Goal: Task Accomplishment & Management: Use online tool/utility

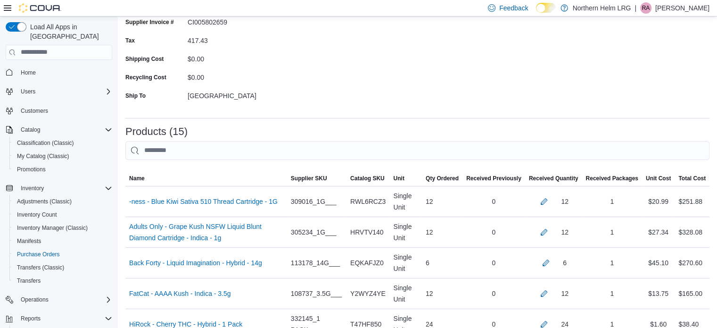
scroll to position [109, 0]
click at [550, 200] on button "button" at bounding box center [544, 200] width 11 height 11
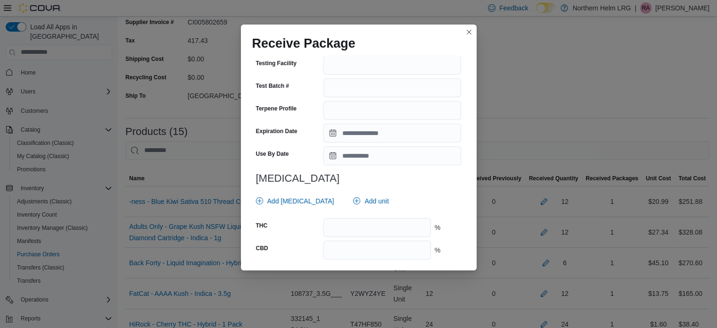
scroll to position [300, 0]
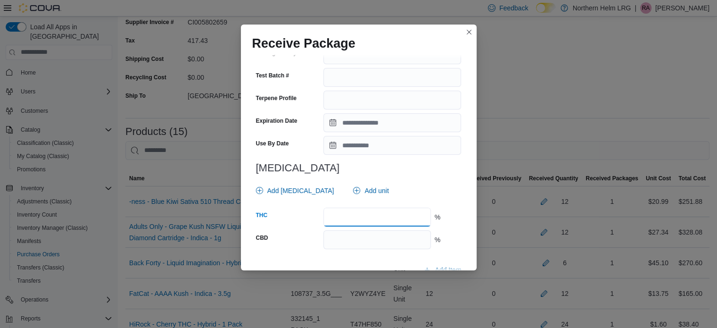
click at [406, 218] on input "number" at bounding box center [377, 217] width 107 height 19
type input "****"
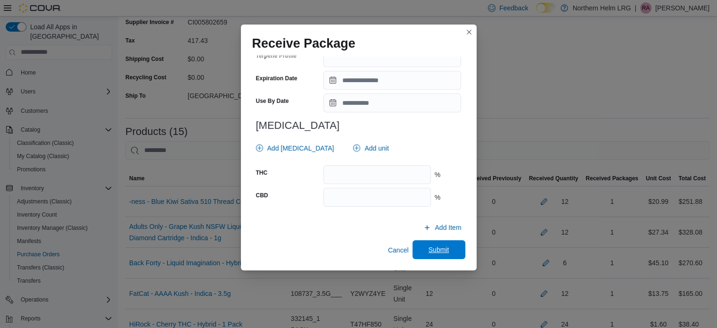
click at [453, 245] on span "Submit" at bounding box center [439, 249] width 42 height 19
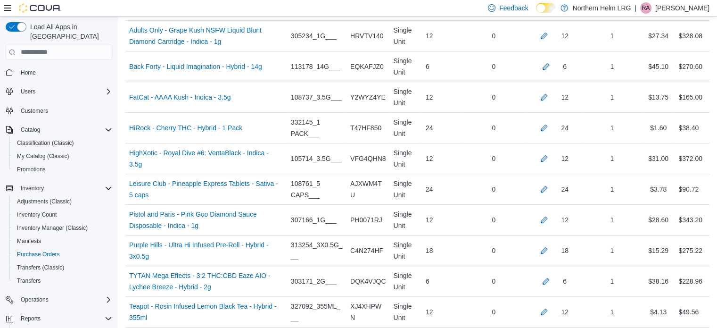
scroll to position [307, 0]
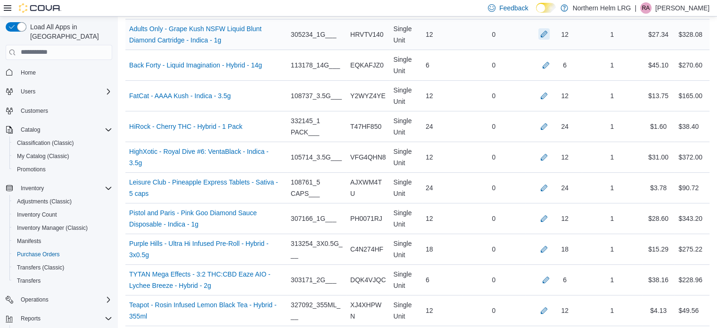
click at [550, 36] on button "button" at bounding box center [544, 33] width 11 height 11
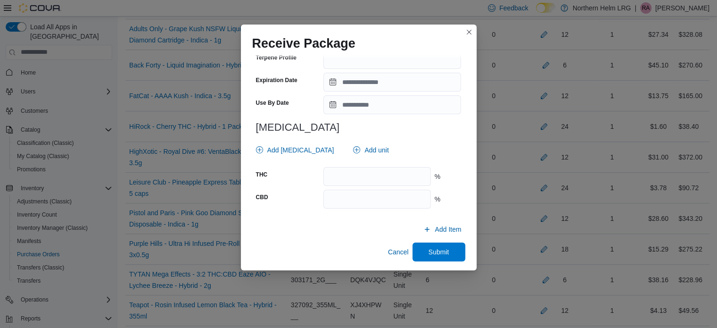
scroll to position [350, 0]
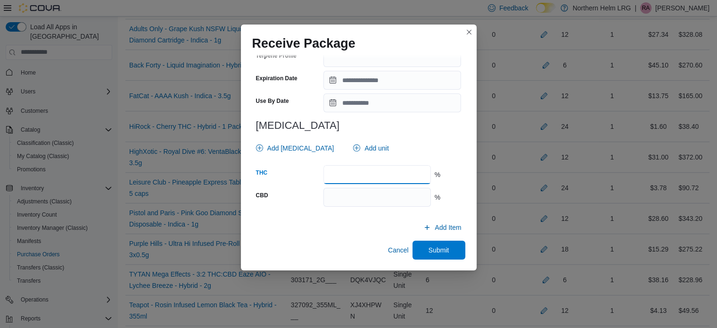
click at [408, 177] on input "number" at bounding box center [377, 174] width 107 height 19
type input "**"
click at [429, 246] on span "Submit" at bounding box center [439, 249] width 21 height 9
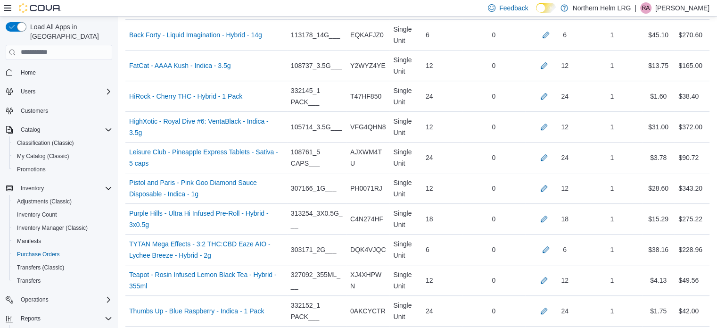
scroll to position [338, 0]
click at [552, 34] on button "button" at bounding box center [546, 33] width 11 height 11
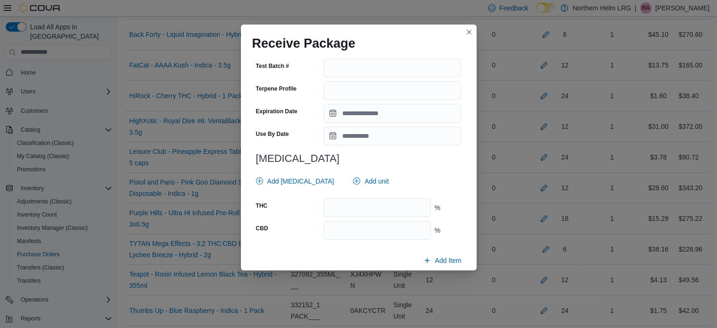
scroll to position [328, 0]
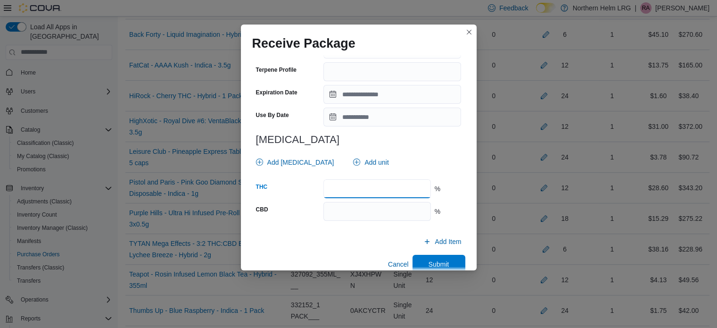
click at [384, 185] on input "number" at bounding box center [377, 188] width 107 height 19
type input "****"
click at [434, 262] on span "Submit" at bounding box center [439, 263] width 21 height 9
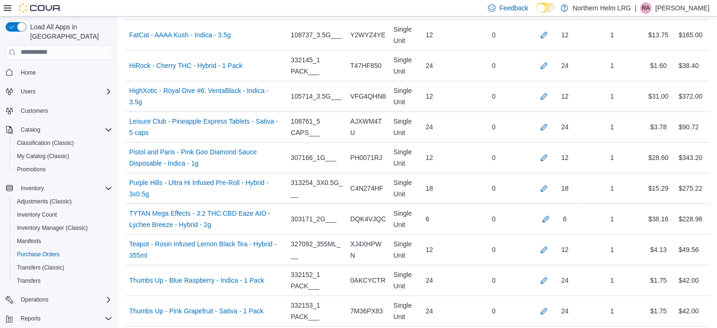
scroll to position [369, 0]
click at [550, 30] on button "button" at bounding box center [544, 33] width 11 height 11
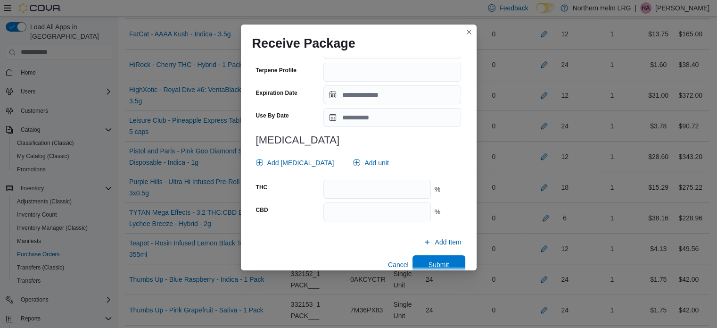
scroll to position [342, 0]
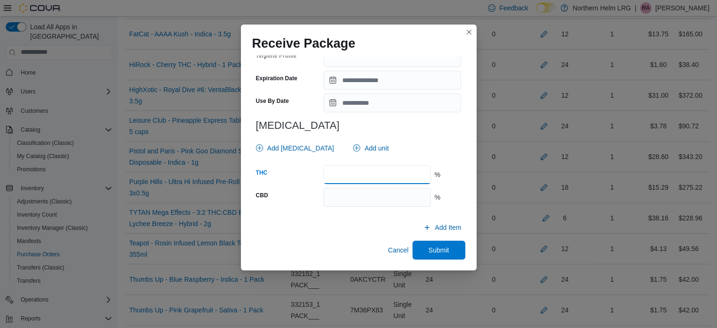
click at [362, 173] on input "number" at bounding box center [377, 174] width 107 height 19
type input "**"
click at [421, 245] on span "Submit" at bounding box center [439, 249] width 42 height 19
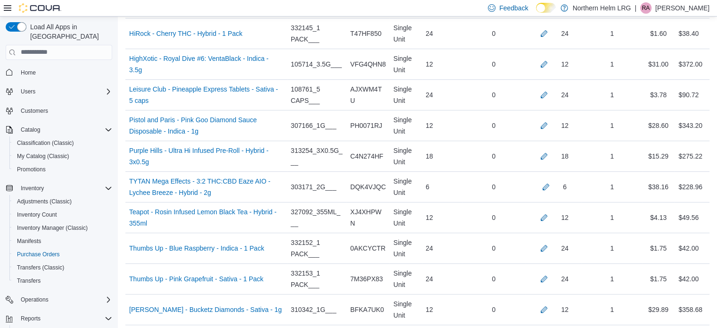
scroll to position [401, 0]
click at [550, 33] on button "button" at bounding box center [544, 31] width 11 height 11
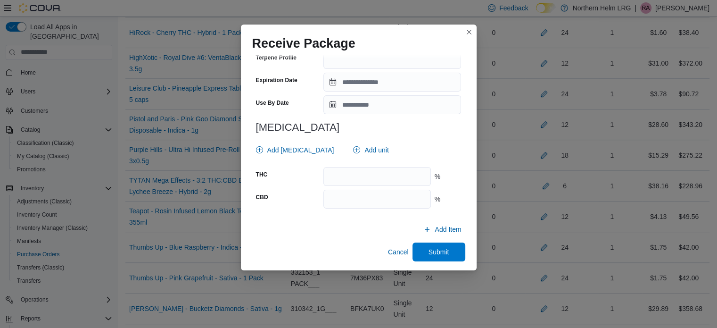
scroll to position [342, 0]
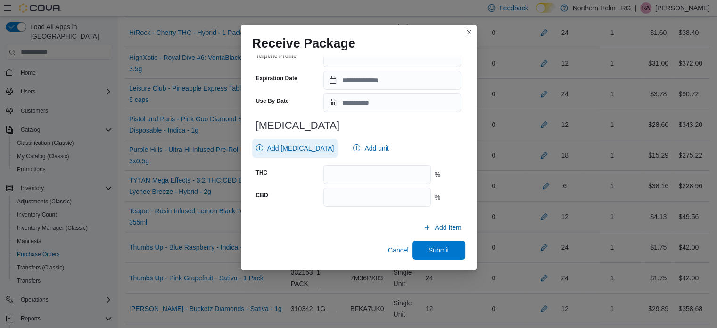
click at [308, 146] on span "Add [MEDICAL_DATA]" at bounding box center [300, 147] width 67 height 9
click at [365, 147] on span "Add unit" at bounding box center [377, 147] width 24 height 9
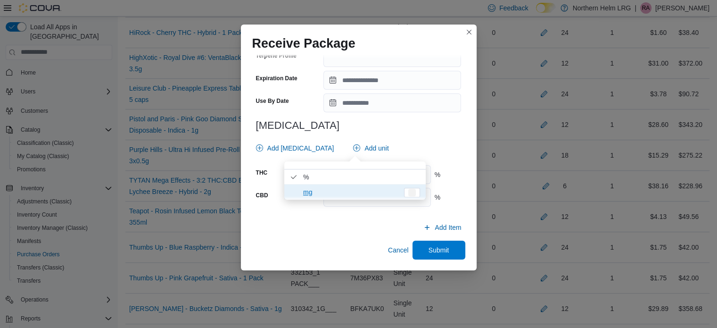
click at [329, 189] on span "mg" at bounding box center [350, 191] width 95 height 11
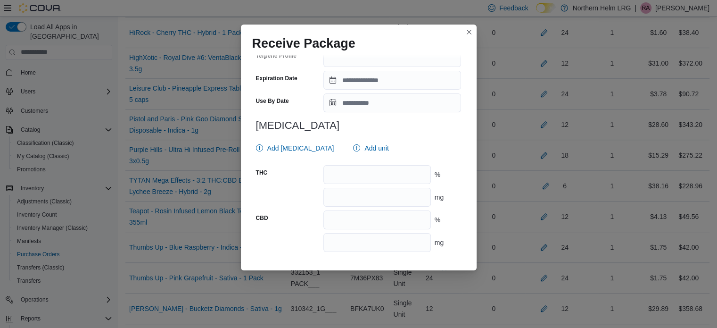
click at [313, 222] on div "CBD" at bounding box center [288, 219] width 64 height 19
click at [355, 200] on input "number" at bounding box center [377, 197] width 107 height 19
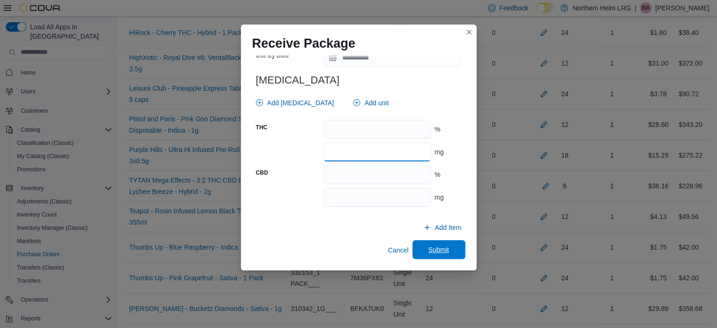
type input "**"
click at [452, 249] on span "Submit" at bounding box center [439, 249] width 42 height 19
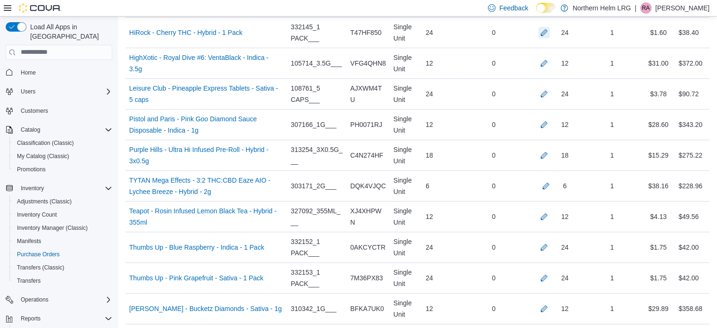
scroll to position [425, 0]
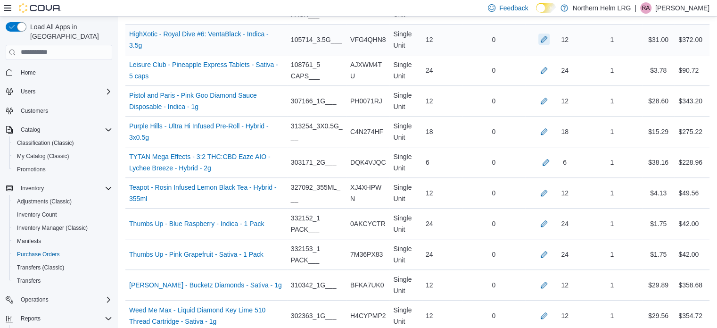
click at [550, 41] on button "button" at bounding box center [544, 38] width 11 height 11
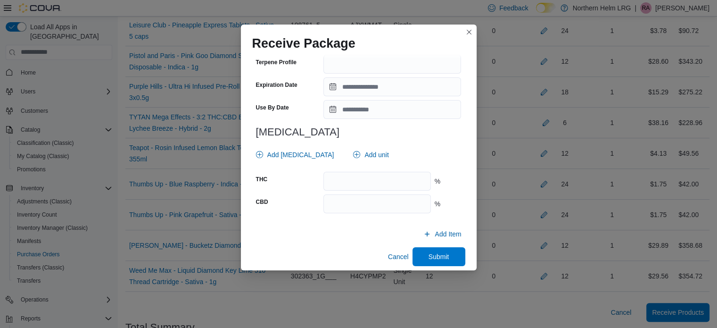
scroll to position [342, 0]
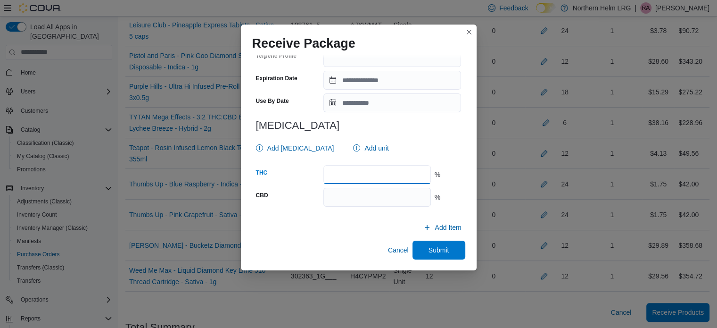
click at [386, 176] on input "number" at bounding box center [377, 174] width 107 height 19
type input "**"
click at [448, 247] on span "Submit" at bounding box center [439, 249] width 42 height 19
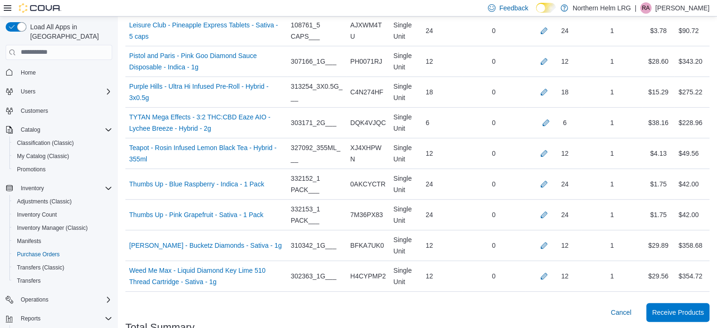
scroll to position [458, 0]
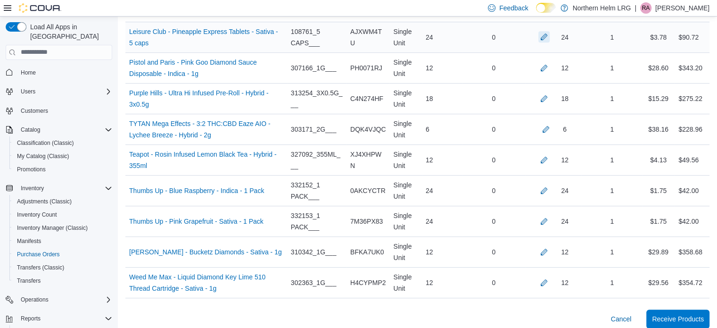
click at [550, 37] on button "button" at bounding box center [544, 36] width 11 height 11
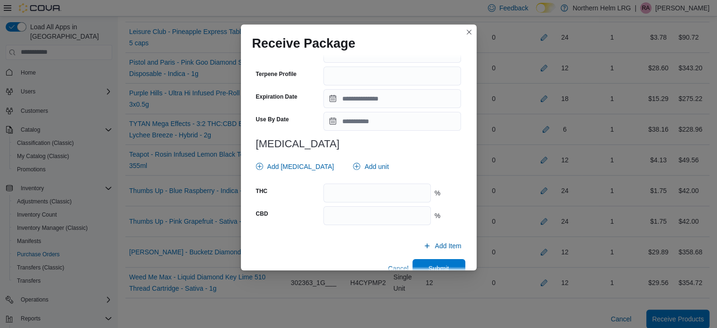
scroll to position [342, 0]
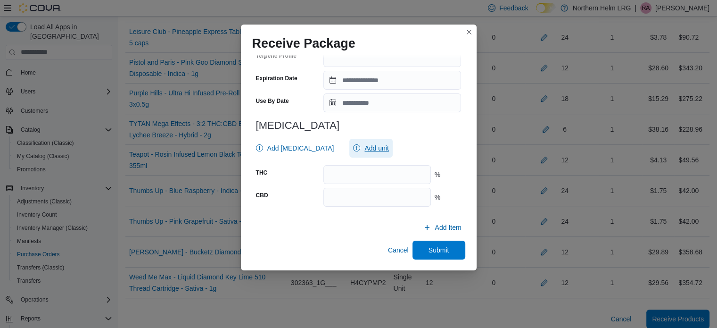
click at [366, 149] on span "Add unit" at bounding box center [377, 147] width 24 height 9
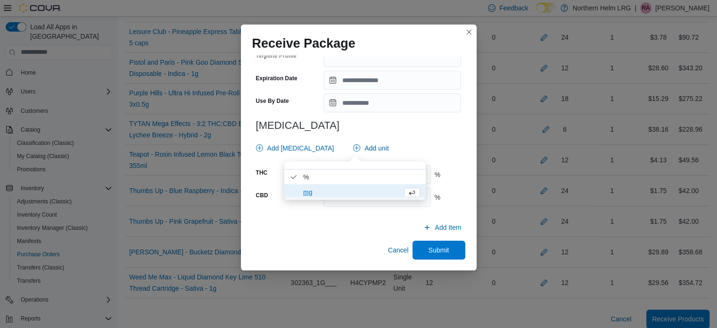
click at [341, 194] on span "mg" at bounding box center [350, 191] width 95 height 11
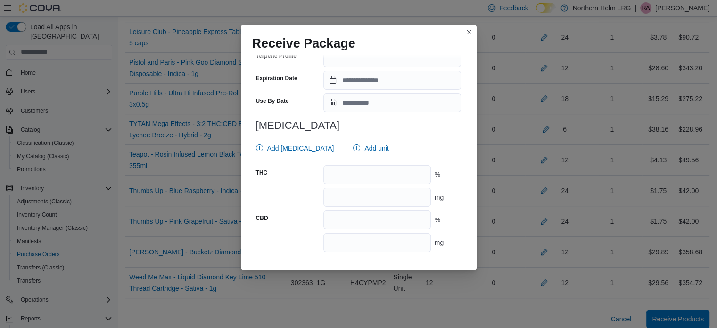
click at [425, 139] on div "Add [MEDICAL_DATA] Add unit" at bounding box center [356, 148] width 209 height 19
click at [405, 198] on input "number" at bounding box center [377, 197] width 107 height 19
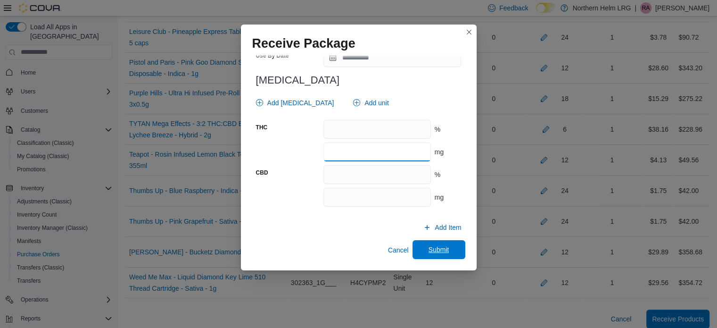
type input "**"
click at [455, 249] on button "Submit" at bounding box center [439, 249] width 53 height 19
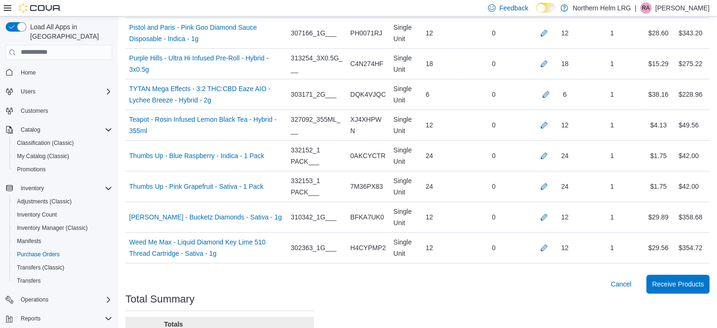
scroll to position [492, 0]
click at [550, 30] on button "button" at bounding box center [544, 32] width 11 height 11
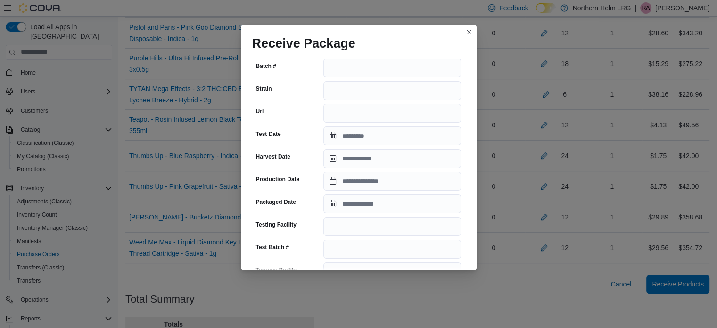
scroll to position [350, 0]
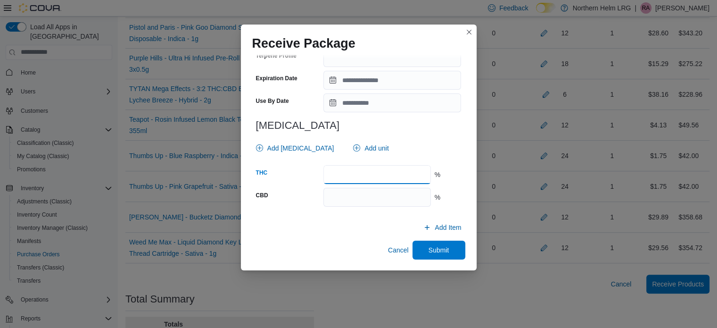
click at [400, 177] on input "number" at bounding box center [377, 174] width 107 height 19
type input "**"
click at [432, 249] on span "Submit" at bounding box center [439, 249] width 21 height 9
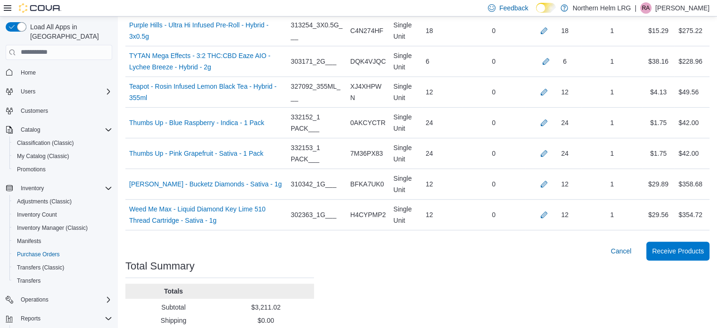
scroll to position [524, 0]
click at [549, 33] on button "button" at bounding box center [544, 30] width 11 height 11
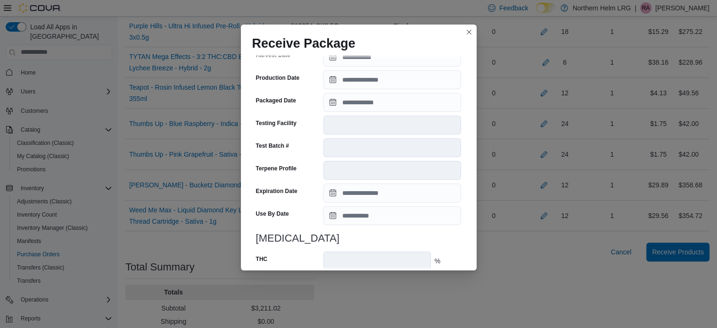
scroll to position [310, 0]
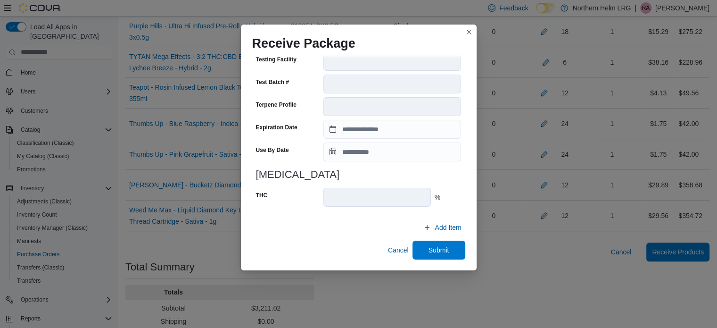
click at [459, 237] on div "# of Characters = 9 Package Number ********* Package is already associated with…" at bounding box center [358, 17] width 213 height 485
click at [435, 249] on span "Submit" at bounding box center [439, 249] width 21 height 9
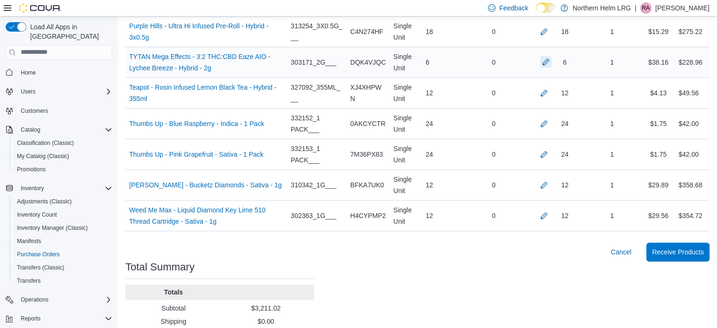
click at [549, 63] on button "button" at bounding box center [546, 61] width 11 height 11
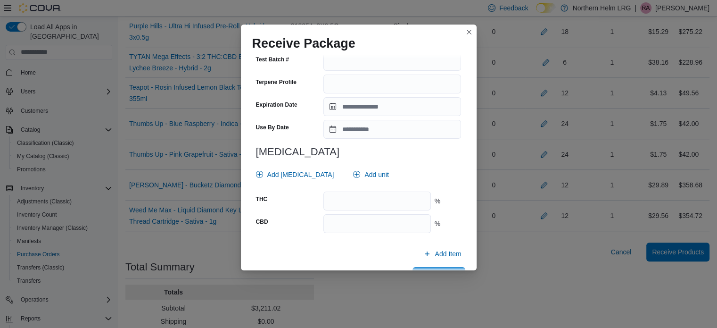
scroll to position [350, 0]
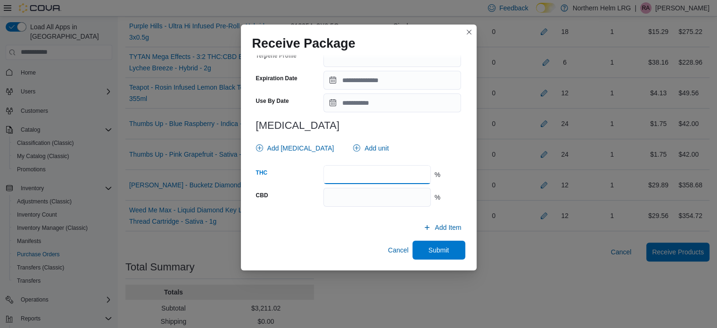
click at [355, 172] on input "number" at bounding box center [377, 174] width 107 height 19
type input "****"
click at [358, 197] on input "number" at bounding box center [377, 197] width 107 height 19
type input "****"
click at [423, 245] on span "Submit" at bounding box center [439, 249] width 42 height 19
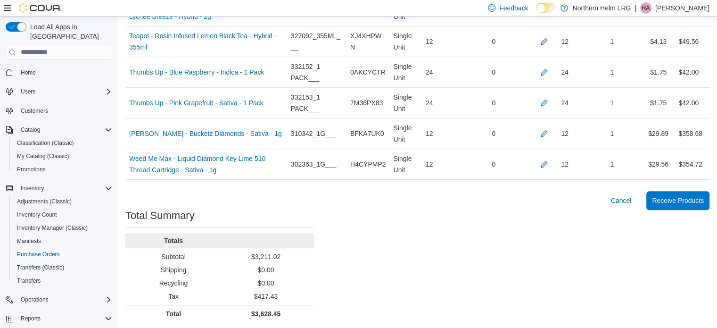
scroll to position [575, 0]
click at [549, 40] on button "button" at bounding box center [544, 41] width 11 height 11
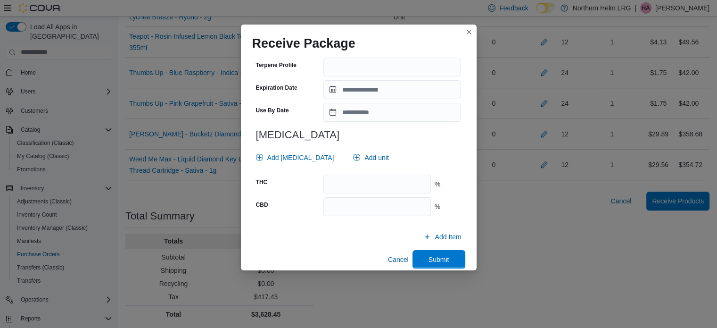
scroll to position [334, 0]
click at [365, 152] on span "Add unit" at bounding box center [377, 156] width 24 height 9
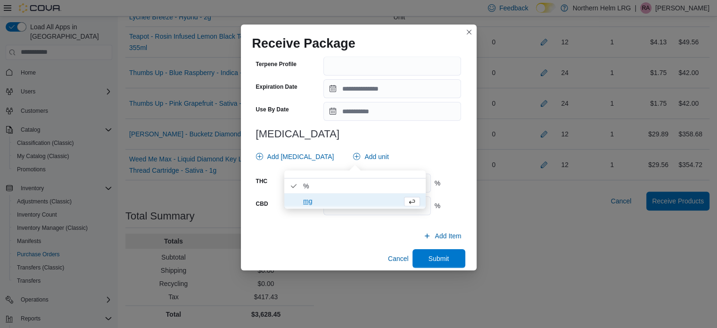
click at [339, 198] on span "mg" at bounding box center [350, 200] width 95 height 11
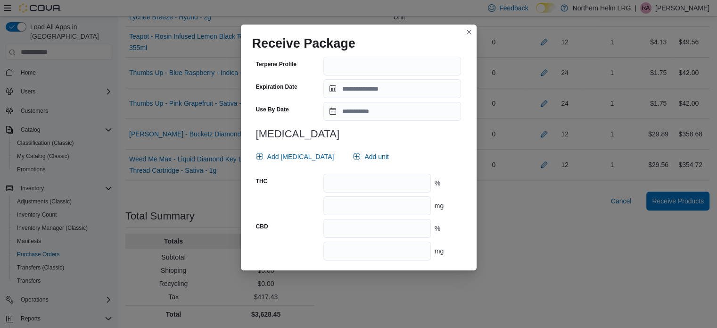
click at [254, 214] on div "**********" at bounding box center [358, 9] width 213 height 517
click at [337, 205] on input "number" at bounding box center [377, 205] width 107 height 19
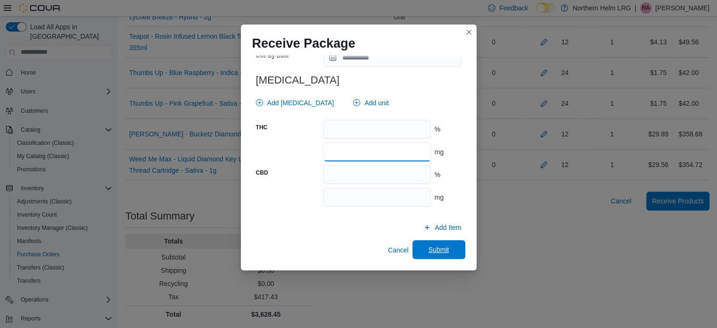
type input "**"
click at [441, 251] on span "Submit" at bounding box center [439, 249] width 21 height 9
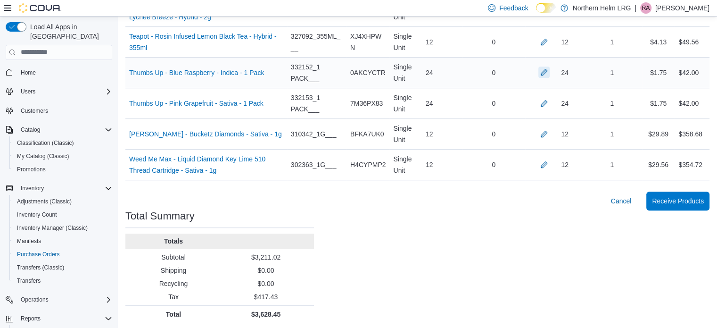
click at [550, 67] on button "button" at bounding box center [544, 72] width 11 height 11
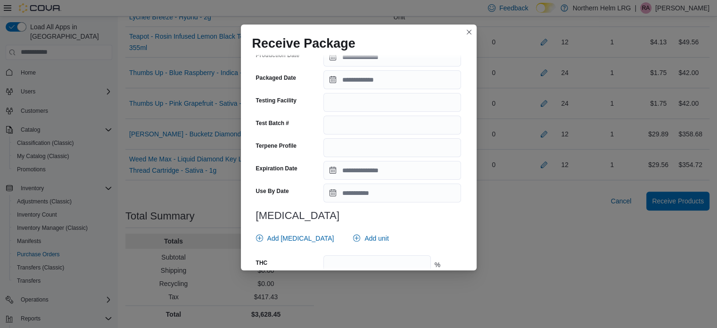
scroll to position [342, 0]
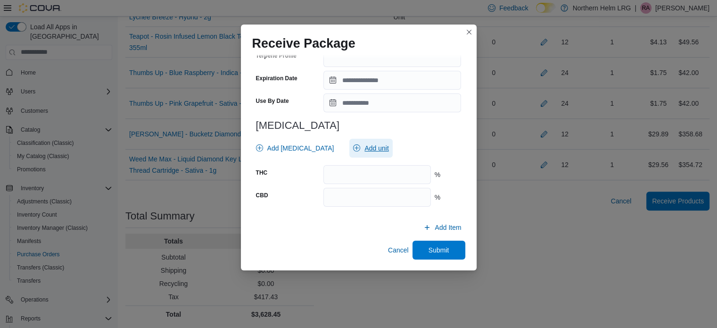
click at [365, 147] on span "Add unit" at bounding box center [377, 147] width 24 height 9
click at [285, 238] on div "**********" at bounding box center [358, 0] width 213 height 517
click at [365, 144] on span "Add unit" at bounding box center [377, 147] width 24 height 9
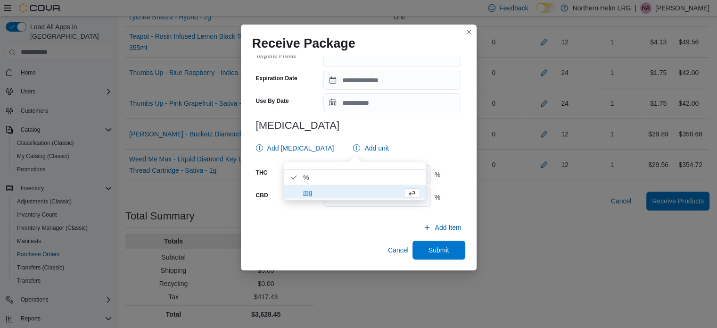
click at [345, 187] on span "mg" at bounding box center [350, 192] width 95 height 11
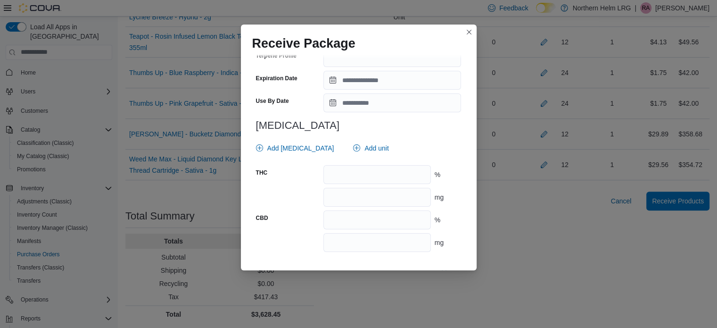
click at [275, 252] on div "**********" at bounding box center [358, 0] width 213 height 517
click at [343, 195] on input "number" at bounding box center [377, 197] width 107 height 19
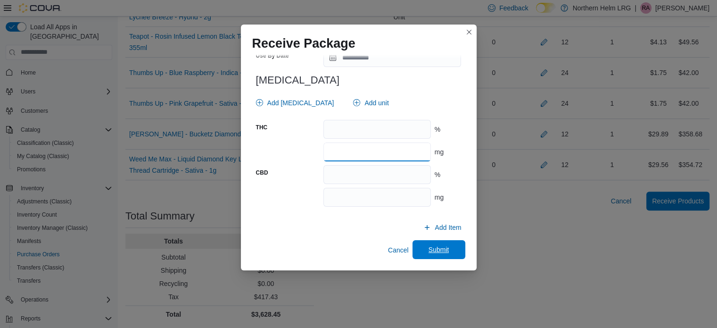
type input "**"
click at [441, 245] on span "Submit" at bounding box center [439, 249] width 21 height 9
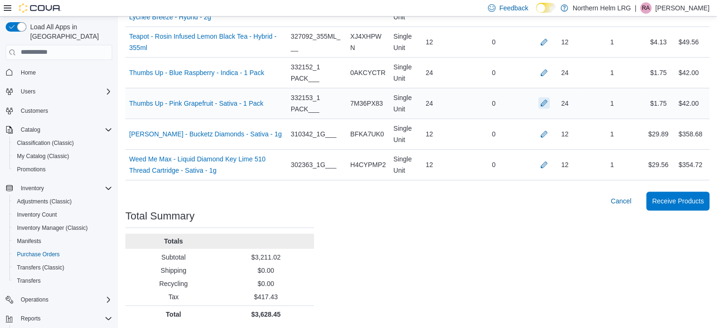
click at [550, 103] on button "button" at bounding box center [544, 102] width 11 height 11
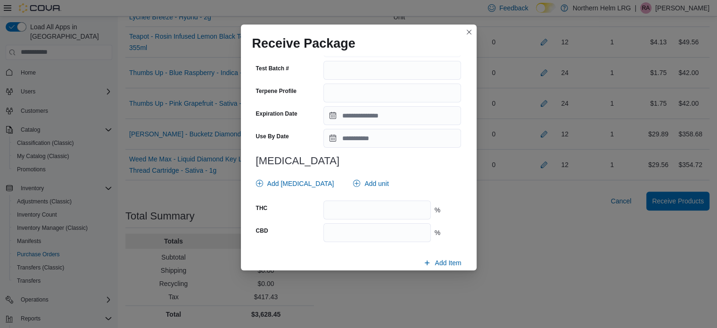
scroll to position [312, 0]
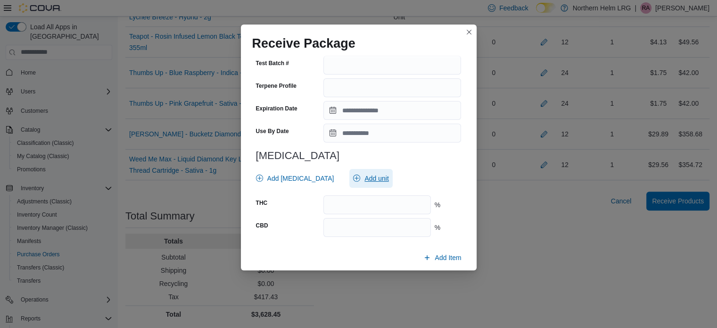
click at [365, 175] on span "Add unit" at bounding box center [377, 178] width 24 height 9
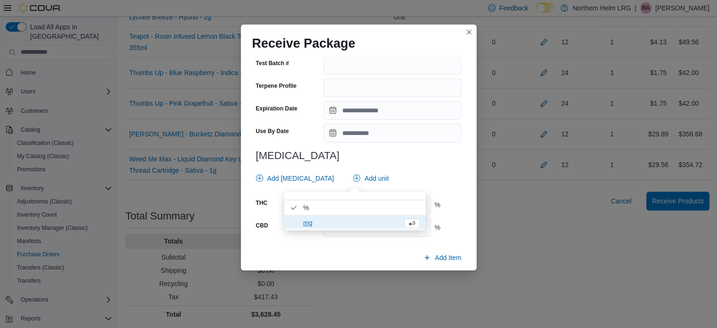
click at [319, 224] on span "mg" at bounding box center [350, 222] width 95 height 11
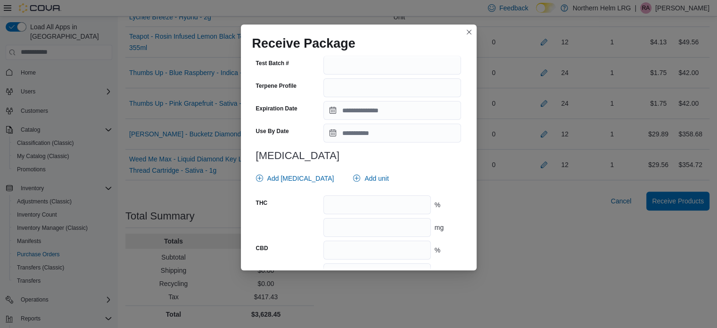
click at [300, 245] on div "CBD" at bounding box center [288, 250] width 64 height 19
click at [355, 223] on input "number" at bounding box center [377, 227] width 107 height 19
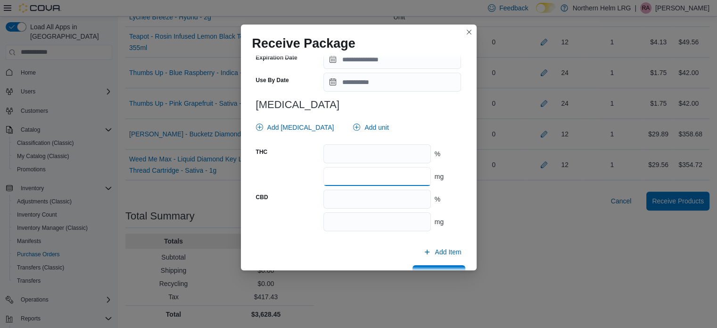
scroll to position [388, 0]
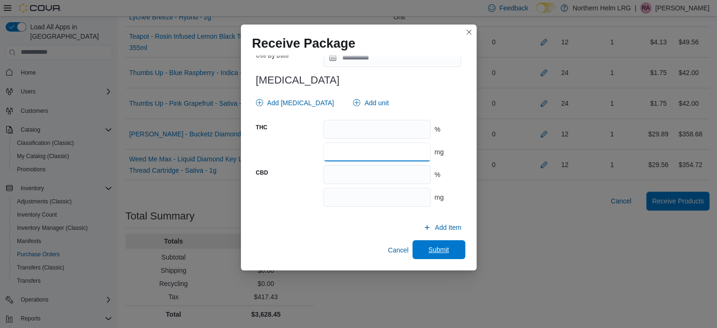
type input "**"
click at [445, 249] on span "Submit" at bounding box center [439, 249] width 42 height 19
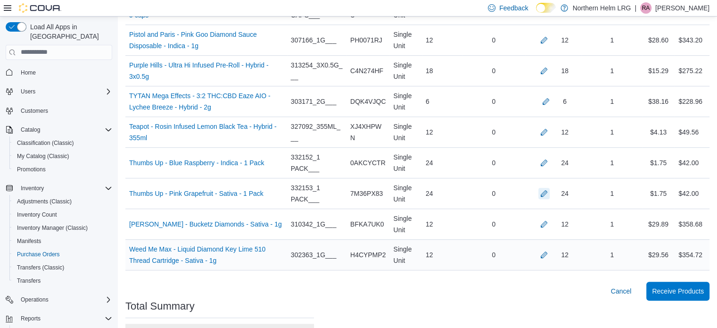
scroll to position [485, 0]
click at [549, 40] on button "button" at bounding box center [544, 39] width 11 height 11
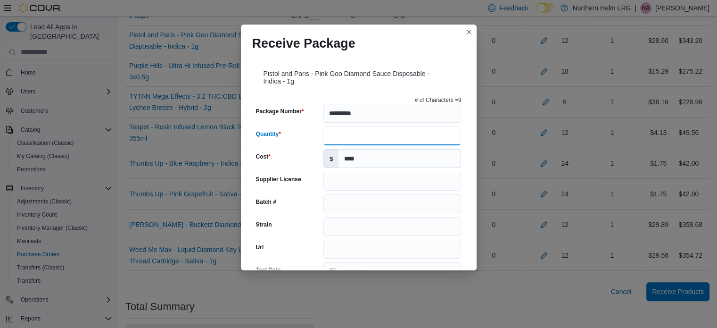
click at [432, 133] on input "**" at bounding box center [393, 135] width 138 height 19
type input "*"
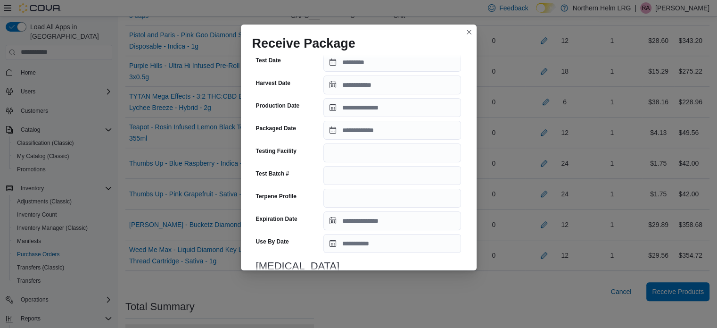
scroll to position [350, 0]
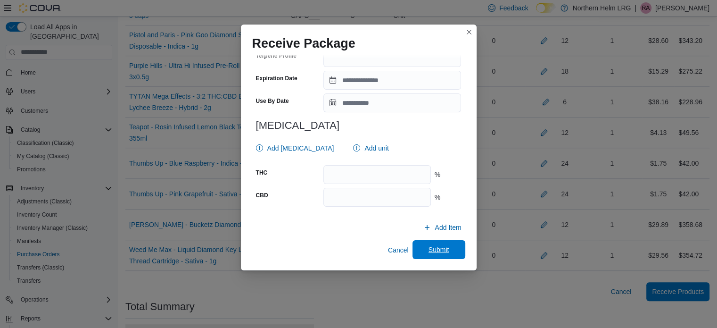
type input "*"
click at [433, 251] on span "Submit" at bounding box center [439, 249] width 21 height 9
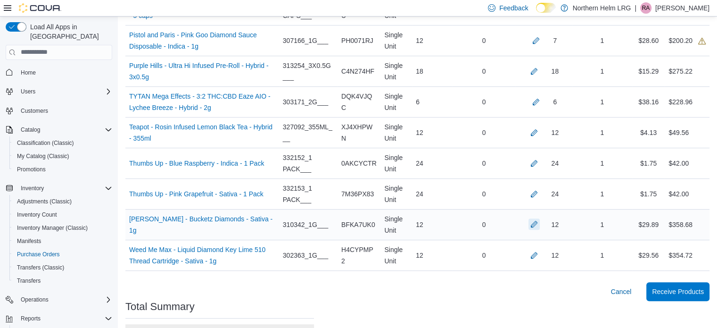
click at [541, 216] on div "12" at bounding box center [544, 224] width 57 height 19
click at [540, 223] on button "button" at bounding box center [534, 223] width 11 height 11
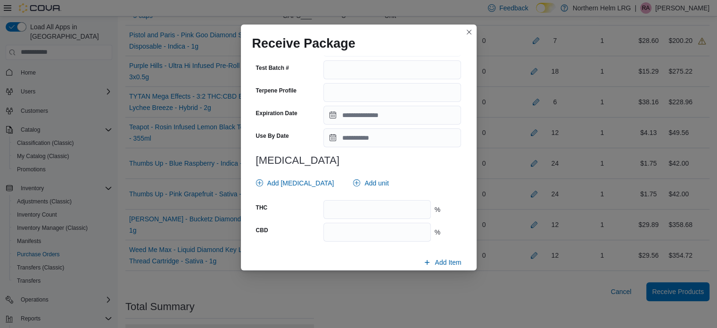
scroll to position [342, 0]
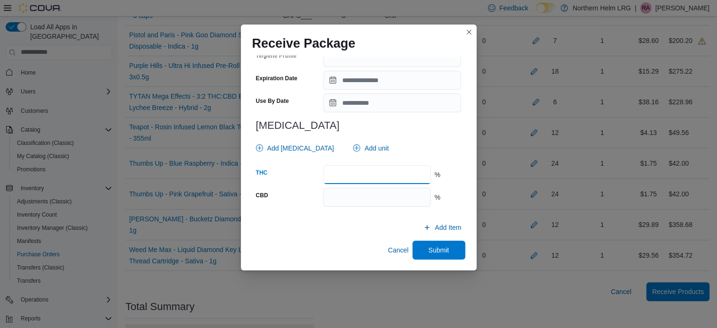
click at [409, 177] on input "number" at bounding box center [377, 174] width 107 height 19
type input "****"
click at [450, 250] on span "Submit" at bounding box center [439, 249] width 42 height 19
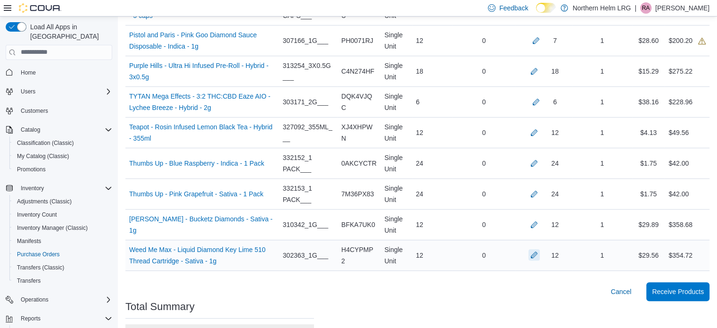
click at [540, 252] on button "button" at bounding box center [534, 254] width 11 height 11
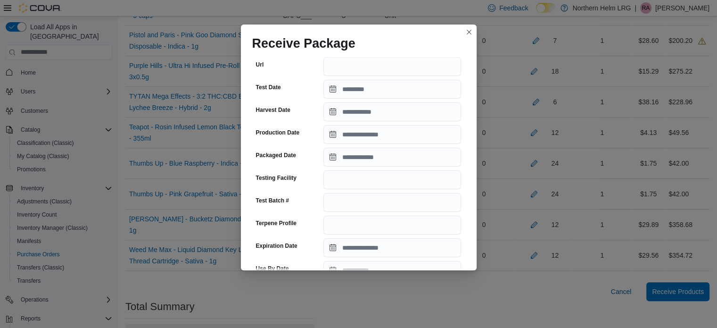
scroll to position [350, 0]
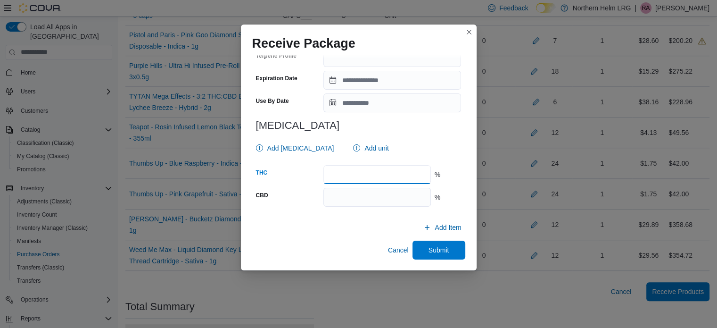
click at [381, 174] on input "number" at bounding box center [377, 174] width 107 height 19
type input "**"
click at [423, 248] on span "Submit" at bounding box center [439, 249] width 42 height 19
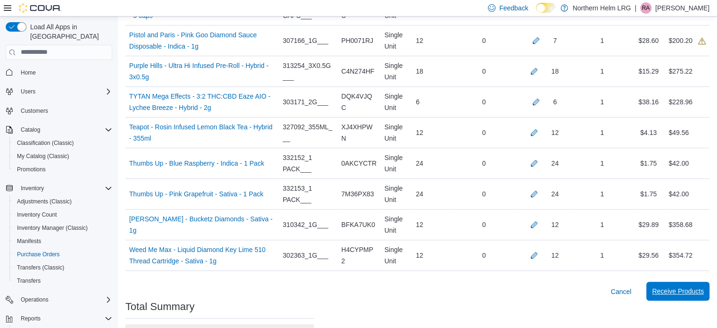
click at [672, 288] on span "Receive Products" at bounding box center [678, 290] width 52 height 9
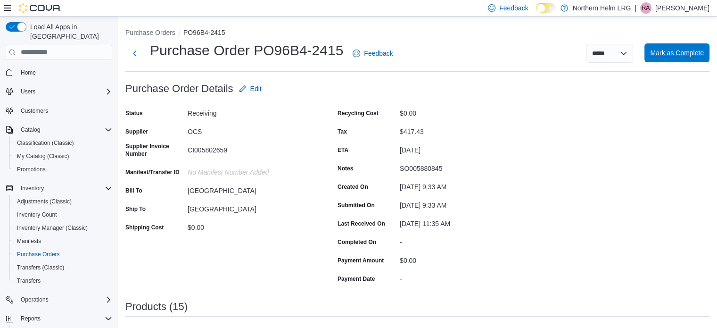
click at [685, 50] on span "Mark as Complete" at bounding box center [677, 52] width 54 height 9
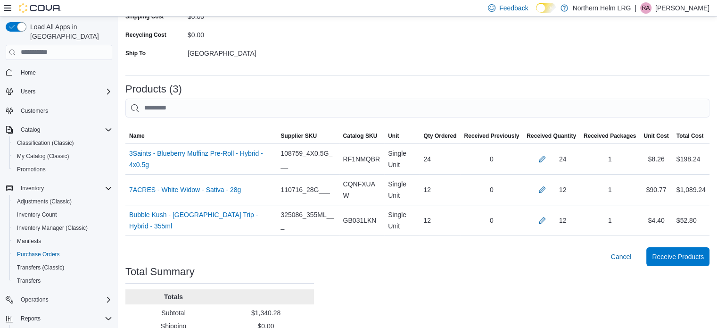
scroll to position [159, 0]
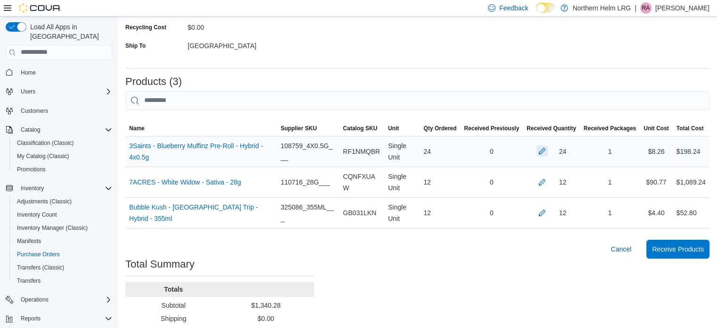
click at [547, 152] on button "button" at bounding box center [542, 150] width 11 height 11
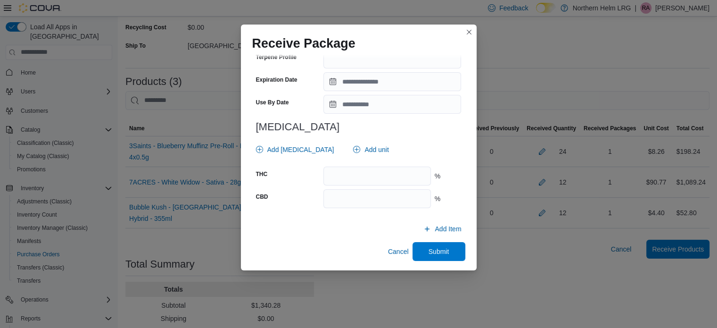
scroll to position [341, 0]
click at [390, 176] on input "number" at bounding box center [377, 175] width 107 height 19
type input "**"
click at [429, 251] on span "Submit" at bounding box center [439, 250] width 21 height 9
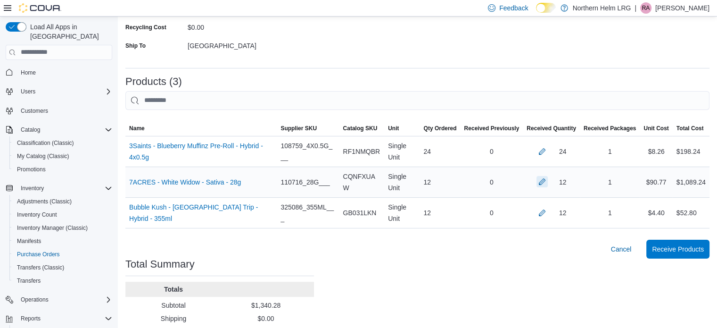
click at [547, 178] on button "button" at bounding box center [542, 181] width 11 height 11
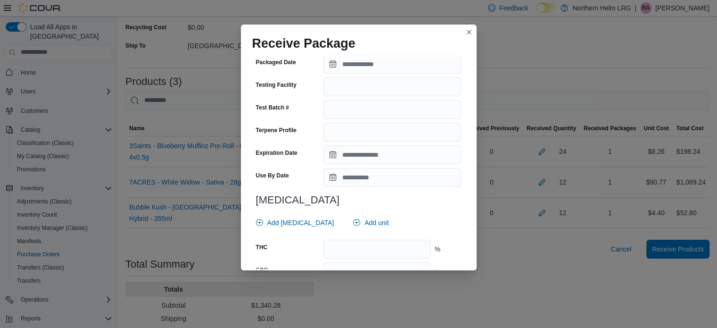
scroll to position [342, 0]
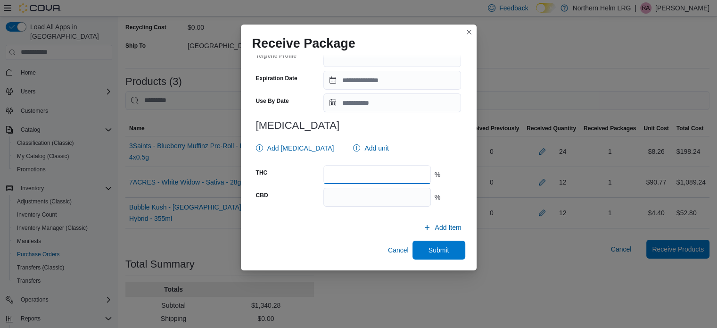
click at [397, 177] on input "number" at bounding box center [377, 174] width 107 height 19
type input "****"
click at [434, 248] on span "Submit" at bounding box center [439, 249] width 21 height 9
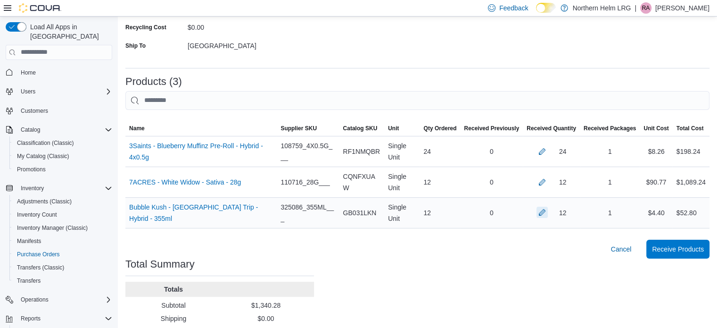
click at [548, 214] on button "button" at bounding box center [542, 212] width 11 height 11
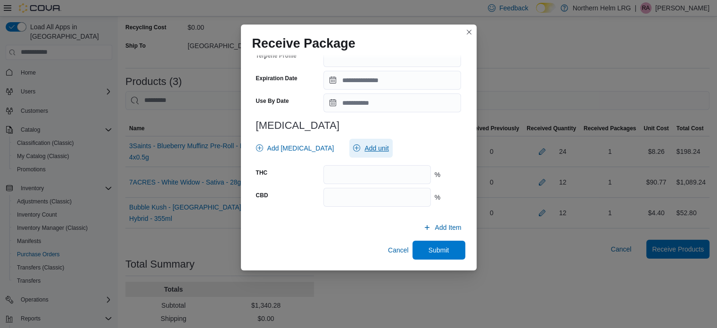
click at [365, 147] on span "Add unit" at bounding box center [377, 147] width 24 height 9
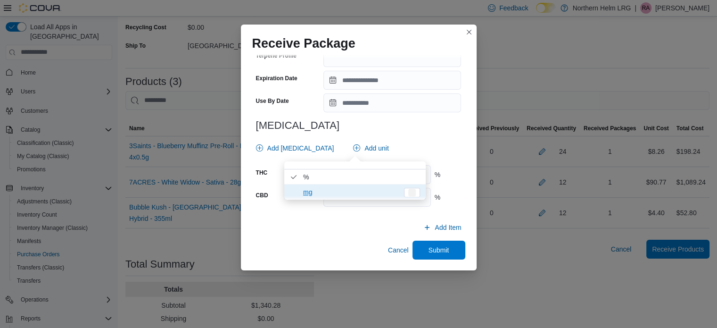
click at [311, 194] on span "mg" at bounding box center [350, 191] width 95 height 11
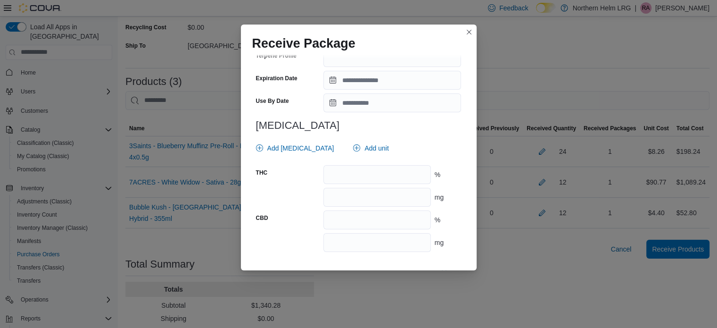
click at [307, 209] on div "THC % mg CBD % mg" at bounding box center [359, 208] width 206 height 87
click at [337, 193] on input "number" at bounding box center [377, 197] width 107 height 19
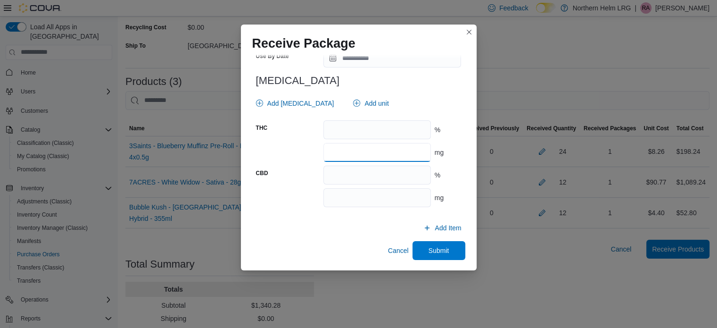
scroll to position [388, 0]
type input "**"
click at [442, 252] on span "Submit" at bounding box center [439, 249] width 21 height 9
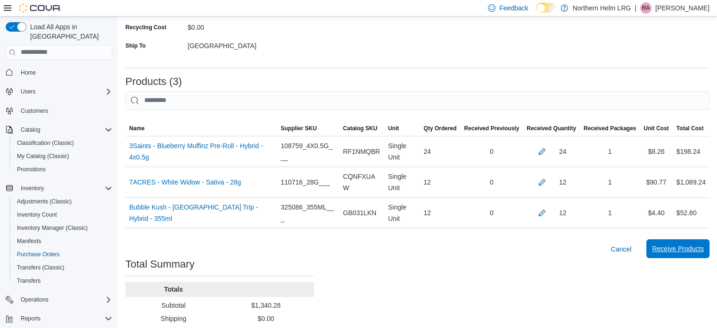
click at [674, 245] on span "Receive Products" at bounding box center [678, 248] width 52 height 9
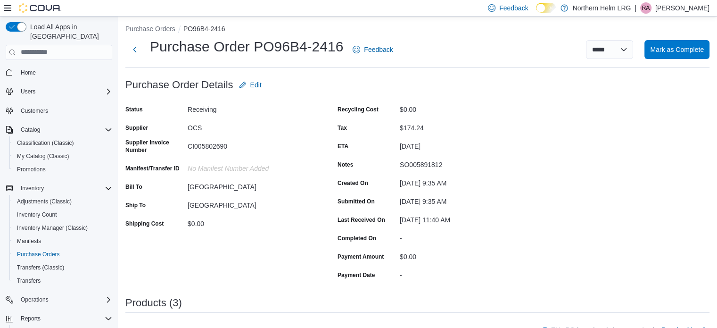
scroll to position [1, 0]
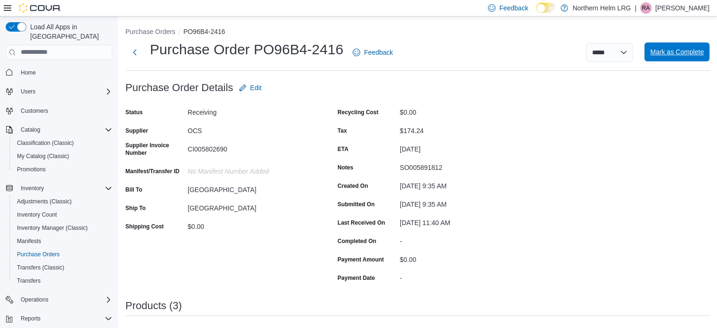
click at [685, 54] on span "Mark as Complete" at bounding box center [677, 51] width 54 height 9
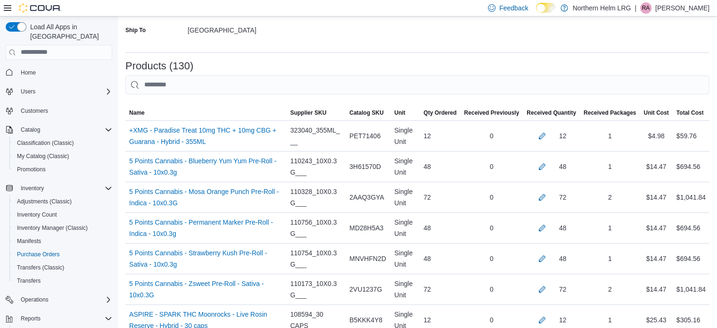
scroll to position [175, 0]
click at [548, 135] on button "button" at bounding box center [542, 134] width 11 height 11
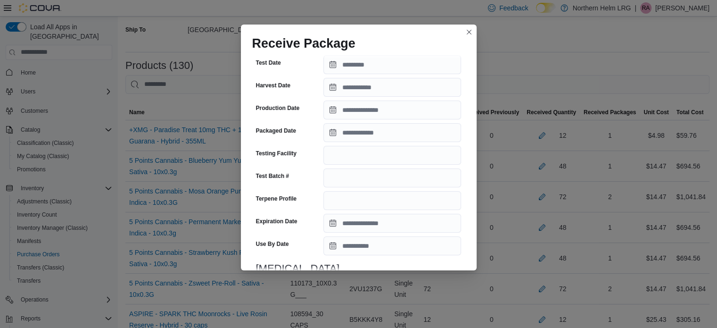
scroll to position [395, 0]
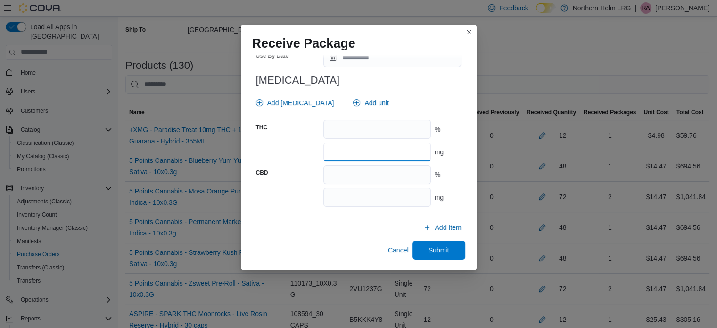
click at [366, 147] on input "number" at bounding box center [377, 151] width 107 height 19
type input "**"
click at [300, 96] on span "Add [MEDICAL_DATA]" at bounding box center [295, 102] width 78 height 19
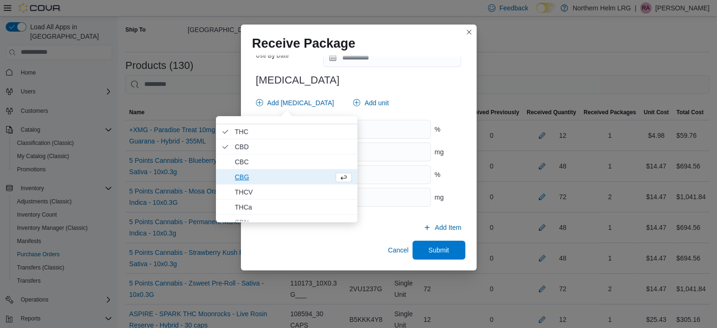
click at [279, 173] on span "CBG" at bounding box center [282, 176] width 95 height 11
click at [414, 244] on input "number" at bounding box center [377, 242] width 107 height 19
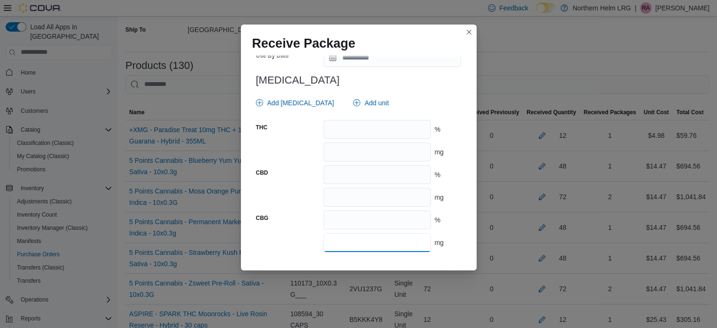
scroll to position [441, 0]
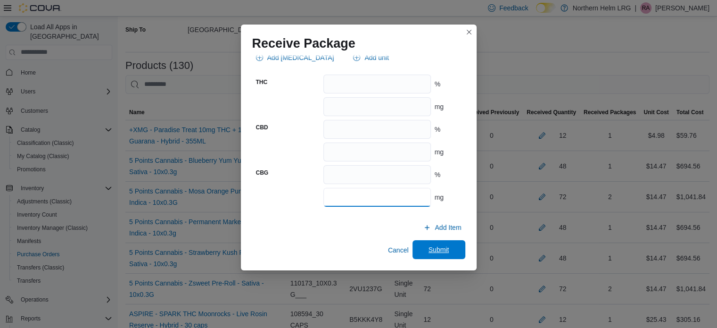
type input "**"
click at [430, 253] on span "Submit" at bounding box center [439, 249] width 21 height 9
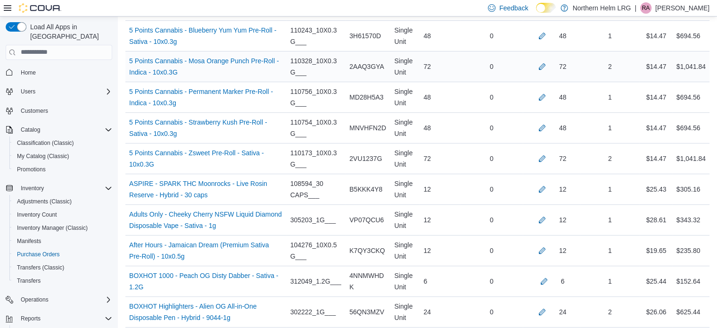
scroll to position [308, 0]
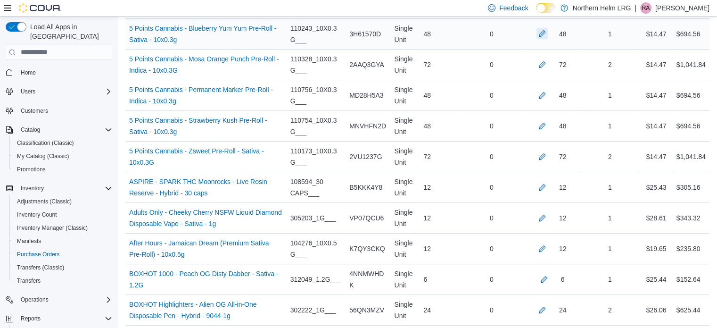
click at [548, 36] on button "button" at bounding box center [542, 33] width 11 height 11
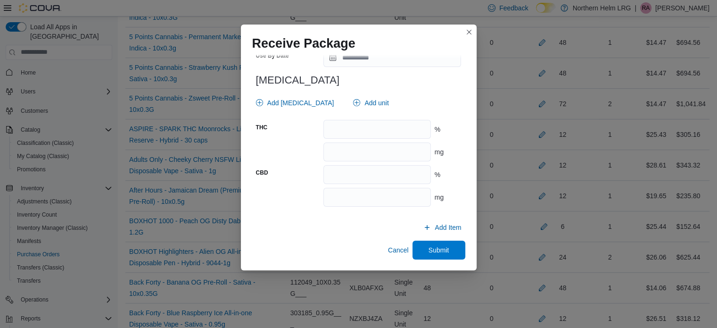
scroll to position [360, 0]
click at [390, 131] on input "number" at bounding box center [377, 129] width 107 height 19
type input "****"
click at [432, 242] on span "Submit" at bounding box center [439, 249] width 42 height 19
click at [420, 88] on div "Single Unit" at bounding box center [405, 73] width 29 height 30
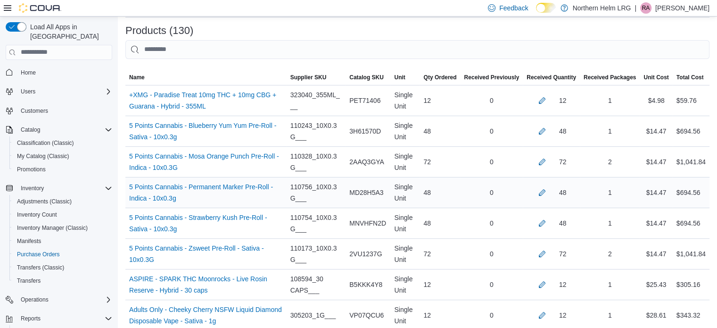
scroll to position [211, 0]
click at [548, 163] on button "button" at bounding box center [542, 160] width 11 height 11
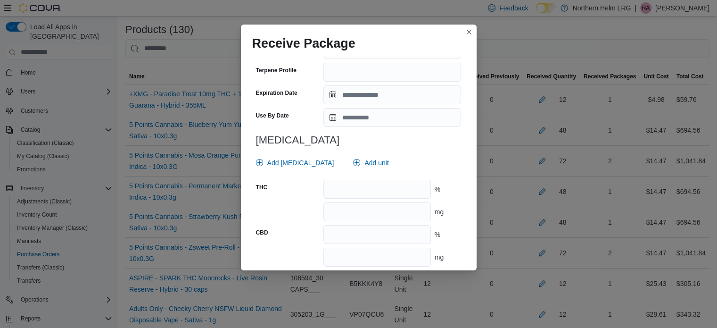
scroll to position [347, 0]
click at [389, 183] on input "number" at bounding box center [377, 188] width 107 height 19
type input "**"
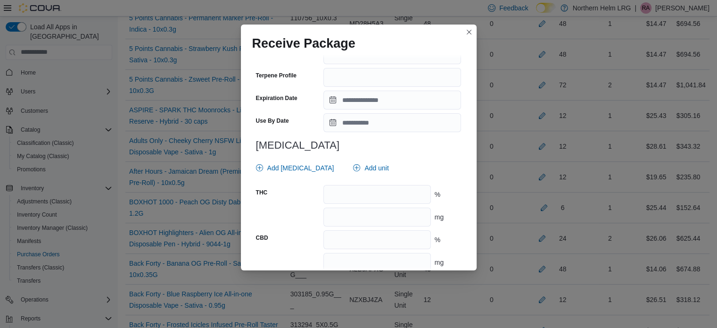
scroll to position [939, 0]
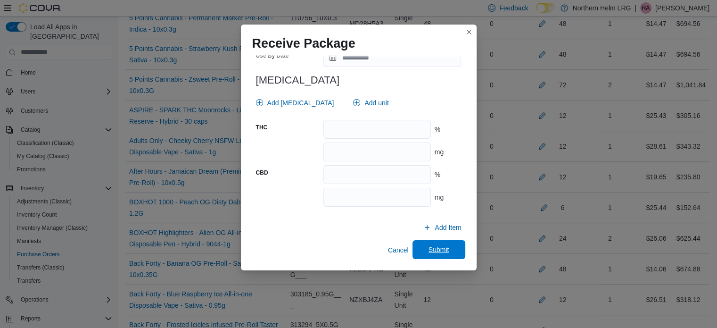
click at [445, 245] on span "Submit" at bounding box center [439, 249] width 42 height 19
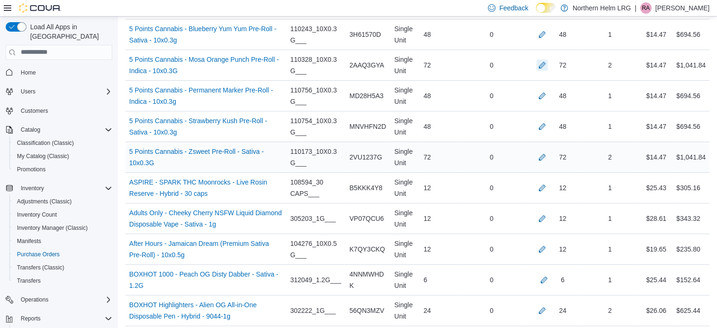
scroll to position [308, 0]
click at [548, 183] on button "button" at bounding box center [542, 186] width 11 height 11
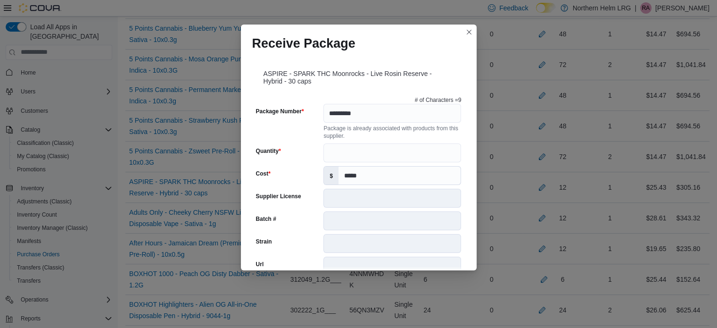
scroll to position [341, 0]
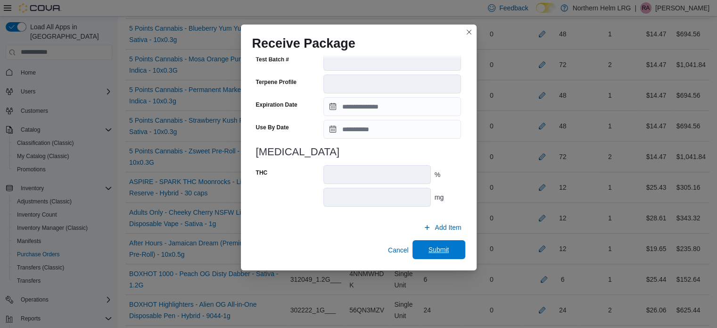
click at [437, 252] on span "Submit" at bounding box center [439, 249] width 21 height 9
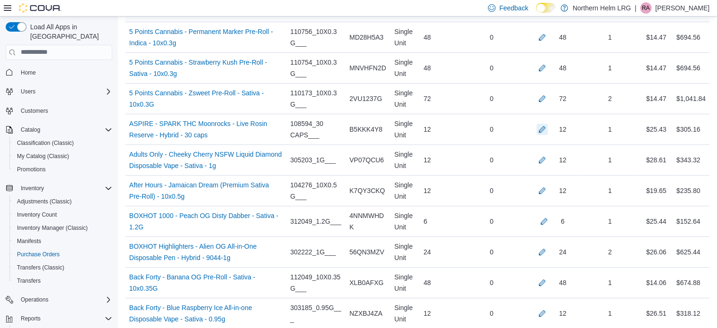
scroll to position [363, 0]
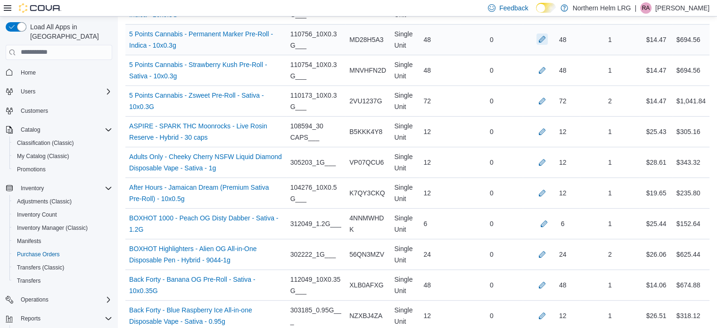
click at [548, 41] on button "button" at bounding box center [542, 38] width 11 height 11
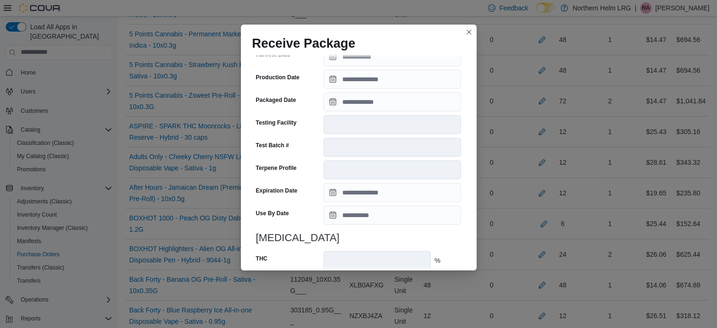
scroll to position [341, 0]
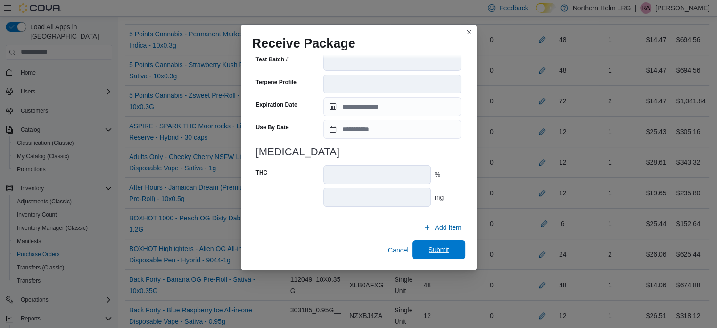
click at [430, 249] on span "Submit" at bounding box center [439, 249] width 21 height 9
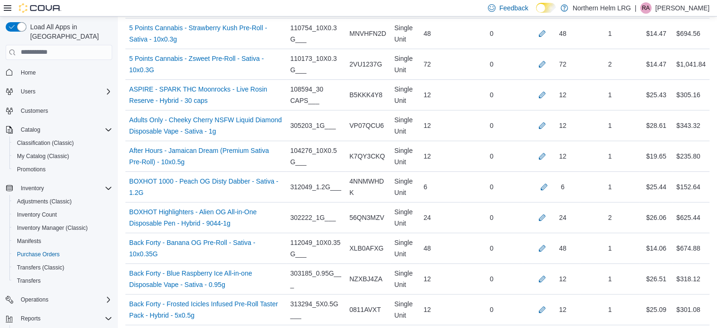
scroll to position [401, 0]
click at [548, 121] on button "button" at bounding box center [542, 123] width 11 height 11
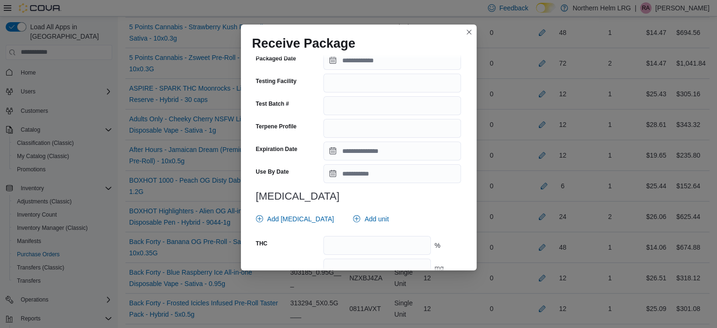
scroll to position [395, 0]
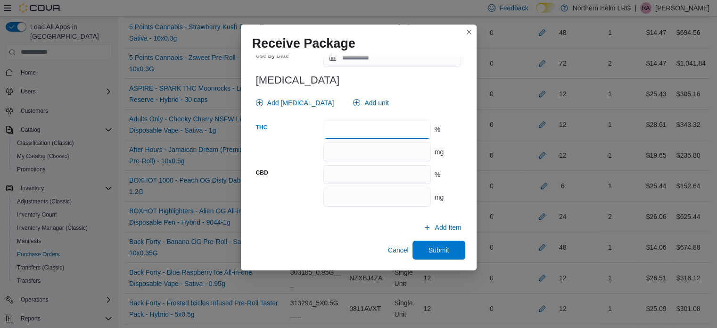
click at [398, 128] on input "number" at bounding box center [377, 129] width 107 height 19
type input "****"
click at [442, 247] on span "Submit" at bounding box center [439, 249] width 21 height 9
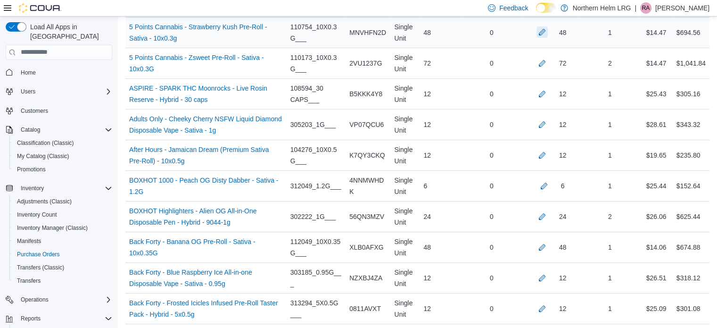
click at [545, 31] on button "button" at bounding box center [542, 31] width 11 height 11
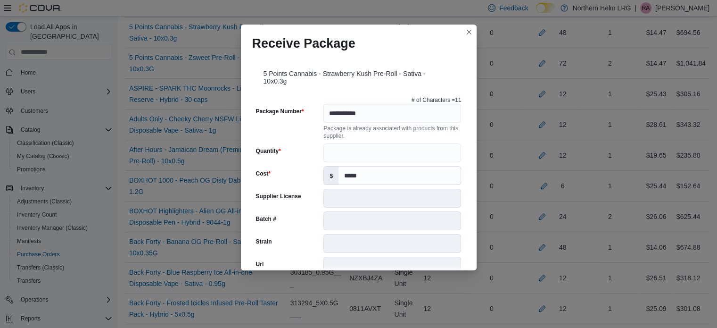
scroll to position [341, 0]
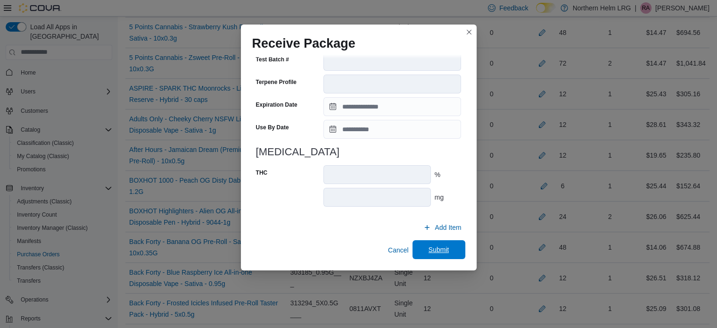
click at [438, 241] on div "Cancel Submit" at bounding box center [358, 250] width 213 height 19
click at [444, 245] on span "Submit" at bounding box center [439, 249] width 21 height 9
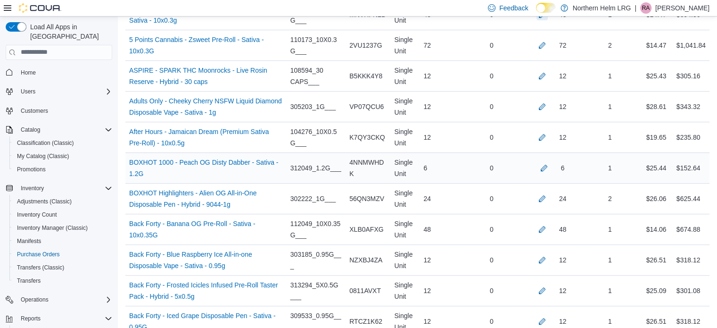
scroll to position [425, 0]
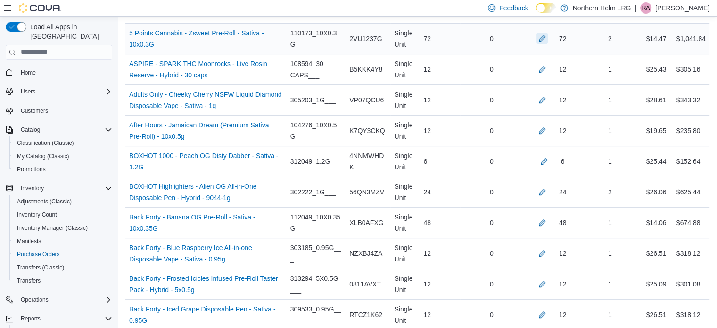
click at [548, 37] on button "button" at bounding box center [542, 38] width 11 height 11
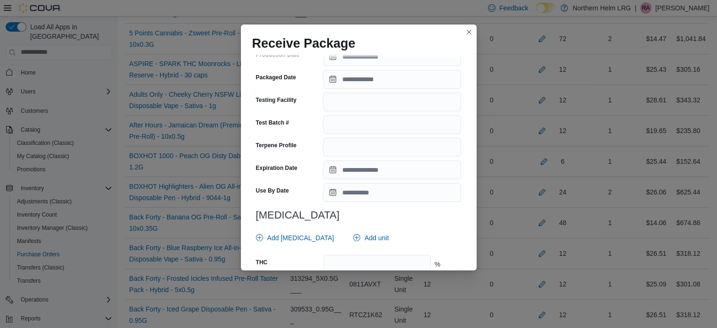
scroll to position [876, 0]
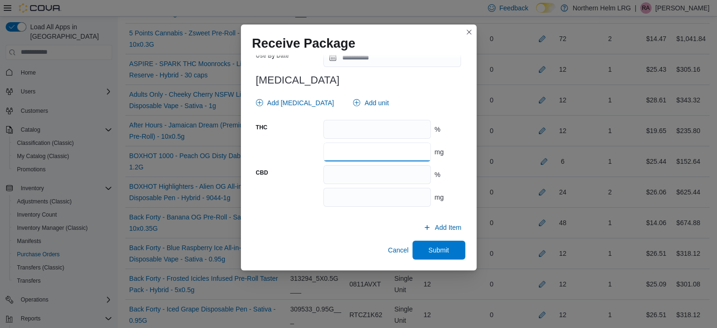
click at [393, 150] on input "number" at bounding box center [377, 151] width 107 height 19
type input "****"
click at [426, 256] on span "Submit" at bounding box center [439, 249] width 42 height 19
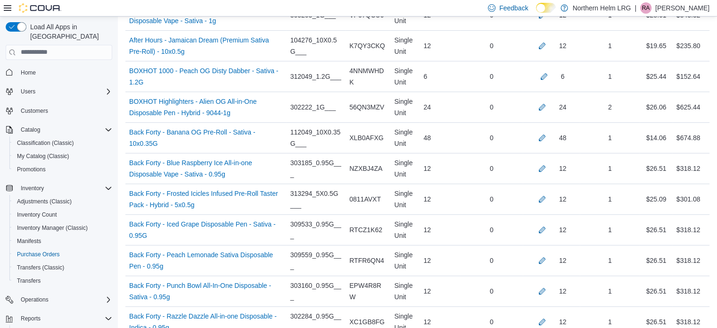
scroll to position [513, 0]
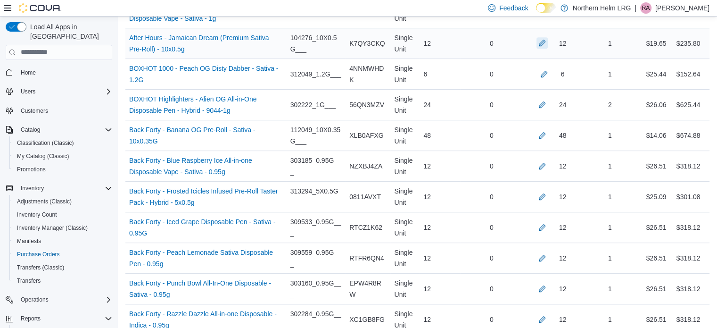
click at [548, 41] on button "button" at bounding box center [542, 42] width 11 height 11
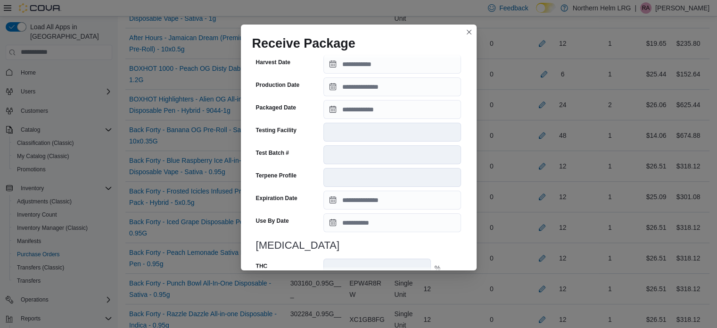
scroll to position [341, 0]
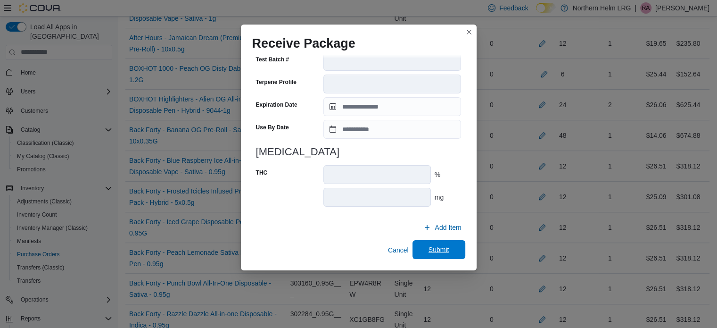
click at [441, 249] on span "Submit" at bounding box center [439, 249] width 21 height 9
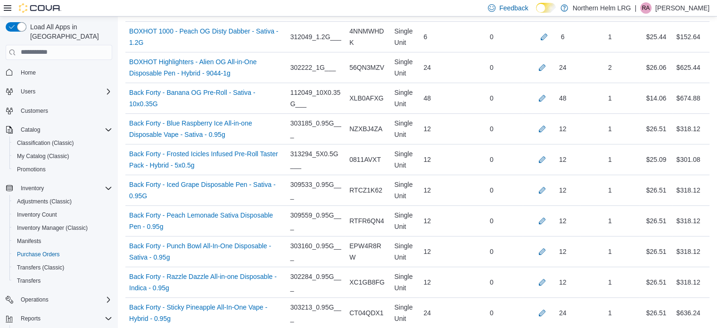
scroll to position [551, 0]
click at [549, 36] on button "button" at bounding box center [544, 35] width 11 height 11
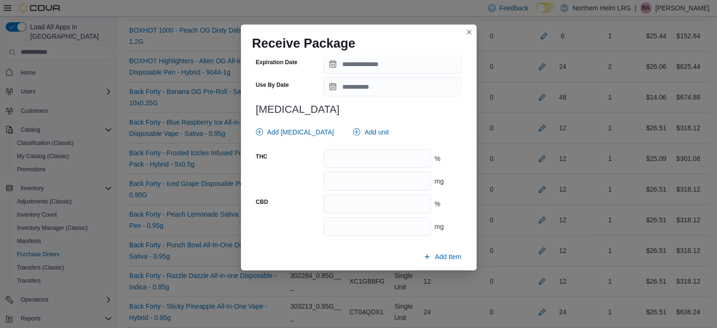
scroll to position [388, 0]
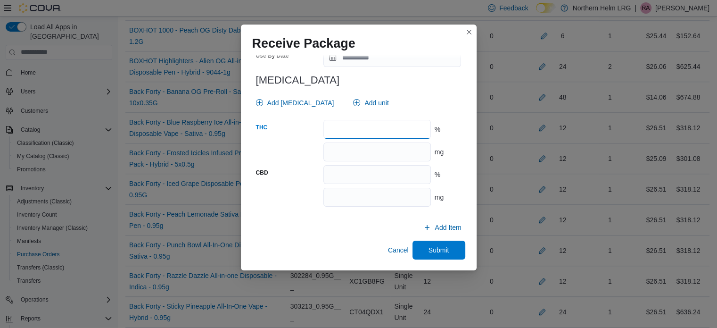
click at [405, 132] on input "number" at bounding box center [377, 129] width 107 height 19
type input "****"
click at [441, 250] on span "Submit" at bounding box center [439, 249] width 21 height 9
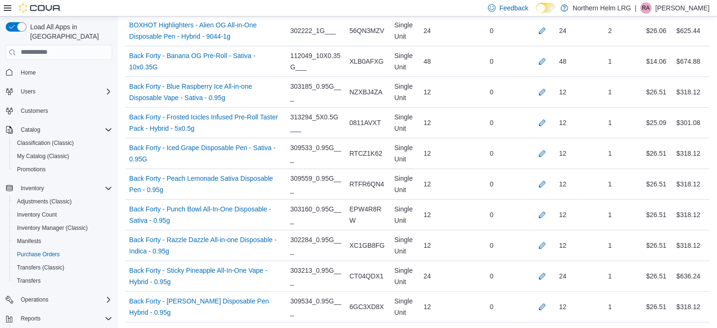
scroll to position [587, 0]
click at [546, 29] on button "button" at bounding box center [542, 30] width 11 height 11
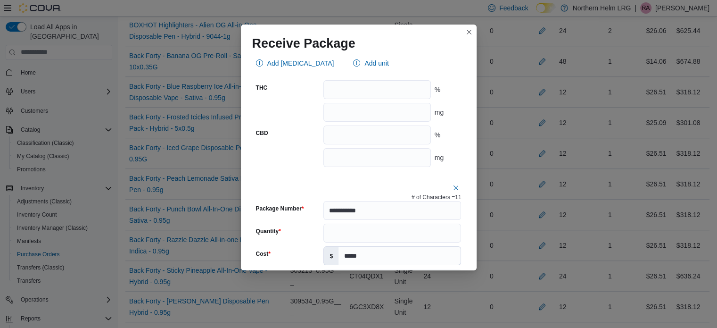
scroll to position [423, 0]
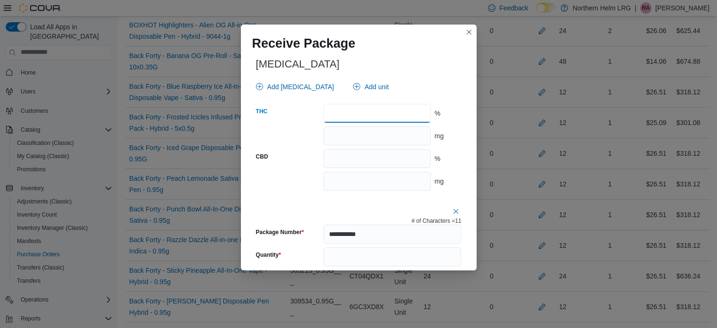
click at [391, 116] on input "number" at bounding box center [377, 113] width 107 height 19
type input "**"
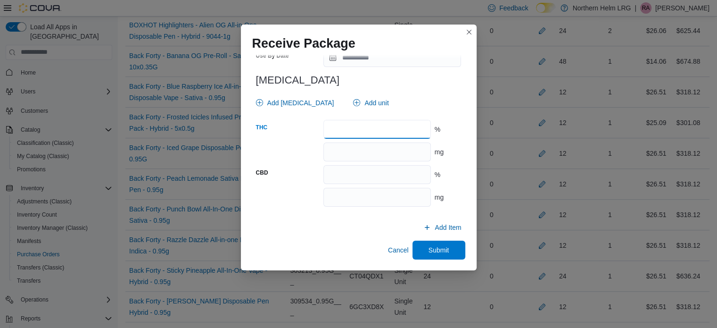
click at [399, 127] on input "number" at bounding box center [377, 129] width 107 height 19
type input "**"
click at [438, 250] on span "Submit" at bounding box center [439, 249] width 21 height 9
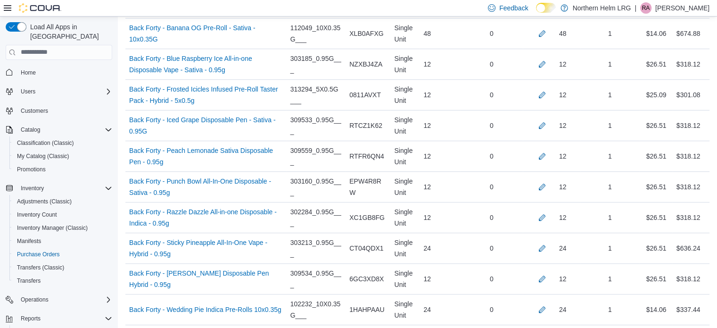
scroll to position [615, 0]
click at [548, 35] on button "button" at bounding box center [542, 32] width 11 height 11
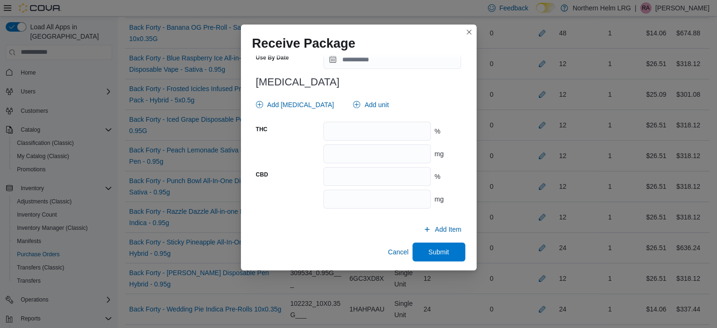
scroll to position [388, 0]
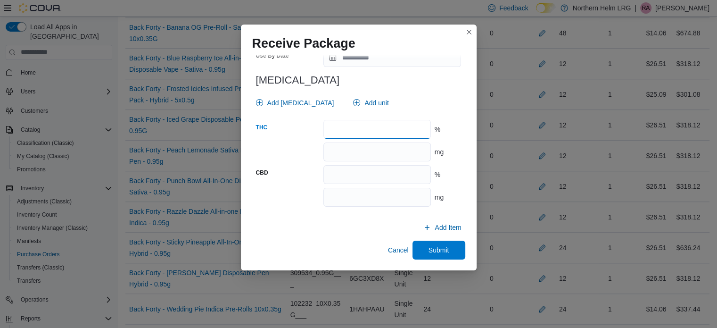
click at [414, 124] on input "number" at bounding box center [377, 129] width 107 height 19
type input "****"
click at [431, 245] on span "Submit" at bounding box center [439, 249] width 21 height 9
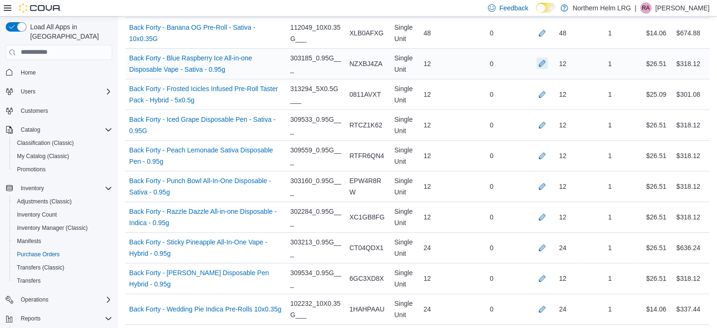
click at [548, 63] on button "button" at bounding box center [542, 63] width 11 height 11
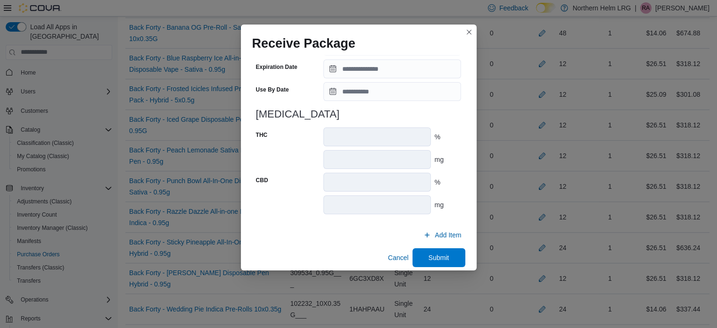
scroll to position [386, 0]
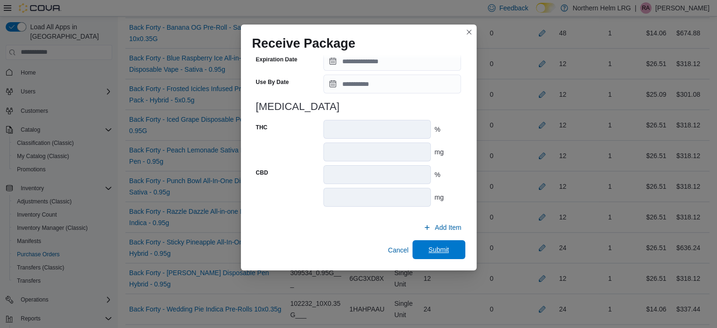
click at [448, 250] on span "Submit" at bounding box center [439, 249] width 42 height 19
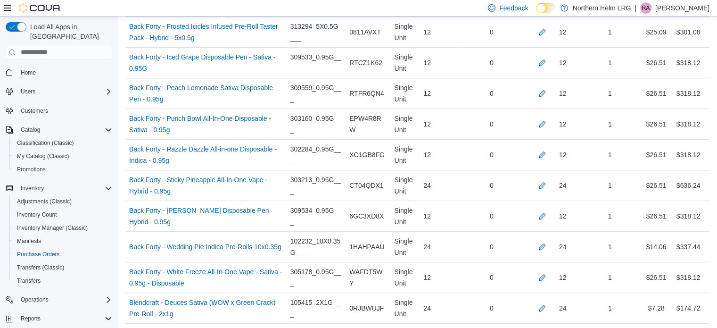
scroll to position [677, 0]
click at [548, 34] on button "button" at bounding box center [542, 31] width 11 height 11
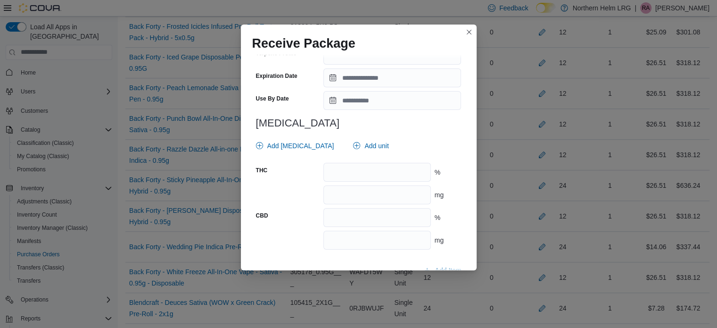
scroll to position [395, 0]
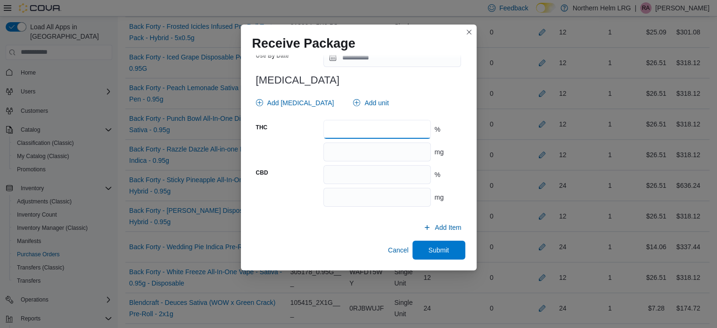
click at [357, 133] on input "number" at bounding box center [377, 129] width 107 height 19
type input "**"
click at [429, 253] on span "Submit" at bounding box center [439, 249] width 21 height 9
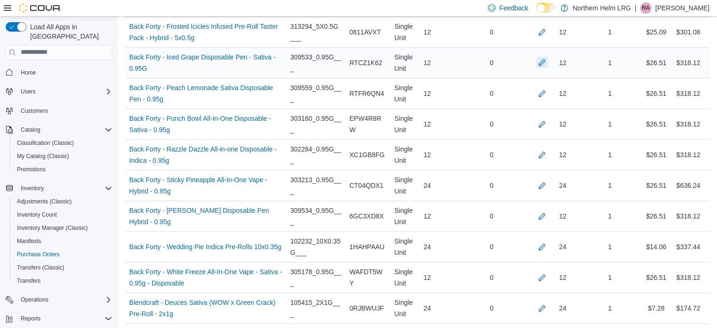
click at [546, 60] on button "button" at bounding box center [542, 62] width 11 height 11
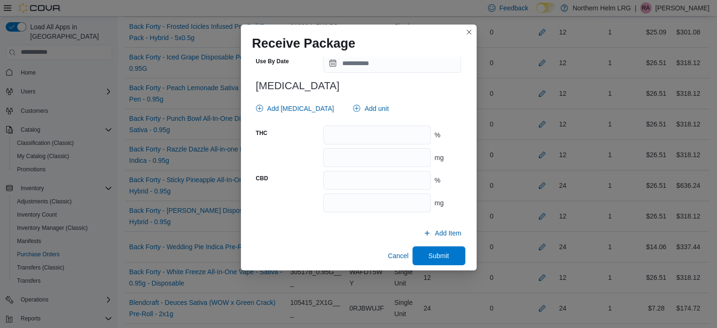
scroll to position [388, 0]
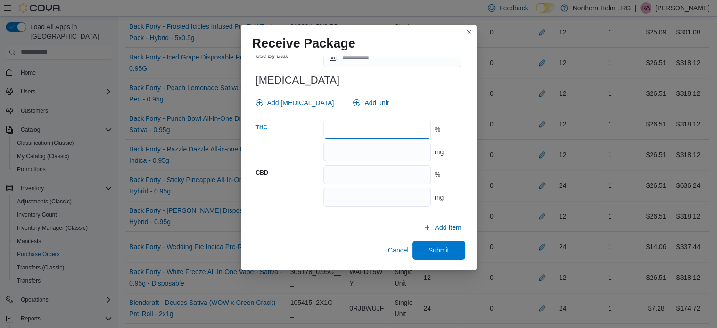
click at [389, 129] on input "number" at bounding box center [377, 129] width 107 height 19
type input "**"
click at [442, 247] on span "Submit" at bounding box center [439, 249] width 21 height 9
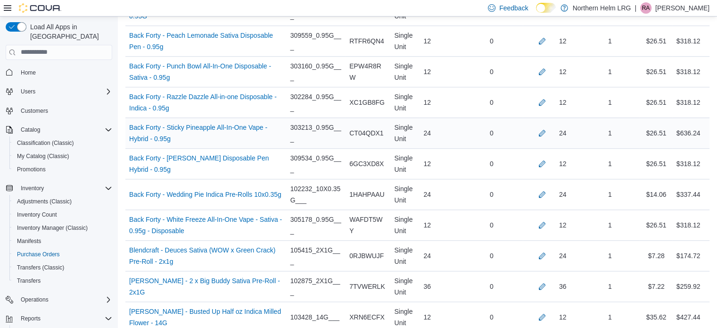
scroll to position [730, 0]
click at [547, 41] on button "button" at bounding box center [542, 39] width 11 height 11
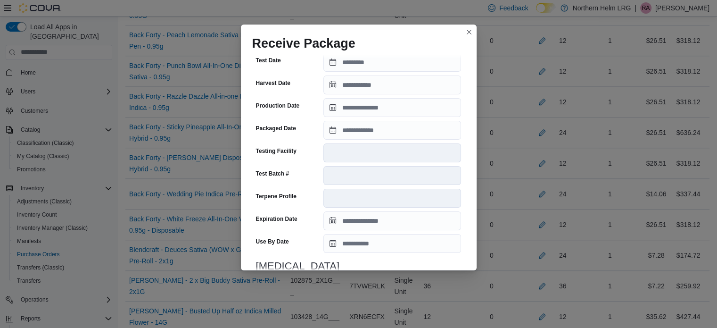
scroll to position [341, 0]
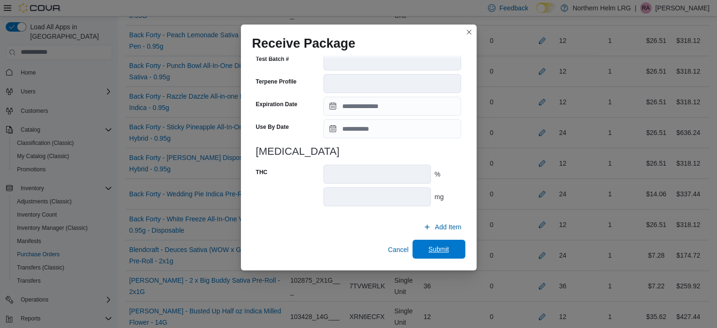
click at [441, 247] on span "Submit" at bounding box center [439, 248] width 21 height 9
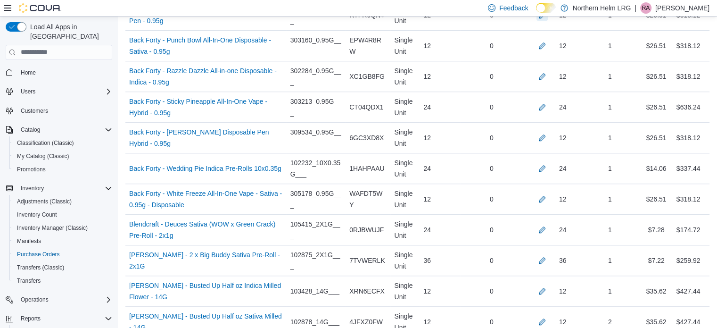
scroll to position [762, 0]
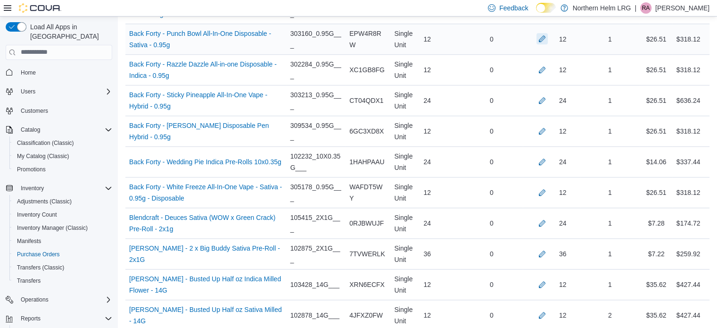
click at [548, 37] on button "button" at bounding box center [542, 38] width 11 height 11
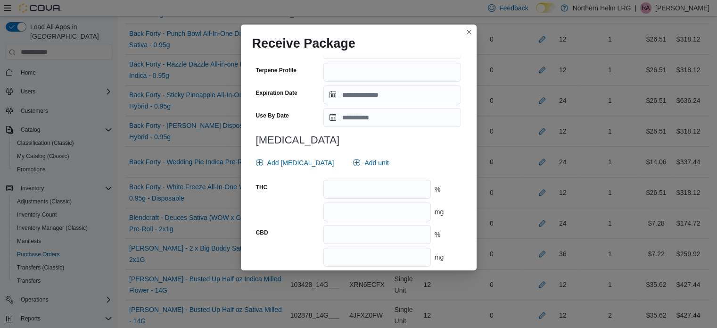
scroll to position [336, 0]
click at [353, 191] on input "number" at bounding box center [377, 188] width 107 height 19
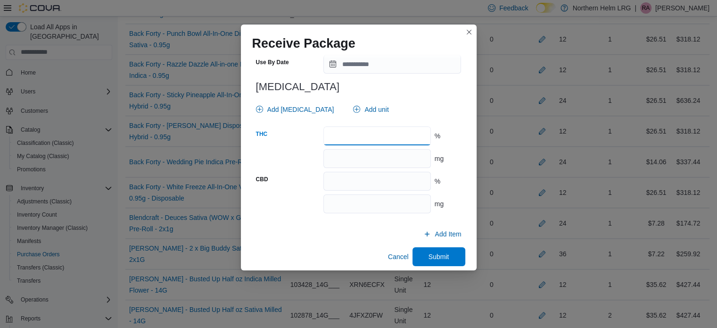
scroll to position [391, 0]
type input "**"
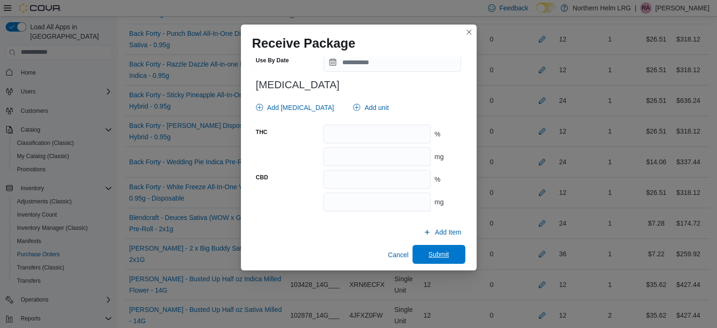
click at [452, 254] on span "Submit" at bounding box center [439, 254] width 42 height 19
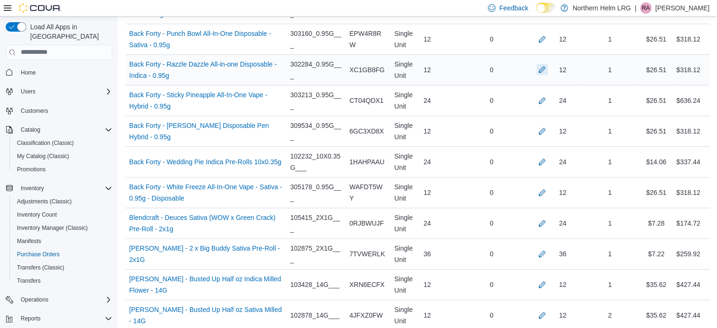
click at [548, 65] on button "button" at bounding box center [542, 69] width 11 height 11
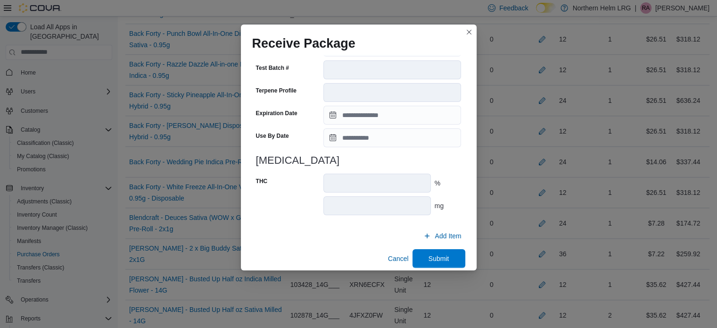
scroll to position [341, 0]
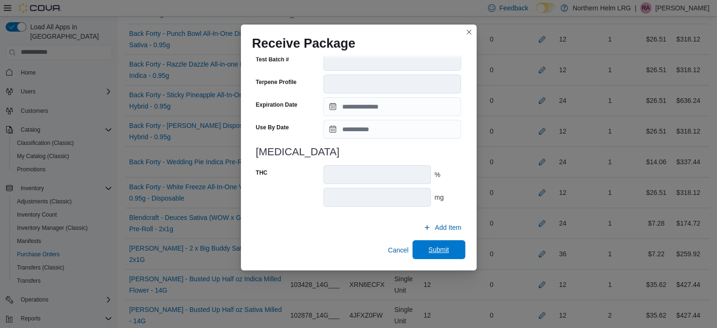
click at [441, 249] on span "Submit" at bounding box center [439, 249] width 21 height 9
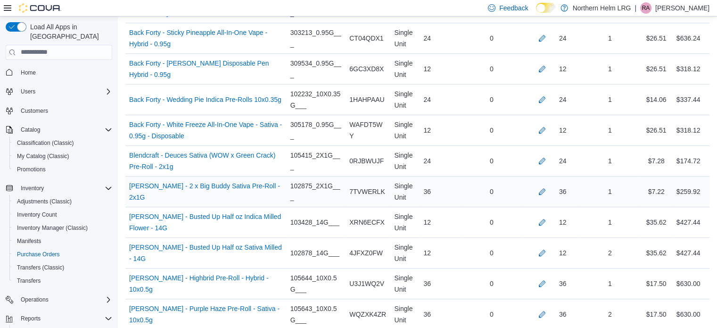
scroll to position [826, 0]
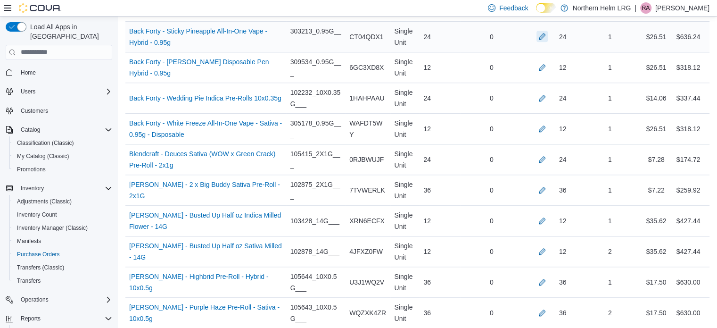
click at [548, 33] on button "button" at bounding box center [542, 36] width 11 height 11
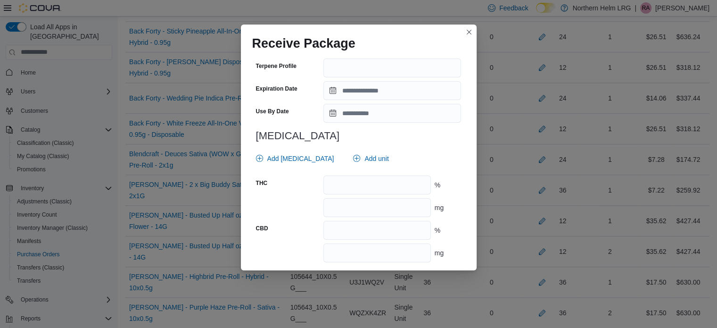
scroll to position [337, 0]
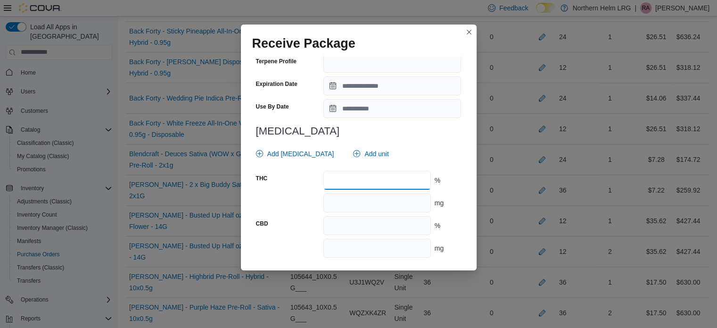
click at [368, 180] on input "number" at bounding box center [377, 180] width 107 height 19
type input "**"
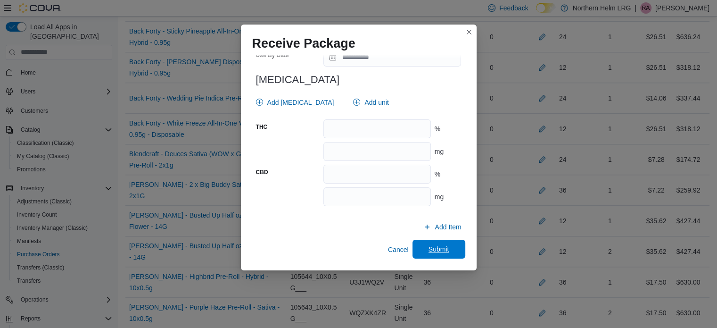
click at [429, 246] on span "Submit" at bounding box center [439, 248] width 21 height 9
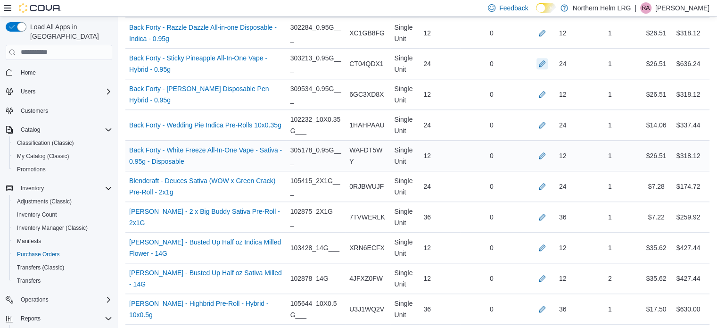
scroll to position [793, 0]
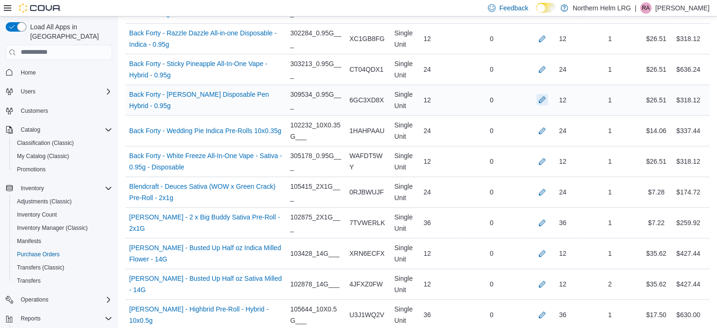
click at [548, 101] on button "button" at bounding box center [542, 99] width 11 height 11
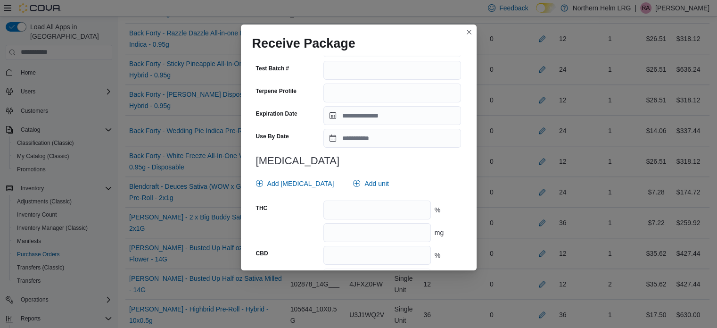
scroll to position [315, 0]
click at [339, 204] on input "number" at bounding box center [377, 209] width 107 height 19
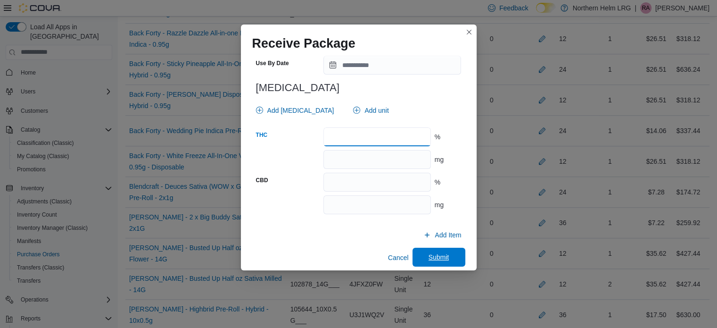
type input "**"
click at [422, 248] on span "Submit" at bounding box center [439, 257] width 42 height 19
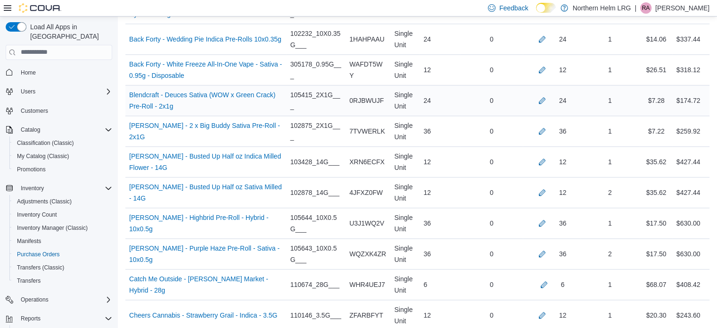
scroll to position [887, 0]
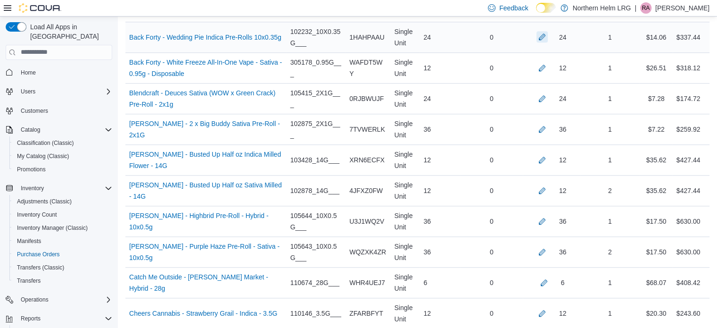
click at [544, 34] on button "button" at bounding box center [542, 36] width 11 height 11
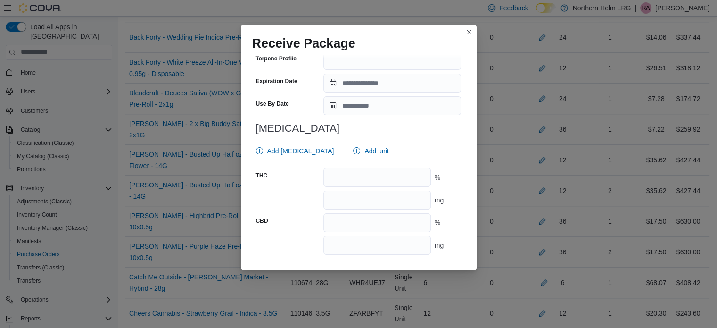
scroll to position [341, 0]
click at [413, 169] on input "number" at bounding box center [377, 176] width 107 height 19
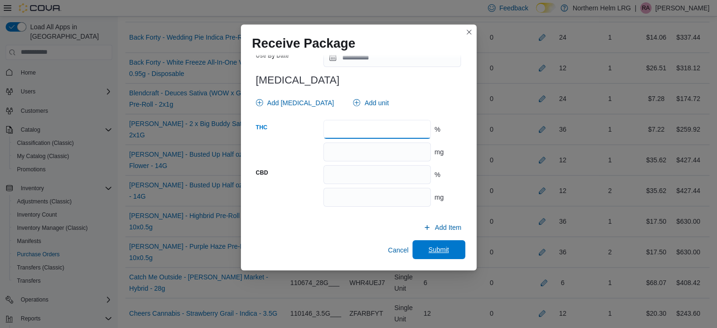
type input "****"
click at [453, 243] on span "Submit" at bounding box center [439, 249] width 42 height 19
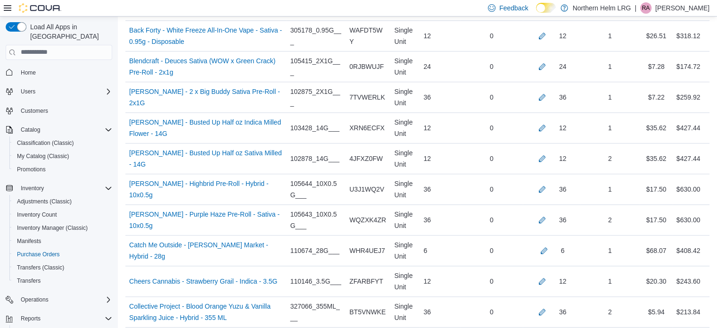
scroll to position [921, 0]
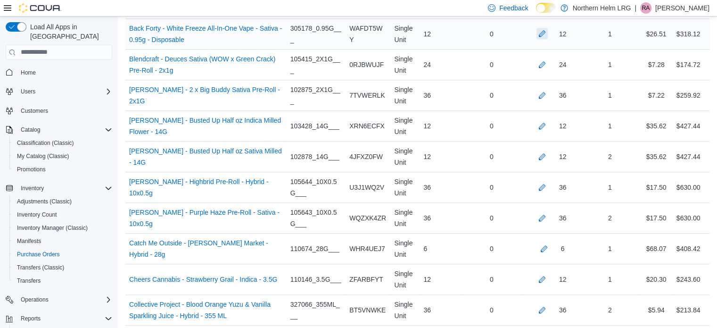
click at [548, 28] on button "button" at bounding box center [542, 33] width 11 height 11
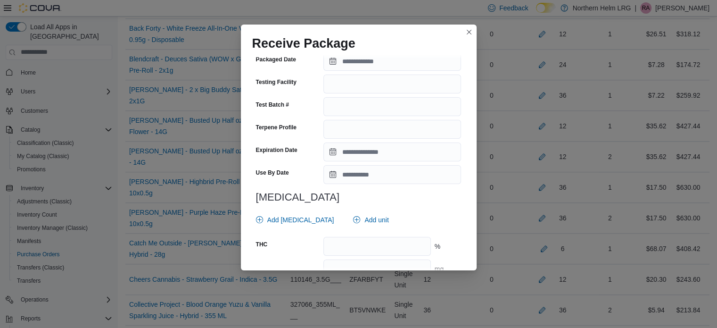
scroll to position [395, 0]
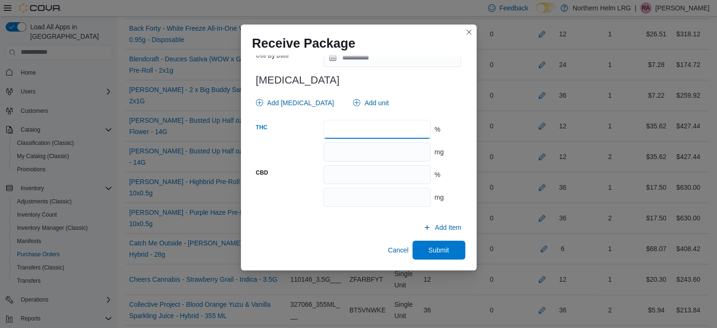
click at [364, 130] on input "number" at bounding box center [377, 129] width 107 height 19
type input "**"
click at [429, 254] on span "Submit" at bounding box center [439, 249] width 42 height 19
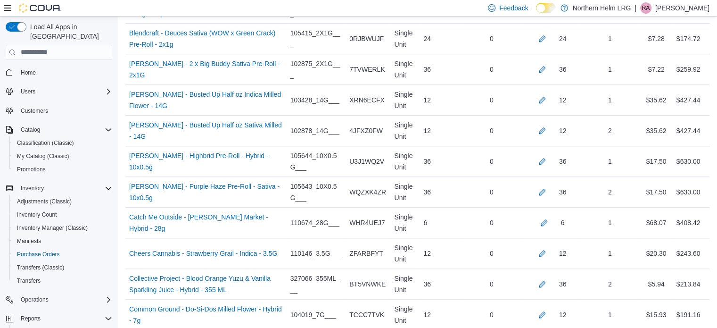
scroll to position [951, 0]
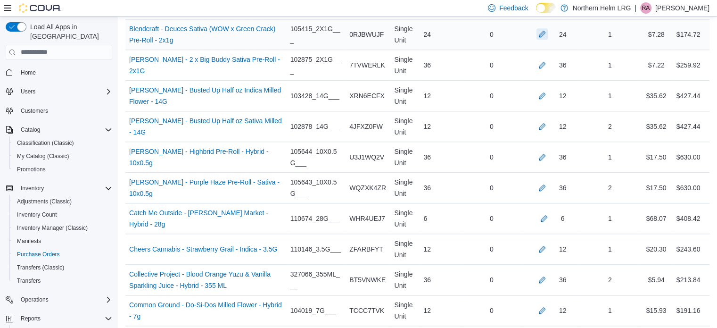
click at [548, 28] on button "button" at bounding box center [542, 33] width 11 height 11
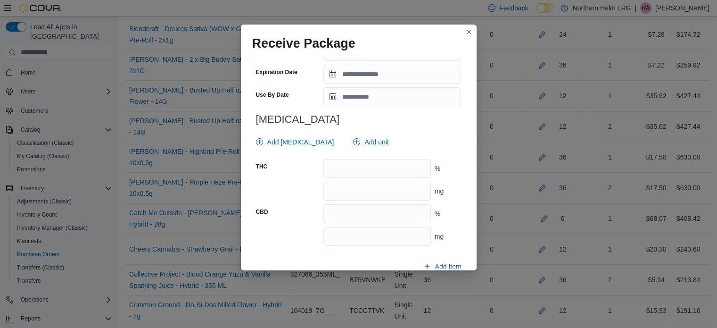
scroll to position [395, 0]
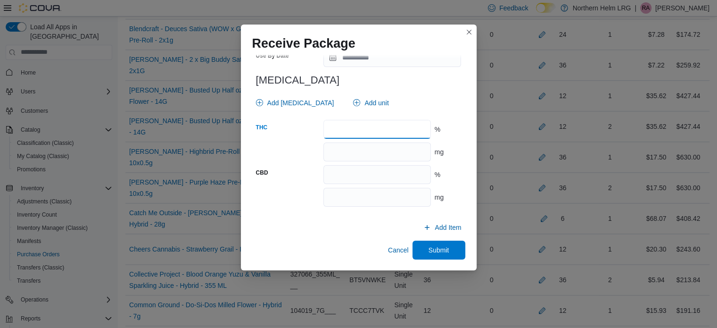
click at [400, 135] on input "number" at bounding box center [377, 129] width 107 height 19
type input "****"
click at [437, 250] on span "Submit" at bounding box center [439, 249] width 21 height 9
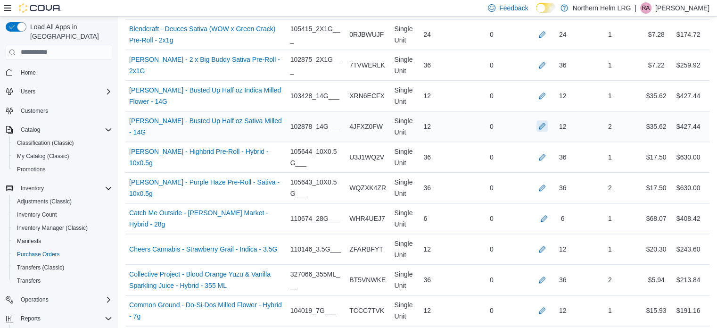
click at [548, 124] on button "button" at bounding box center [542, 125] width 11 height 11
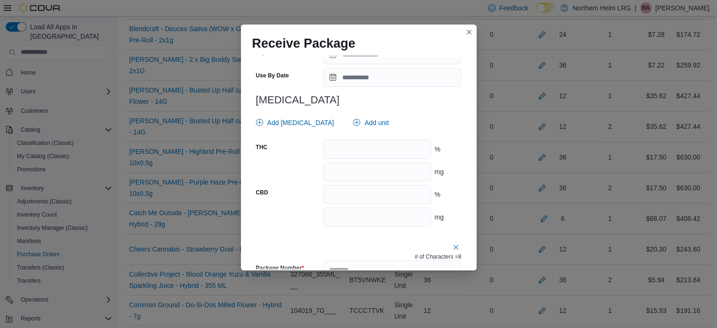
scroll to position [384, 0]
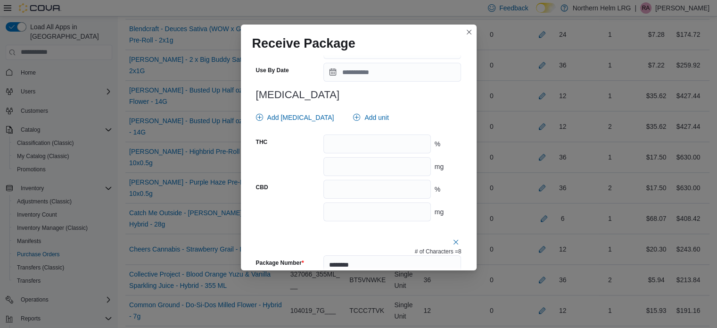
click at [383, 133] on div at bounding box center [359, 131] width 206 height 8
click at [380, 148] on input "number" at bounding box center [377, 143] width 107 height 19
type input "****"
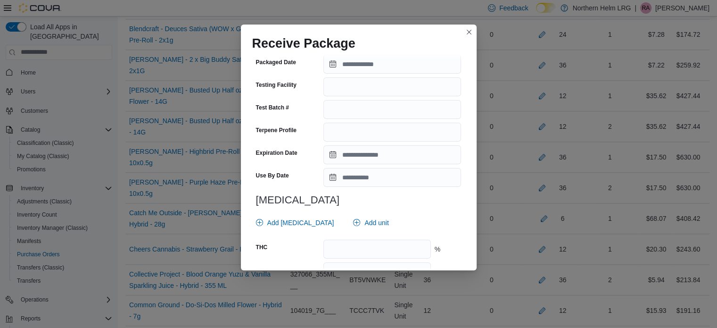
scroll to position [931, 0]
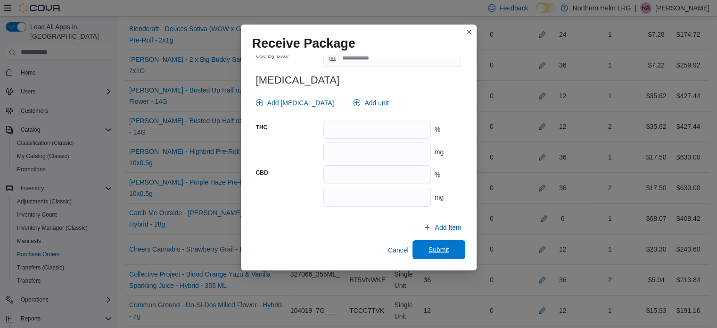
click at [430, 243] on span "Submit" at bounding box center [439, 249] width 42 height 19
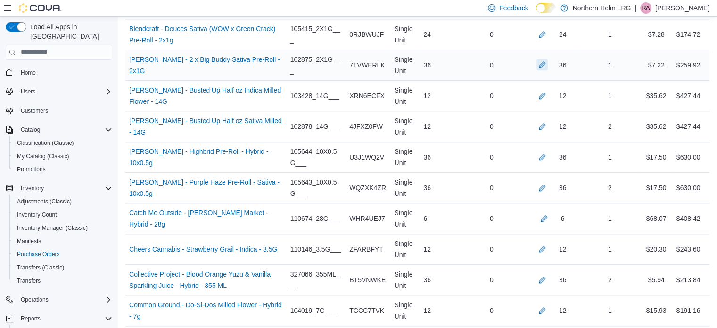
click at [548, 59] on button "button" at bounding box center [542, 64] width 11 height 11
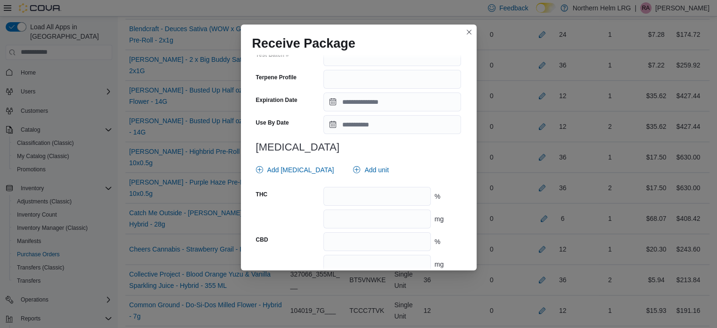
scroll to position [324, 0]
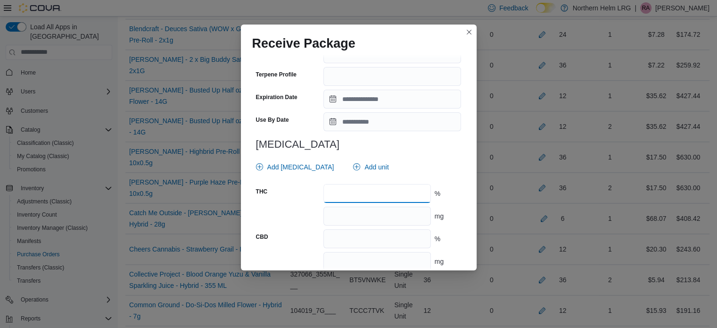
click at [402, 194] on input "number" at bounding box center [377, 193] width 107 height 19
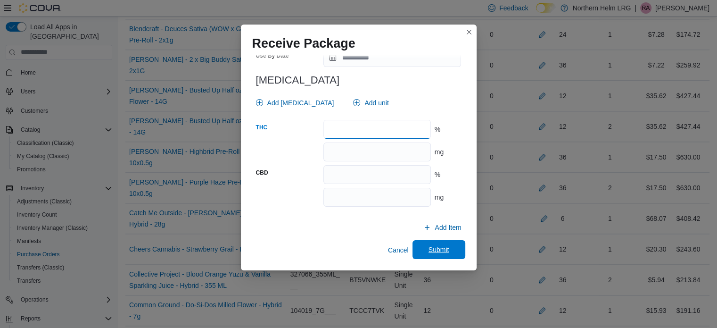
type input "****"
click at [442, 254] on span "Submit" at bounding box center [439, 249] width 42 height 19
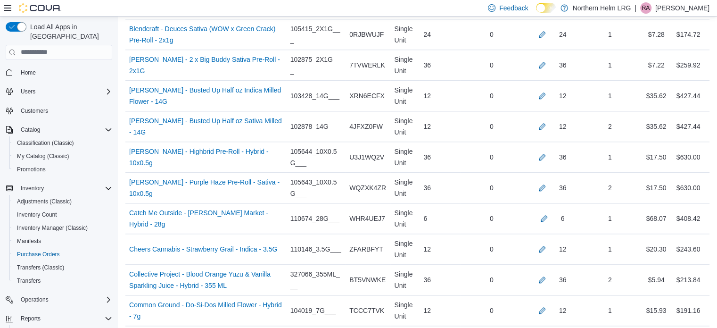
click at [442, 254] on div "12" at bounding box center [440, 249] width 41 height 19
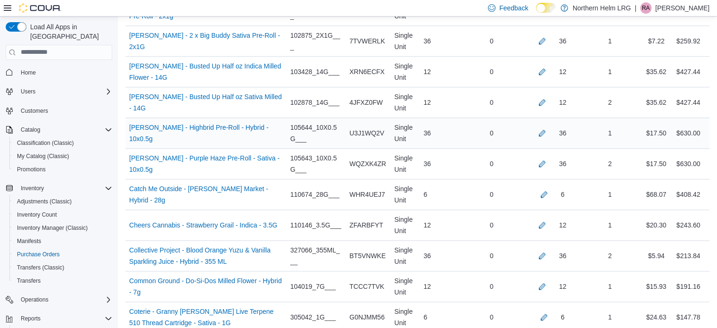
scroll to position [974, 0]
click at [548, 98] on button "button" at bounding box center [542, 102] width 11 height 11
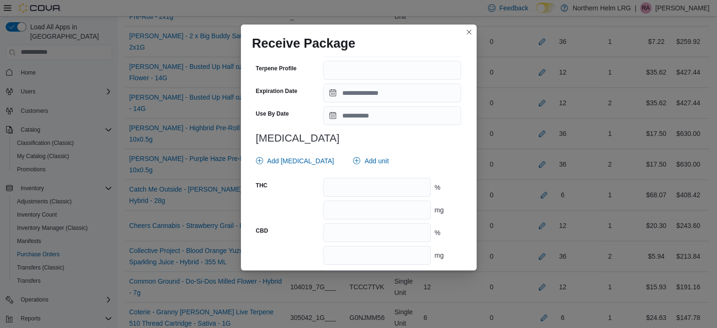
scroll to position [877, 0]
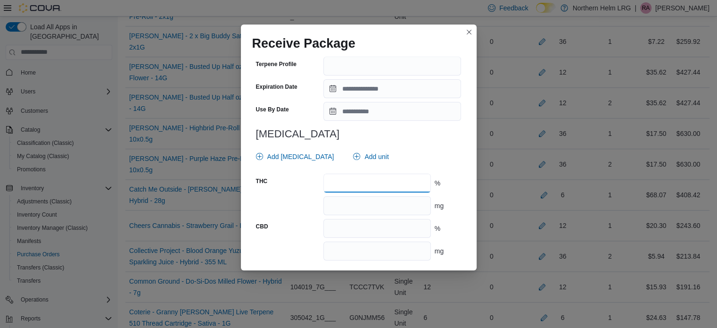
click at [408, 188] on input "number" at bounding box center [377, 183] width 107 height 19
type input "****"
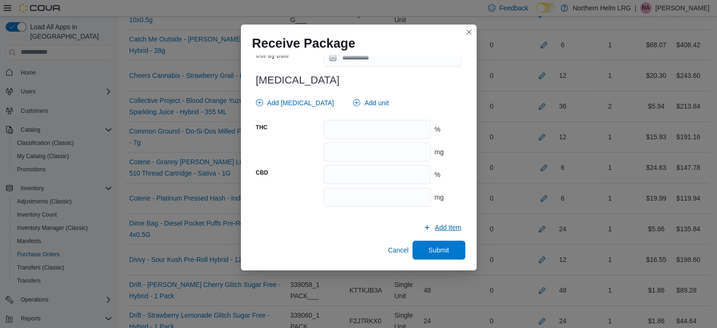
scroll to position [1128, 0]
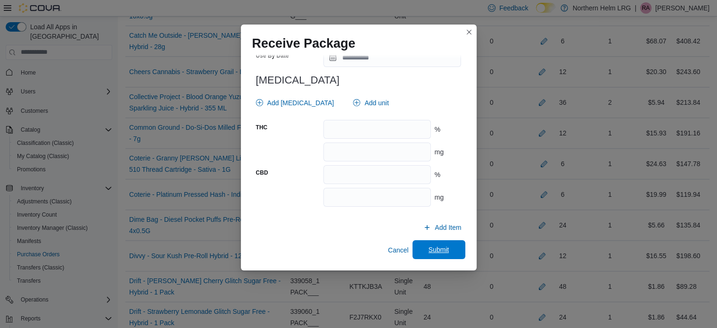
click at [429, 250] on span "Submit" at bounding box center [439, 249] width 21 height 9
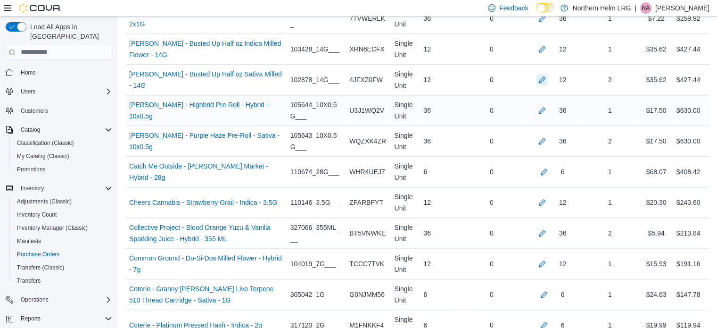
scroll to position [998, 0]
click at [548, 49] on button "button" at bounding box center [542, 47] width 11 height 11
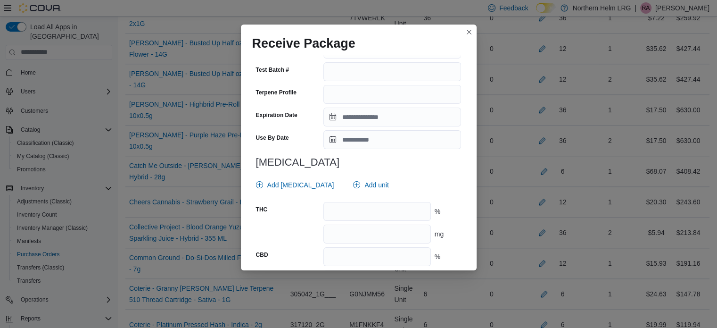
scroll to position [325, 0]
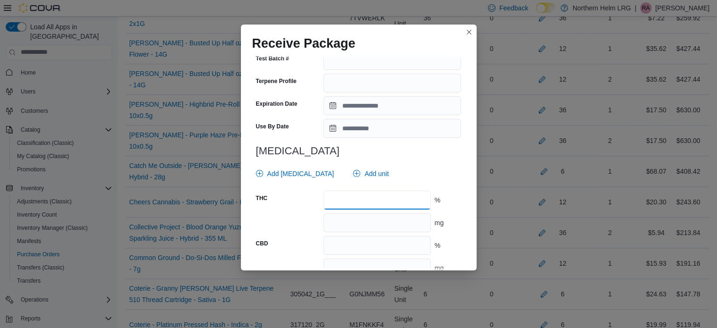
click at [375, 195] on input "number" at bounding box center [377, 200] width 107 height 19
type input "**"
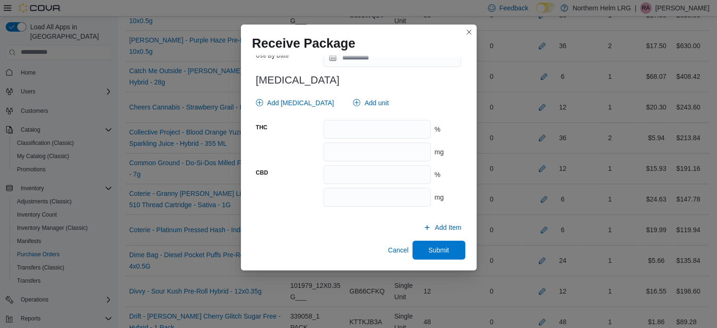
scroll to position [1100, 0]
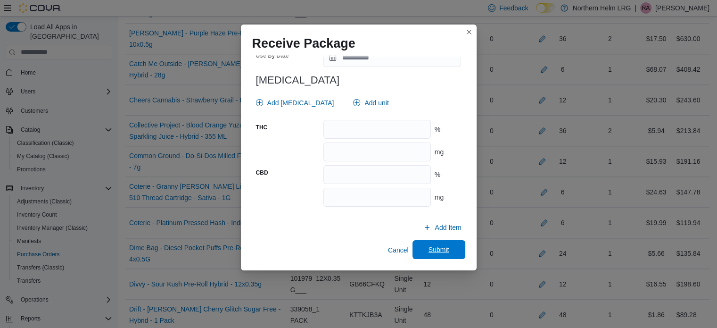
click at [418, 247] on span "Submit" at bounding box center [439, 249] width 42 height 19
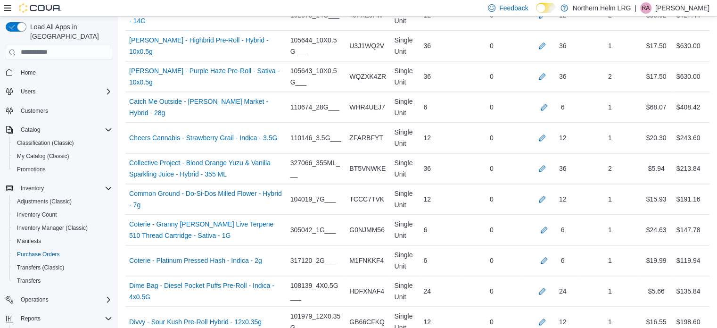
scroll to position [1066, 0]
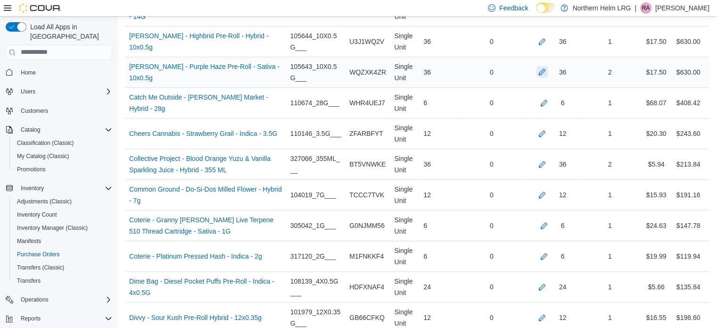
click at [548, 67] on button "button" at bounding box center [542, 71] width 11 height 11
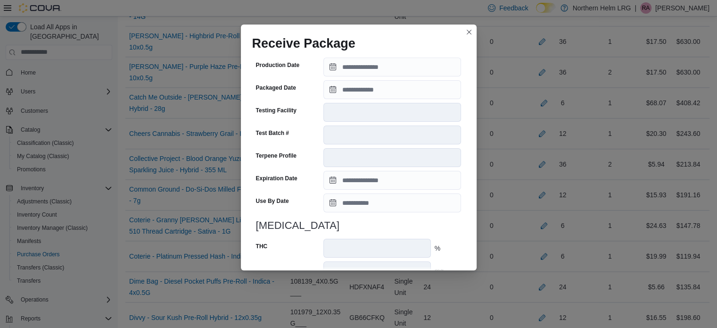
scroll to position [822, 0]
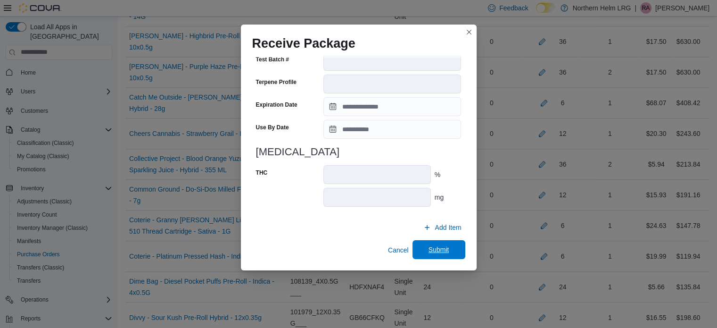
click at [438, 248] on span "Submit" at bounding box center [439, 249] width 21 height 9
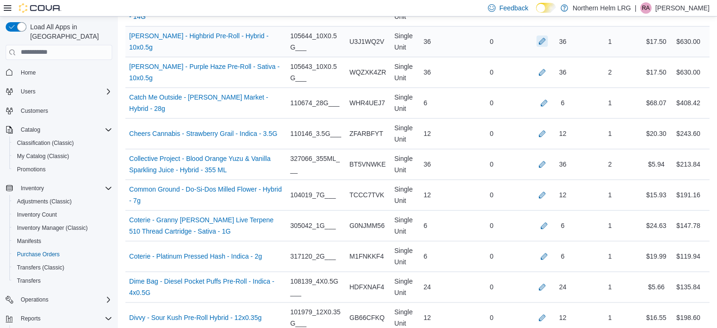
click at [548, 37] on button "button" at bounding box center [542, 40] width 11 height 11
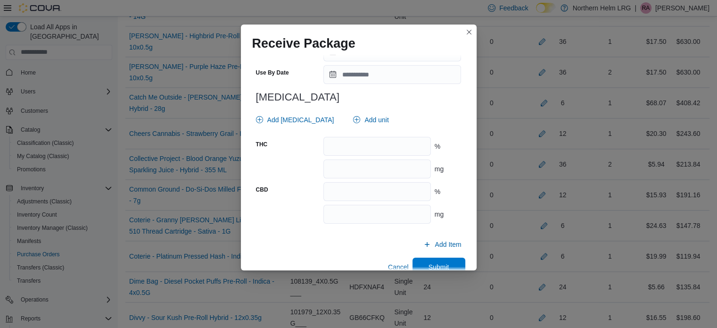
scroll to position [372, 0]
click at [383, 146] on input "number" at bounding box center [377, 145] width 107 height 19
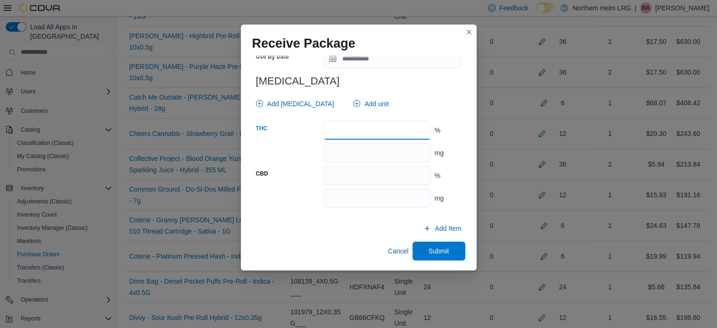
scroll to position [388, 0]
type input "**"
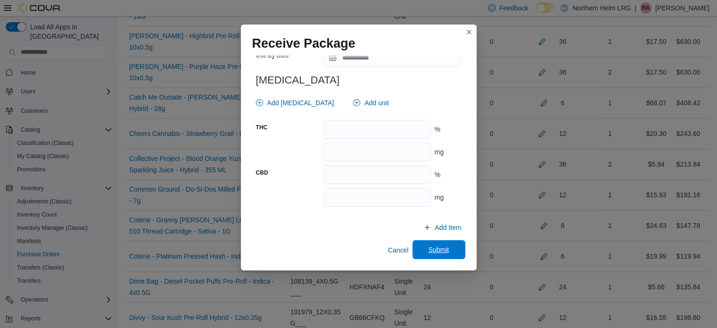
click at [437, 246] on span "Submit" at bounding box center [439, 249] width 21 height 9
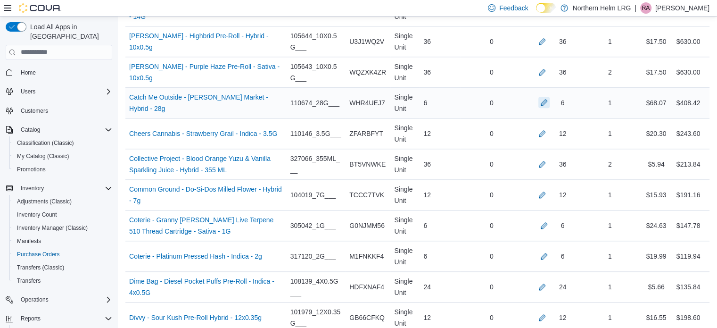
click at [550, 98] on button "button" at bounding box center [544, 102] width 11 height 11
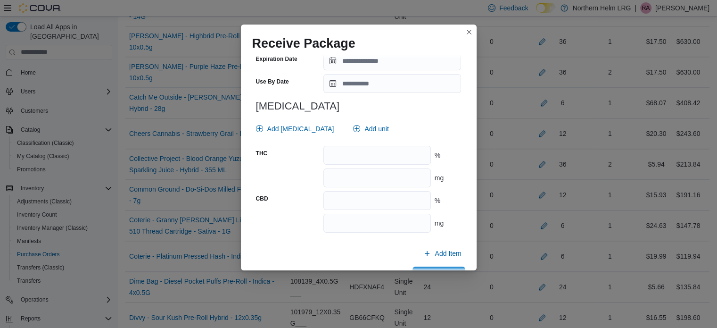
scroll to position [362, 0]
click at [397, 162] on input "number" at bounding box center [377, 154] width 107 height 19
type input "****"
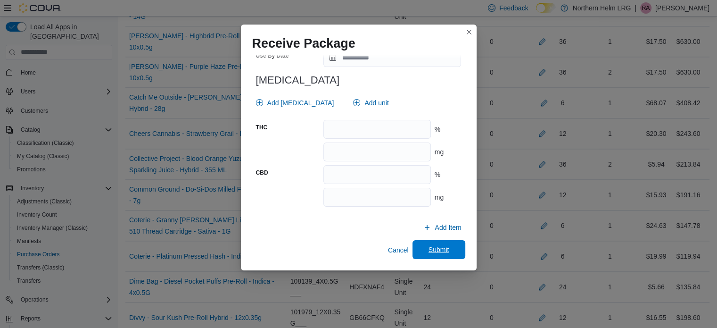
click at [433, 255] on span "Submit" at bounding box center [439, 249] width 42 height 19
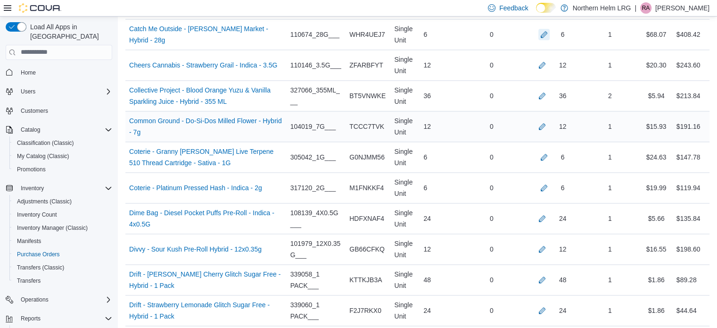
scroll to position [1134, 0]
click at [548, 64] on button "button" at bounding box center [542, 64] width 11 height 11
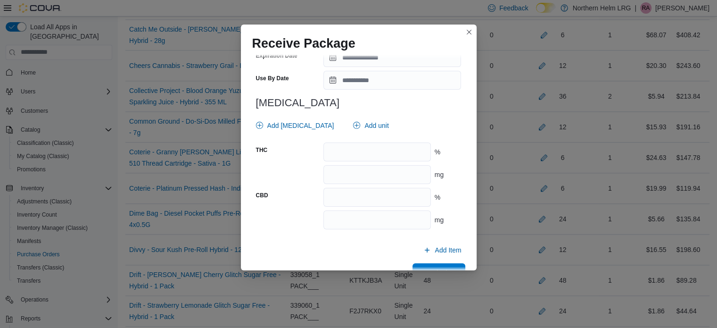
scroll to position [379, 0]
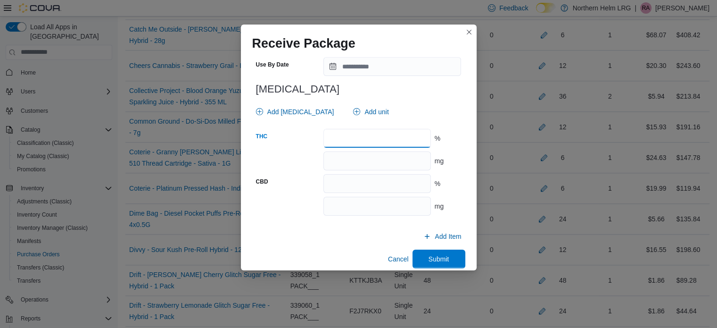
click at [373, 134] on input "number" at bounding box center [377, 138] width 107 height 19
type input "****"
click at [433, 257] on span "Submit" at bounding box center [439, 258] width 21 height 9
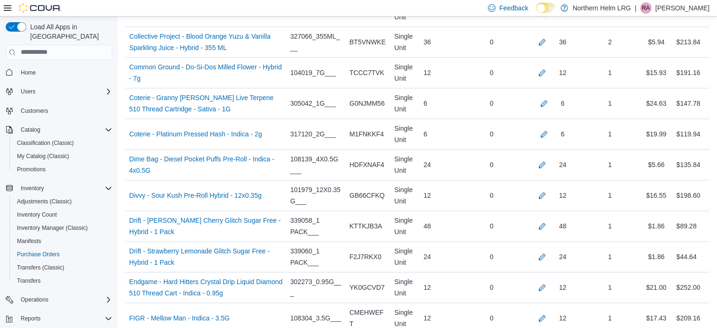
scroll to position [1189, 0]
click at [548, 40] on button "button" at bounding box center [542, 40] width 11 height 11
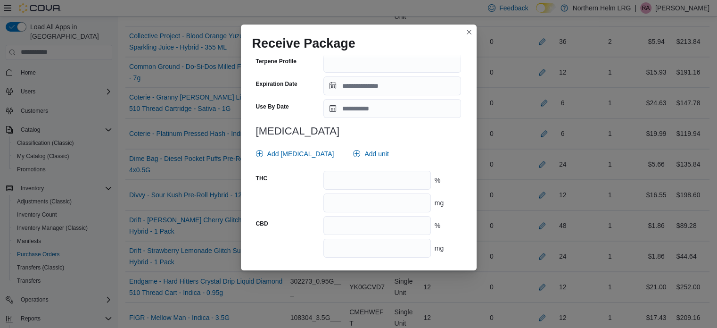
scroll to position [365, 0]
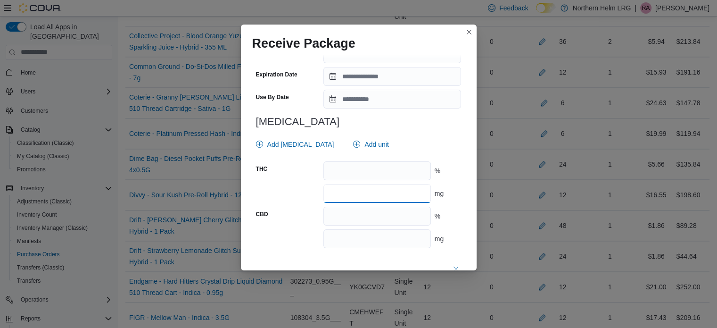
click at [399, 193] on input "number" at bounding box center [377, 193] width 107 height 19
type input "**"
click at [406, 239] on input "number" at bounding box center [377, 238] width 107 height 19
type input "**"
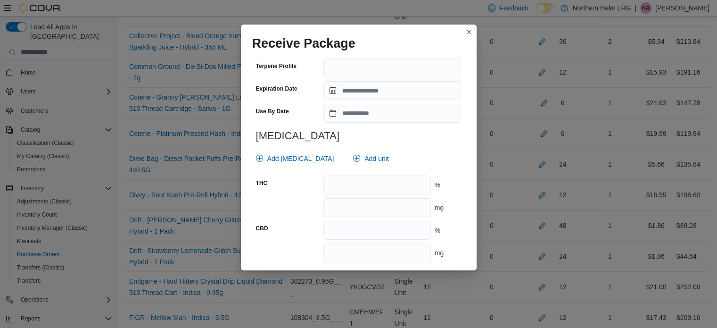
scroll to position [885, 0]
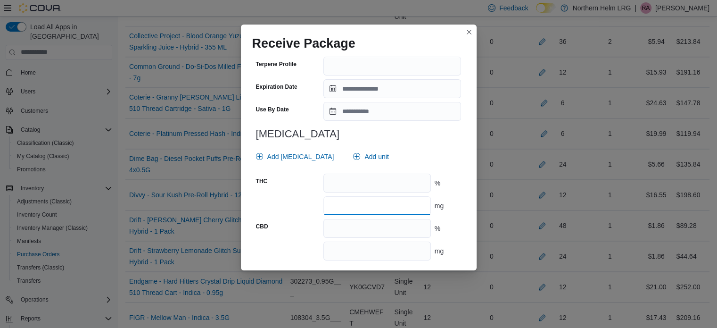
click at [393, 209] on input "number" at bounding box center [377, 205] width 107 height 19
type input "**"
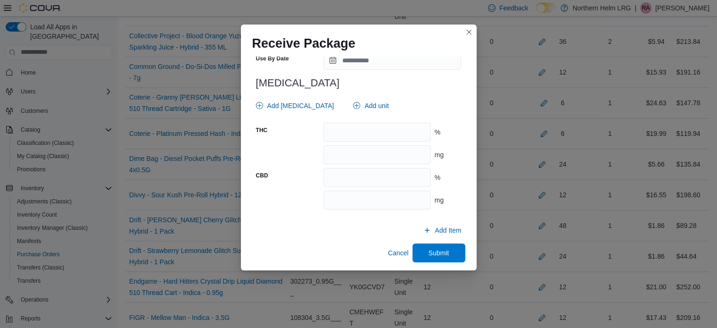
scroll to position [939, 0]
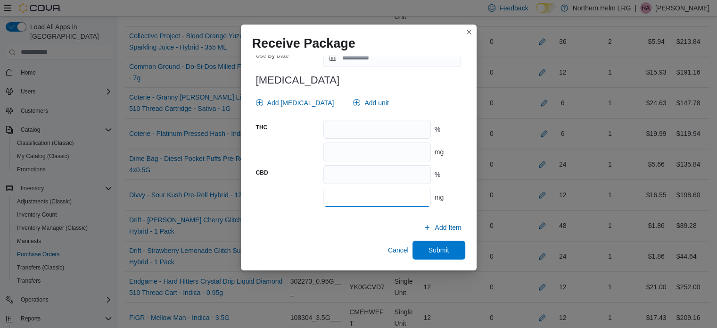
click at [392, 192] on input "number" at bounding box center [377, 197] width 107 height 19
type input "**"
click at [443, 247] on span "Submit" at bounding box center [439, 249] width 21 height 9
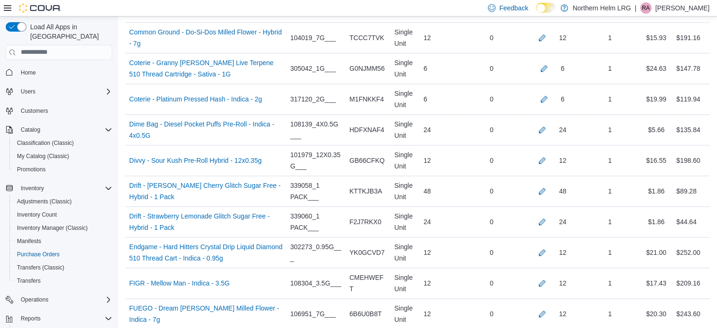
scroll to position [1224, 0]
click at [548, 31] on button "button" at bounding box center [542, 36] width 11 height 11
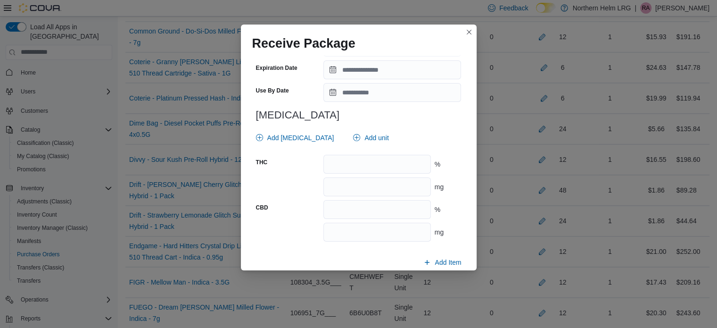
scroll to position [354, 0]
click at [411, 159] on input "number" at bounding box center [377, 163] width 107 height 19
type input "****"
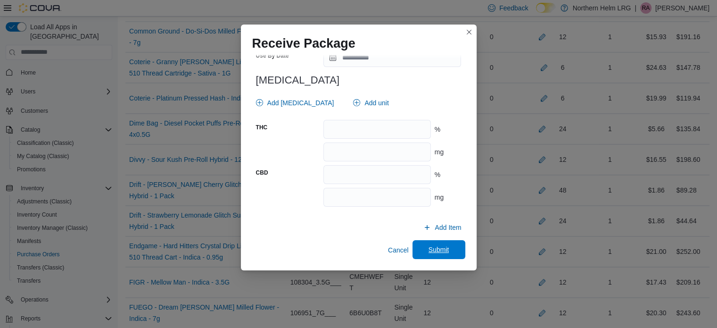
click at [436, 249] on span "Submit" at bounding box center [439, 249] width 21 height 9
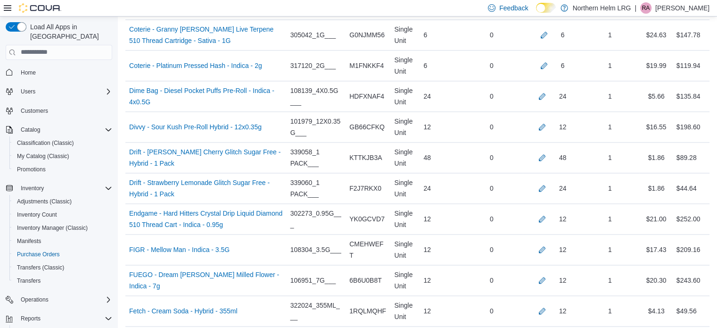
scroll to position [1257, 0]
click at [547, 31] on button "button" at bounding box center [544, 33] width 11 height 11
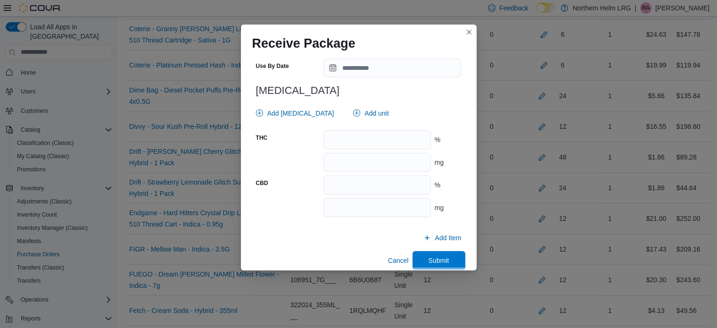
scroll to position [395, 0]
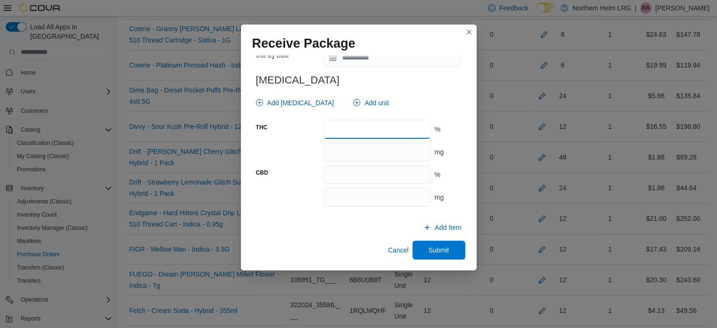
click at [385, 132] on input "number" at bounding box center [377, 129] width 107 height 19
type input "****"
click at [419, 247] on span "Submit" at bounding box center [439, 249] width 42 height 19
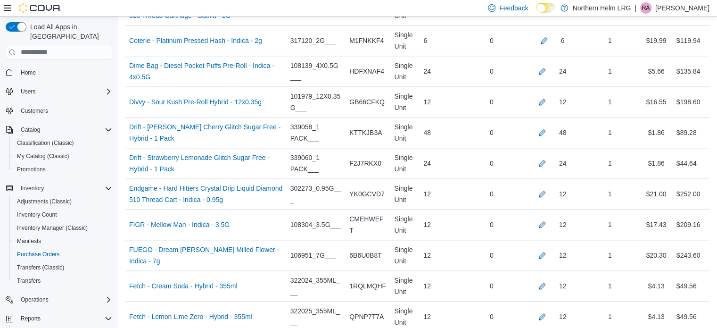
scroll to position [1287, 0]
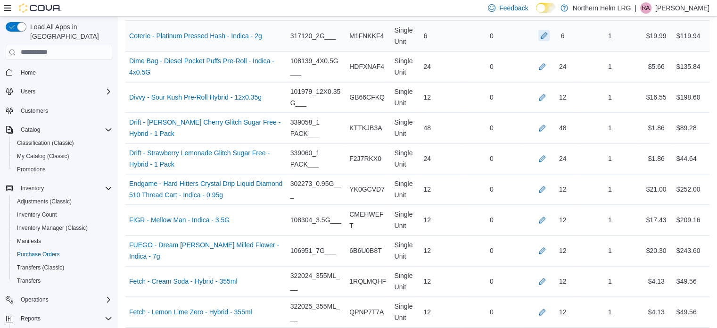
click at [549, 33] on button "button" at bounding box center [544, 35] width 11 height 11
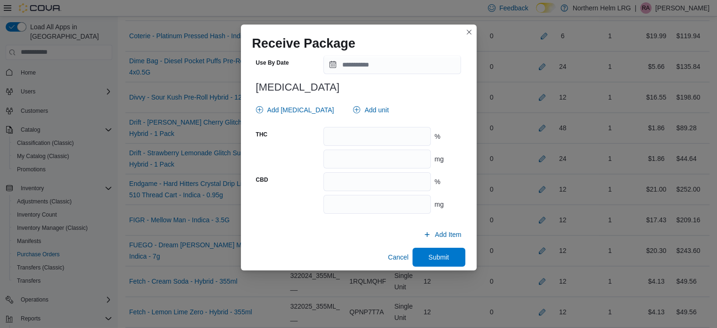
scroll to position [383, 0]
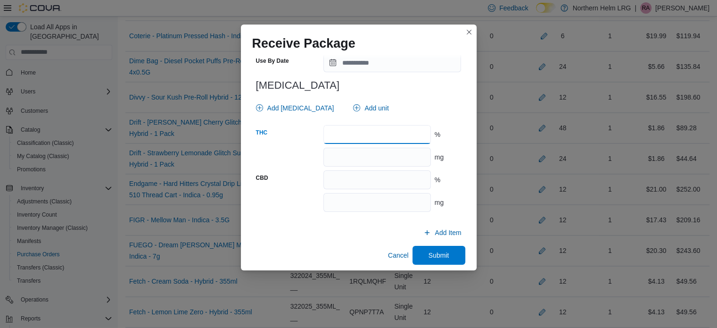
click at [369, 133] on input "number" at bounding box center [377, 134] width 107 height 19
type input "****"
click at [439, 258] on span "Submit" at bounding box center [439, 254] width 21 height 9
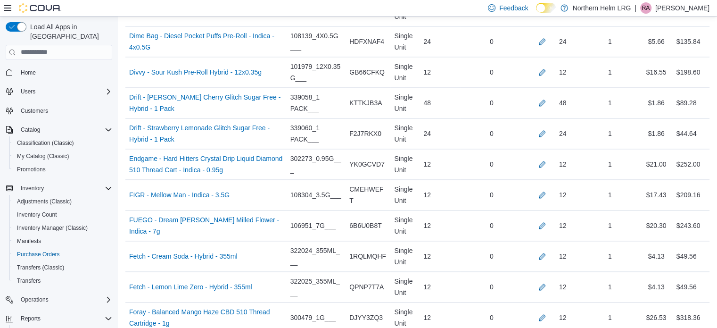
scroll to position [1313, 0]
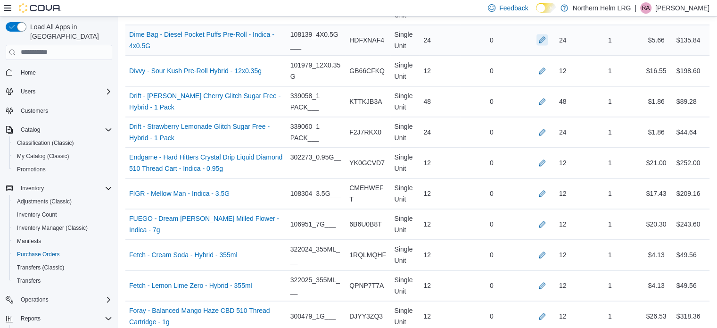
click at [548, 38] on button "button" at bounding box center [542, 39] width 11 height 11
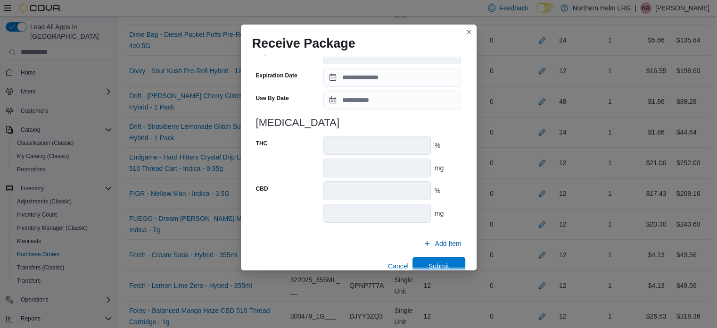
scroll to position [378, 0]
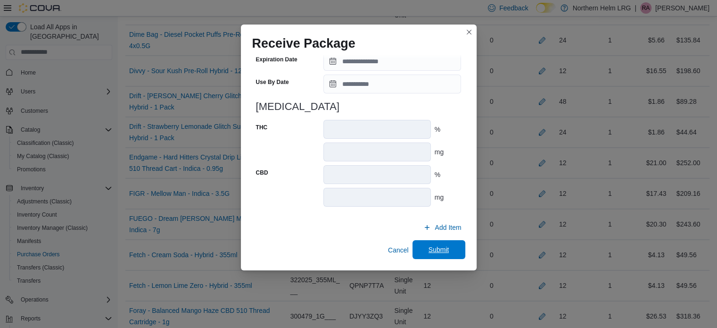
click at [436, 254] on span "Submit" at bounding box center [439, 249] width 42 height 19
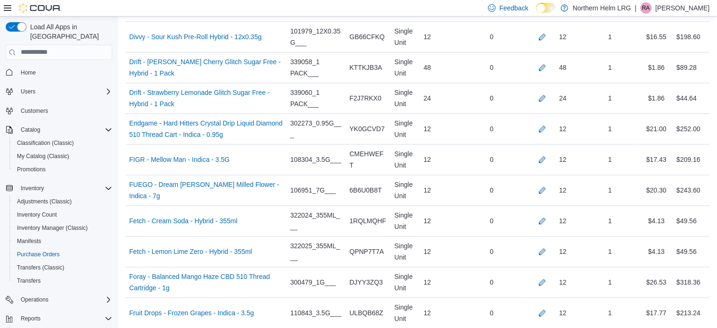
scroll to position [1348, 0]
click at [548, 33] on button "button" at bounding box center [542, 35] width 11 height 11
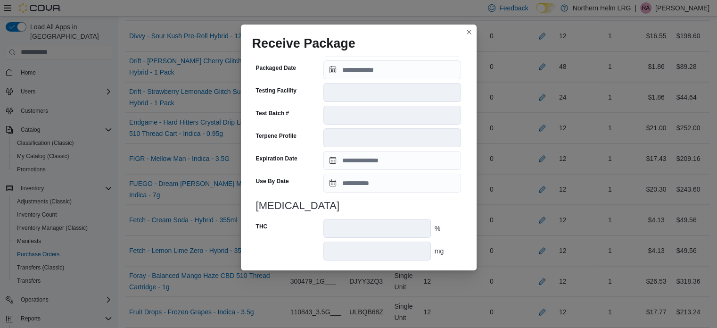
scroll to position [333, 0]
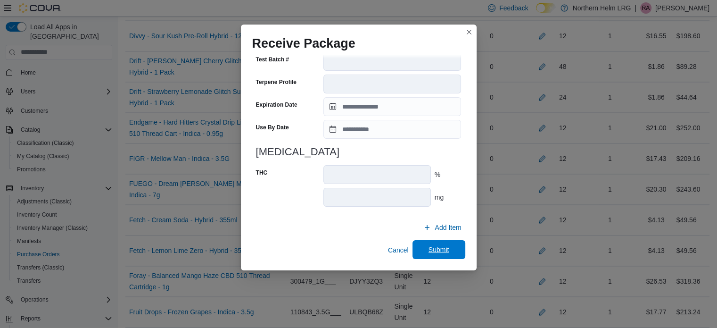
click at [432, 254] on span "Submit" at bounding box center [439, 249] width 21 height 9
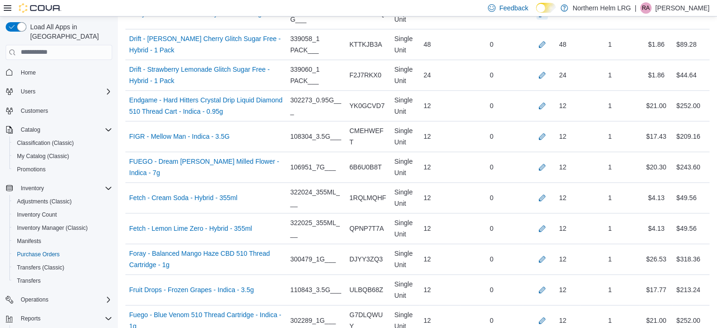
scroll to position [1371, 0]
click at [548, 41] on button "button" at bounding box center [542, 43] width 11 height 11
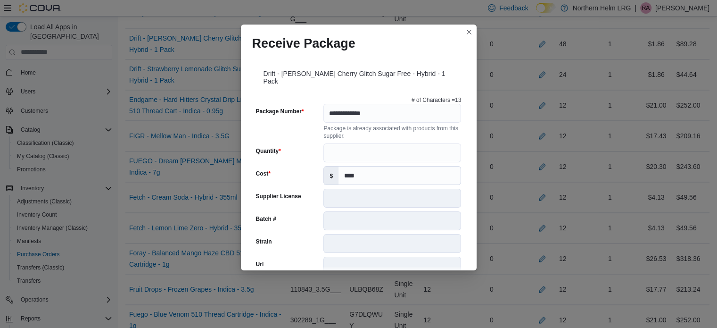
scroll to position [333, 0]
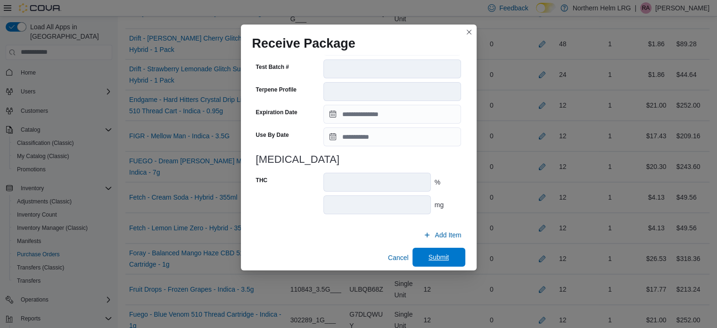
click at [446, 250] on span "Submit" at bounding box center [439, 257] width 42 height 19
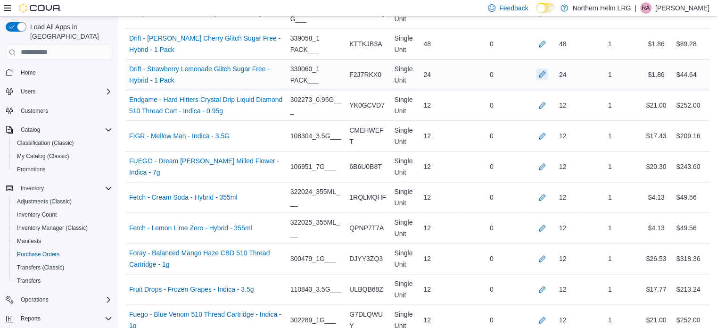
click at [548, 69] on button "button" at bounding box center [542, 73] width 11 height 11
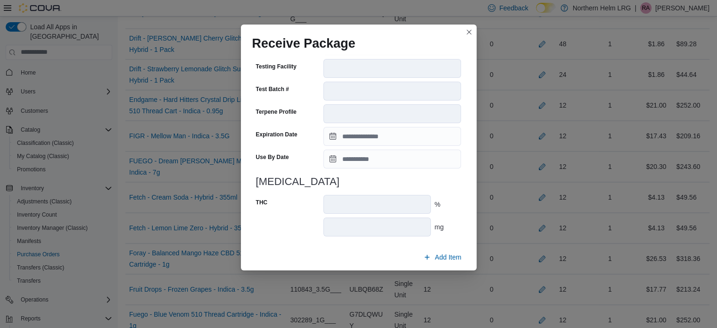
scroll to position [332, 0]
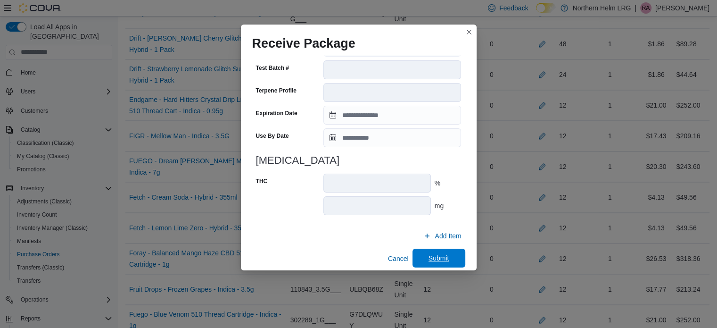
click at [431, 258] on span "Submit" at bounding box center [439, 257] width 21 height 9
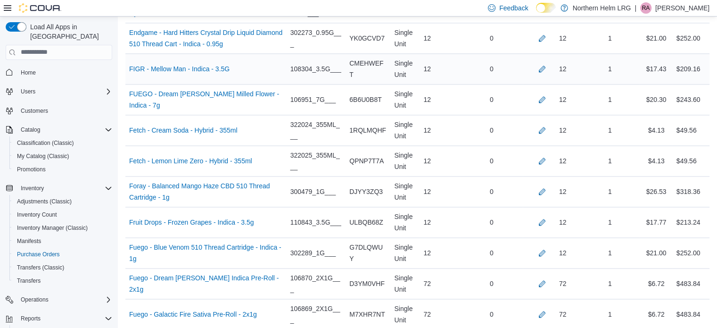
scroll to position [1438, 0]
click at [548, 34] on button "button" at bounding box center [542, 37] width 11 height 11
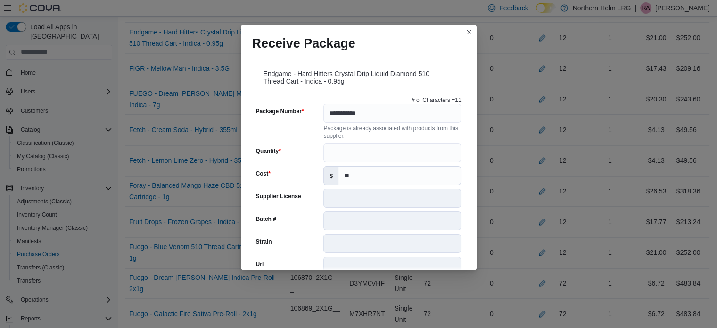
scroll to position [341, 0]
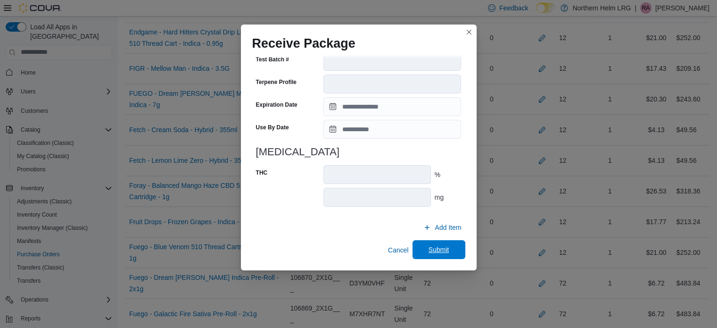
click at [429, 250] on span "Submit" at bounding box center [439, 249] width 21 height 9
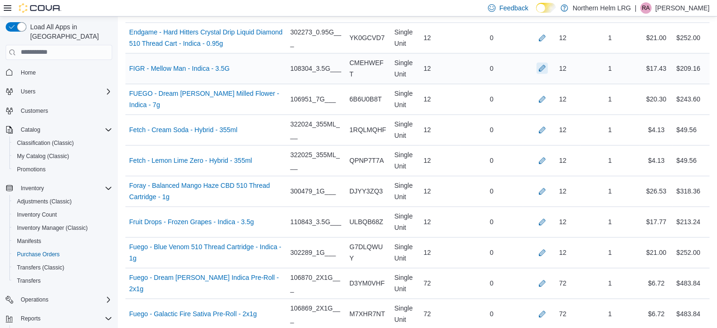
click at [548, 62] on button "button" at bounding box center [542, 67] width 11 height 11
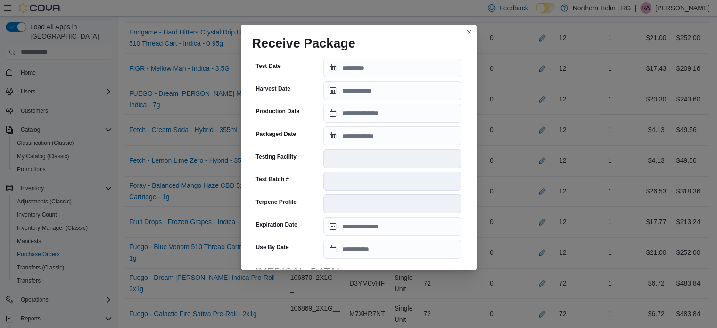
scroll to position [333, 0]
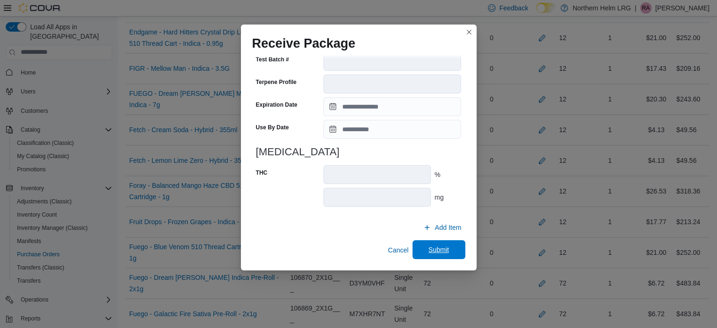
click at [438, 248] on span "Submit" at bounding box center [439, 249] width 21 height 9
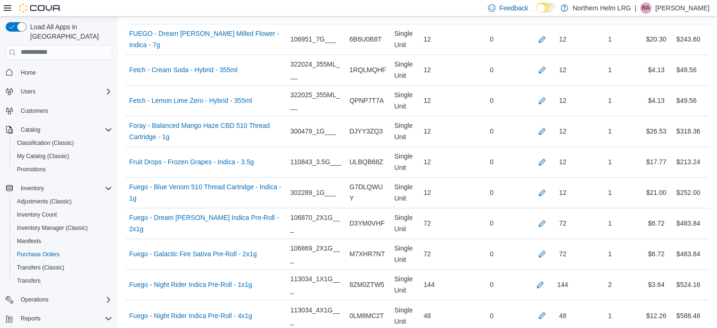
scroll to position [1506, 0]
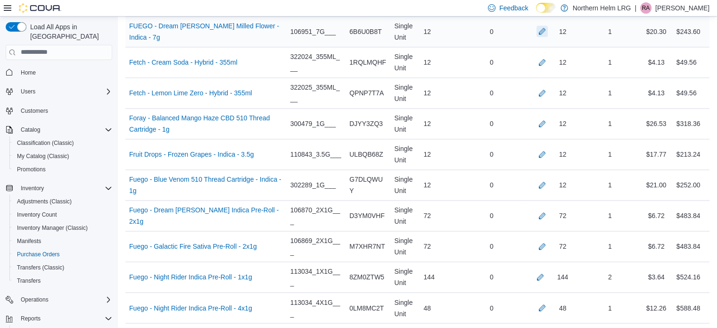
click at [548, 28] on button "button" at bounding box center [542, 30] width 11 height 11
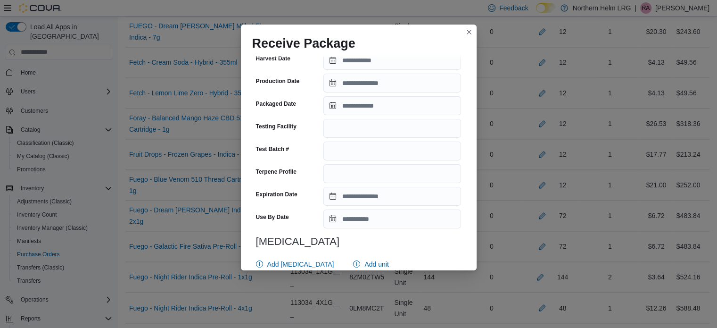
scroll to position [388, 0]
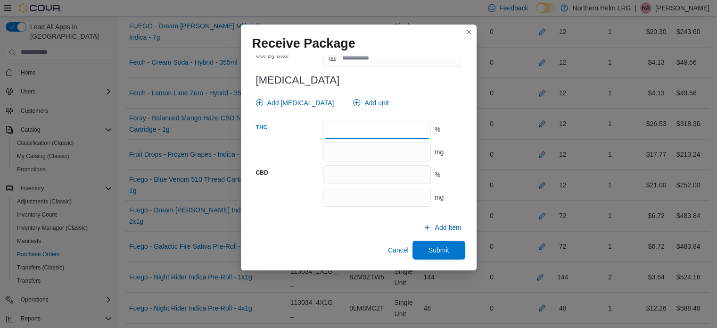
click at [401, 133] on input "number" at bounding box center [377, 129] width 107 height 19
type input "**"
click at [438, 242] on span "Submit" at bounding box center [439, 249] width 42 height 19
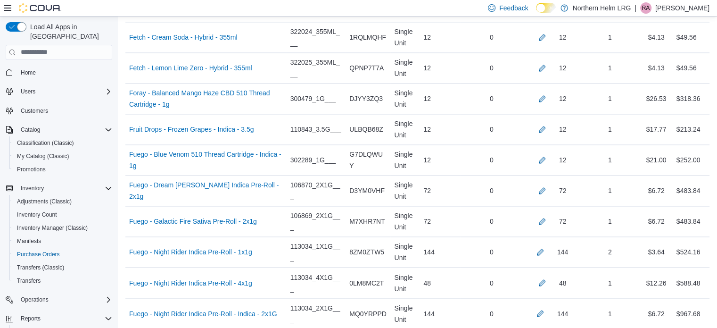
scroll to position [1531, 0]
click at [548, 32] on button "button" at bounding box center [542, 36] width 11 height 11
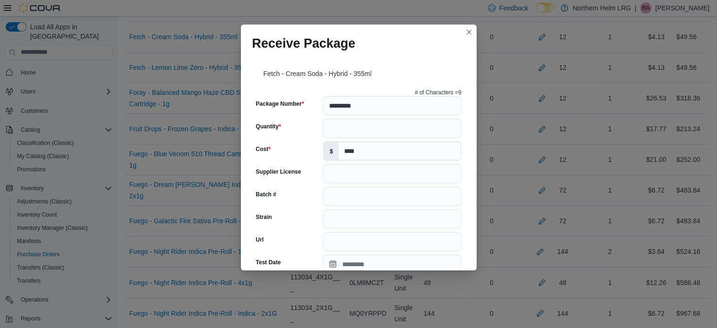
scroll to position [388, 0]
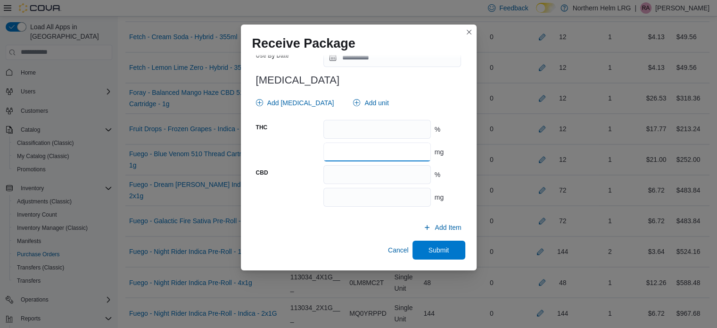
click at [396, 147] on input "number" at bounding box center [377, 151] width 107 height 19
type input "**"
click at [443, 247] on span "Submit" at bounding box center [439, 249] width 21 height 9
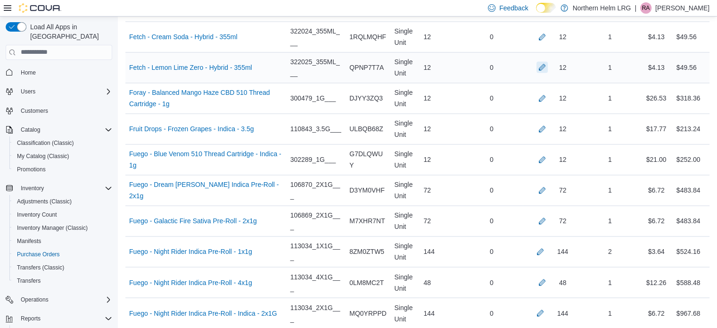
click at [548, 64] on button "button" at bounding box center [542, 66] width 11 height 11
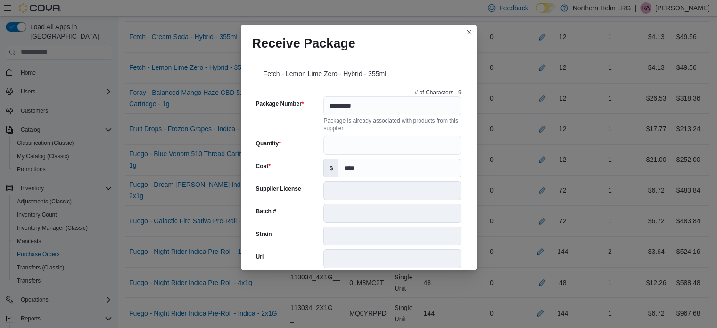
scroll to position [333, 0]
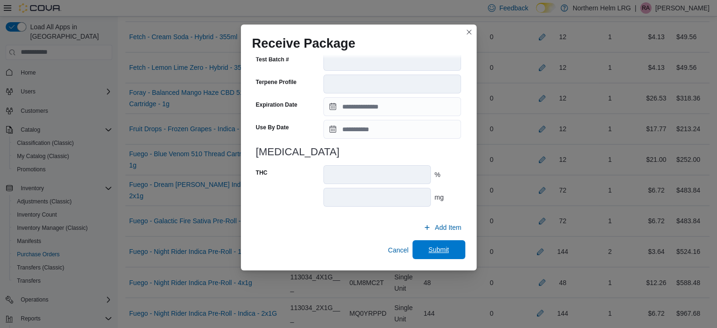
click at [441, 252] on span "Submit" at bounding box center [439, 249] width 21 height 9
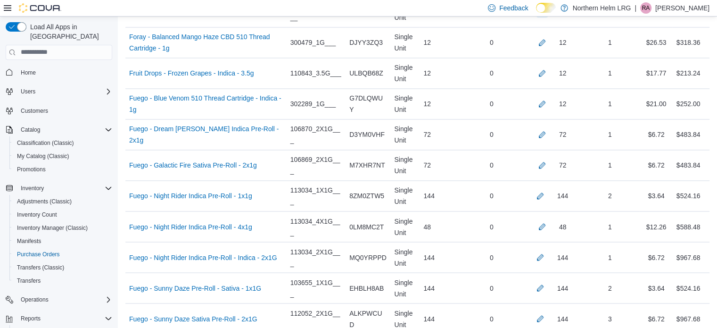
scroll to position [1587, 0]
click at [547, 37] on button "button" at bounding box center [542, 41] width 11 height 11
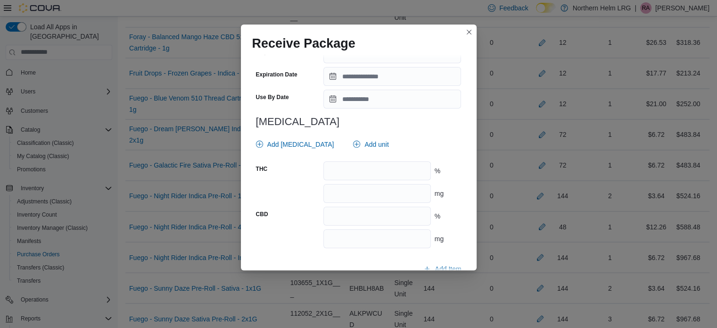
scroll to position [395, 0]
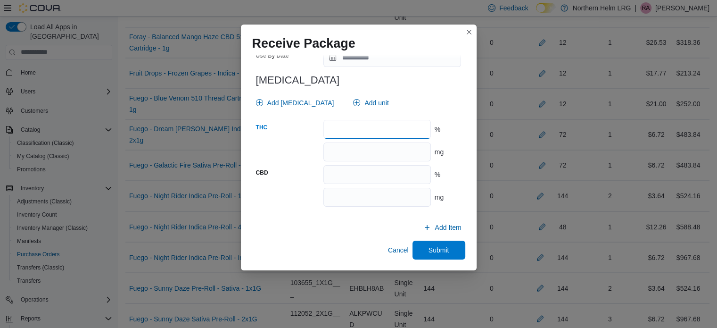
click at [367, 125] on input "number" at bounding box center [377, 129] width 107 height 19
type input "****"
click at [371, 176] on input "number" at bounding box center [377, 174] width 107 height 19
type input "****"
click at [429, 248] on span "Submit" at bounding box center [439, 249] width 21 height 9
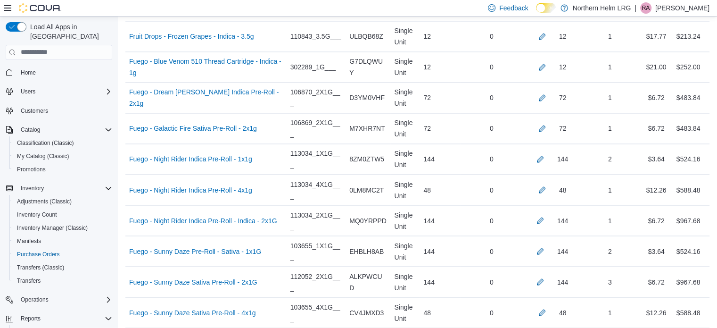
scroll to position [1624, 0]
click at [548, 30] on button "button" at bounding box center [542, 34] width 11 height 11
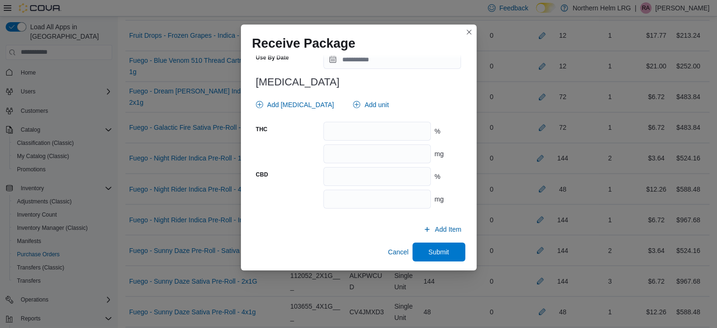
scroll to position [386, 0]
click at [337, 132] on input "number" at bounding box center [377, 130] width 107 height 19
type input "**"
click at [431, 253] on span "Submit" at bounding box center [439, 250] width 21 height 9
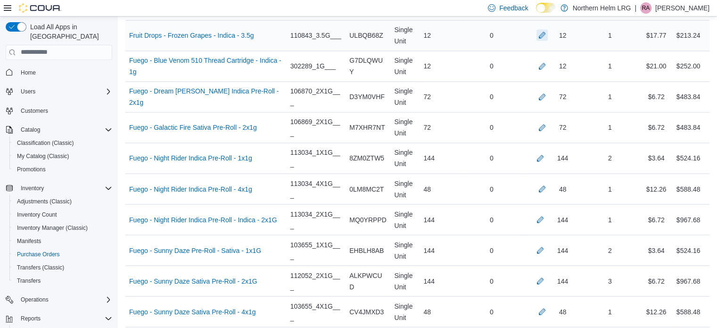
click at [548, 32] on button "button" at bounding box center [542, 34] width 11 height 11
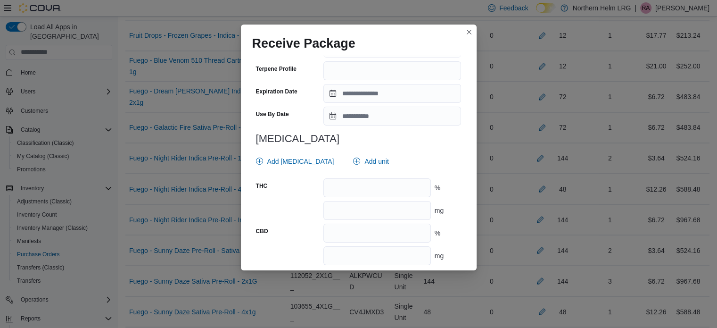
scroll to position [388, 0]
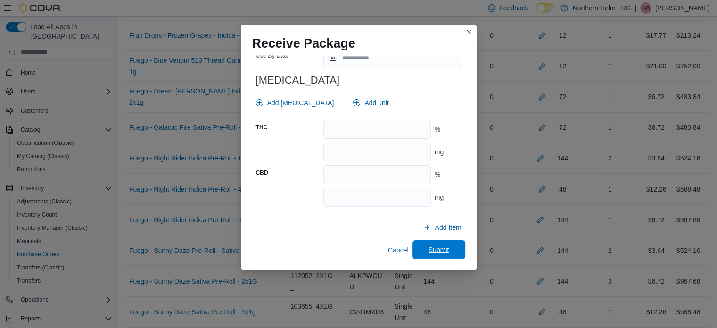
click at [429, 248] on span "Submit" at bounding box center [439, 249] width 21 height 9
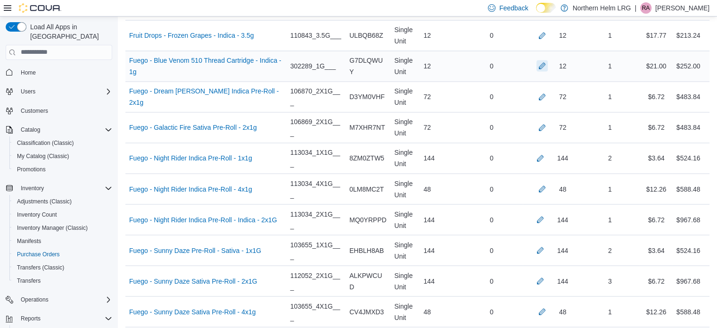
click at [545, 61] on button "button" at bounding box center [542, 65] width 11 height 11
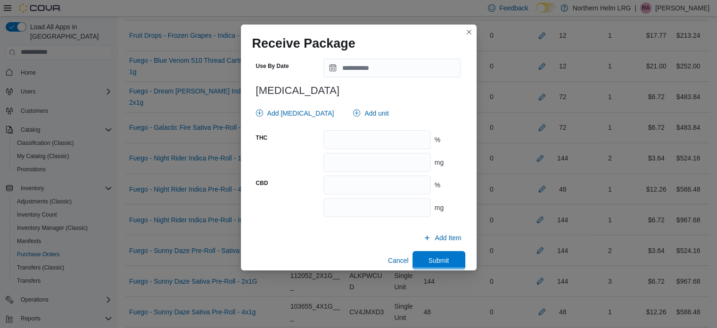
scroll to position [378, 0]
click at [372, 134] on input "number" at bounding box center [377, 138] width 107 height 19
type input "**"
click at [432, 254] on span "Submit" at bounding box center [439, 259] width 42 height 19
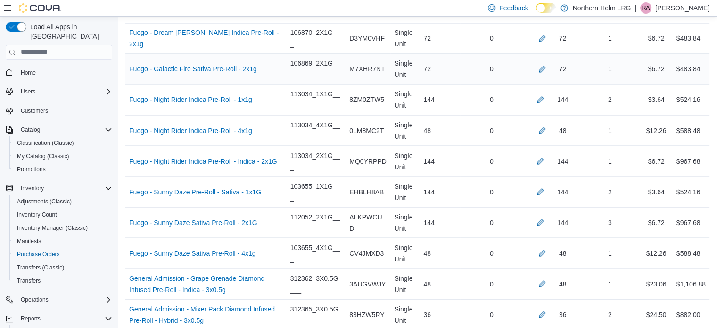
scroll to position [1683, 0]
click at [548, 37] on button "button" at bounding box center [542, 37] width 11 height 11
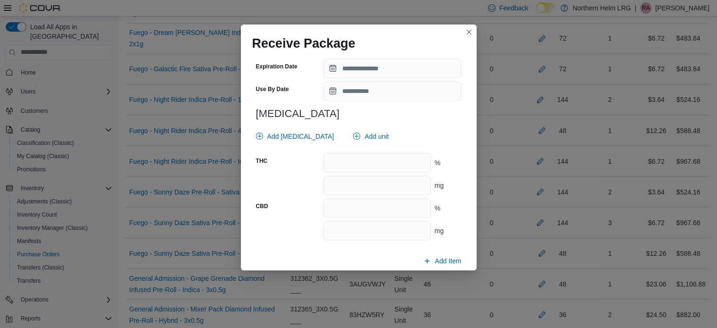
scroll to position [358, 0]
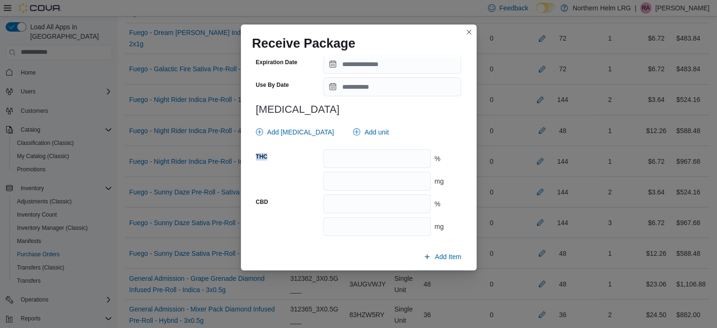
drag, startPoint x: 354, startPoint y: 145, endPoint x: 349, endPoint y: 158, distance: 14.8
click at [349, 158] on input "number" at bounding box center [377, 158] width 107 height 19
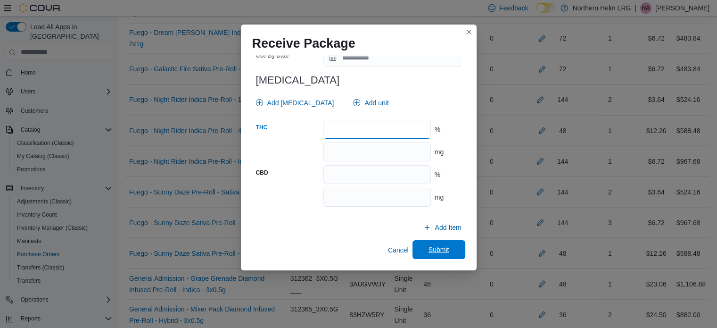
type input "****"
click at [436, 252] on span "Submit" at bounding box center [439, 249] width 21 height 9
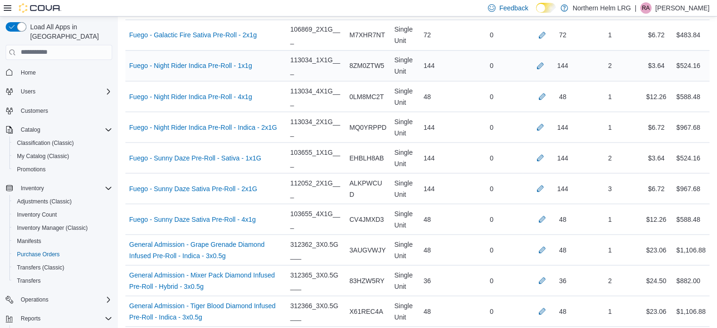
scroll to position [1714, 0]
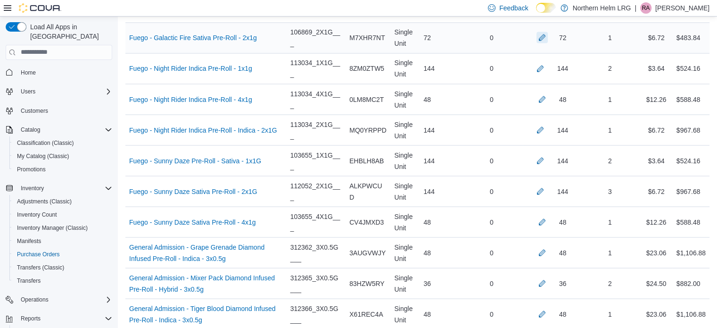
click at [548, 37] on button "button" at bounding box center [542, 37] width 11 height 11
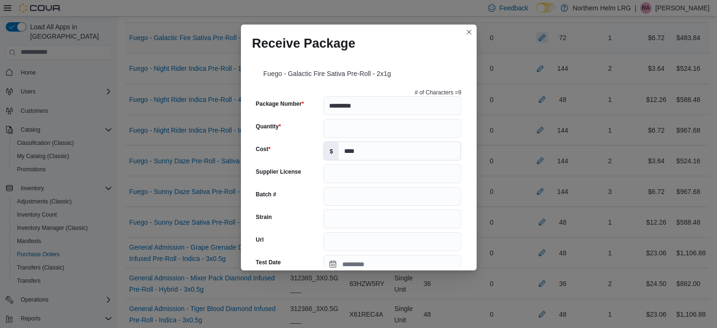
click at [547, 32] on div "Receive Package Fuego - Galactic Fire Sativa Pre-Roll - 2x1g # of Characters = …" at bounding box center [358, 164] width 717 height 328
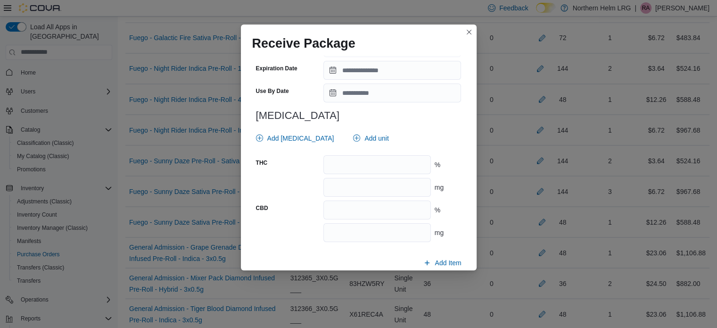
scroll to position [388, 0]
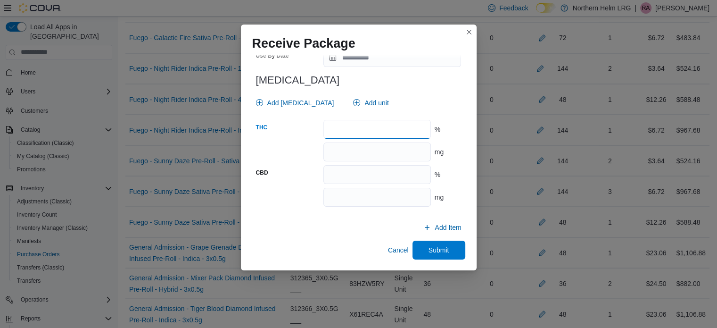
click at [403, 132] on input "number" at bounding box center [377, 129] width 107 height 19
type input "****"
click at [431, 247] on span "Submit" at bounding box center [439, 249] width 21 height 9
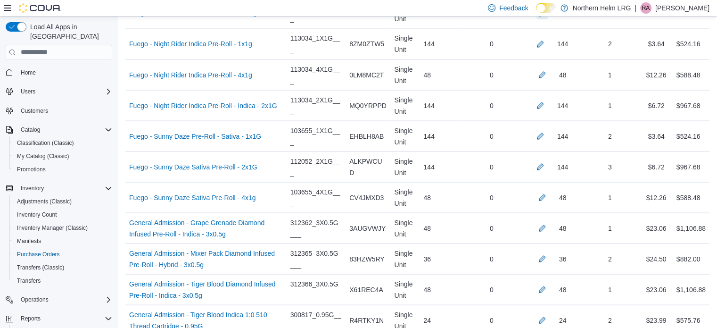
scroll to position [1742, 0]
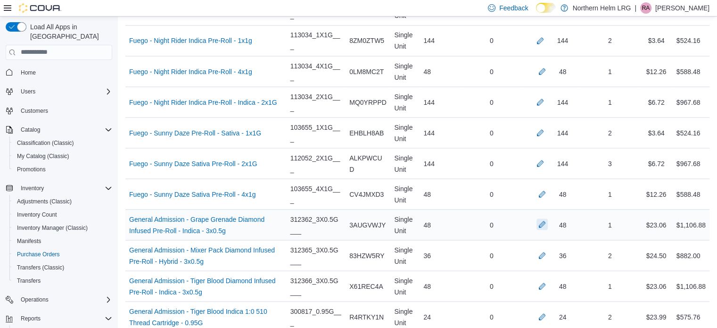
click at [547, 222] on button "button" at bounding box center [542, 223] width 11 height 11
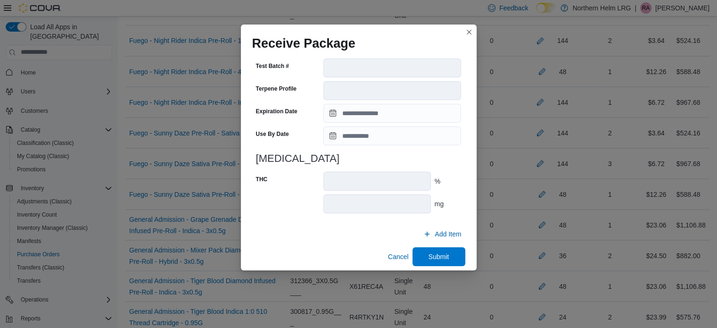
scroll to position [341, 0]
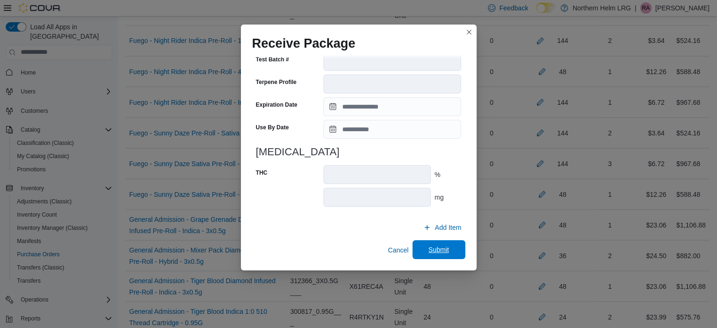
click at [422, 244] on span "Submit" at bounding box center [439, 249] width 42 height 19
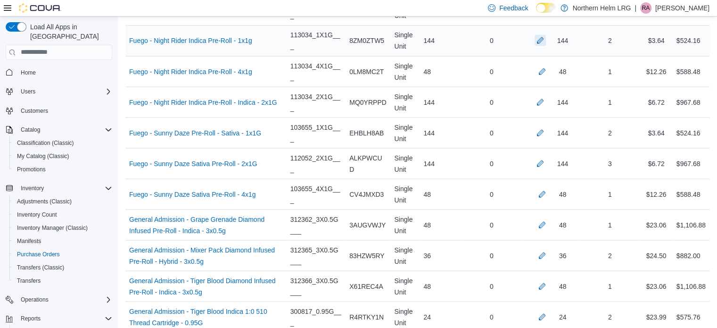
click at [545, 34] on button "button" at bounding box center [540, 39] width 11 height 11
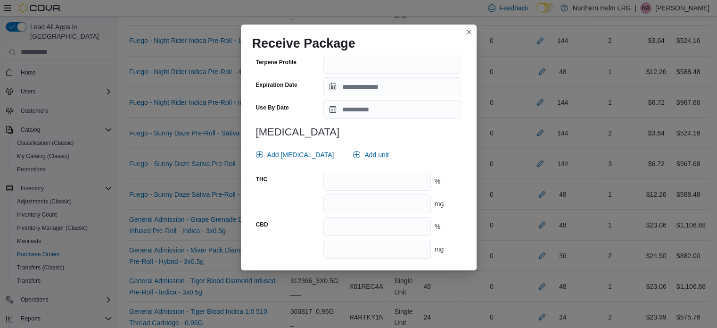
scroll to position [347, 0]
click at [371, 184] on input "number" at bounding box center [377, 181] width 107 height 19
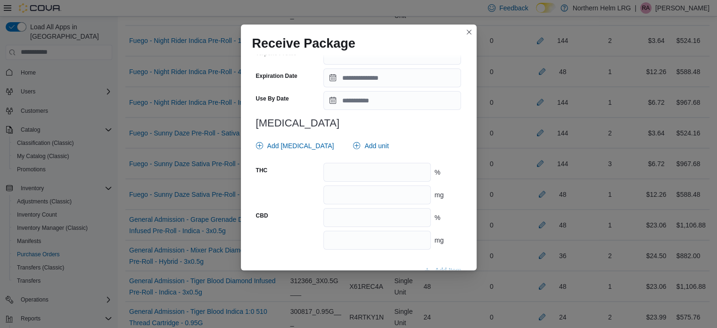
scroll to position [891, 0]
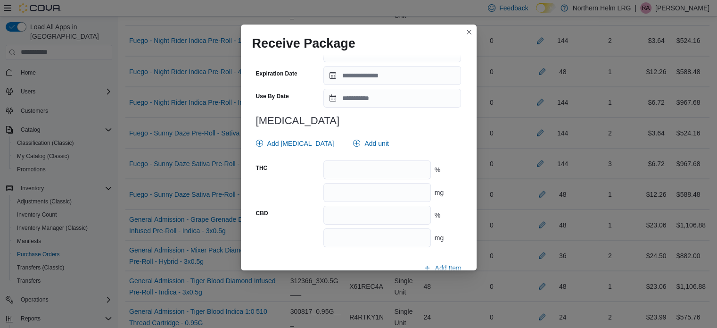
type input "****"
click at [390, 171] on input "number" at bounding box center [377, 169] width 107 height 19
type input "****"
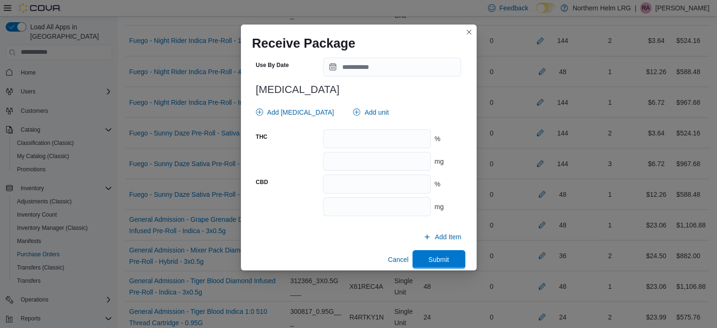
scroll to position [931, 0]
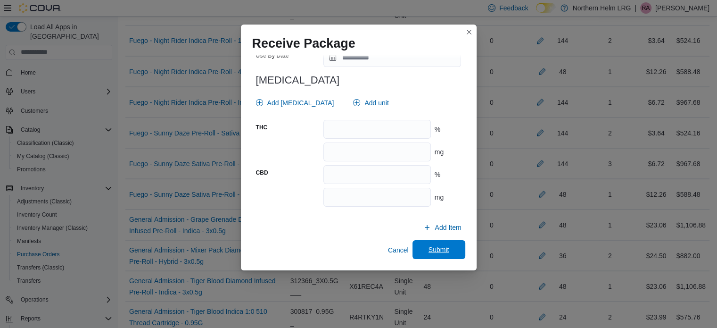
click at [432, 250] on span "Submit" at bounding box center [439, 249] width 21 height 9
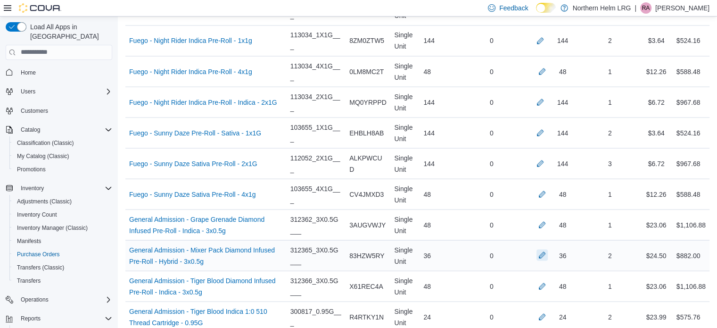
click at [547, 249] on button "button" at bounding box center [542, 254] width 11 height 11
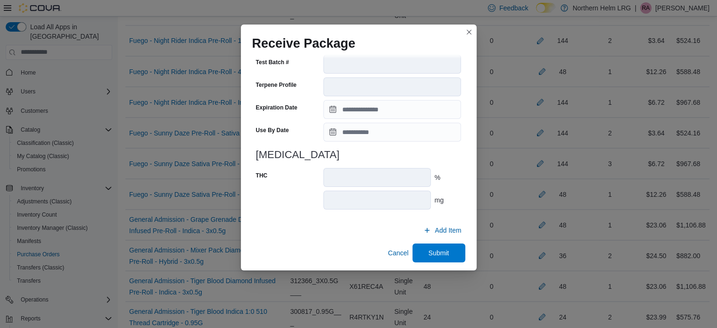
scroll to position [829, 0]
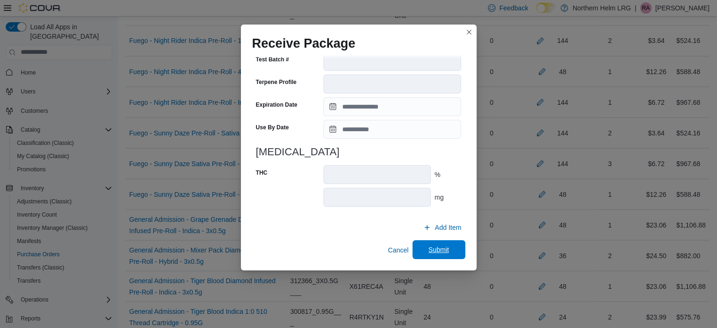
click at [432, 249] on span "Submit" at bounding box center [439, 249] width 21 height 9
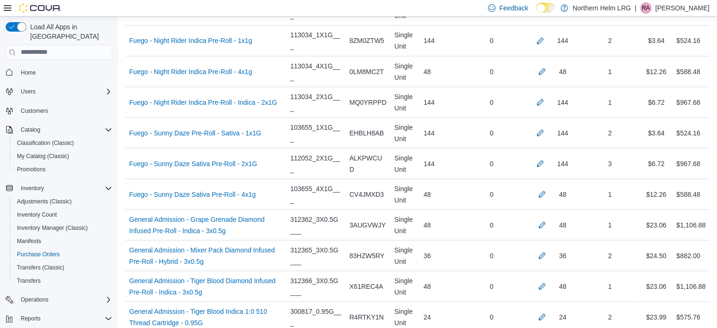
click at [432, 249] on div "36" at bounding box center [440, 255] width 41 height 19
click at [546, 35] on button "button" at bounding box center [540, 39] width 11 height 11
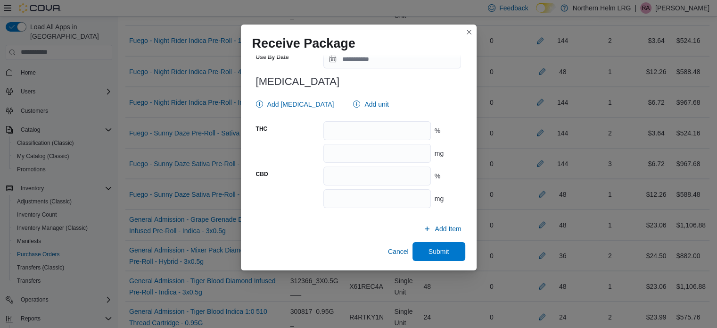
scroll to position [931, 0]
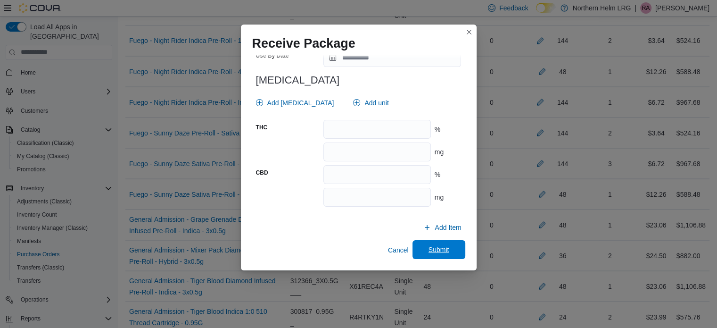
click at [444, 249] on span "Submit" at bounding box center [439, 249] width 42 height 19
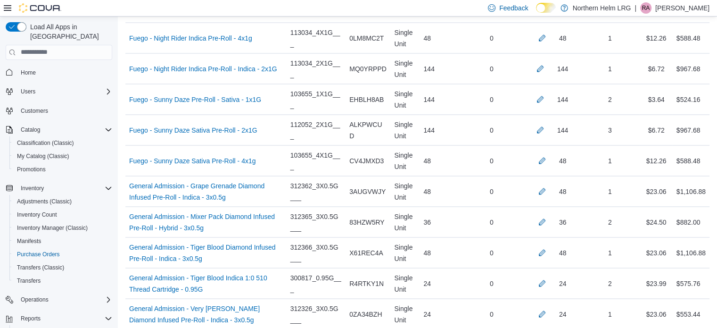
scroll to position [1776, 0]
click at [547, 246] on button "button" at bounding box center [542, 251] width 11 height 11
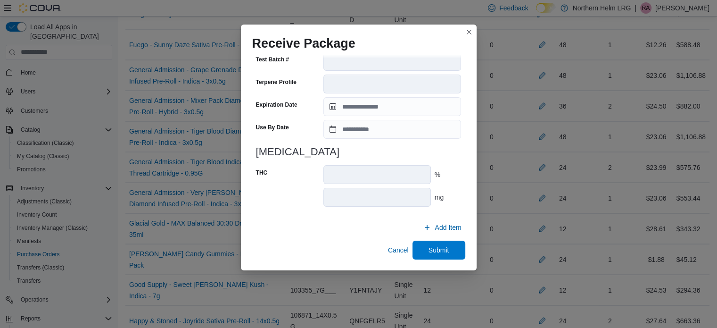
scroll to position [1891, 0]
click at [444, 250] on span "Submit" at bounding box center [439, 249] width 21 height 9
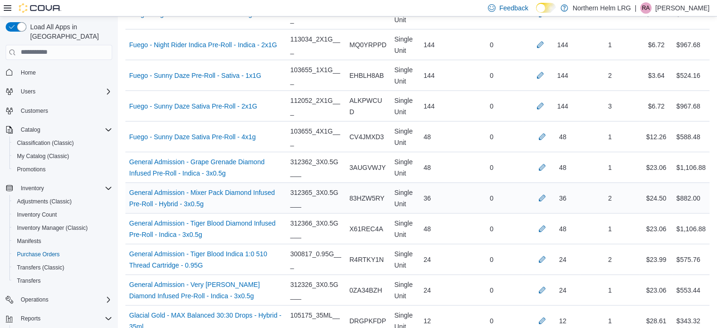
click at [420, 107] on div "Single Unit" at bounding box center [405, 106] width 29 height 30
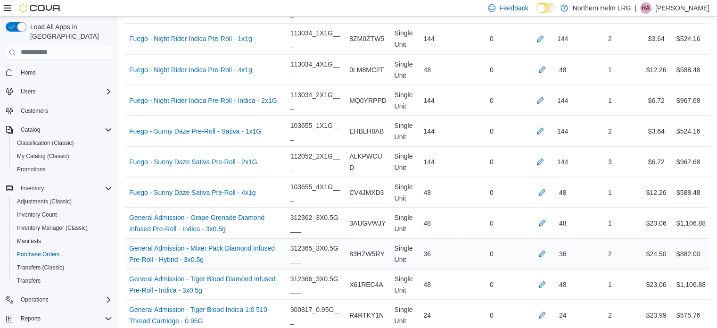
scroll to position [1741, 0]
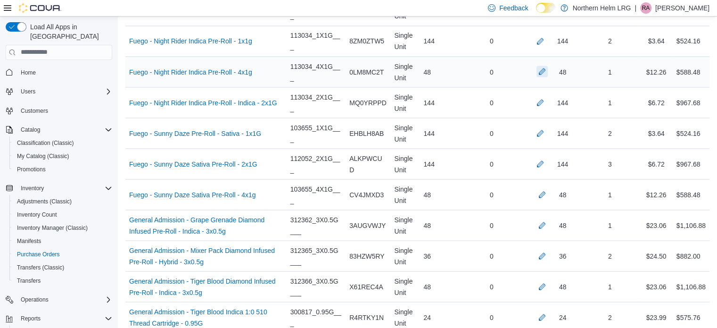
click at [548, 66] on button "button" at bounding box center [542, 71] width 11 height 11
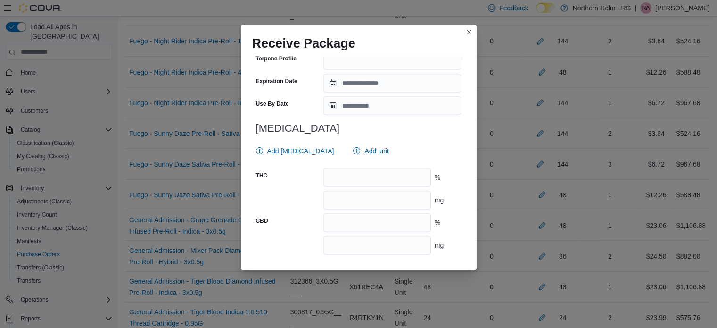
scroll to position [341, 0]
click at [413, 175] on input "number" at bounding box center [377, 176] width 107 height 19
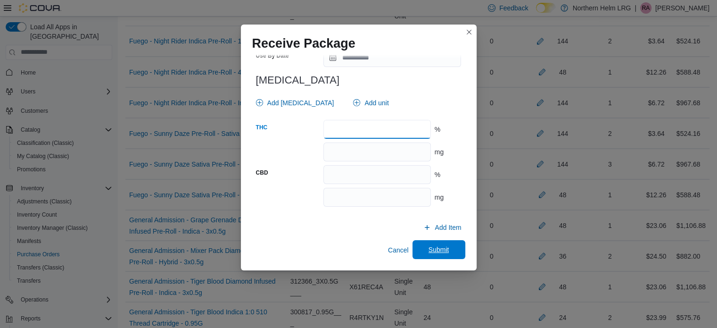
type input "****"
click at [439, 254] on span "Submit" at bounding box center [439, 249] width 21 height 9
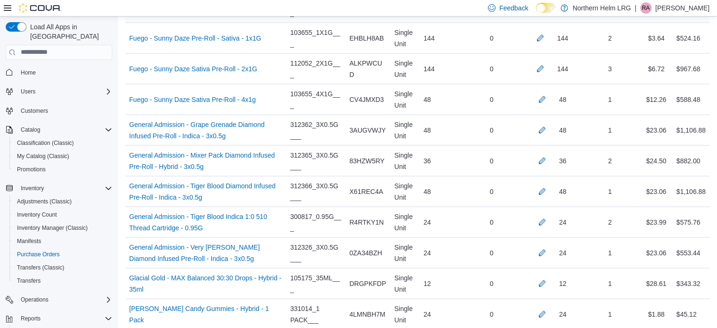
scroll to position [1836, 0]
click at [545, 67] on button "button" at bounding box center [540, 68] width 11 height 11
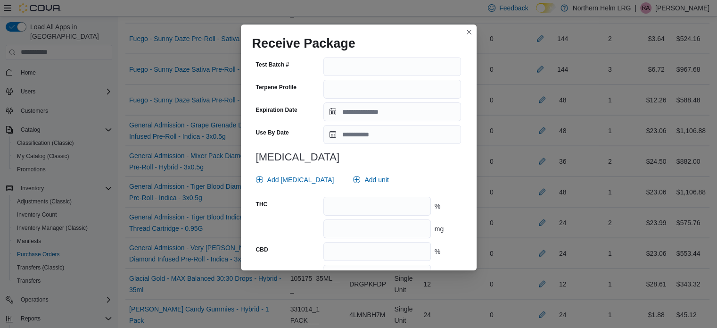
scroll to position [346, 0]
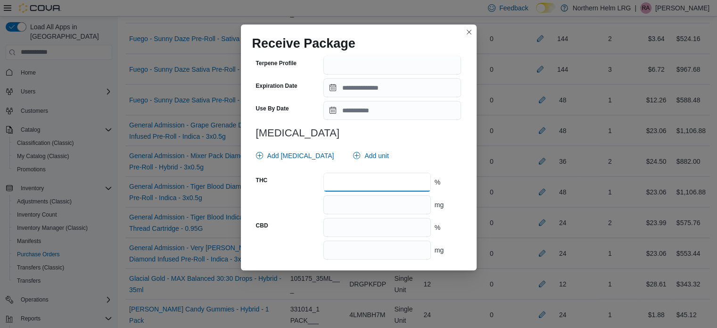
click at [343, 183] on input "number" at bounding box center [377, 182] width 107 height 19
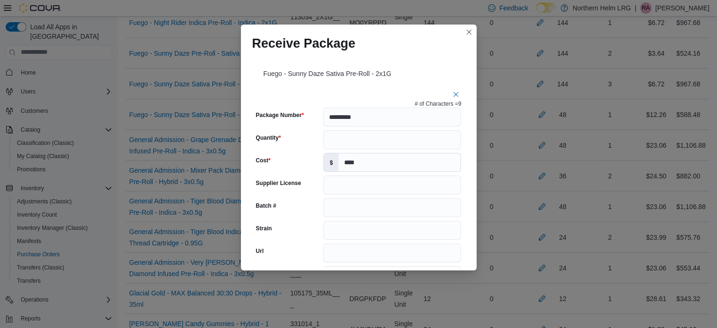
scroll to position [1821, 0]
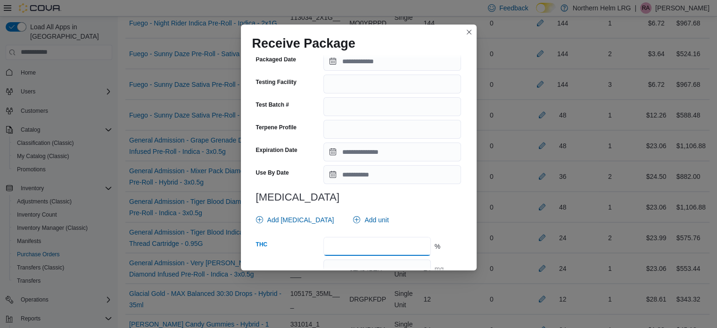
type input "****"
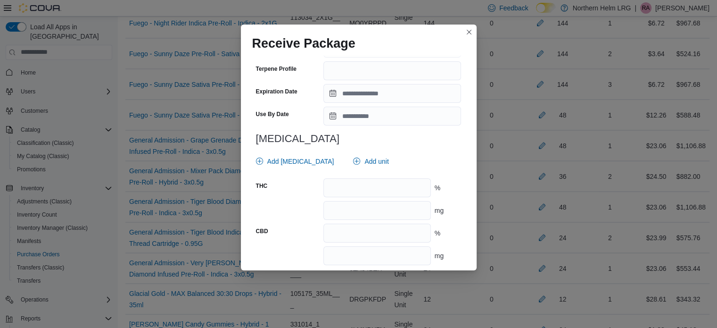
scroll to position [873, 0]
click at [396, 189] on input "number" at bounding box center [377, 187] width 107 height 19
type input "****"
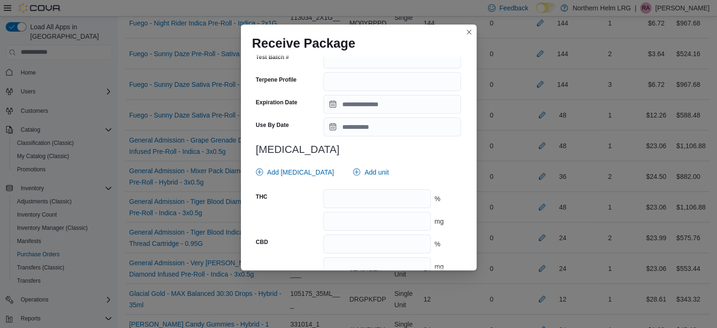
scroll to position [1398, 0]
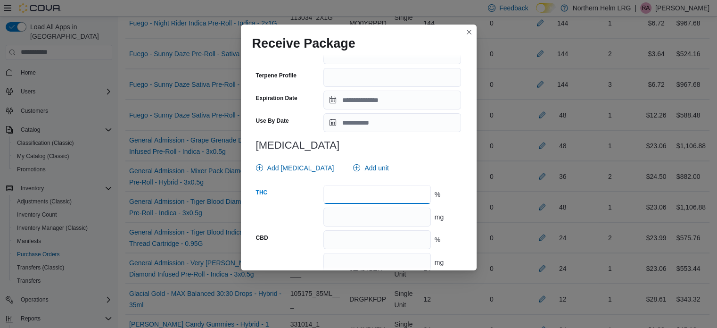
click at [389, 192] on input "number" at bounding box center [377, 194] width 107 height 19
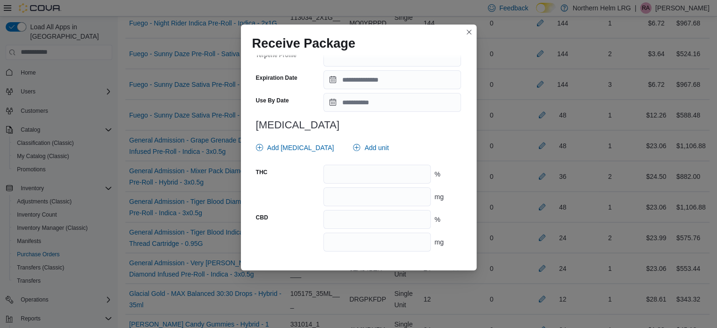
scroll to position [357, 0]
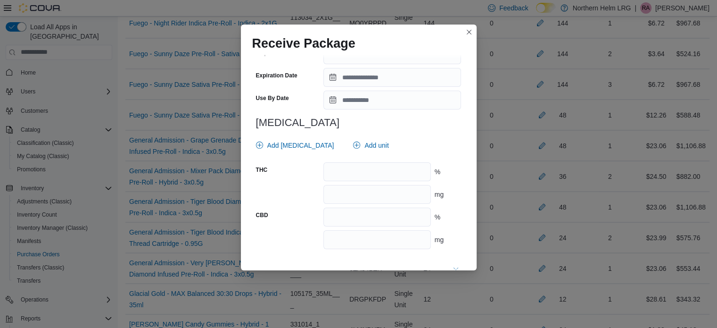
type input "****"
click at [347, 176] on input "****" at bounding box center [377, 171] width 107 height 19
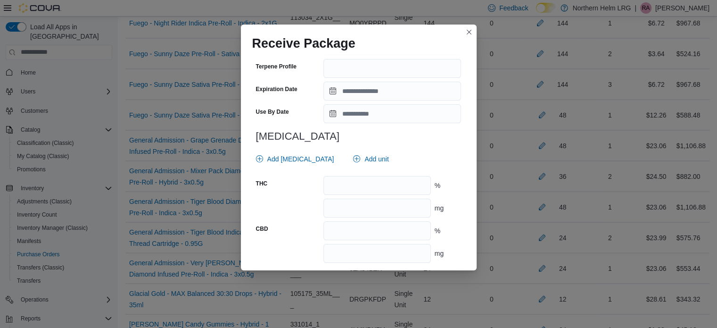
scroll to position [1463, 0]
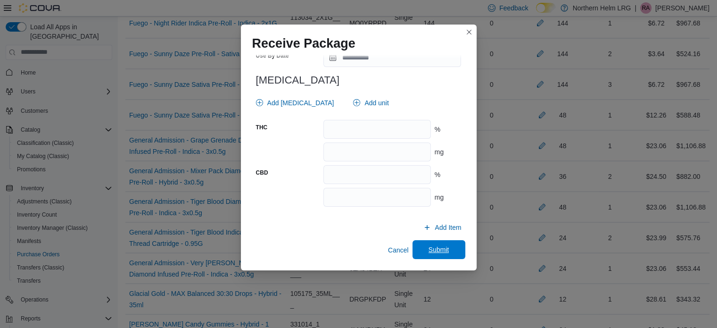
type input "****"
click at [433, 245] on span "Submit" at bounding box center [439, 249] width 21 height 9
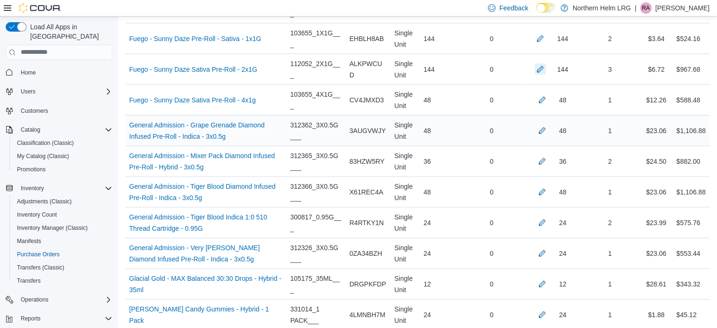
scroll to position [1836, 0]
click at [546, 33] on button "button" at bounding box center [540, 37] width 11 height 11
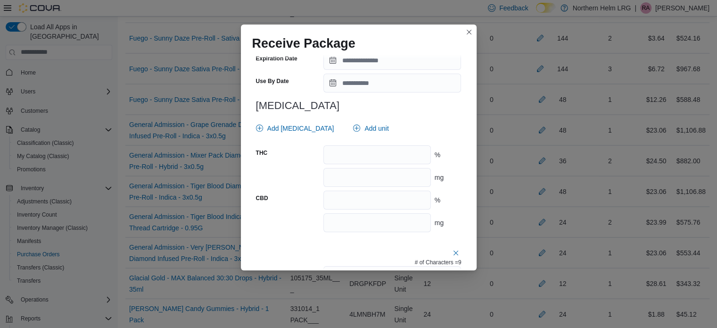
scroll to position [375, 0]
click at [417, 150] on input "number" at bounding box center [377, 153] width 107 height 19
type input "****"
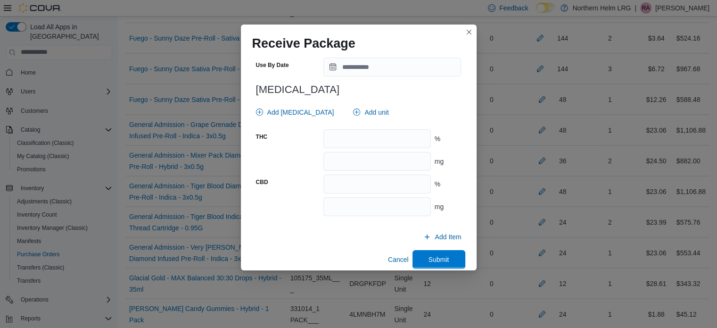
scroll to position [931, 0]
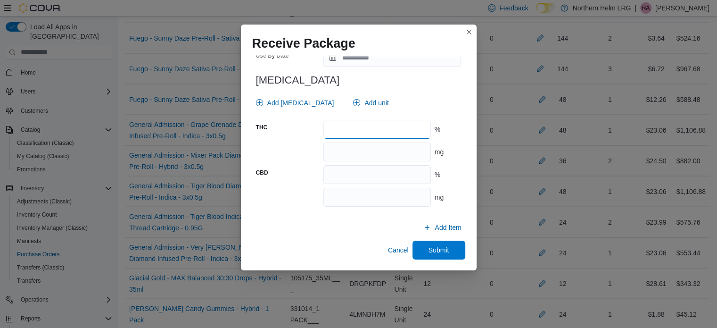
click at [407, 129] on input "number" at bounding box center [377, 129] width 107 height 19
type input "****"
click at [435, 248] on span "Submit" at bounding box center [439, 249] width 21 height 9
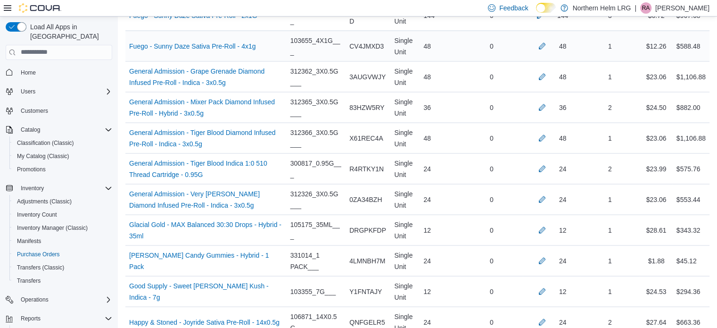
scroll to position [1890, 0]
click at [544, 162] on button "button" at bounding box center [542, 167] width 11 height 11
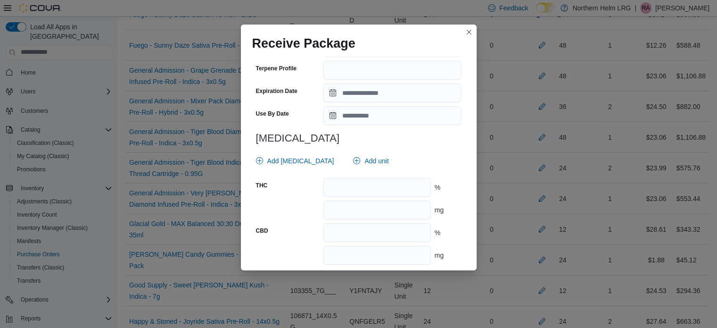
scroll to position [369, 0]
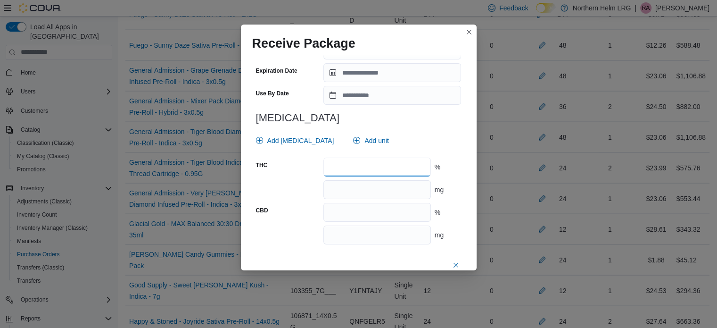
click at [391, 169] on input "number" at bounding box center [377, 167] width 107 height 19
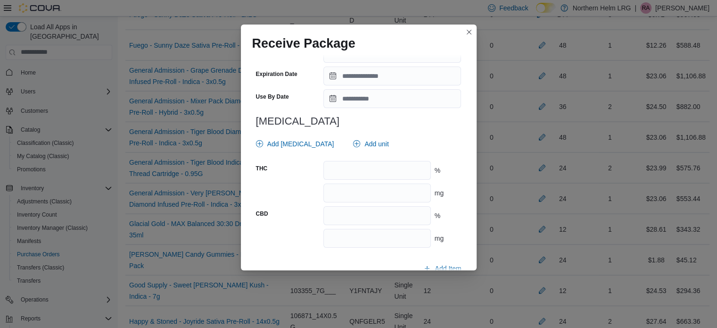
scroll to position [900, 0]
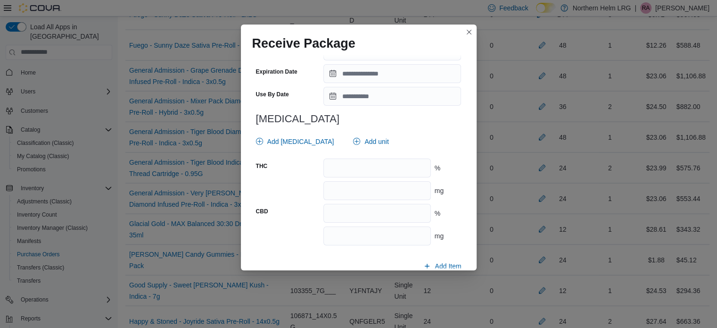
type input "****"
click at [387, 169] on input "number" at bounding box center [377, 167] width 107 height 19
type input "****"
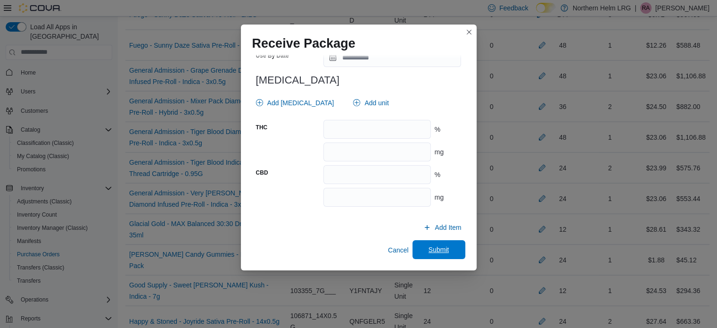
click at [423, 243] on span "Submit" at bounding box center [439, 249] width 42 height 19
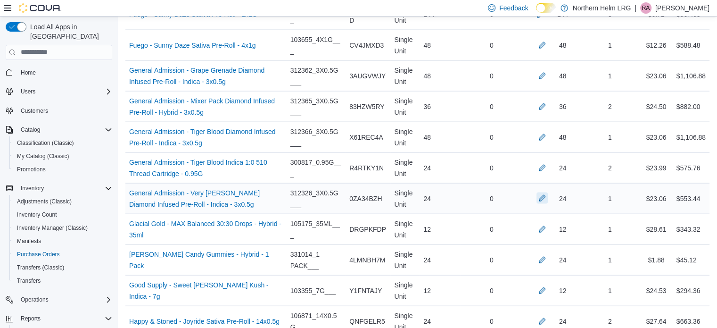
click at [547, 192] on button "button" at bounding box center [542, 197] width 11 height 11
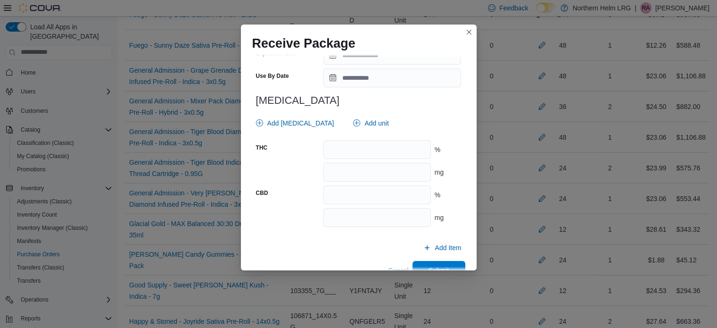
scroll to position [375, 0]
click at [400, 155] on input "number" at bounding box center [377, 149] width 107 height 19
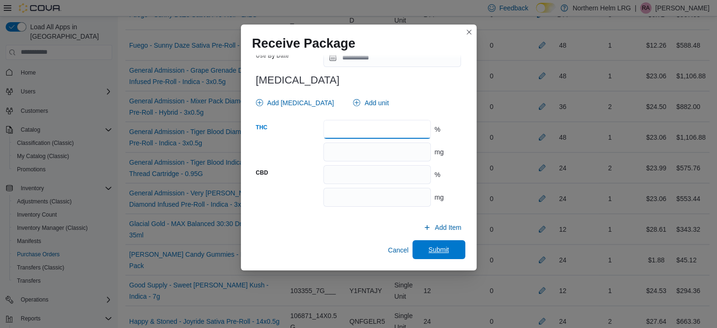
type input "****"
click at [428, 243] on span "Submit" at bounding box center [439, 249] width 42 height 19
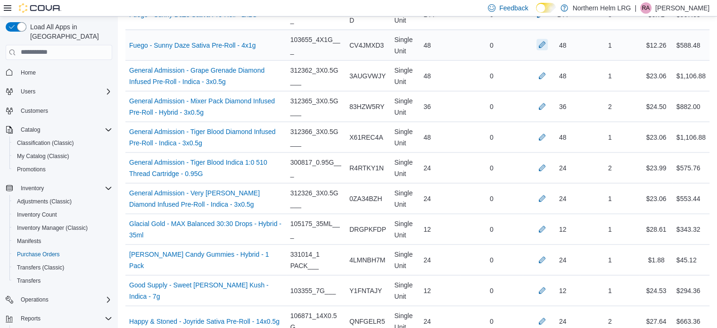
click at [548, 40] on button "button" at bounding box center [542, 44] width 11 height 11
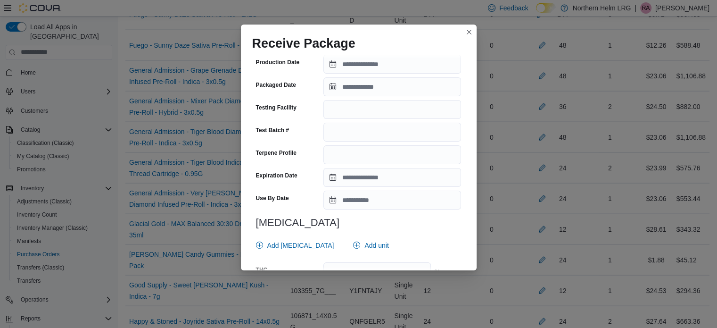
scroll to position [388, 0]
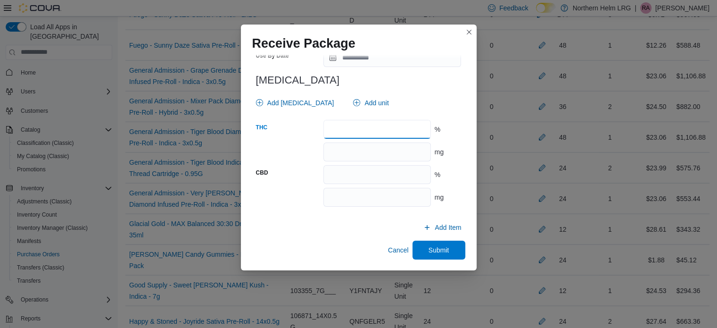
click at [378, 123] on input "number" at bounding box center [377, 129] width 107 height 19
type input "**"
click at [442, 252] on span "Submit" at bounding box center [439, 249] width 21 height 9
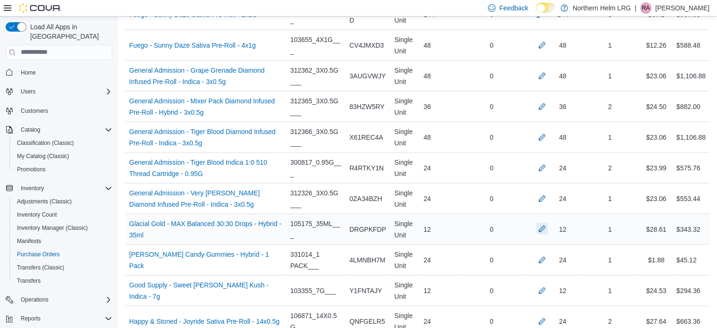
click at [548, 224] on button "button" at bounding box center [542, 228] width 11 height 11
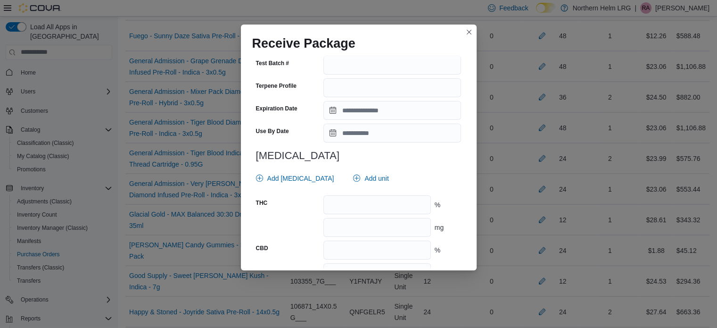
scroll to position [312, 0]
click at [329, 223] on input "number" at bounding box center [377, 227] width 107 height 19
type input "****"
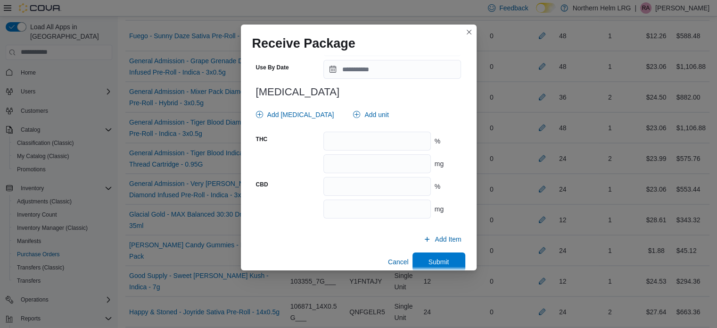
scroll to position [388, 0]
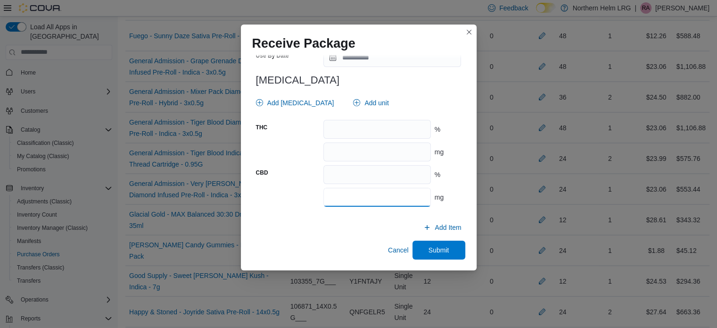
click at [339, 202] on input "number" at bounding box center [377, 197] width 107 height 19
type input "****"
click at [433, 249] on span "Submit" at bounding box center [439, 249] width 21 height 9
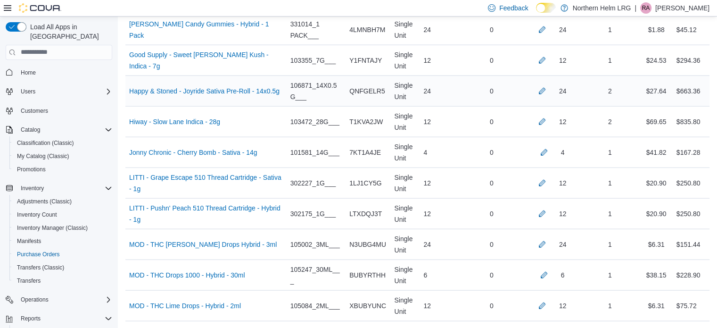
scroll to position [2117, 0]
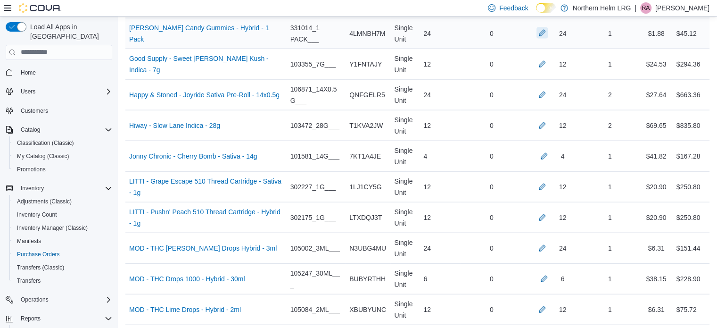
click at [548, 28] on button "button" at bounding box center [542, 32] width 11 height 11
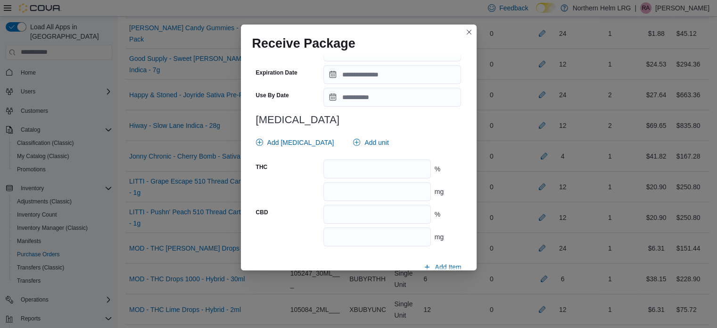
scroll to position [350, 0]
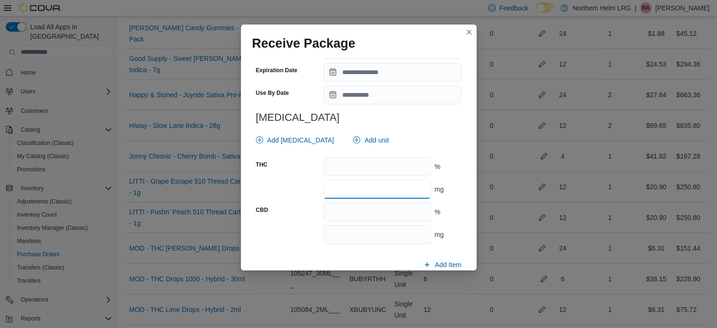
click at [377, 186] on input "number" at bounding box center [377, 189] width 107 height 19
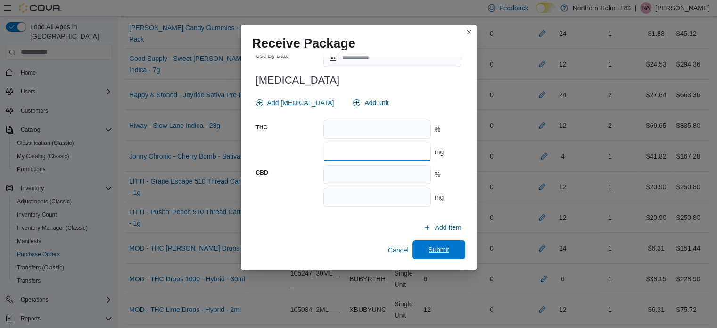
type input "**"
click at [441, 244] on span "Submit" at bounding box center [439, 249] width 42 height 19
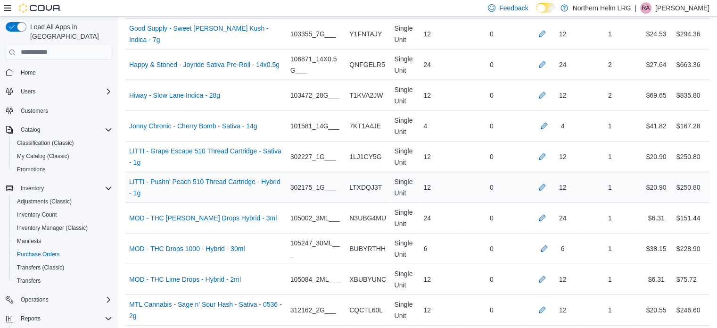
scroll to position [2147, 0]
click at [548, 30] on button "button" at bounding box center [542, 33] width 11 height 11
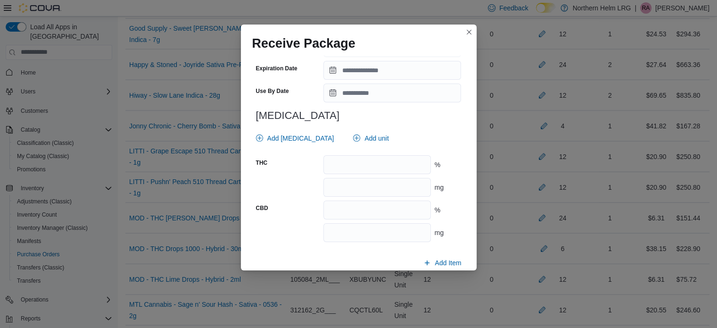
scroll to position [355, 0]
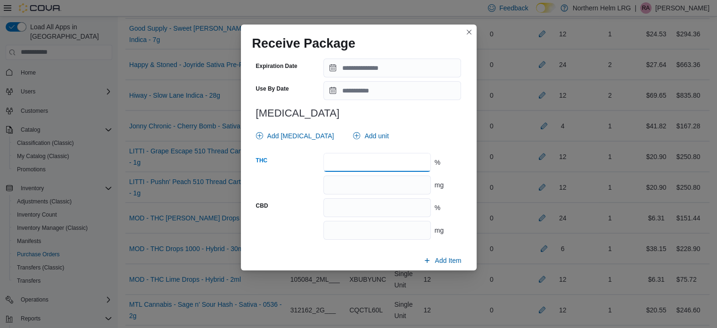
click at [358, 166] on input "number" at bounding box center [377, 162] width 107 height 19
type input "****"
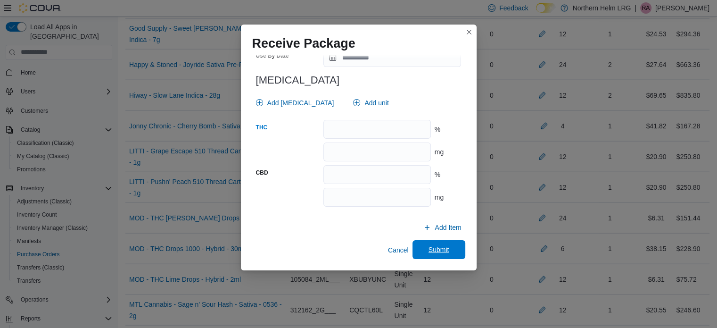
click at [422, 250] on span "Submit" at bounding box center [439, 249] width 42 height 19
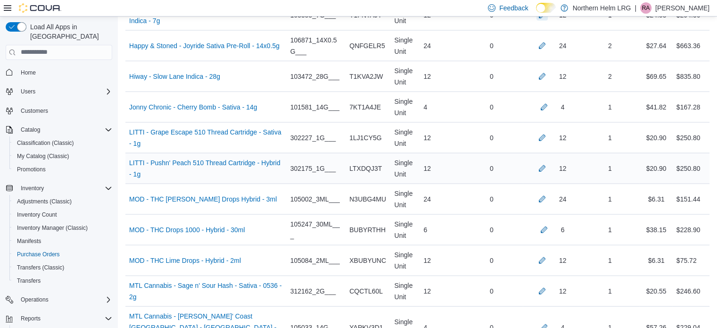
scroll to position [2166, 0]
click at [547, 40] on button "button" at bounding box center [542, 45] width 11 height 11
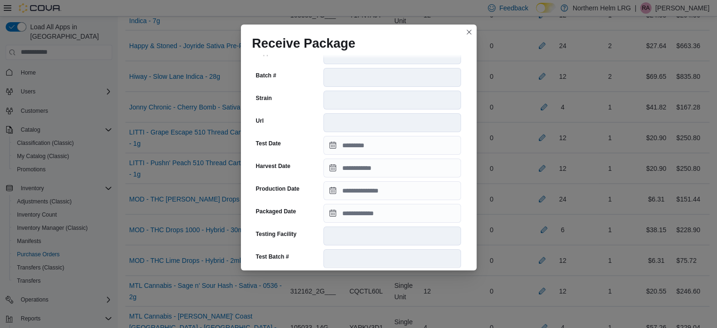
scroll to position [822, 0]
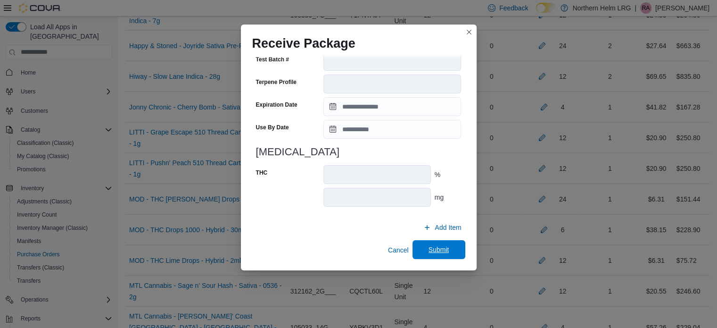
click at [433, 253] on span "Submit" at bounding box center [439, 249] width 21 height 9
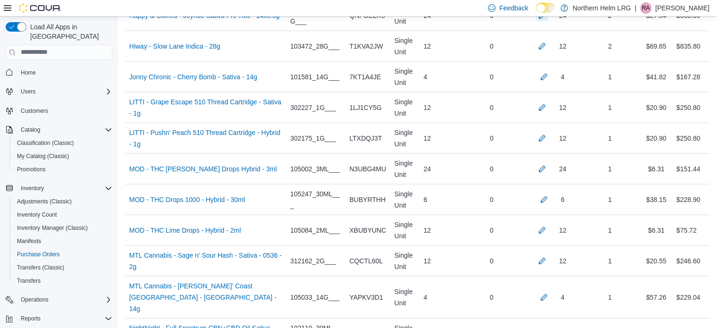
scroll to position [2200, 0]
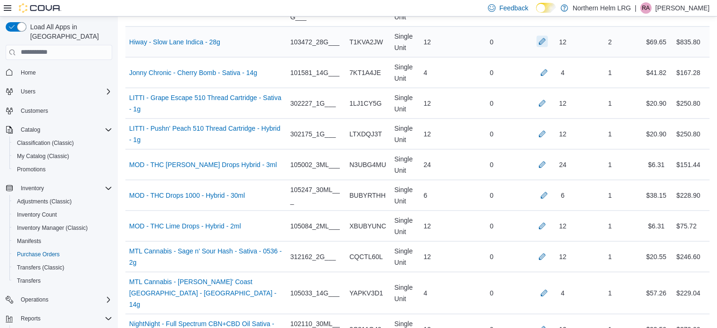
click at [548, 36] on button "button" at bounding box center [542, 41] width 11 height 11
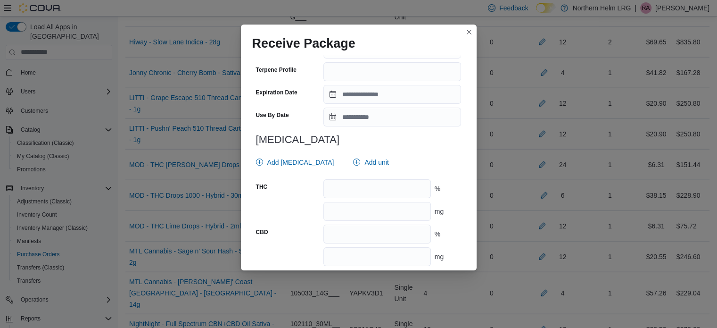
scroll to position [369, 0]
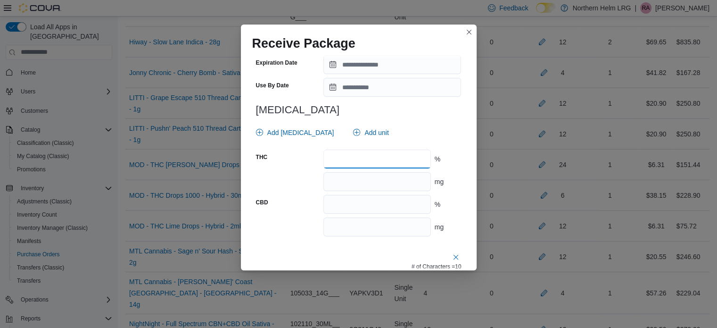
click at [396, 156] on input "number" at bounding box center [377, 159] width 107 height 19
type input "****"
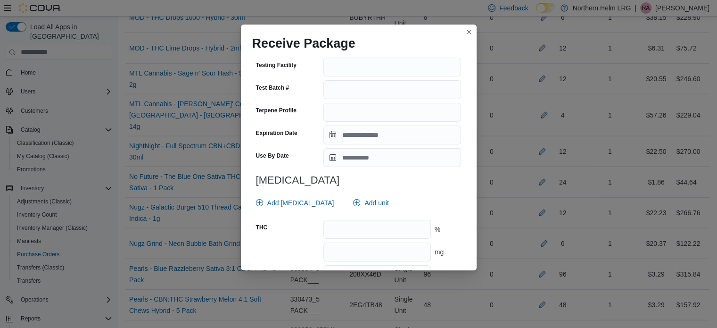
scroll to position [833, 0]
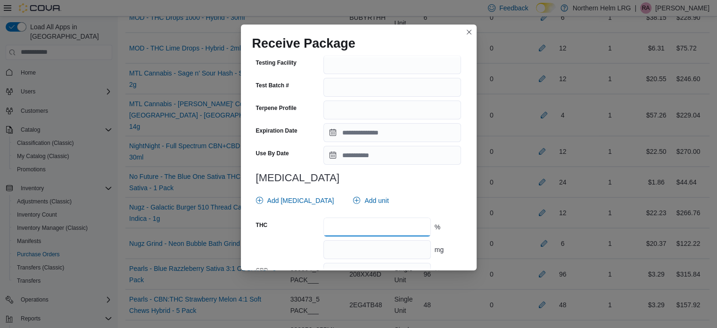
click at [382, 228] on input "number" at bounding box center [377, 226] width 107 height 19
type input "****"
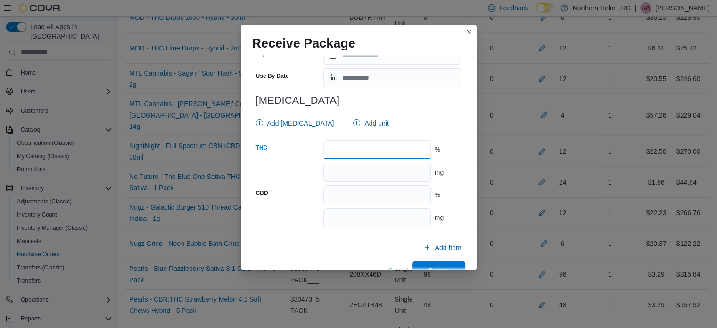
scroll to position [931, 0]
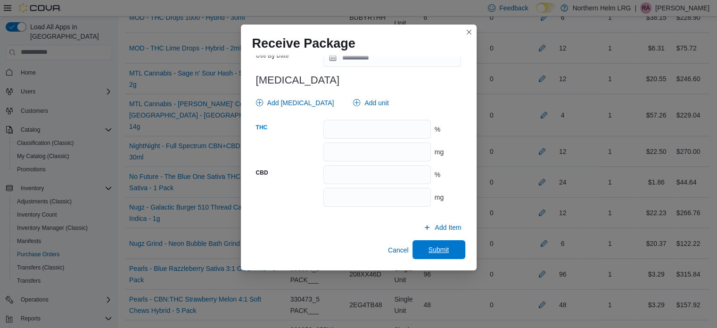
click at [437, 248] on span "Submit" at bounding box center [439, 249] width 21 height 9
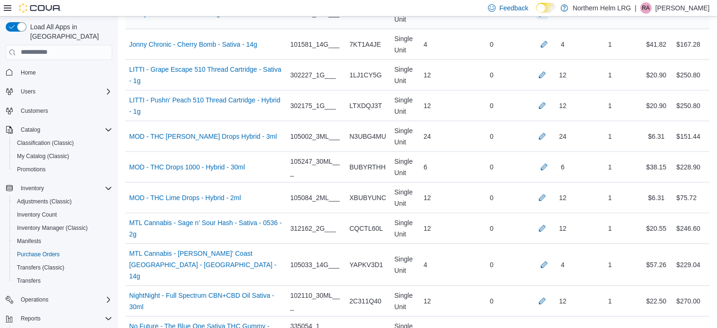
scroll to position [2230, 0]
click at [550, 37] on button "button" at bounding box center [544, 42] width 11 height 11
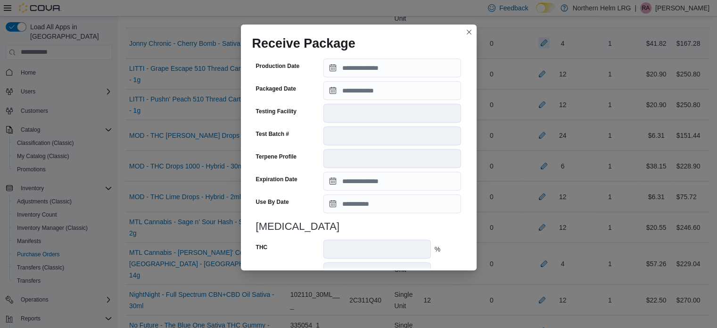
scroll to position [333, 0]
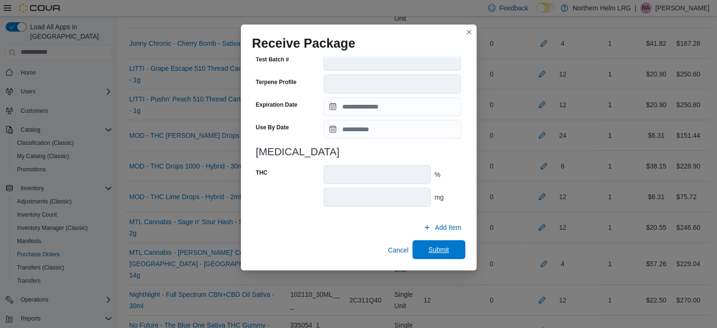
click at [438, 251] on span "Submit" at bounding box center [439, 249] width 21 height 9
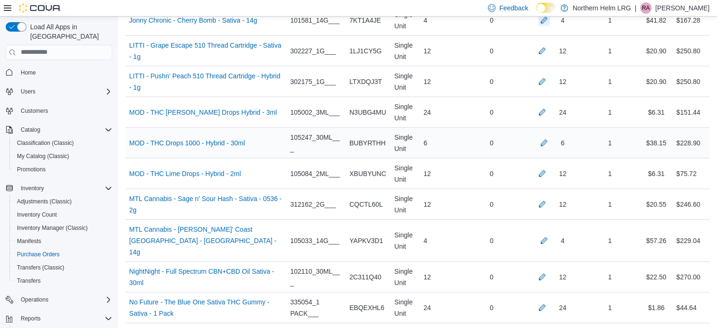
scroll to position [2253, 0]
click at [548, 45] on button "button" at bounding box center [542, 50] width 11 height 11
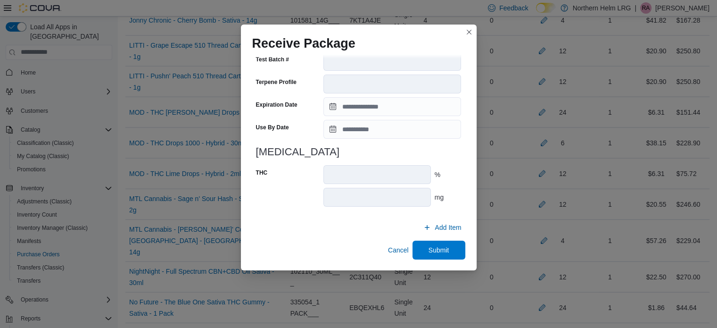
scroll to position [2283, 0]
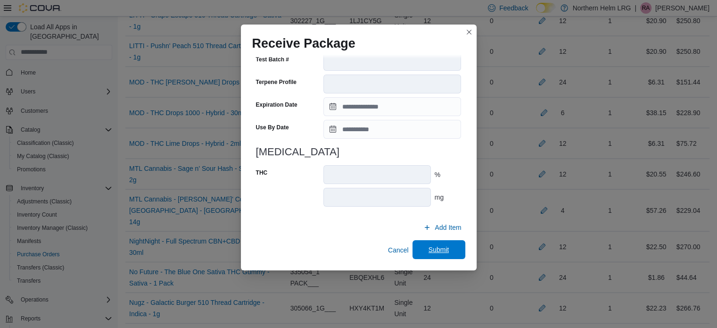
click at [419, 249] on span "Submit" at bounding box center [439, 249] width 42 height 19
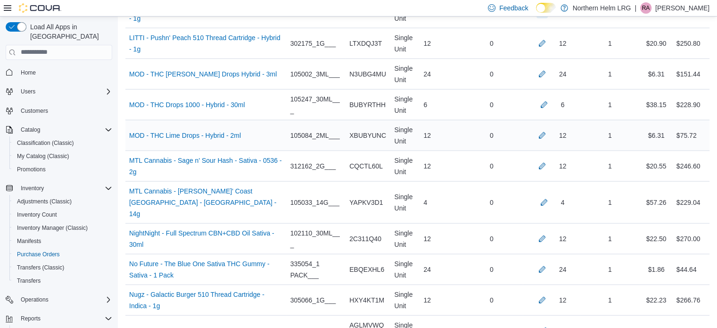
scroll to position [2292, 0]
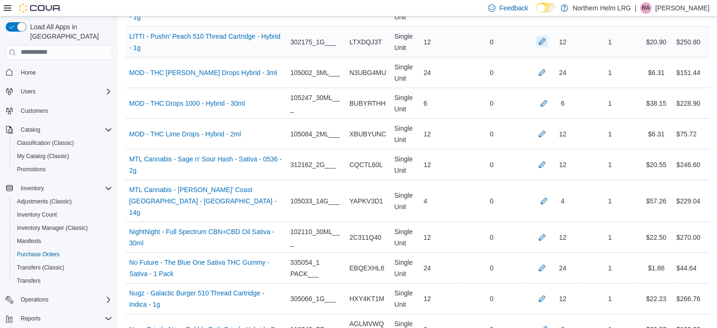
click at [548, 36] on button "button" at bounding box center [542, 41] width 11 height 11
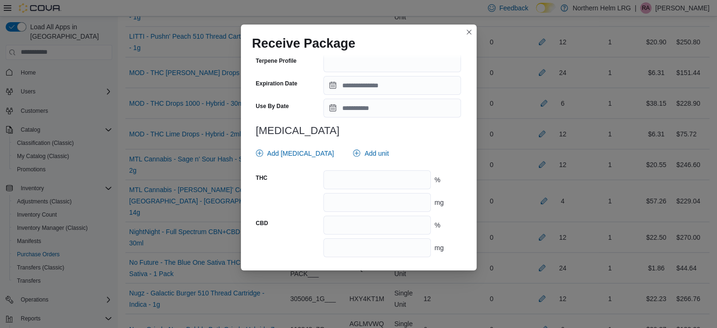
scroll to position [388, 0]
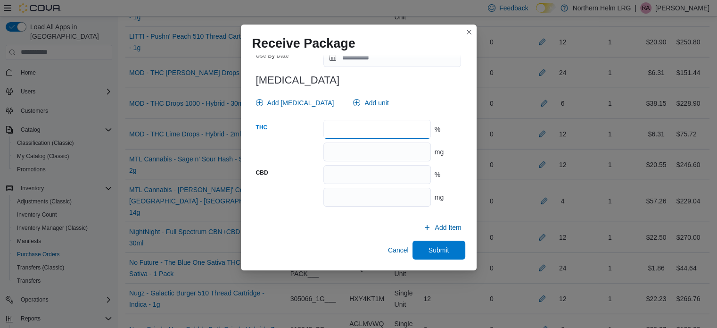
click at [391, 132] on input "number" at bounding box center [377, 129] width 107 height 19
type input "****"
click at [429, 251] on span "Submit" at bounding box center [439, 249] width 21 height 9
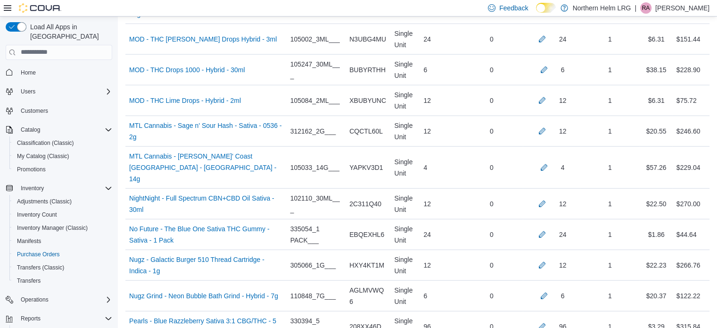
scroll to position [2326, 0]
click at [548, 126] on button "button" at bounding box center [542, 130] width 11 height 11
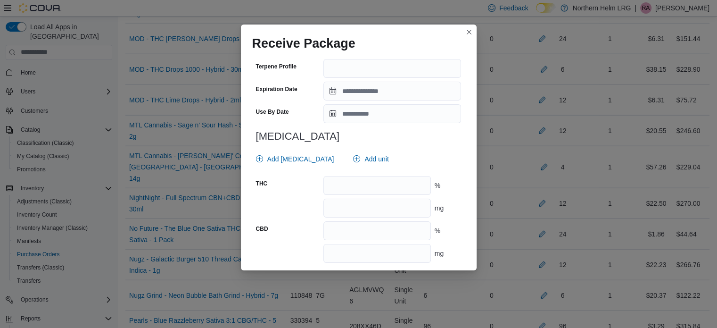
scroll to position [332, 0]
click at [404, 179] on input "number" at bounding box center [377, 184] width 107 height 19
type input "**"
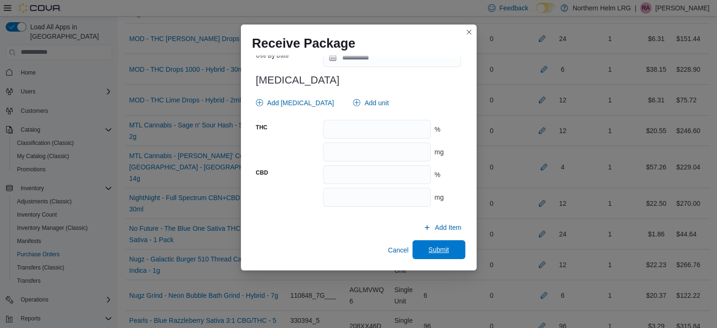
click at [429, 250] on span "Submit" at bounding box center [439, 249] width 21 height 9
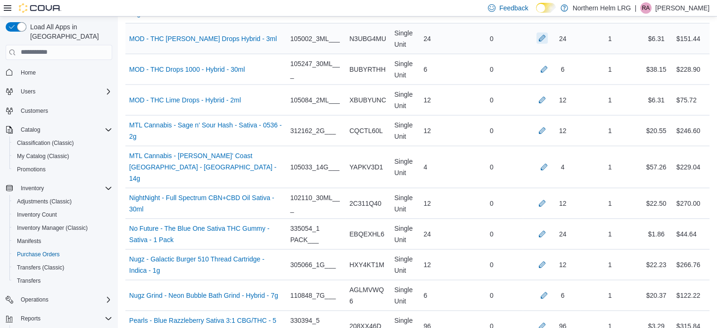
click at [546, 34] on button "button" at bounding box center [542, 38] width 11 height 11
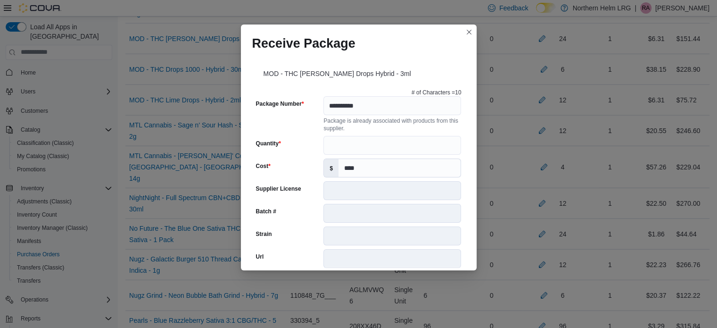
scroll to position [333, 0]
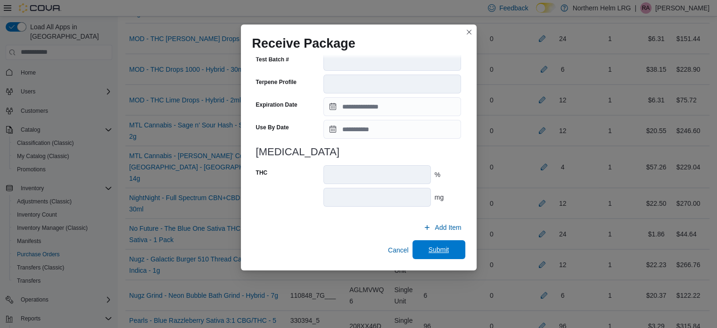
click at [447, 256] on span "Submit" at bounding box center [439, 249] width 42 height 19
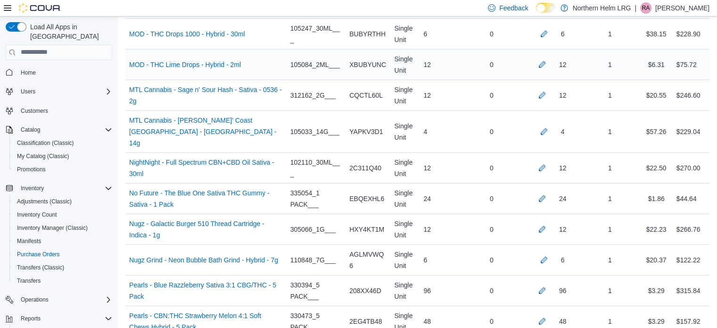
scroll to position [2360, 0]
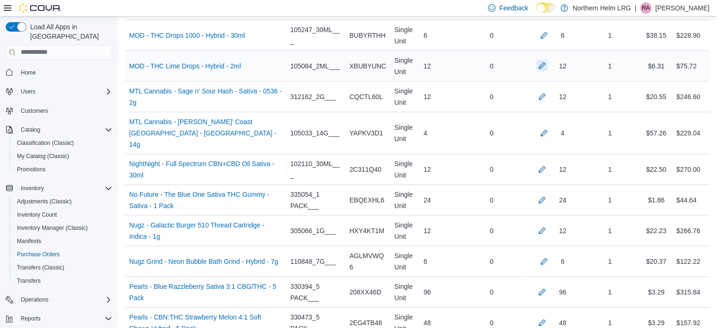
click at [548, 60] on button "button" at bounding box center [542, 65] width 11 height 11
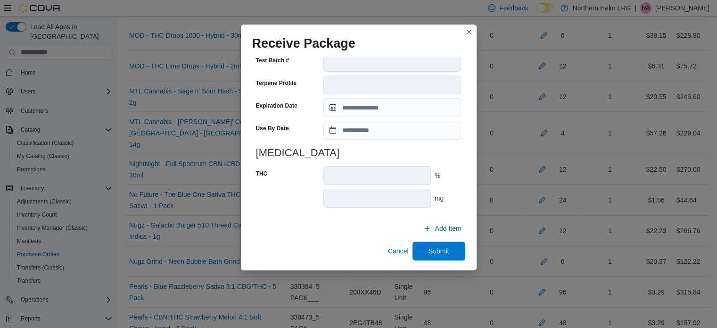
scroll to position [333, 0]
click at [433, 250] on span "Submit" at bounding box center [439, 249] width 21 height 9
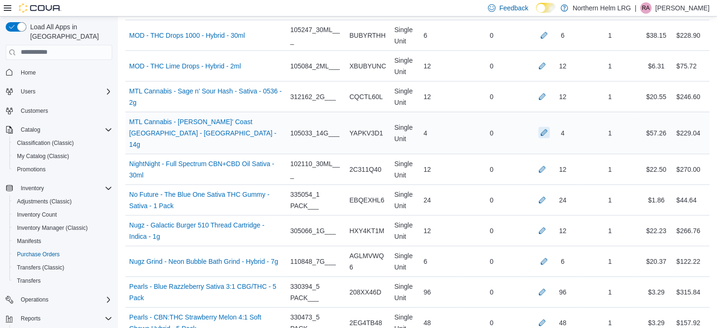
click at [550, 127] on button "button" at bounding box center [544, 132] width 11 height 11
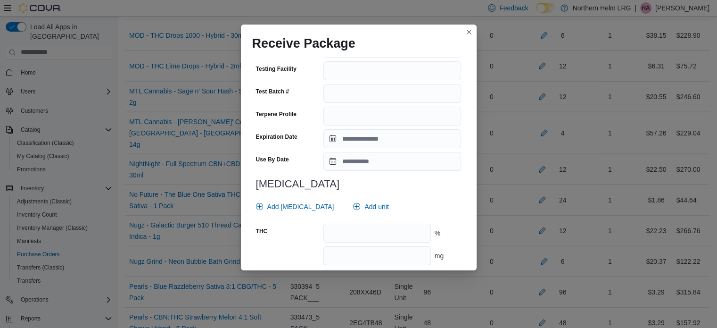
scroll to position [340, 0]
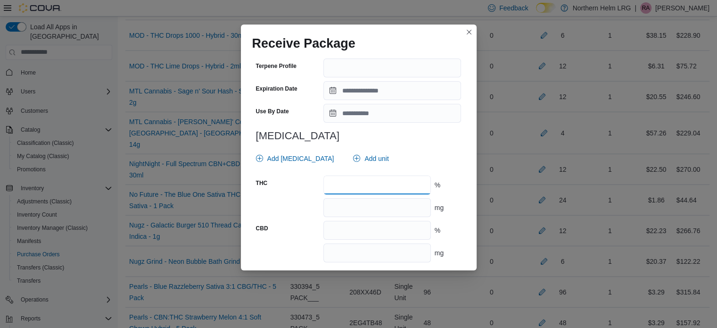
click at [369, 181] on input "number" at bounding box center [377, 184] width 107 height 19
type input "****"
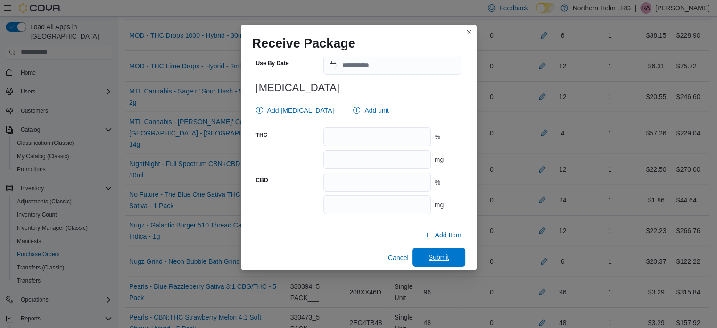
click at [426, 248] on span "Submit" at bounding box center [439, 257] width 42 height 19
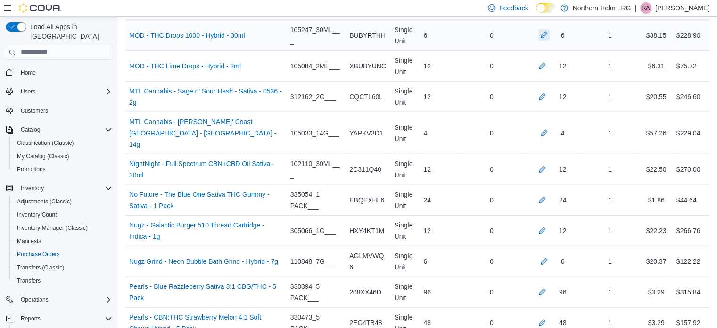
click at [547, 32] on button "button" at bounding box center [544, 34] width 11 height 11
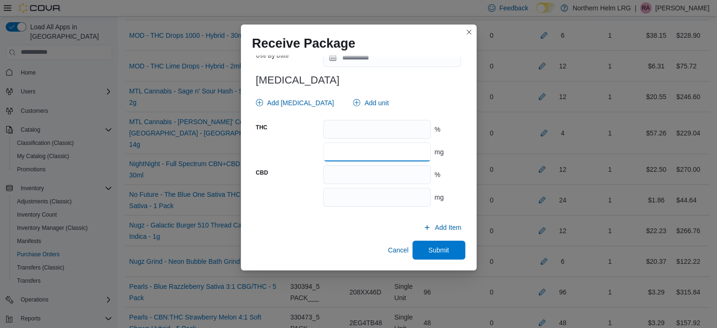
click at [395, 153] on input "number" at bounding box center [377, 151] width 107 height 19
type input "****"
click at [432, 250] on span "Submit" at bounding box center [439, 249] width 21 height 9
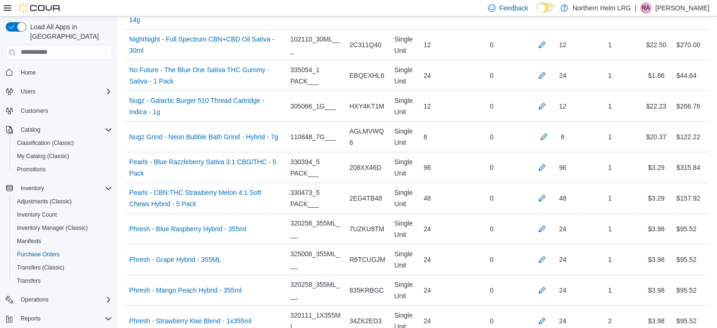
scroll to position [2484, 0]
click at [548, 39] on button "button" at bounding box center [542, 44] width 11 height 11
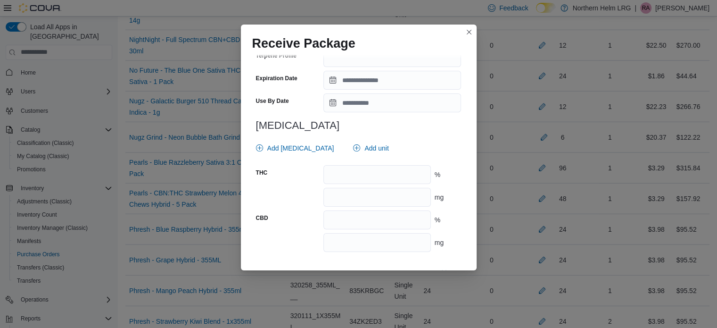
scroll to position [388, 0]
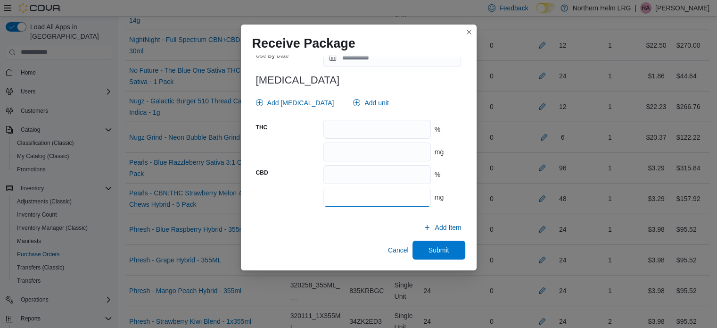
click at [385, 201] on input "number" at bounding box center [377, 197] width 107 height 19
type input "****"
click at [291, 103] on span "Add [MEDICAL_DATA]" at bounding box center [300, 102] width 67 height 9
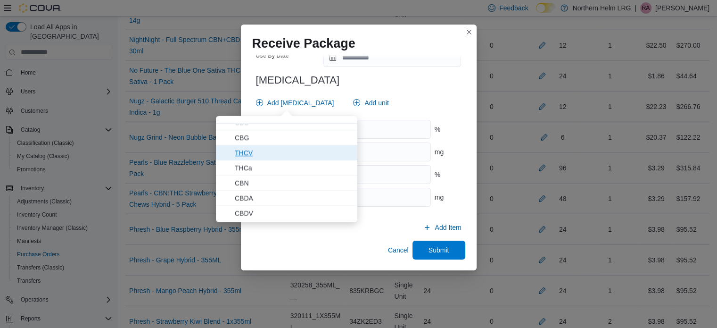
scroll to position [40, 0]
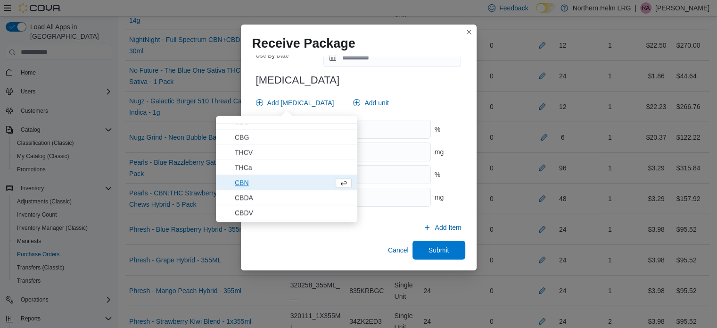
click at [275, 183] on span "CBN" at bounding box center [282, 181] width 95 height 11
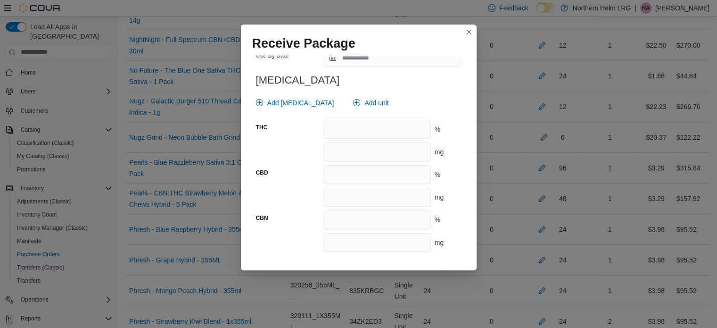
click at [230, 250] on div "Receive Package NightNight - Full Spectrum CBN+CBD Oil Sativa - 30ml # of Chara…" at bounding box center [358, 164] width 717 height 328
click at [331, 239] on input "number" at bounding box center [377, 242] width 107 height 19
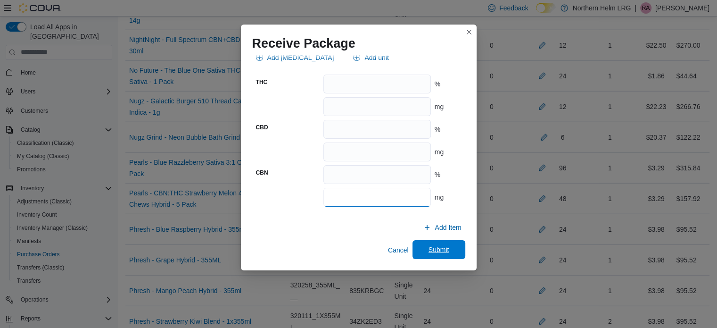
type input "***"
click at [450, 244] on span "Submit" at bounding box center [439, 249] width 42 height 19
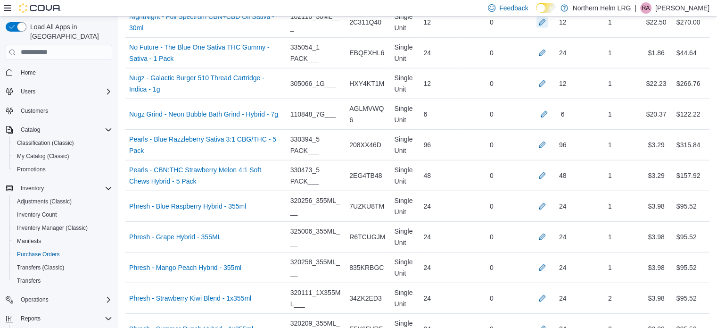
scroll to position [2509, 0]
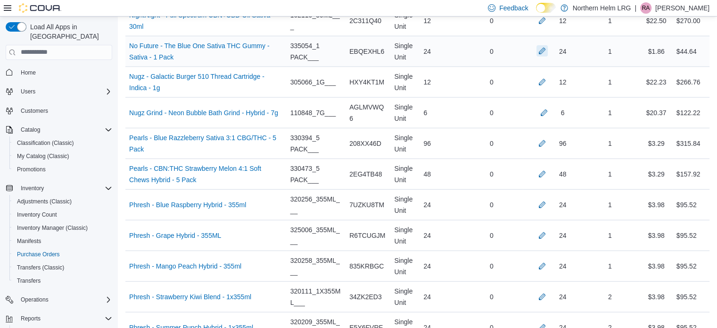
click at [547, 45] on button "button" at bounding box center [542, 50] width 11 height 11
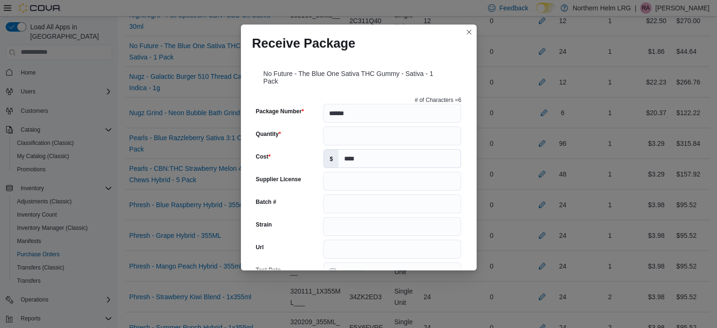
scroll to position [395, 0]
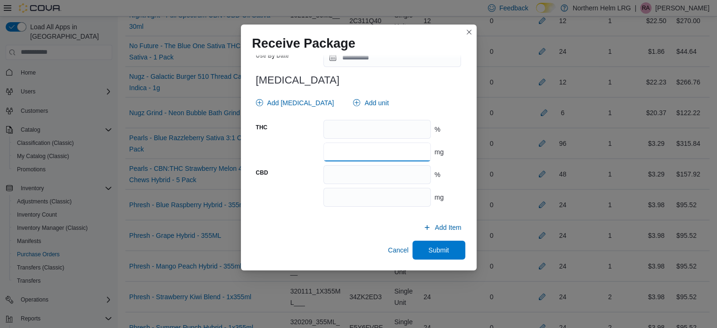
click at [399, 150] on input "number" at bounding box center [377, 151] width 107 height 19
type input "**"
click at [445, 244] on span "Submit" at bounding box center [439, 249] width 42 height 19
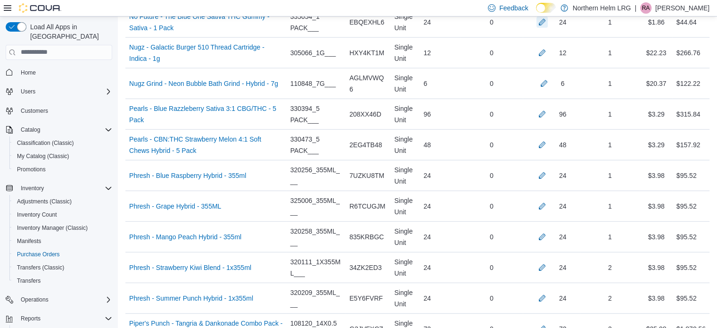
scroll to position [2539, 0]
click at [548, 46] on button "button" at bounding box center [542, 51] width 11 height 11
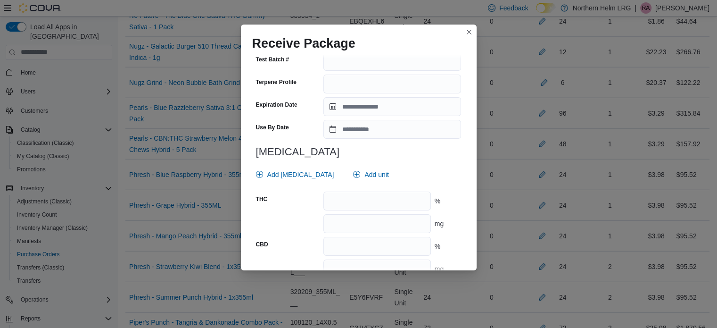
scroll to position [328, 0]
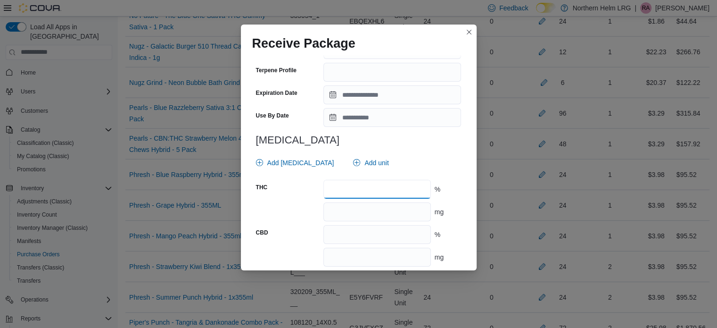
click at [394, 189] on input "number" at bounding box center [377, 189] width 107 height 19
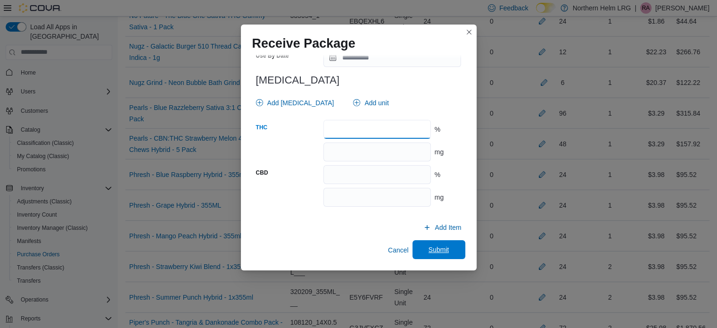
type input "****"
click at [430, 250] on span "Submit" at bounding box center [439, 249] width 21 height 9
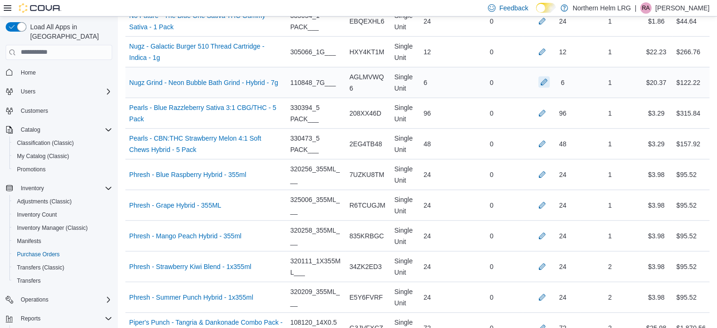
click at [547, 76] on button "button" at bounding box center [544, 81] width 11 height 11
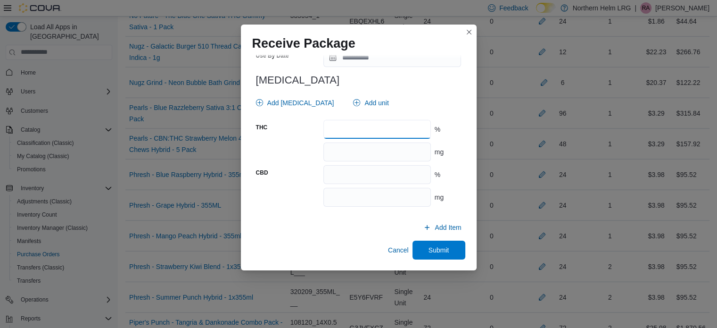
click at [391, 132] on input "number" at bounding box center [377, 129] width 107 height 19
type input "**"
click at [445, 249] on span "Submit" at bounding box center [439, 249] width 42 height 19
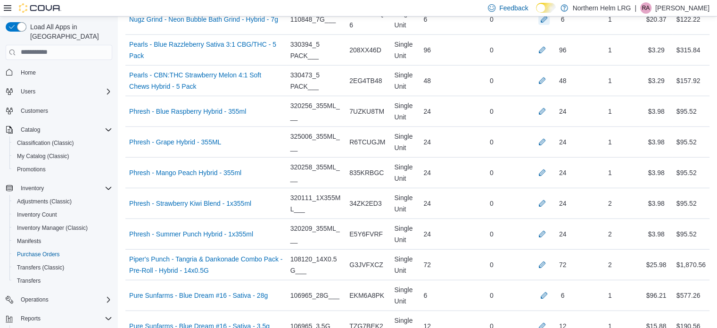
scroll to position [2604, 0]
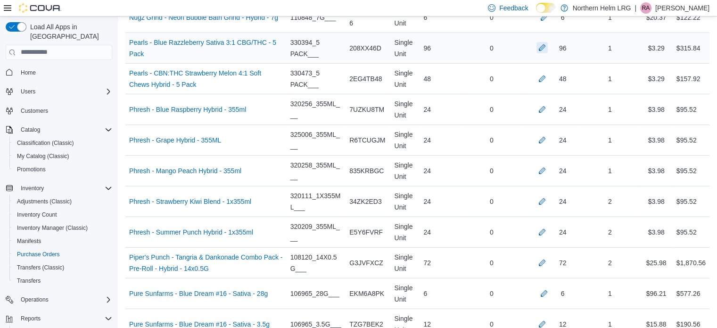
click at [544, 42] on button "button" at bounding box center [542, 47] width 11 height 11
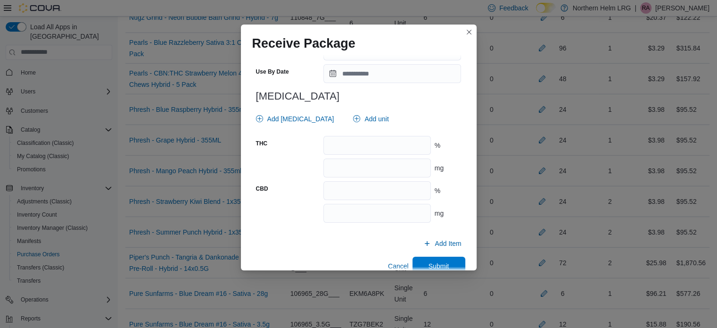
scroll to position [375, 0]
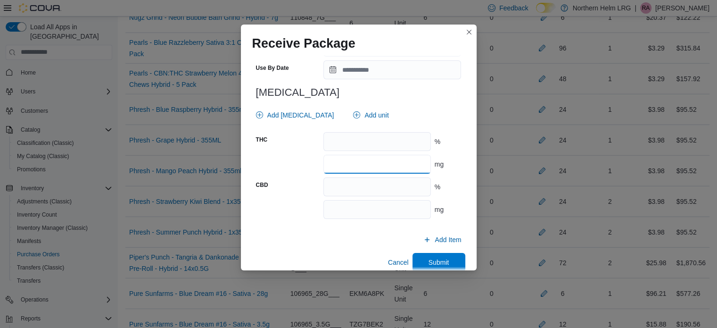
click at [401, 166] on input "number" at bounding box center [377, 164] width 107 height 19
type input "**"
click at [299, 117] on span "Add [MEDICAL_DATA]" at bounding box center [300, 114] width 67 height 9
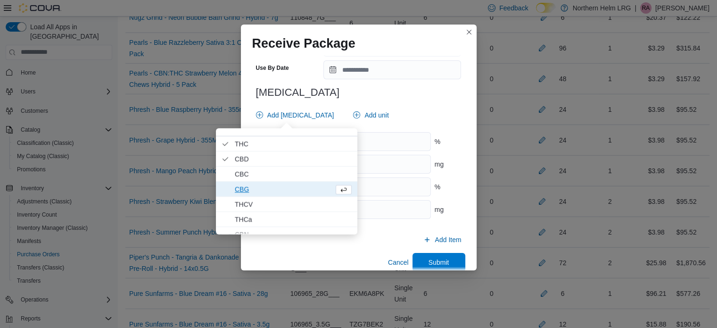
click at [277, 189] on span "CBG" at bounding box center [282, 188] width 95 height 11
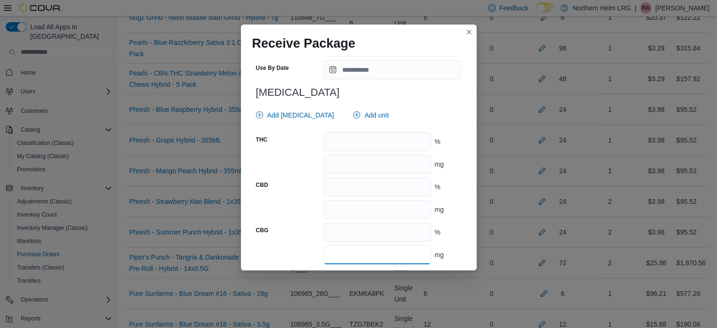
click at [340, 257] on input "number" at bounding box center [377, 254] width 107 height 19
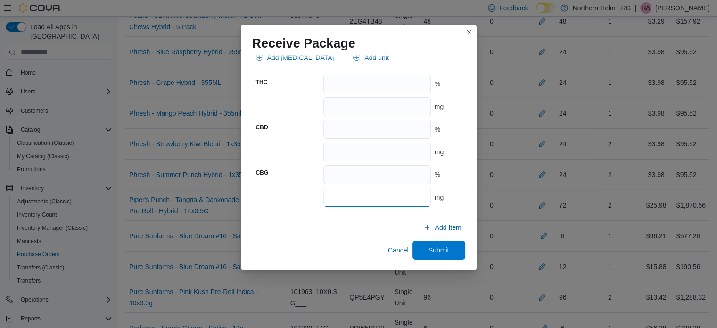
scroll to position [2662, 0]
type input "**"
click at [454, 241] on span "Submit" at bounding box center [439, 250] width 42 height 19
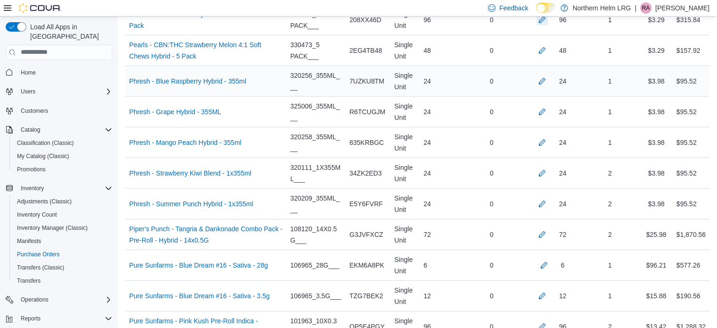
scroll to position [2632, 0]
click at [548, 45] on button "button" at bounding box center [542, 50] width 11 height 11
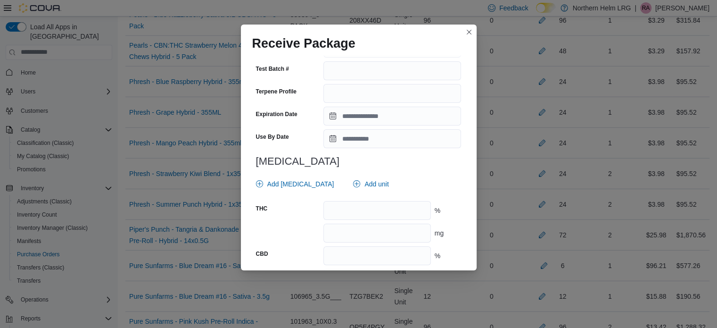
scroll to position [326, 0]
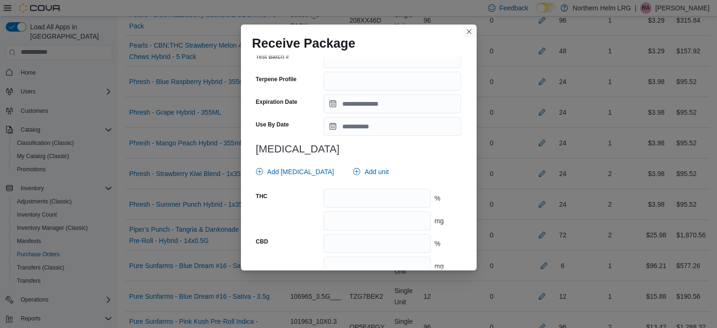
click at [469, 32] on button "Closes this modal window" at bounding box center [469, 31] width 11 height 11
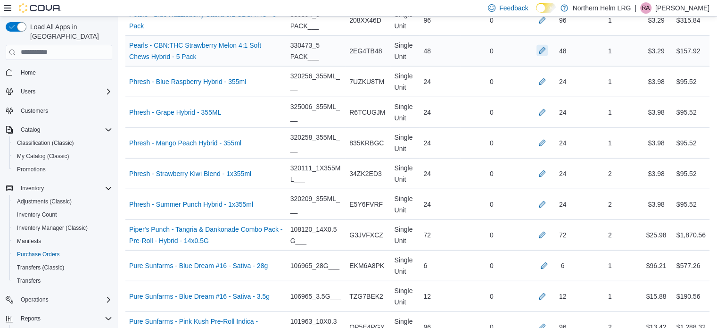
click at [545, 45] on button "button" at bounding box center [542, 50] width 11 height 11
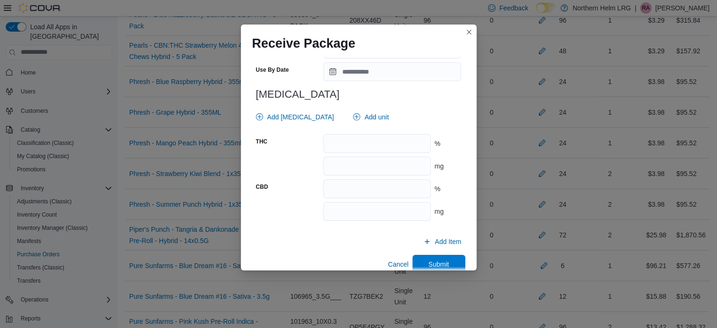
scroll to position [395, 0]
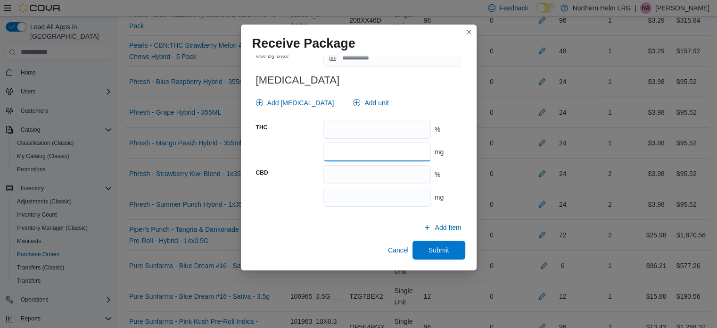
click at [391, 145] on input "number" at bounding box center [377, 151] width 107 height 19
type input "**"
click at [291, 101] on span "Add [MEDICAL_DATA]" at bounding box center [300, 102] width 67 height 9
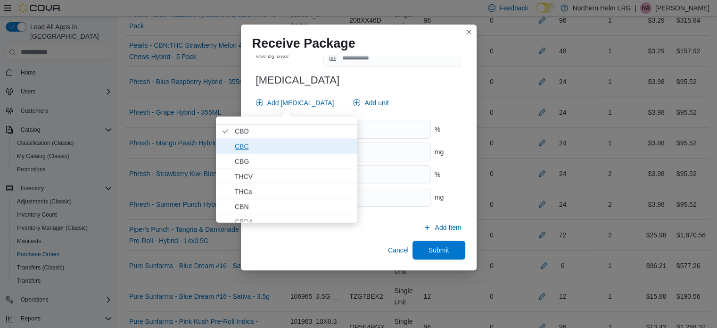
scroll to position [17, 0]
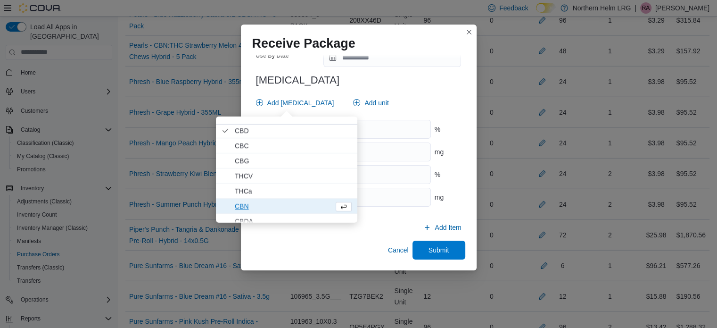
click at [289, 201] on span "CBN" at bounding box center [282, 205] width 95 height 11
click at [328, 244] on input "number" at bounding box center [377, 242] width 107 height 19
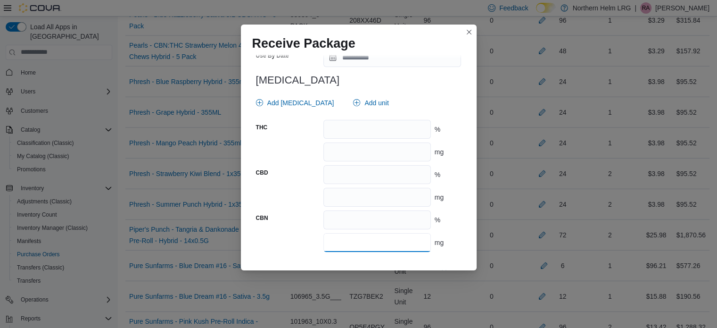
type input "**"
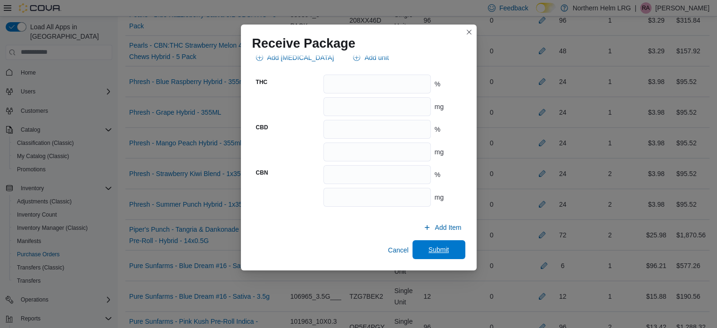
click at [451, 249] on span "Submit" at bounding box center [439, 249] width 42 height 19
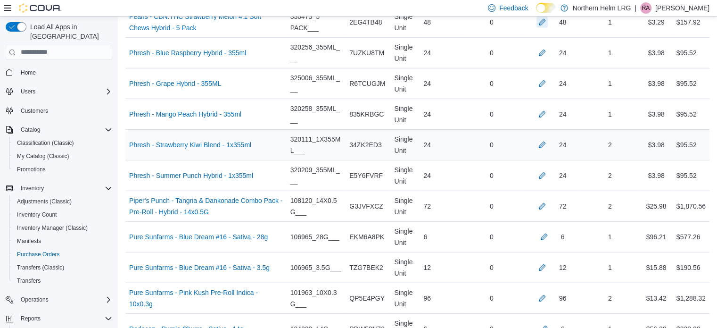
scroll to position [2660, 0]
click at [548, 47] on button "button" at bounding box center [542, 52] width 11 height 11
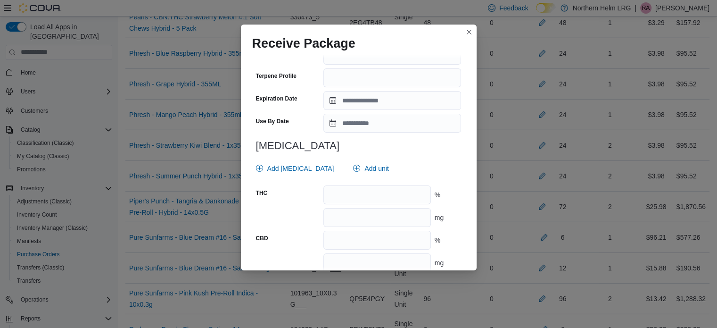
scroll to position [324, 0]
click at [391, 214] on input "number" at bounding box center [377, 216] width 107 height 19
type input "**"
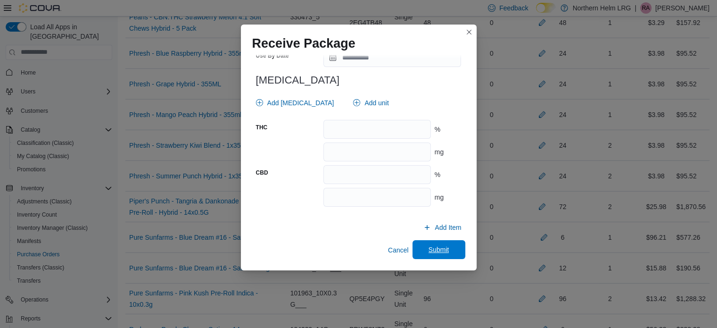
click at [433, 249] on span "Submit" at bounding box center [439, 249] width 21 height 9
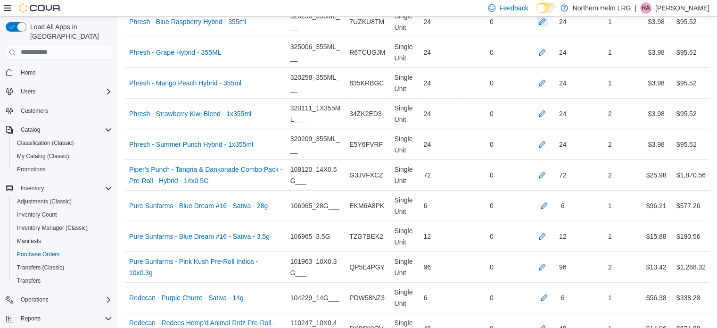
scroll to position [2691, 0]
click at [546, 48] on div at bounding box center [542, 53] width 11 height 11
click at [548, 47] on button "button" at bounding box center [542, 52] width 11 height 11
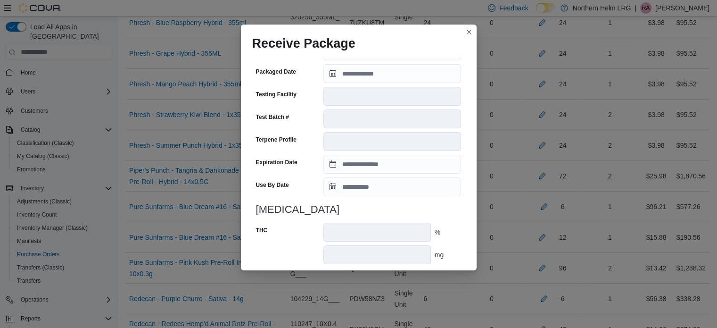
scroll to position [333, 0]
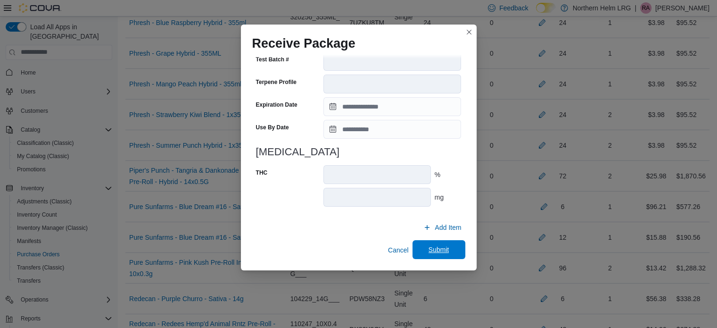
click at [438, 256] on span "Submit" at bounding box center [439, 249] width 42 height 19
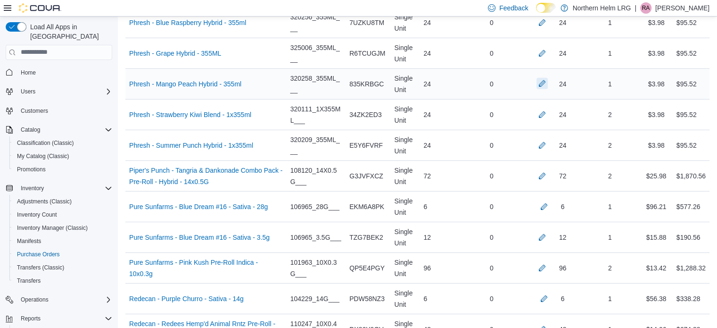
click at [548, 78] on button "button" at bounding box center [542, 83] width 11 height 11
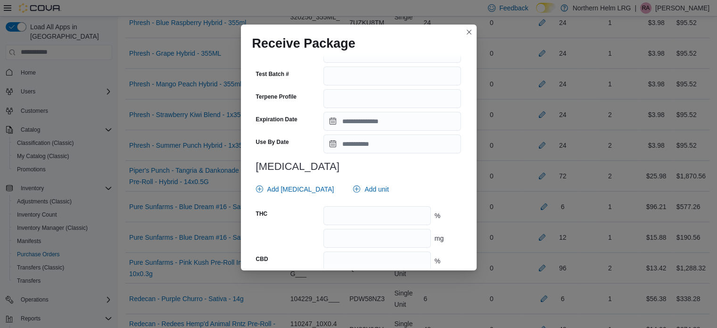
scroll to position [388, 0]
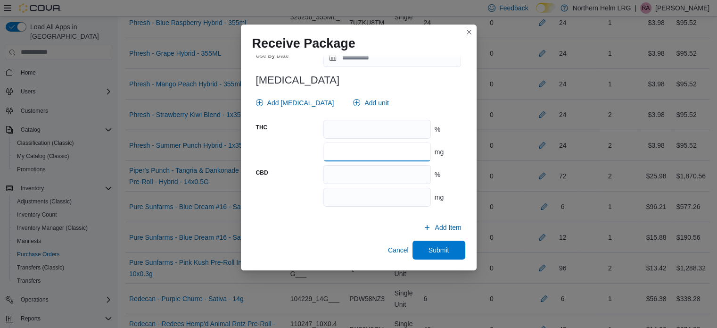
click at [399, 159] on input "number" at bounding box center [377, 151] width 107 height 19
type input "**"
click at [441, 250] on span "Submit" at bounding box center [439, 249] width 21 height 9
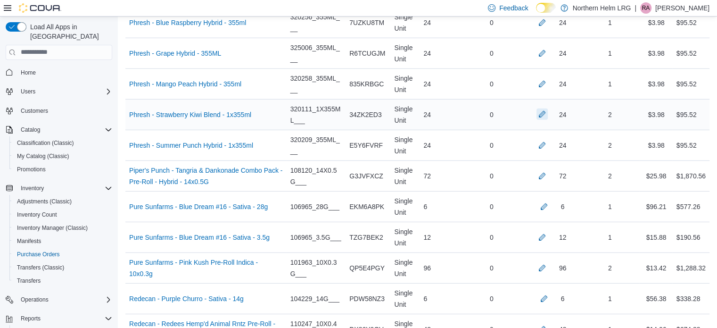
click at [548, 108] on button "button" at bounding box center [542, 113] width 11 height 11
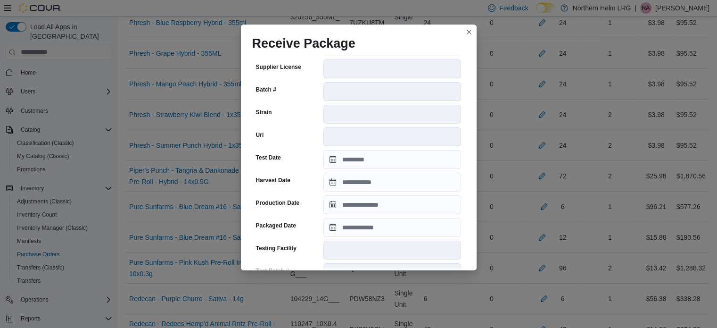
scroll to position [822, 0]
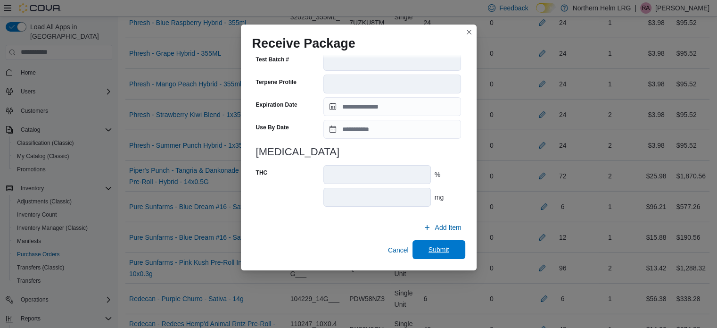
click at [436, 253] on span "Submit" at bounding box center [439, 249] width 21 height 9
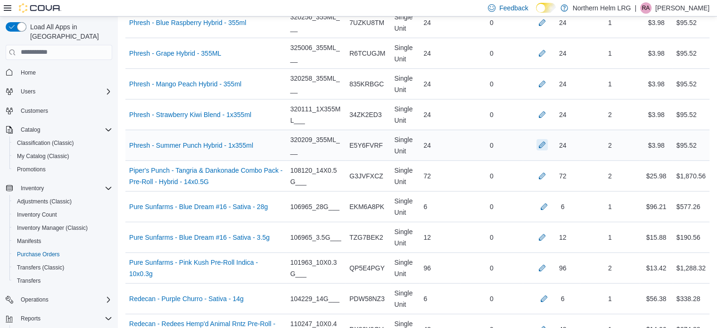
click at [548, 139] on button "button" at bounding box center [542, 144] width 11 height 11
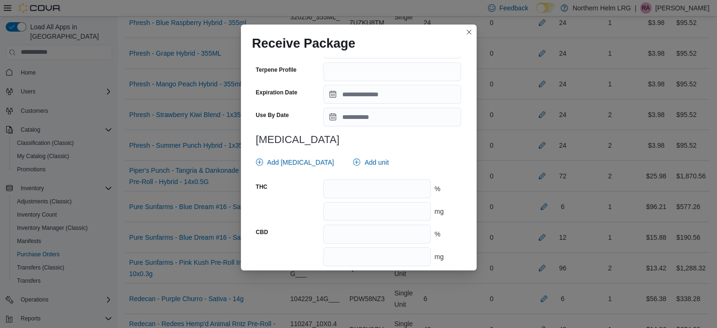
scroll to position [389, 0]
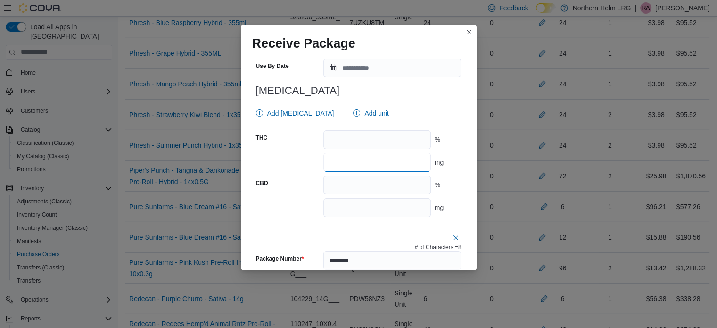
click at [406, 158] on input "number" at bounding box center [377, 162] width 107 height 19
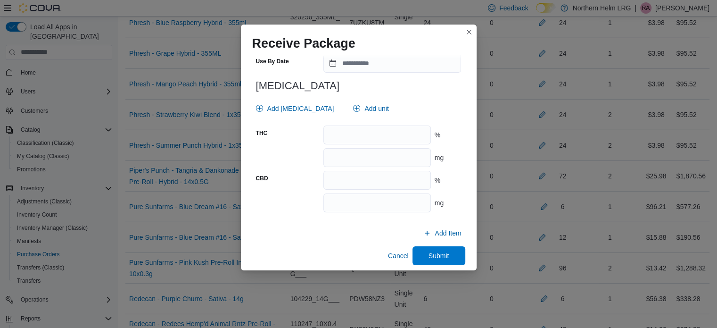
scroll to position [931, 0]
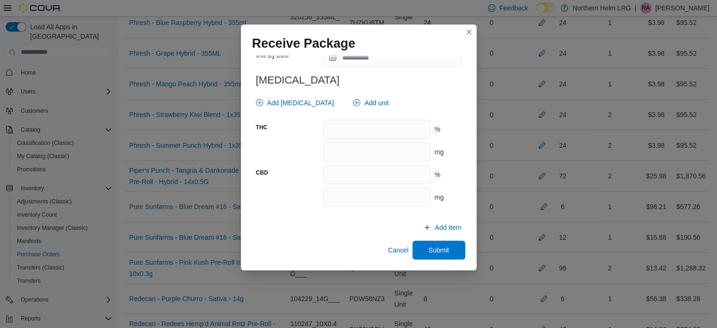
type input "**"
click at [399, 139] on div "THC % mg" at bounding box center [359, 141] width 206 height 42
click at [404, 149] on input "number" at bounding box center [377, 151] width 107 height 19
type input "**"
click at [429, 245] on span "Submit" at bounding box center [439, 249] width 21 height 9
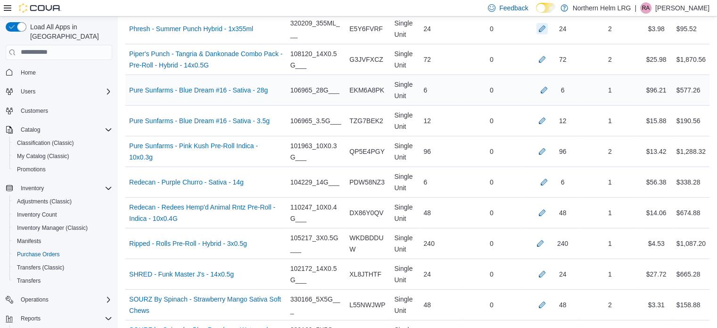
scroll to position [2808, 0]
click at [550, 83] on button "button" at bounding box center [544, 88] width 11 height 11
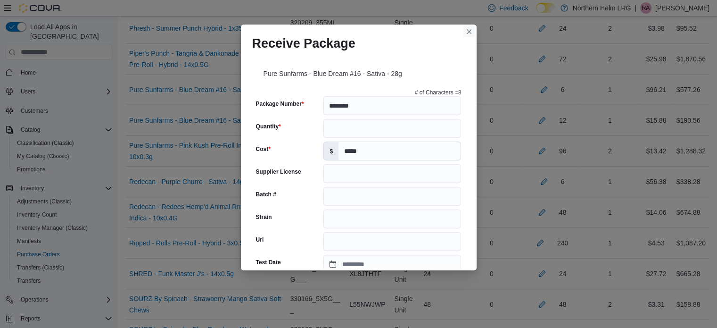
click at [469, 32] on button "Closes this modal window" at bounding box center [469, 31] width 11 height 11
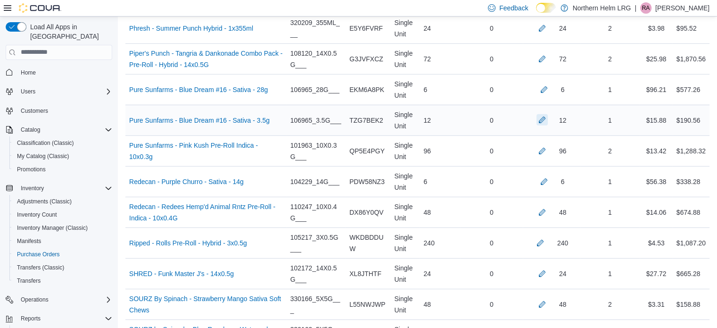
click at [548, 114] on button "button" at bounding box center [542, 119] width 11 height 11
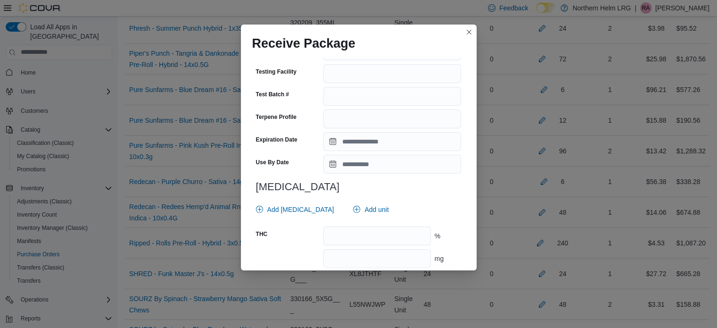
scroll to position [311, 0]
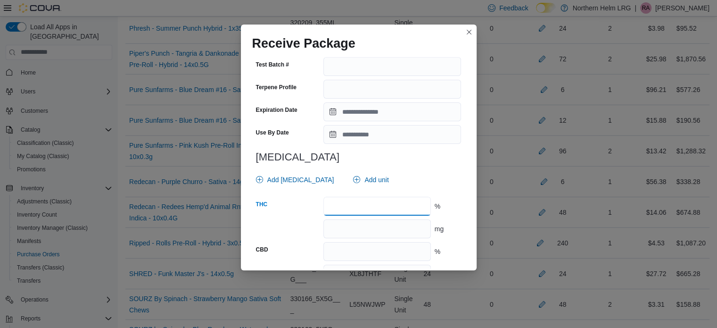
click at [383, 211] on input "number" at bounding box center [377, 206] width 107 height 19
type input "****"
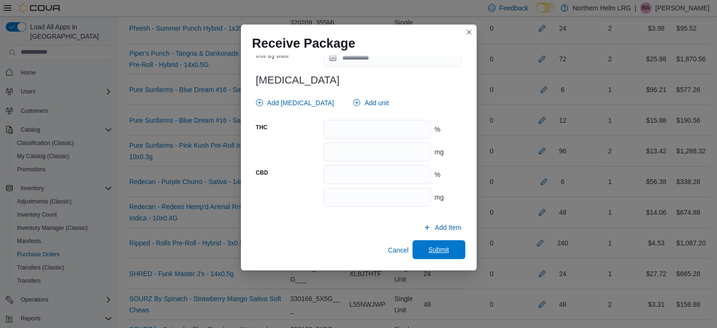
click at [445, 251] on span "Submit" at bounding box center [439, 249] width 42 height 19
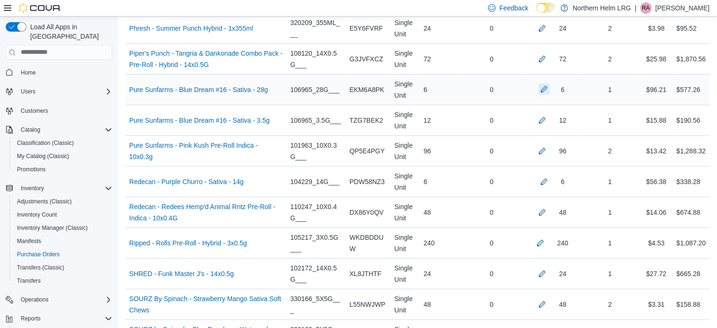
click at [550, 83] on button "button" at bounding box center [544, 88] width 11 height 11
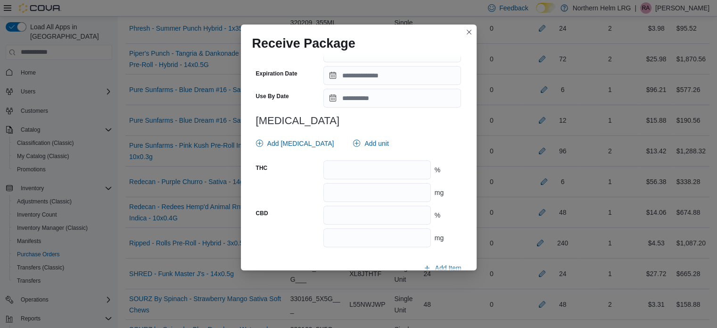
scroll to position [349, 0]
click at [411, 169] on input "number" at bounding box center [377, 168] width 107 height 19
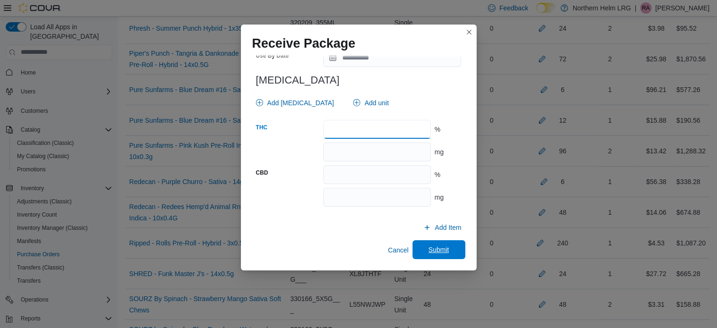
type input "****"
click at [447, 247] on span "Submit" at bounding box center [439, 249] width 42 height 19
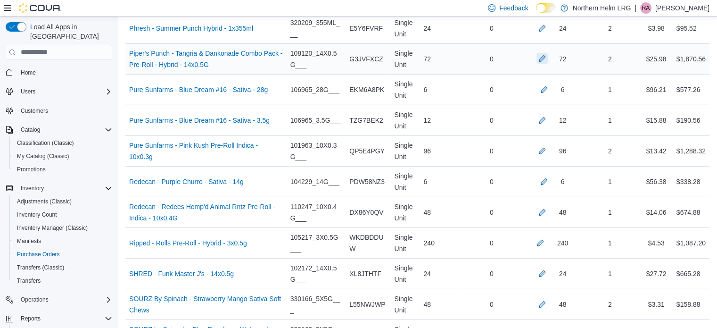
click at [548, 53] on button "button" at bounding box center [542, 58] width 11 height 11
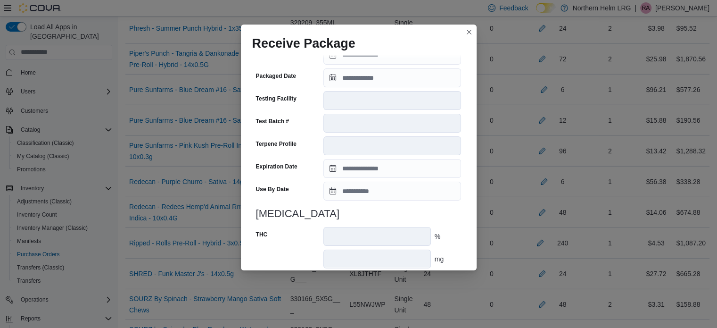
scroll to position [829, 0]
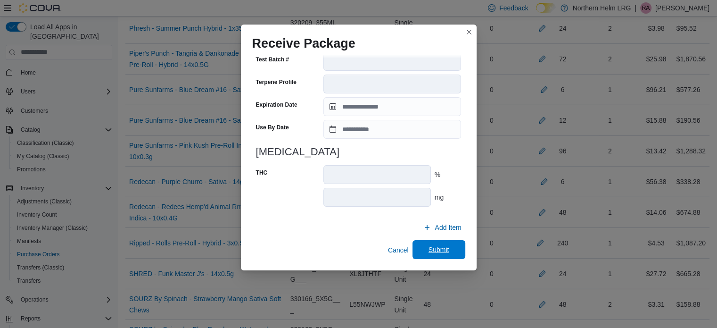
click at [453, 249] on span "Submit" at bounding box center [439, 249] width 42 height 19
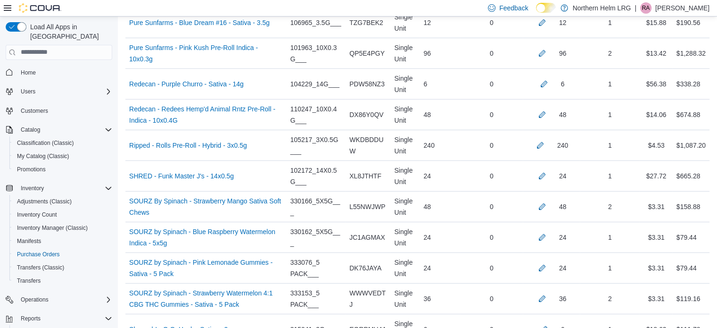
scroll to position [2906, 0]
click at [550, 77] on button "button" at bounding box center [544, 82] width 11 height 11
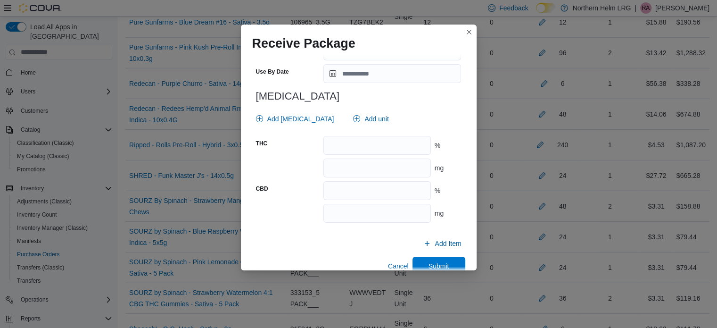
scroll to position [377, 0]
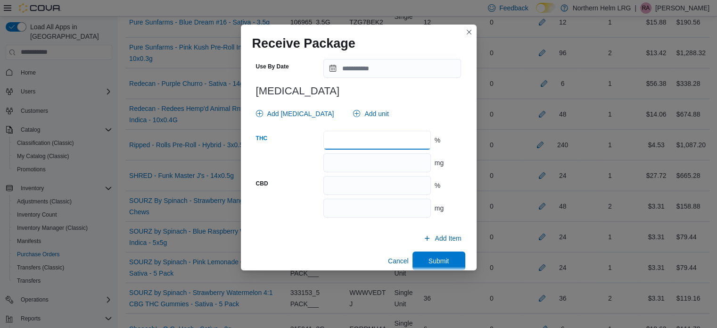
click at [366, 147] on input "number" at bounding box center [377, 140] width 107 height 19
type input "****"
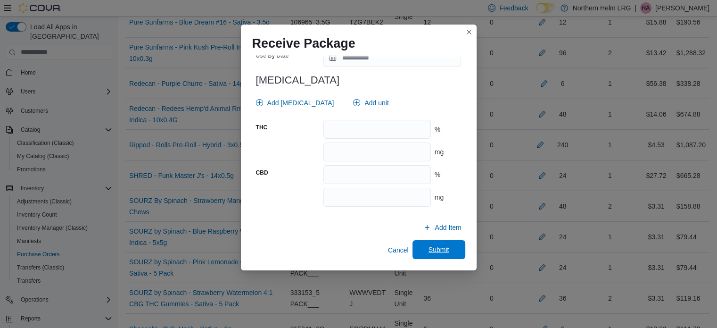
click at [441, 249] on span "Submit" at bounding box center [439, 249] width 21 height 9
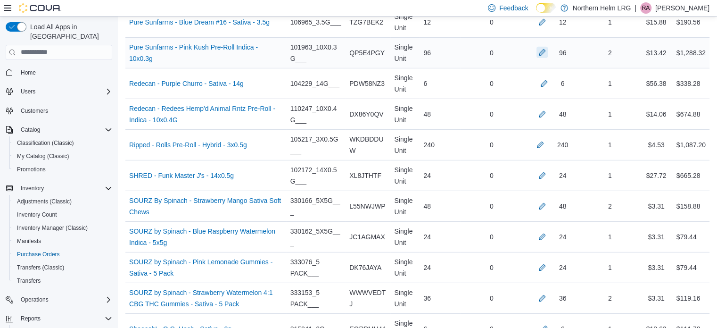
click at [548, 47] on button "button" at bounding box center [542, 52] width 11 height 11
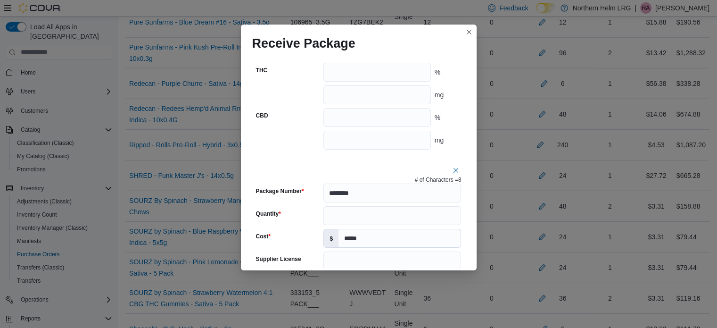
scroll to position [460, 0]
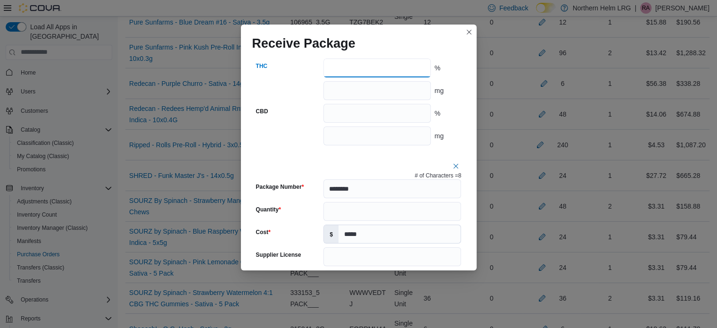
click at [375, 67] on input "number" at bounding box center [377, 67] width 107 height 19
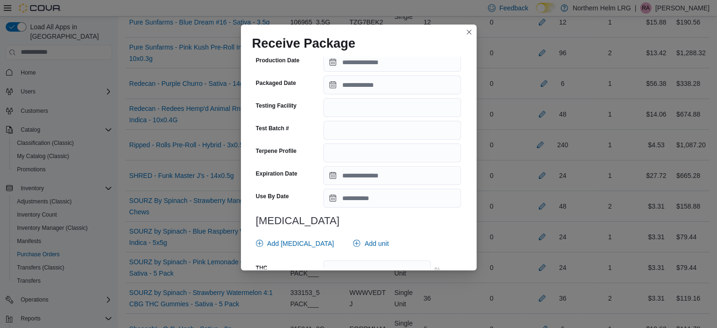
scroll to position [931, 0]
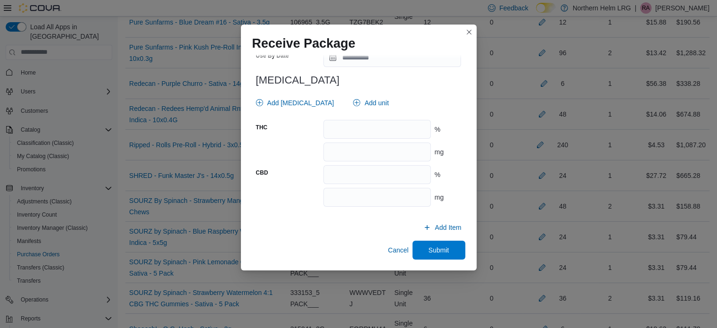
type input "****"
click at [389, 135] on input "number" at bounding box center [377, 129] width 107 height 19
type input "****"
click at [429, 246] on span "Submit" at bounding box center [439, 249] width 21 height 9
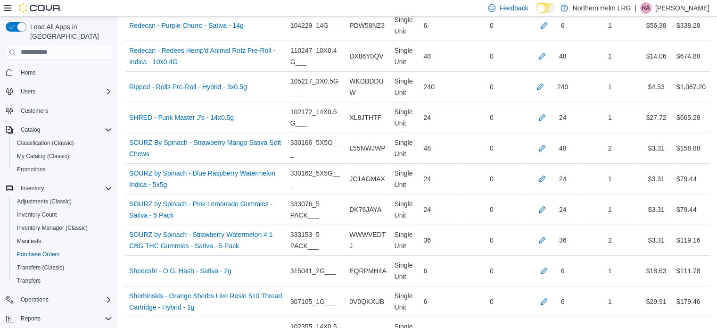
scroll to position [2964, 0]
click at [548, 50] on button "button" at bounding box center [542, 55] width 11 height 11
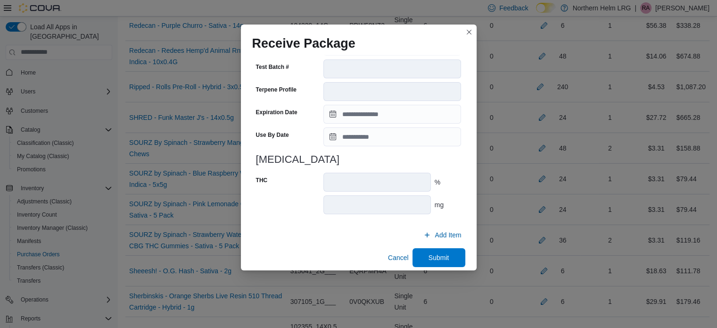
scroll to position [338, 0]
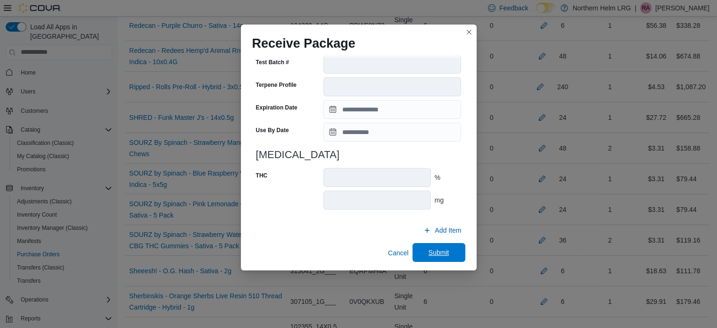
click at [423, 248] on span "Submit" at bounding box center [439, 252] width 42 height 19
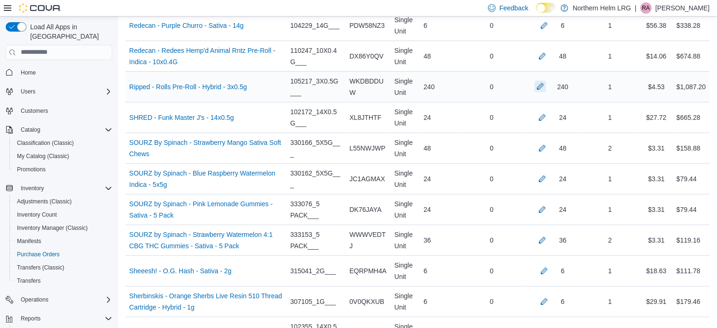
click at [545, 81] on button "button" at bounding box center [540, 86] width 11 height 11
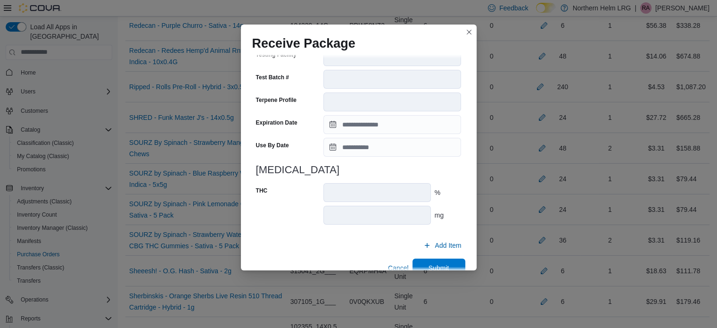
scroll to position [333, 0]
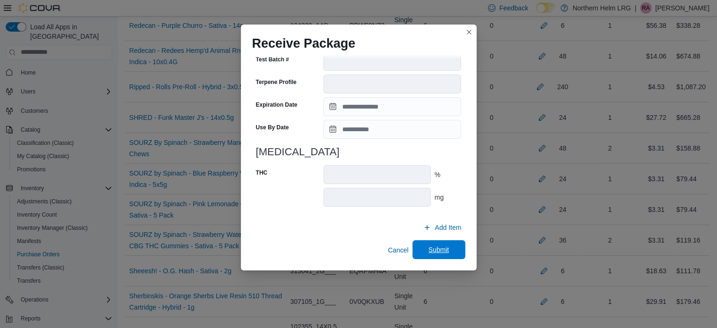
click at [435, 253] on span "Submit" at bounding box center [439, 249] width 21 height 9
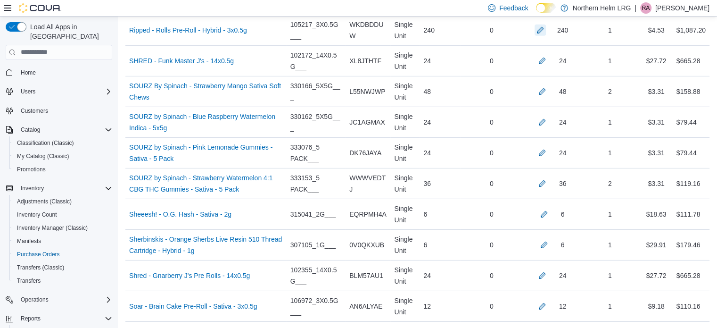
scroll to position [3021, 0]
click at [548, 54] on button "button" at bounding box center [542, 59] width 11 height 11
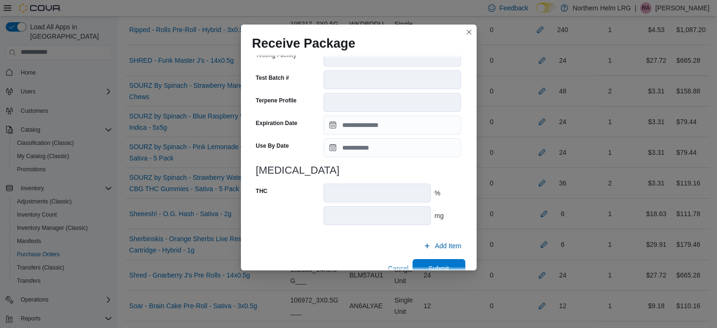
scroll to position [333, 0]
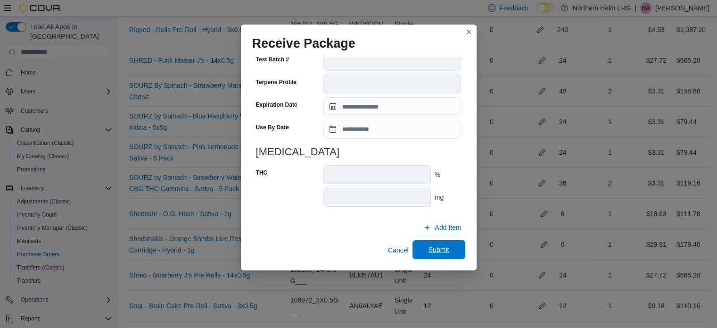
click at [436, 244] on span "Submit" at bounding box center [439, 249] width 42 height 19
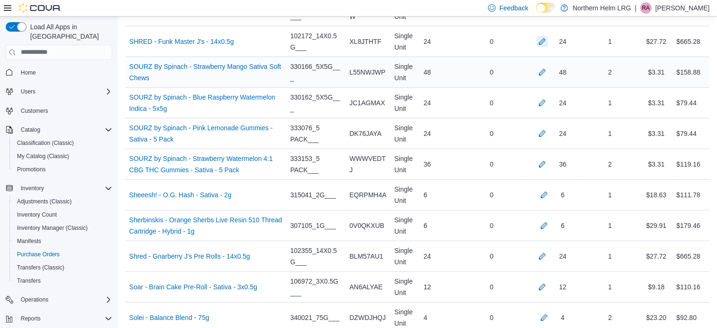
scroll to position [3045, 0]
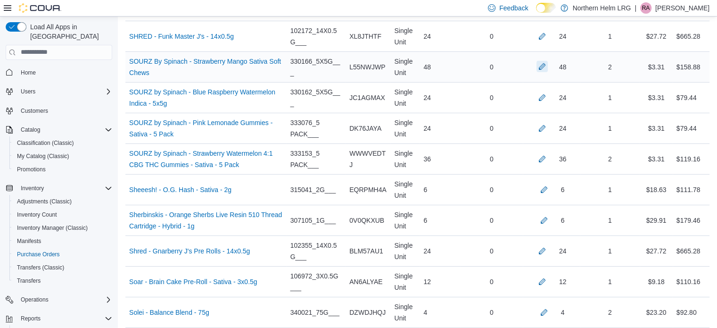
click at [548, 61] on button "button" at bounding box center [542, 66] width 11 height 11
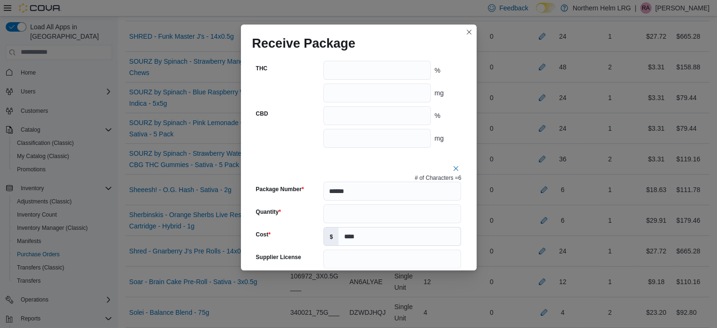
scroll to position [458, 0]
click at [392, 100] on input "number" at bounding box center [377, 92] width 107 height 19
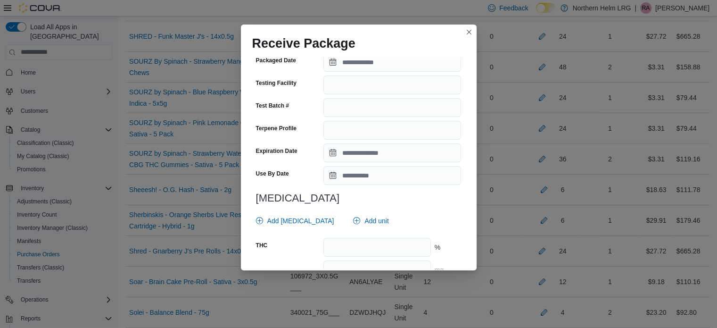
scroll to position [931, 0]
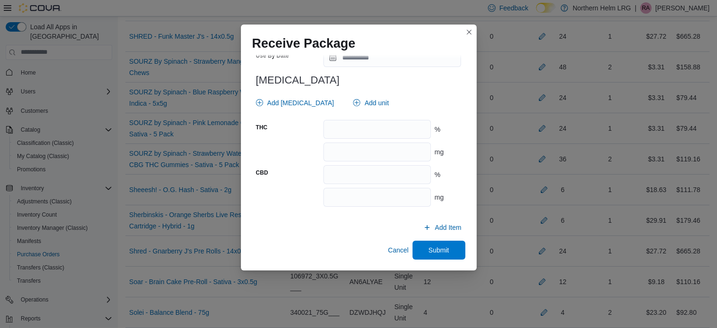
type input "**"
click at [374, 152] on input "number" at bounding box center [377, 151] width 107 height 19
type input "**"
click at [438, 245] on span "Submit" at bounding box center [439, 249] width 42 height 19
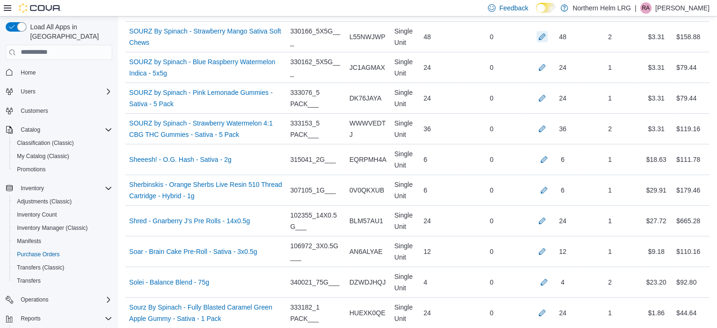
scroll to position [3088, 0]
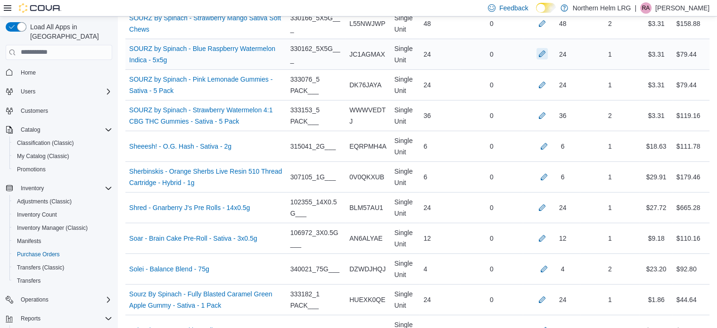
click at [545, 48] on button "button" at bounding box center [542, 53] width 11 height 11
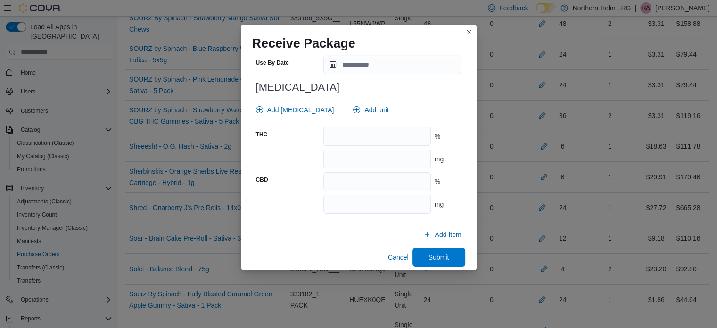
scroll to position [395, 0]
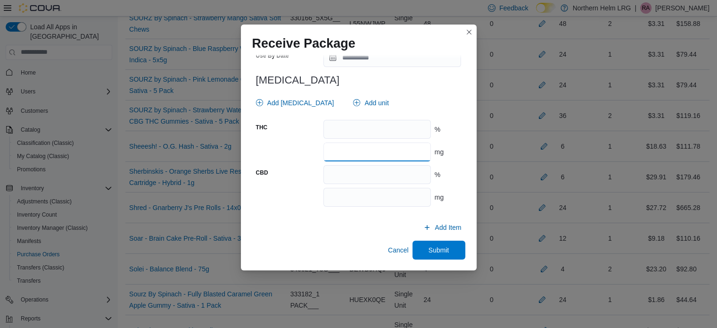
click at [413, 158] on input "number" at bounding box center [377, 151] width 107 height 19
type input "**"
click at [433, 254] on span "Submit" at bounding box center [439, 249] width 21 height 9
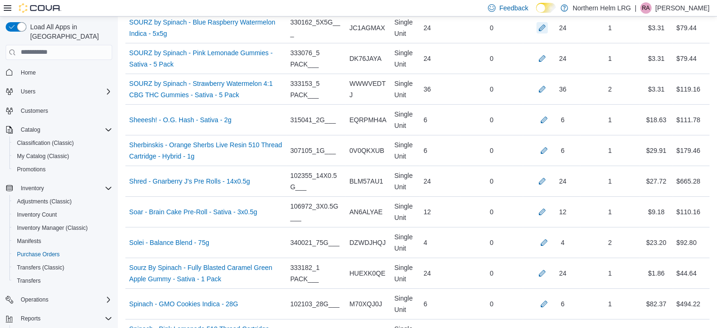
scroll to position [3117, 0]
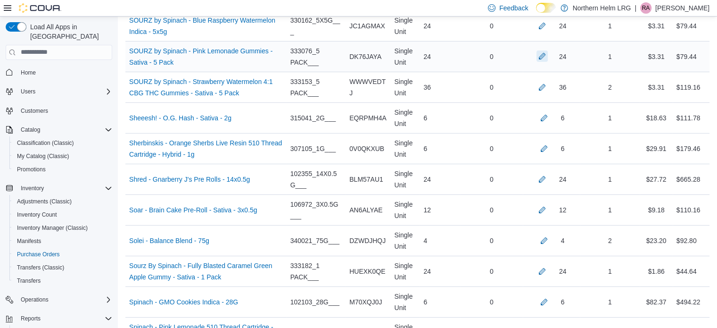
click at [548, 50] on button "button" at bounding box center [542, 55] width 11 height 11
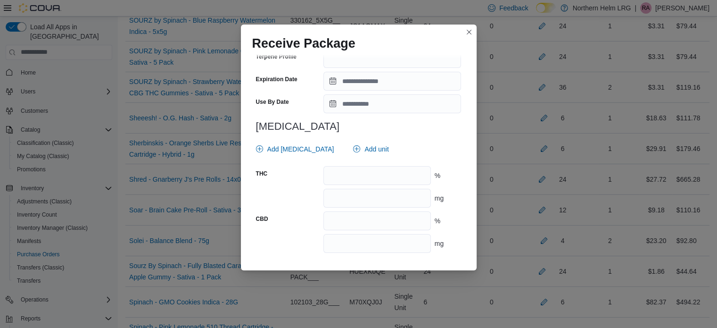
scroll to position [354, 0]
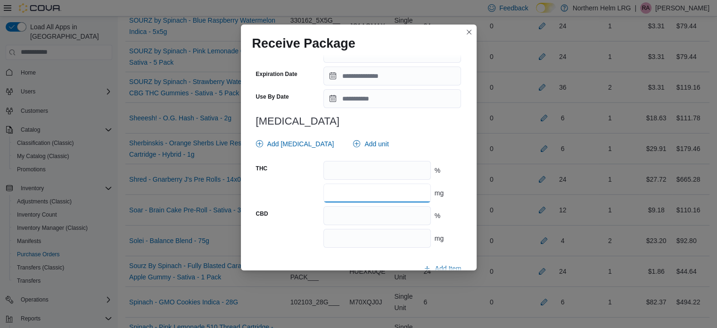
click at [405, 189] on input "number" at bounding box center [377, 192] width 107 height 19
type input "**"
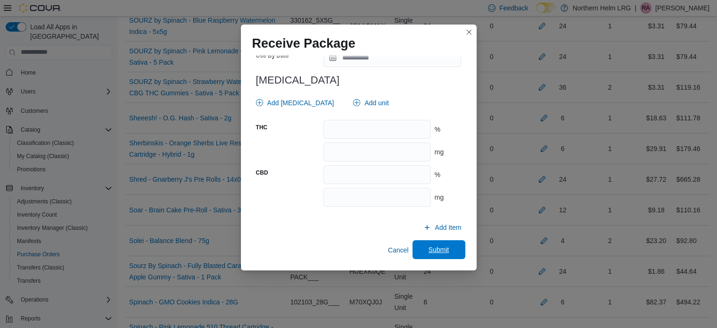
click at [440, 247] on span "Submit" at bounding box center [439, 249] width 21 height 9
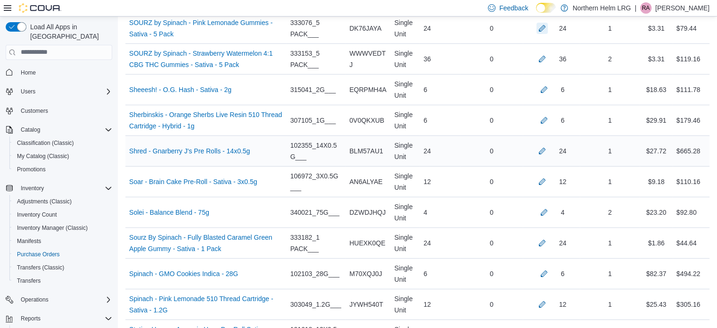
scroll to position [3146, 0]
click at [547, 52] on button "button" at bounding box center [542, 57] width 11 height 11
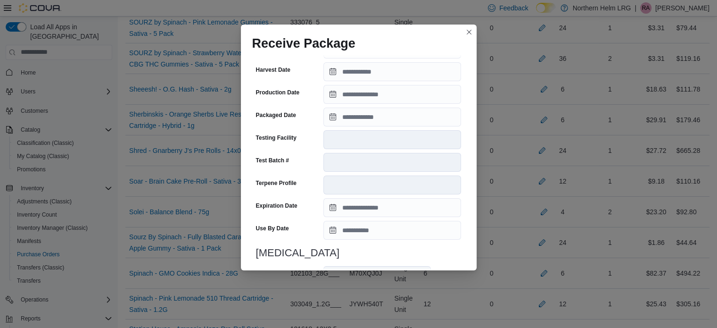
scroll to position [920, 0]
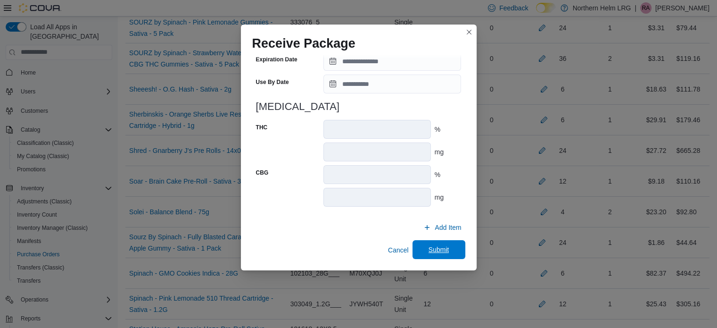
click at [443, 248] on span "Submit" at bounding box center [439, 249] width 21 height 9
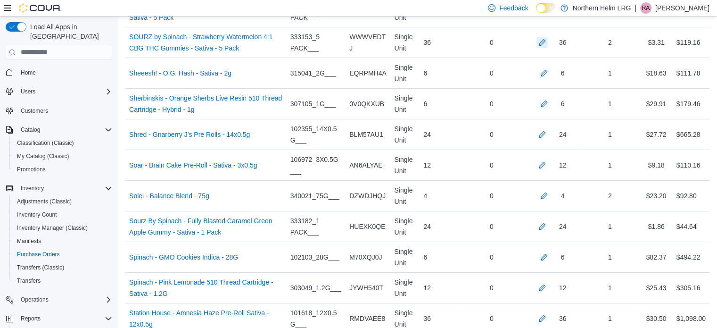
scroll to position [3179, 0]
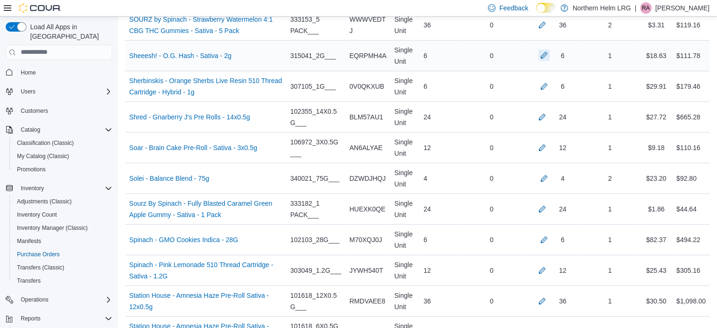
click at [550, 50] on button "button" at bounding box center [544, 55] width 11 height 11
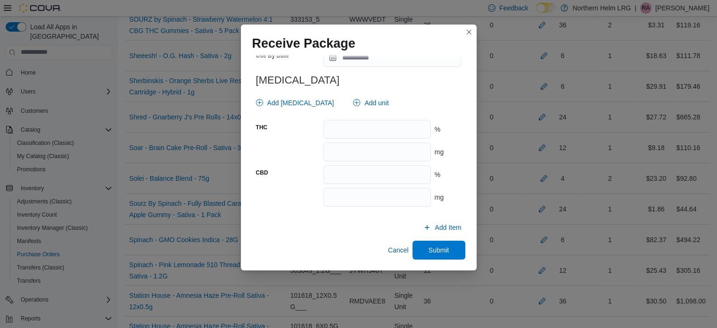
scroll to position [388, 0]
click at [411, 130] on input "number" at bounding box center [377, 129] width 107 height 19
type input "****"
click at [437, 247] on span "Submit" at bounding box center [439, 249] width 21 height 9
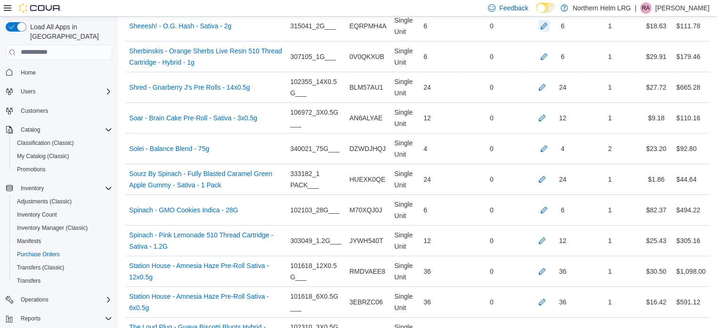
scroll to position [3207, 0]
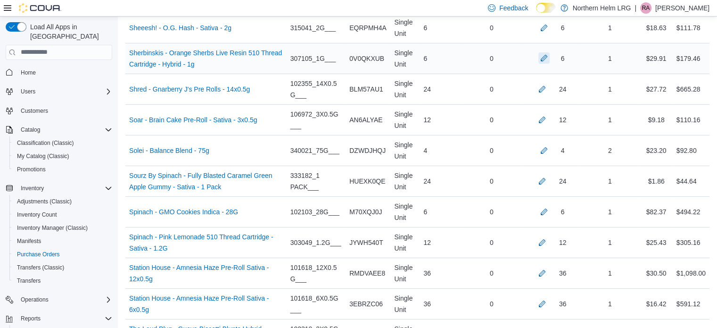
click at [548, 52] on button "button" at bounding box center [544, 57] width 11 height 11
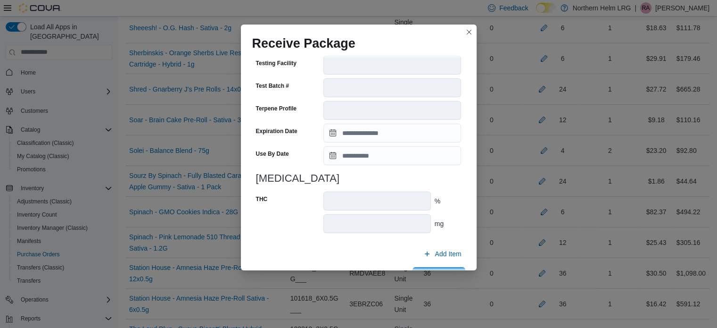
scroll to position [341, 0]
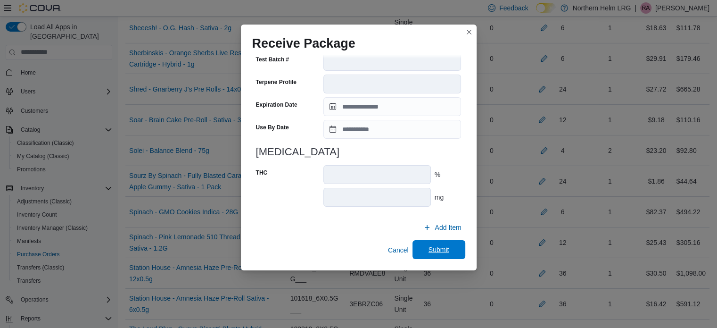
click at [436, 244] on span "Submit" at bounding box center [439, 249] width 42 height 19
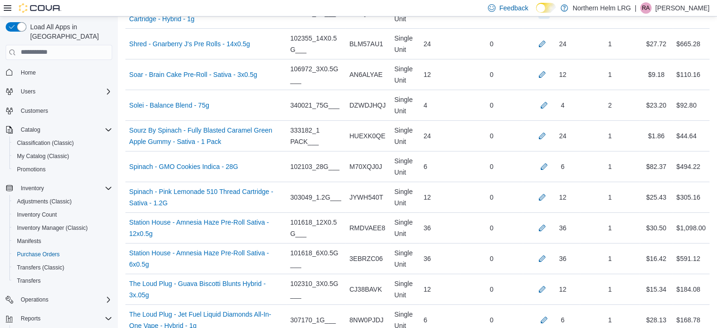
scroll to position [3249, 0]
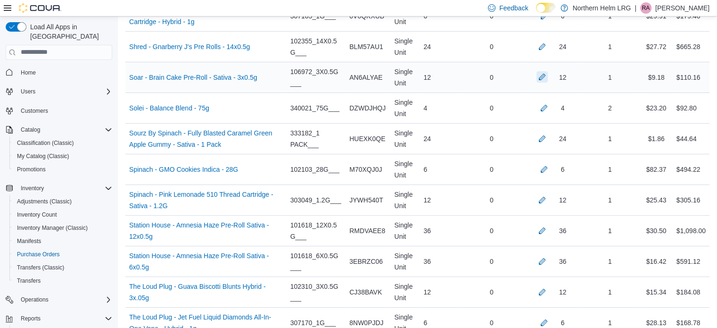
click at [548, 71] on button "button" at bounding box center [542, 76] width 11 height 11
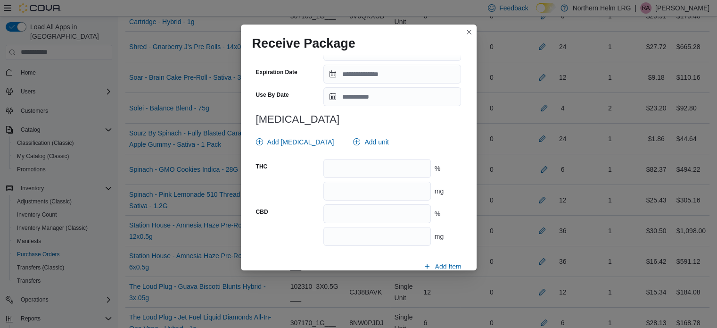
scroll to position [354, 0]
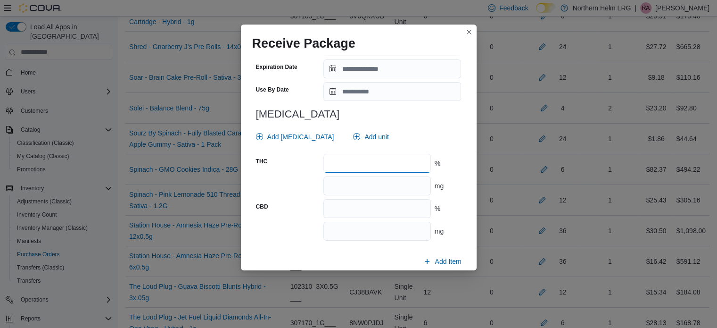
click at [356, 162] on input "number" at bounding box center [377, 163] width 107 height 19
type input "**"
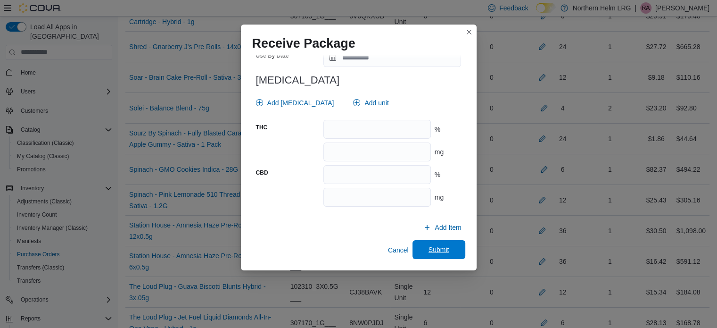
click at [447, 248] on span "Submit" at bounding box center [439, 249] width 42 height 19
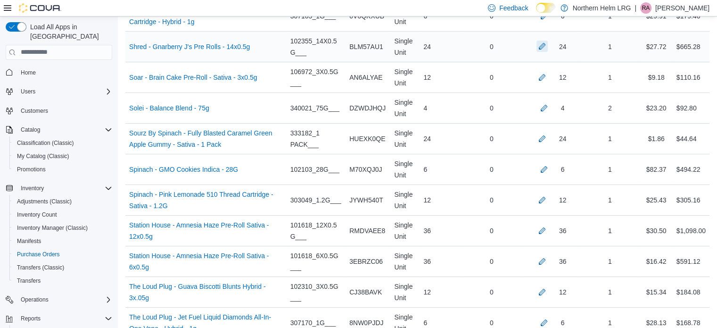
click at [548, 41] on button "button" at bounding box center [542, 46] width 11 height 11
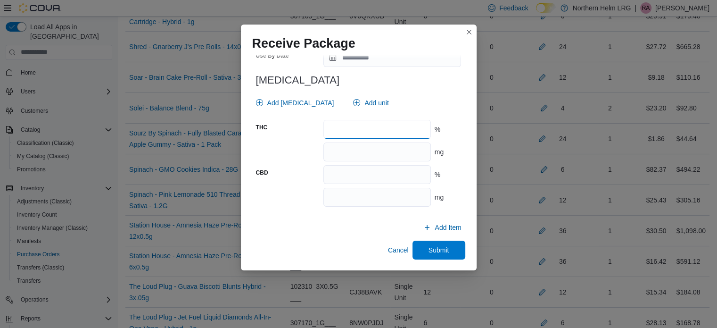
click at [404, 133] on input "number" at bounding box center [377, 129] width 107 height 19
type input "****"
click at [441, 249] on span "Submit" at bounding box center [439, 249] width 21 height 9
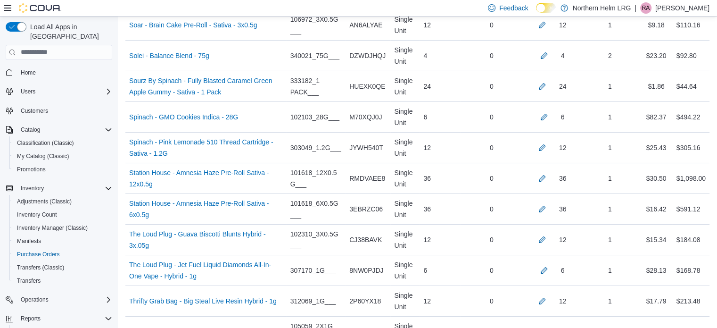
scroll to position [3304, 0]
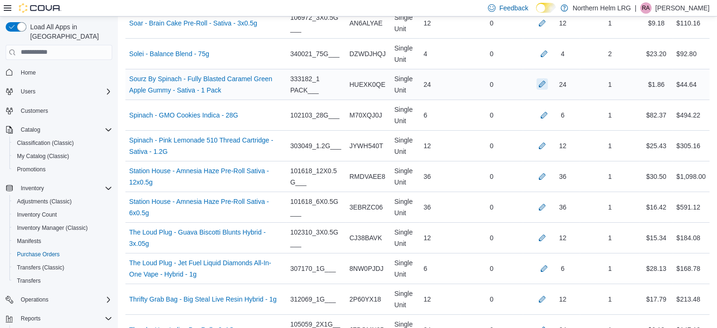
click at [547, 78] on button "button" at bounding box center [542, 83] width 11 height 11
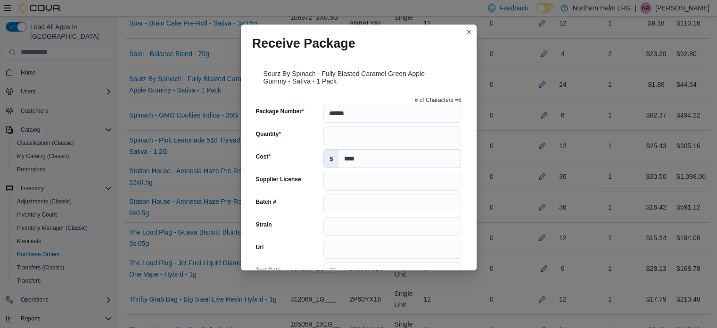
scroll to position [395, 0]
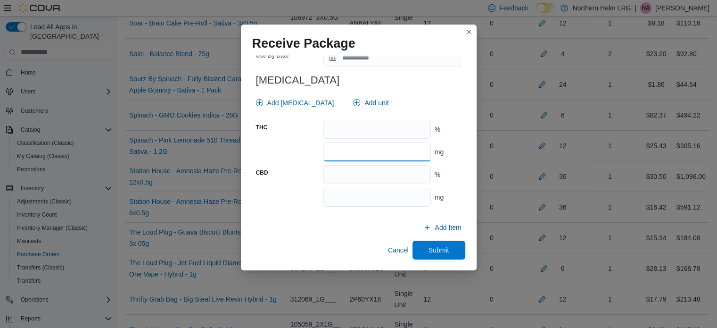
click at [391, 153] on input "number" at bounding box center [377, 151] width 107 height 19
type input "**"
click at [440, 246] on span "Submit" at bounding box center [439, 249] width 21 height 9
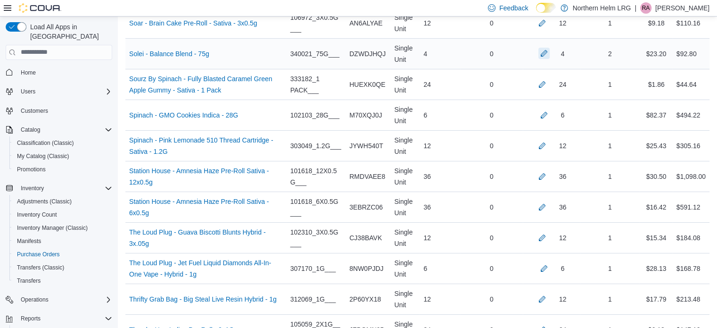
click at [549, 48] on button "button" at bounding box center [544, 53] width 11 height 11
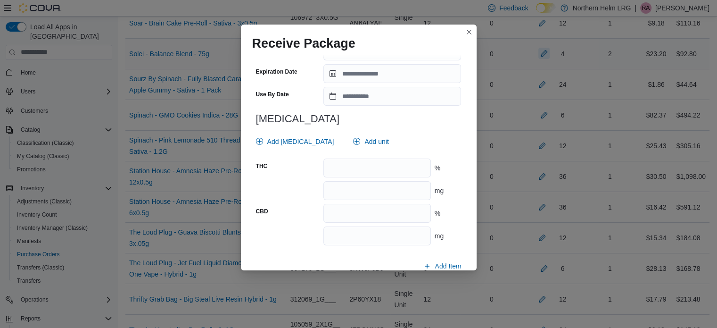
scroll to position [922, 0]
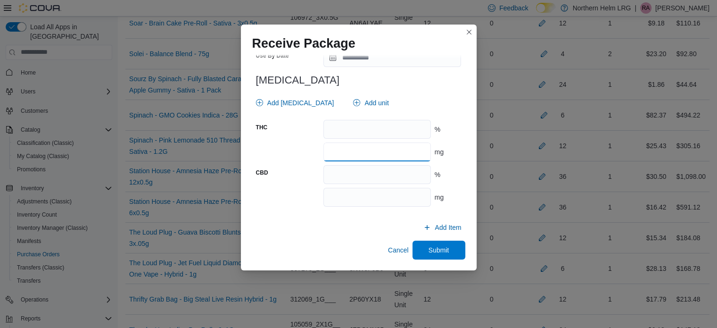
click at [391, 148] on input "number" at bounding box center [377, 151] width 107 height 19
type input "***"
click at [390, 196] on input "number" at bounding box center [377, 197] width 107 height 19
type input "***"
click at [441, 250] on span "Submit" at bounding box center [439, 249] width 21 height 9
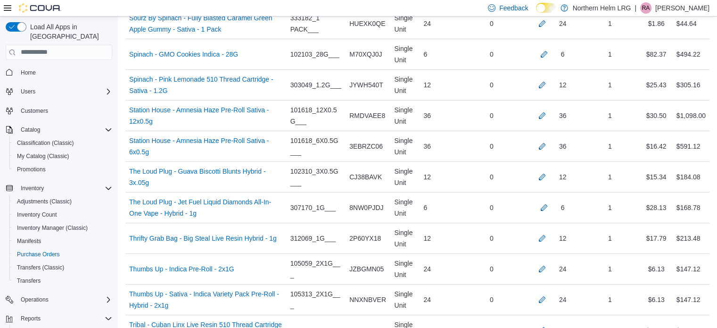
scroll to position [3365, 0]
click at [550, 47] on button "button" at bounding box center [544, 52] width 11 height 11
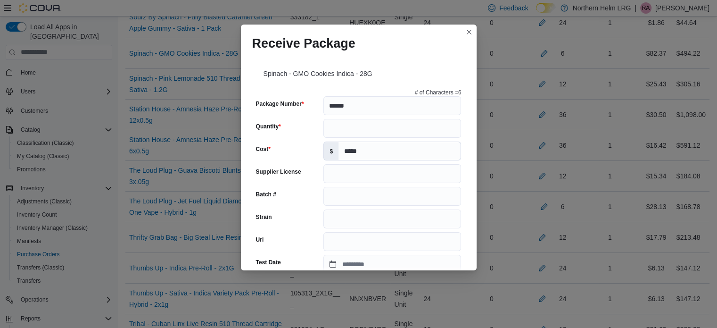
scroll to position [388, 0]
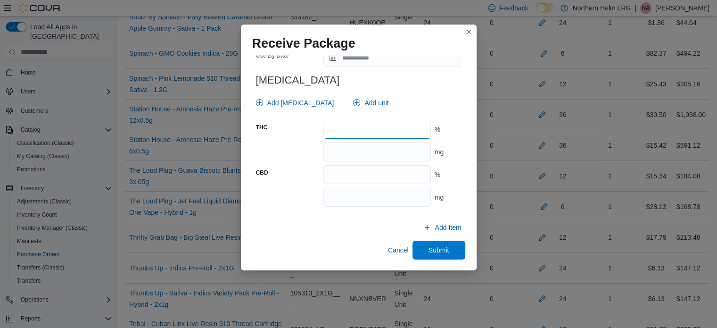
click at [390, 126] on input "number" at bounding box center [377, 129] width 107 height 19
type input "****"
click at [438, 248] on span "Submit" at bounding box center [439, 249] width 21 height 9
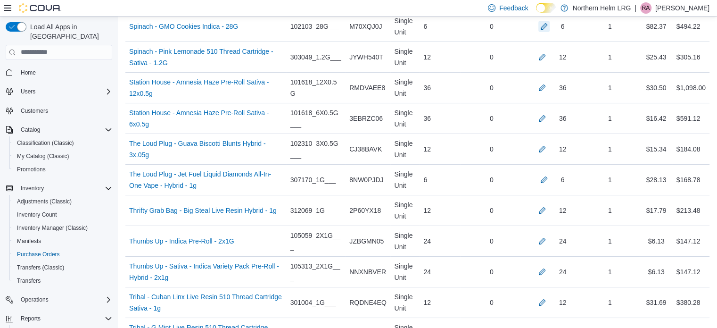
scroll to position [3393, 0]
click at [545, 50] on button "button" at bounding box center [542, 55] width 11 height 11
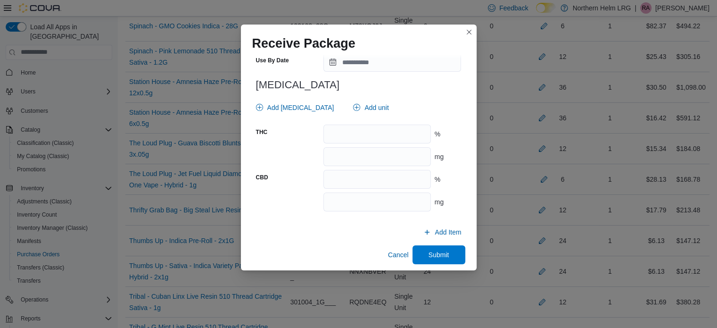
scroll to position [394, 0]
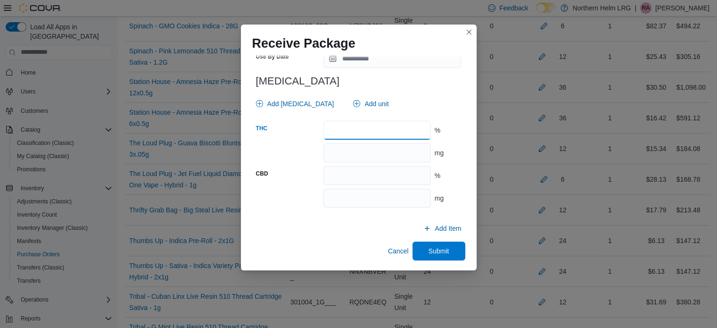
click at [375, 124] on input "number" at bounding box center [377, 130] width 107 height 19
type input "****"
click at [437, 249] on span "Submit" at bounding box center [439, 250] width 21 height 9
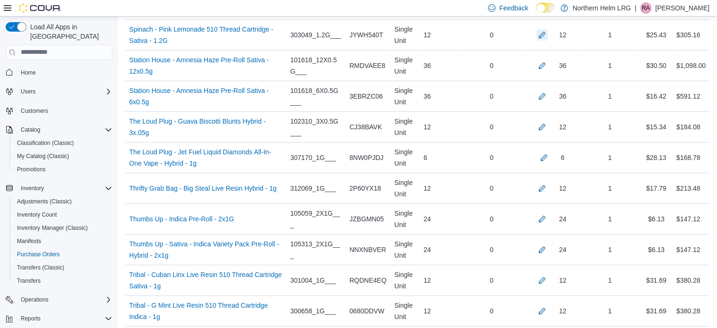
scroll to position [3413, 0]
click at [547, 91] on button "button" at bounding box center [542, 96] width 11 height 11
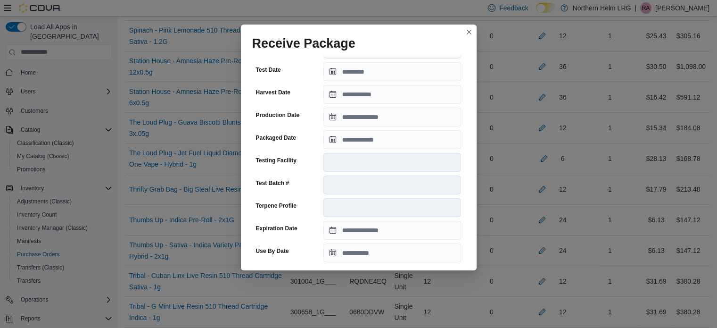
scroll to position [333, 0]
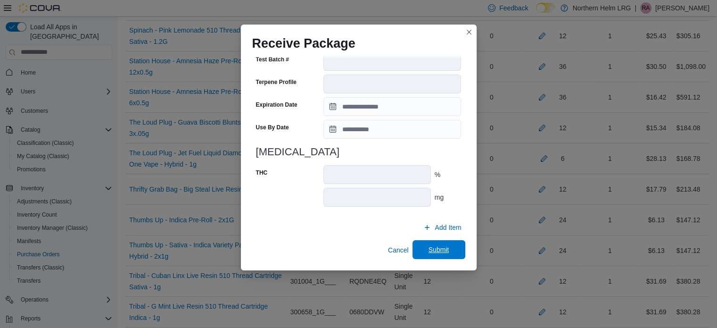
click at [430, 254] on span "Submit" at bounding box center [439, 249] width 42 height 19
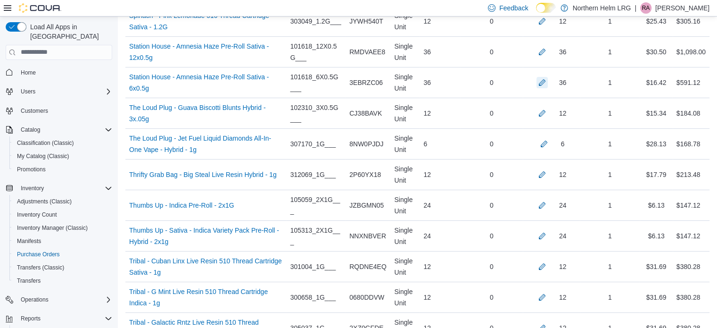
scroll to position [3429, 0]
click at [548, 45] on button "button" at bounding box center [542, 50] width 11 height 11
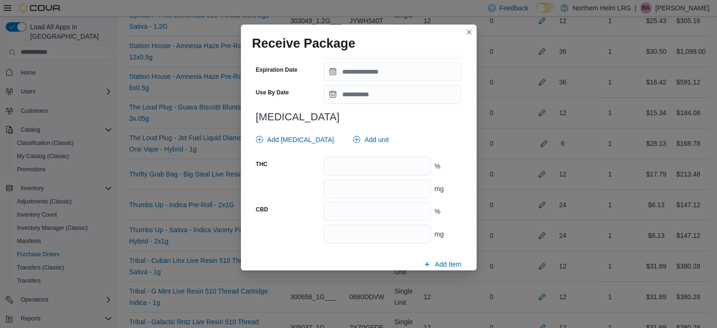
scroll to position [388, 0]
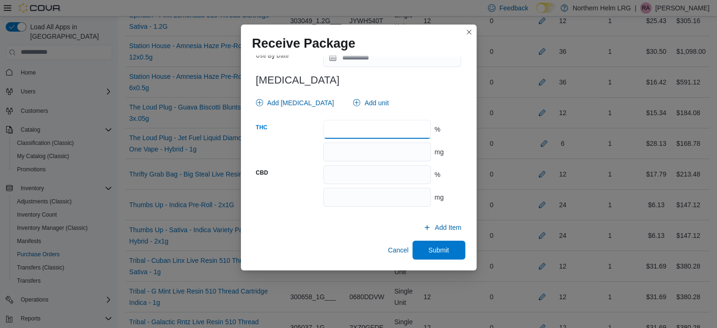
click at [361, 131] on input "number" at bounding box center [377, 129] width 107 height 19
type input "****"
click at [430, 248] on span "Submit" at bounding box center [439, 249] width 21 height 9
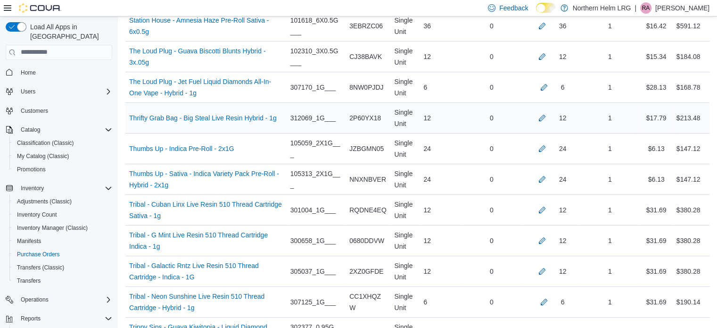
scroll to position [3486, 0]
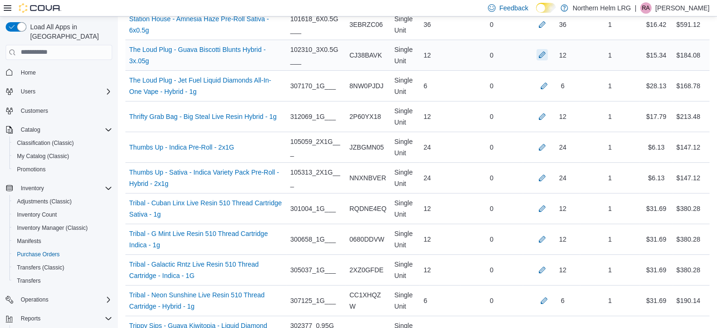
click at [548, 49] on button "button" at bounding box center [542, 54] width 11 height 11
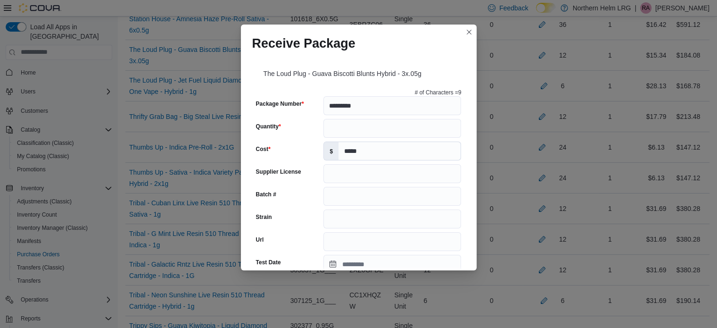
scroll to position [388, 0]
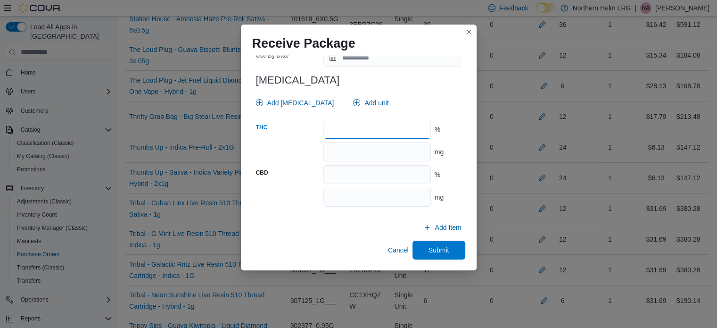
click at [406, 131] on input "number" at bounding box center [377, 129] width 107 height 19
type input "****"
click at [433, 245] on span "Submit" at bounding box center [439, 249] width 42 height 19
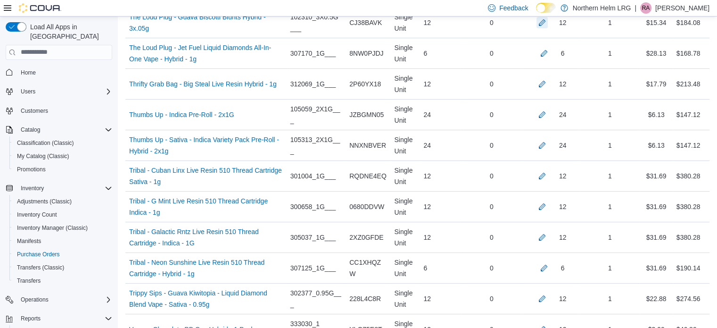
scroll to position [3519, 0]
click at [550, 47] on button "button" at bounding box center [544, 52] width 11 height 11
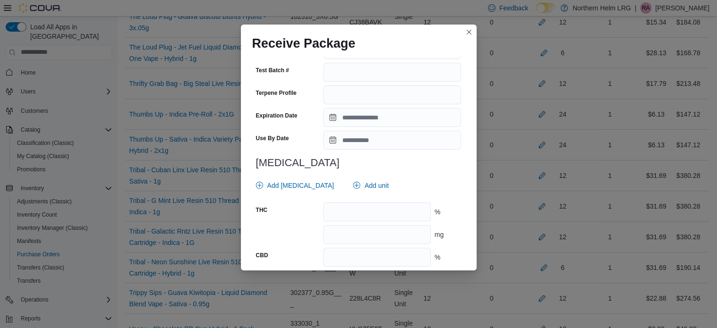
scroll to position [316, 0]
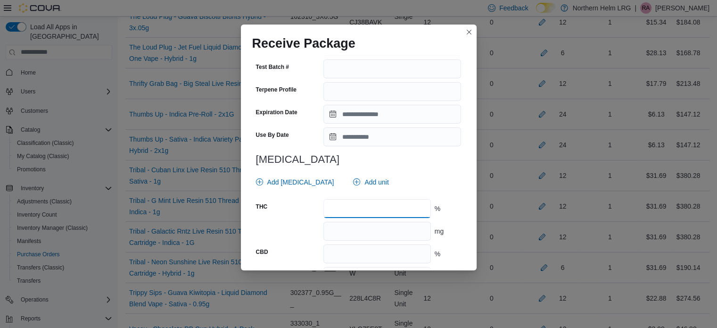
click at [402, 209] on input "number" at bounding box center [377, 208] width 107 height 19
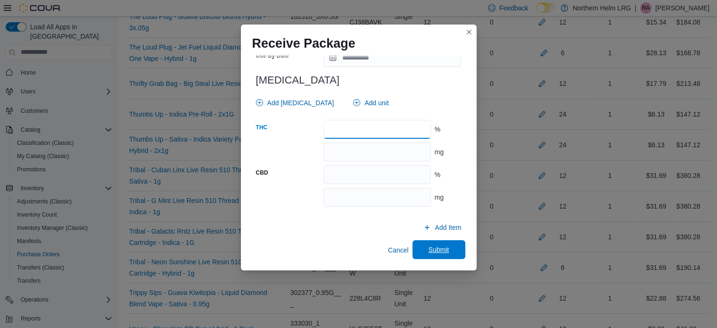
type input "**"
click at [456, 249] on button "Submit" at bounding box center [439, 249] width 53 height 19
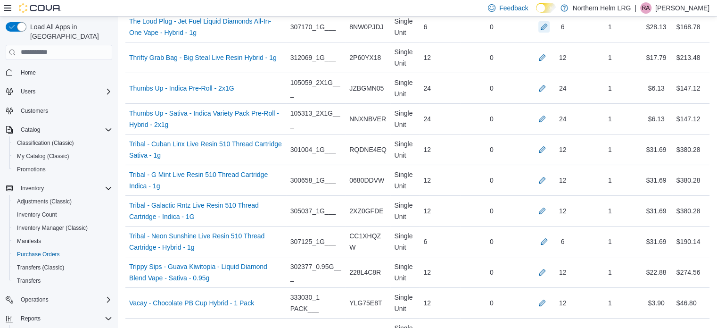
scroll to position [3547, 0]
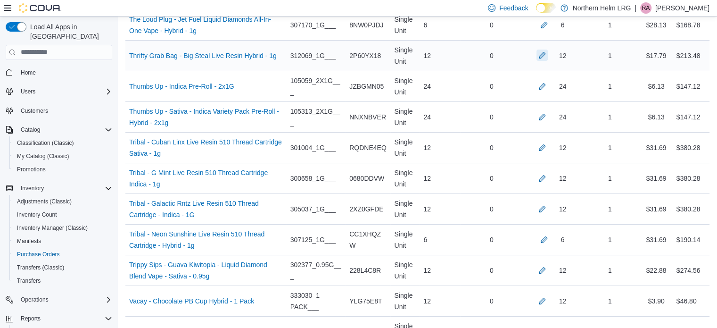
click at [546, 50] on button "button" at bounding box center [542, 55] width 11 height 11
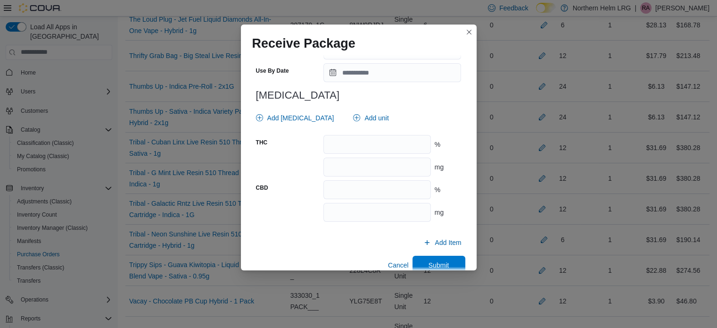
scroll to position [374, 0]
click at [375, 136] on input "number" at bounding box center [377, 143] width 107 height 19
type input "****"
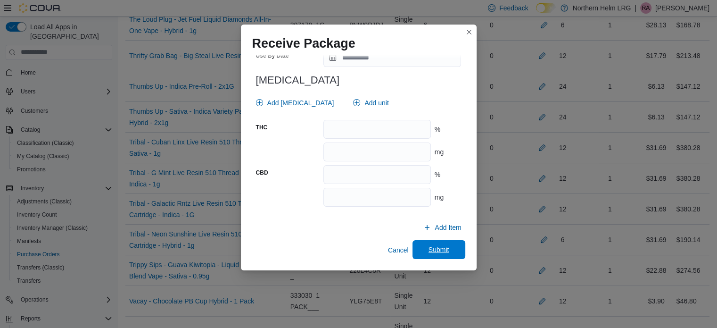
click at [443, 254] on span "Submit" at bounding box center [439, 249] width 42 height 19
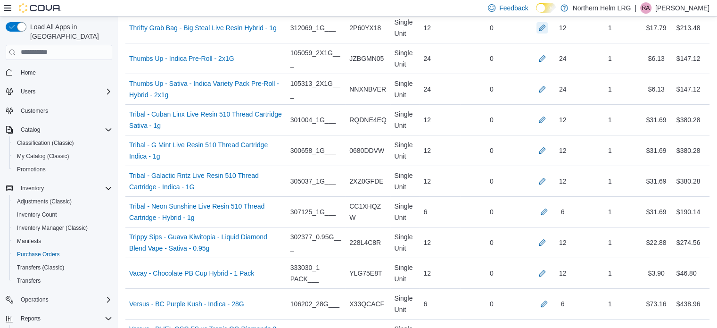
scroll to position [3575, 0]
click at [547, 52] on button "button" at bounding box center [542, 57] width 11 height 11
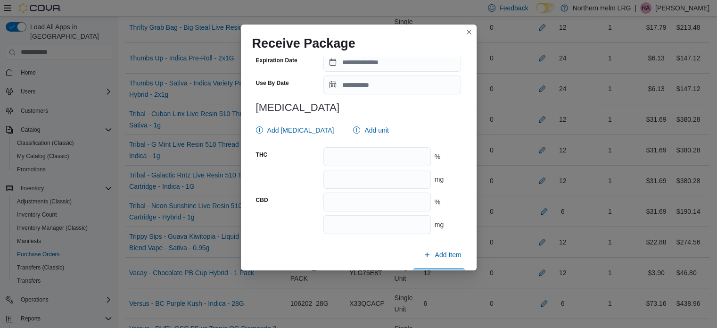
scroll to position [388, 0]
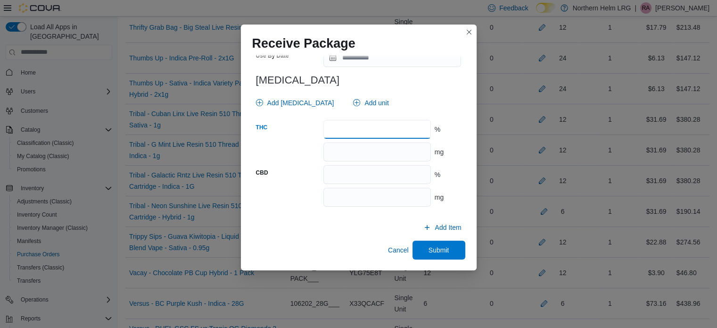
click at [362, 126] on input "number" at bounding box center [377, 129] width 107 height 19
type input "****"
click at [448, 253] on span "Submit" at bounding box center [439, 249] width 42 height 19
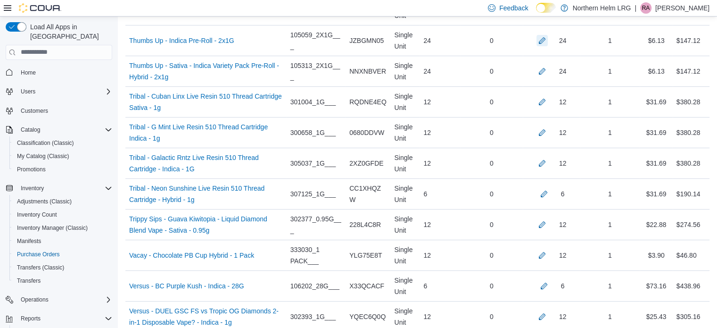
scroll to position [3612, 0]
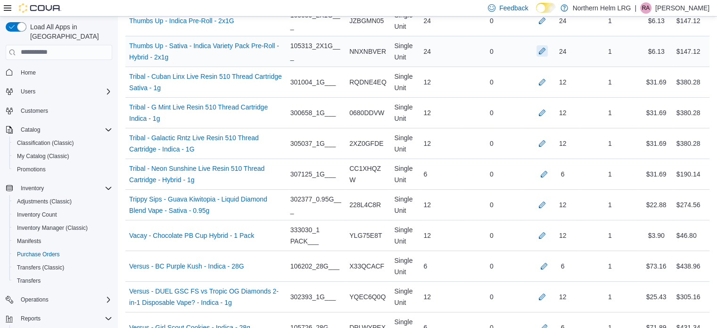
click at [548, 45] on button "button" at bounding box center [542, 50] width 11 height 11
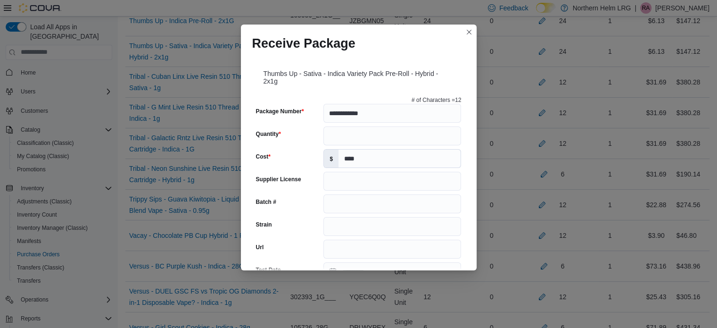
scroll to position [395, 0]
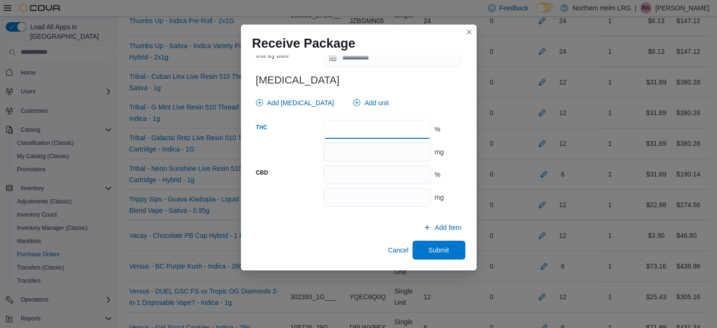
click at [408, 132] on input "number" at bounding box center [377, 129] width 107 height 19
type input "****"
click at [431, 249] on span "Submit" at bounding box center [439, 249] width 21 height 9
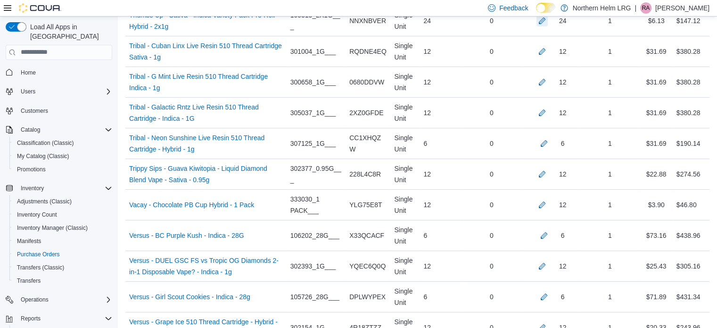
scroll to position [3645, 0]
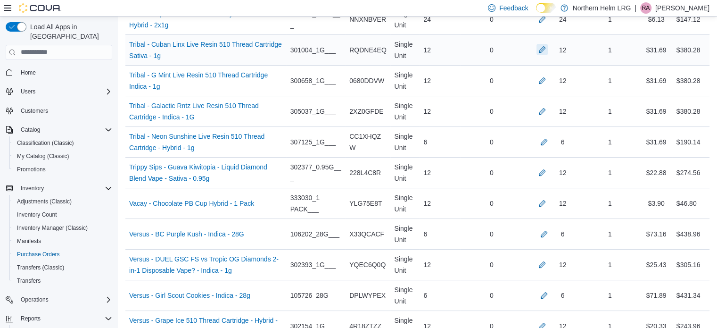
click at [548, 44] on button "button" at bounding box center [542, 49] width 11 height 11
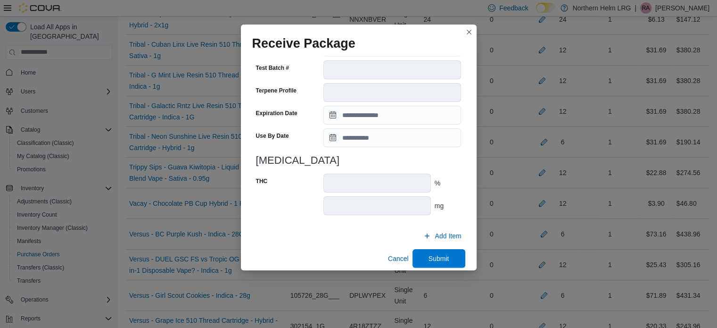
scroll to position [333, 0]
click at [448, 261] on span "Submit" at bounding box center [439, 257] width 42 height 19
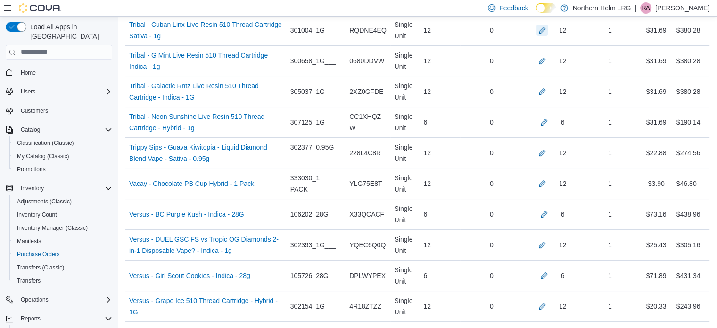
scroll to position [3665, 0]
click at [546, 54] on button "button" at bounding box center [542, 59] width 11 height 11
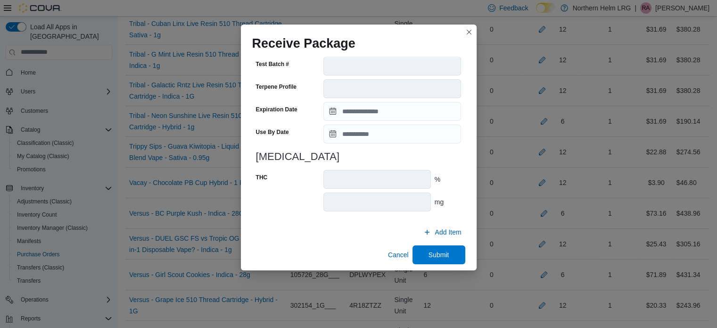
scroll to position [333, 0]
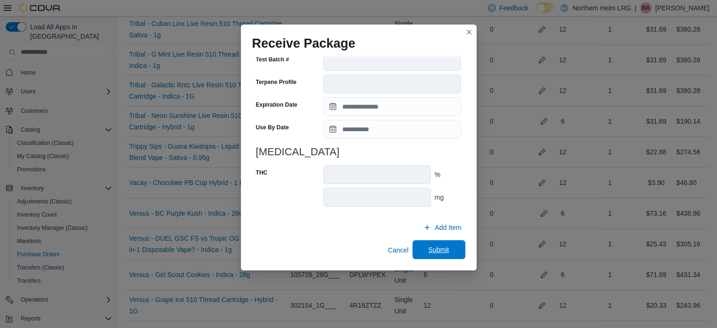
click at [440, 252] on span "Submit" at bounding box center [439, 249] width 21 height 9
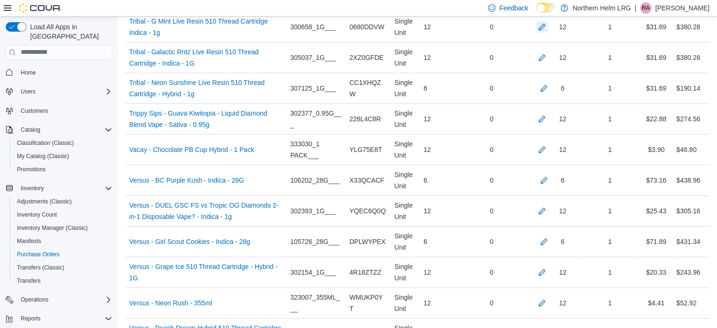
scroll to position [3700, 0]
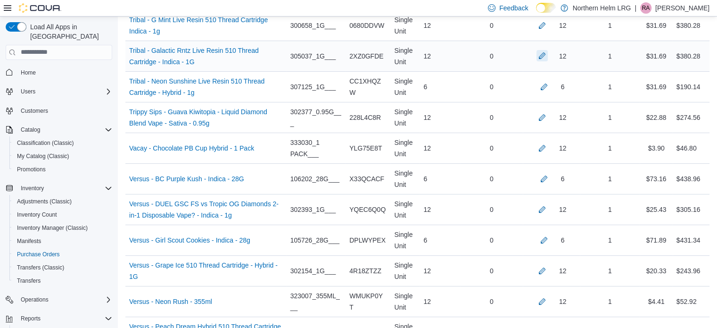
click at [548, 50] on button "button" at bounding box center [542, 55] width 11 height 11
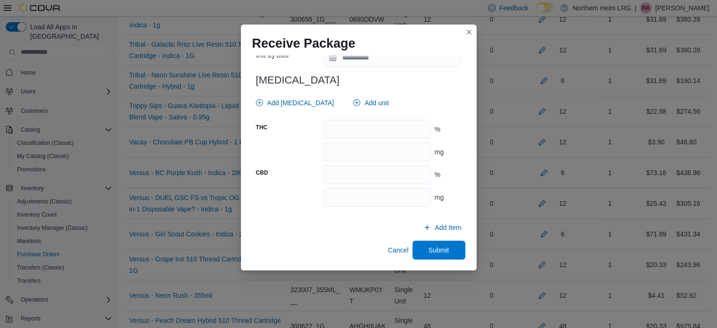
scroll to position [3704, 0]
click at [365, 130] on input "number" at bounding box center [377, 129] width 107 height 19
type input "****"
click at [430, 249] on span "Submit" at bounding box center [439, 249] width 21 height 9
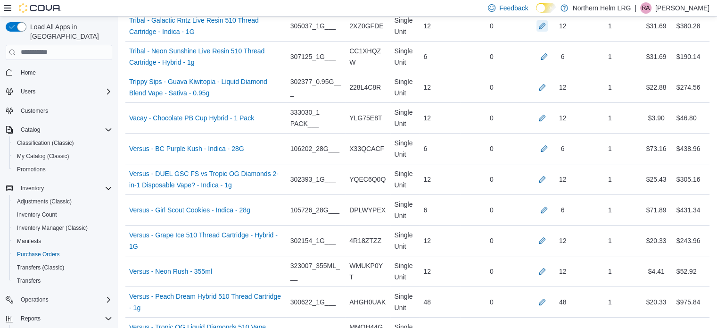
scroll to position [3731, 0]
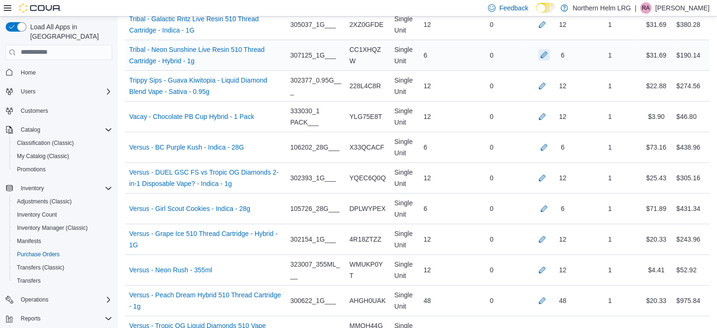
click at [550, 49] on button "button" at bounding box center [544, 54] width 11 height 11
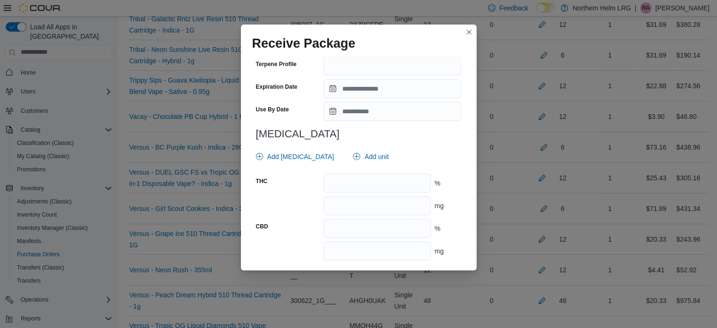
scroll to position [342, 0]
click at [388, 181] on input "number" at bounding box center [377, 182] width 107 height 19
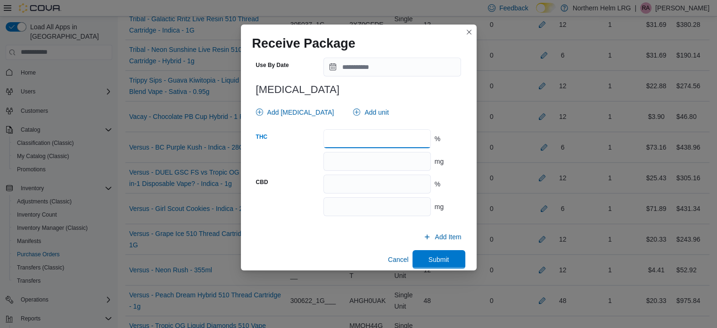
scroll to position [395, 0]
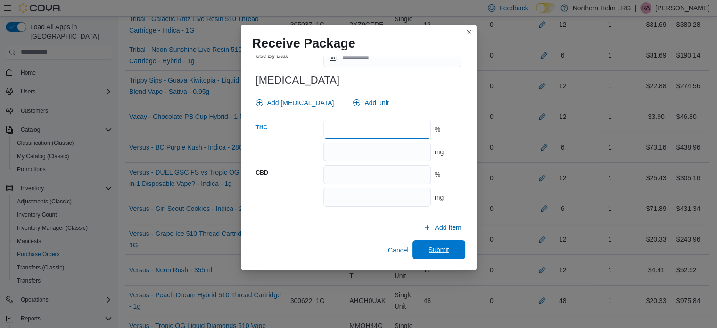
type input "****"
click at [447, 247] on span "Submit" at bounding box center [439, 249] width 42 height 19
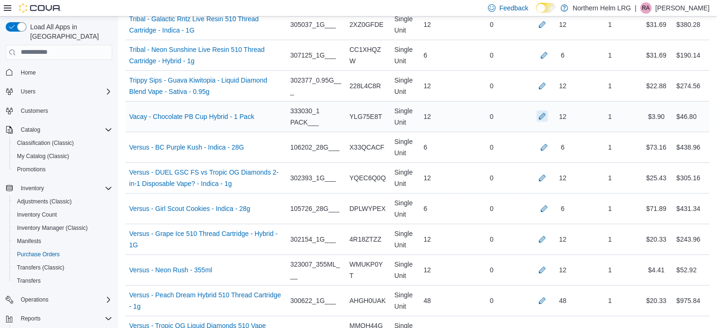
click at [547, 110] on button "button" at bounding box center [542, 115] width 11 height 11
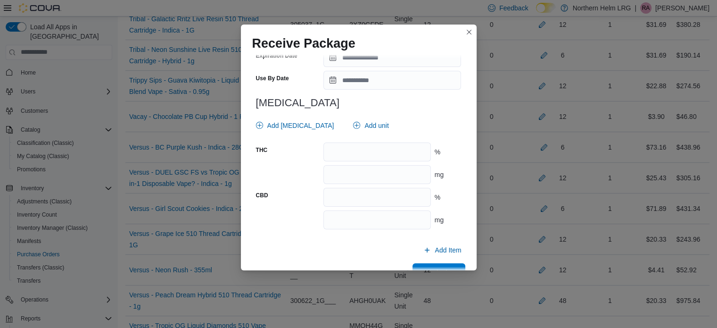
scroll to position [388, 0]
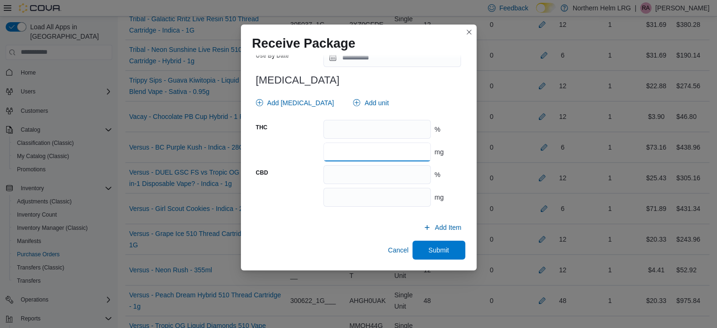
click at [383, 148] on input "number" at bounding box center [377, 151] width 107 height 19
type input "**"
click at [457, 251] on button "Submit" at bounding box center [439, 249] width 53 height 19
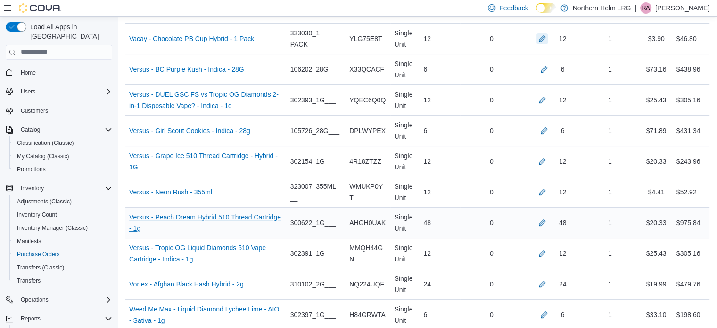
scroll to position [3809, 0]
click at [548, 94] on button "button" at bounding box center [542, 99] width 11 height 11
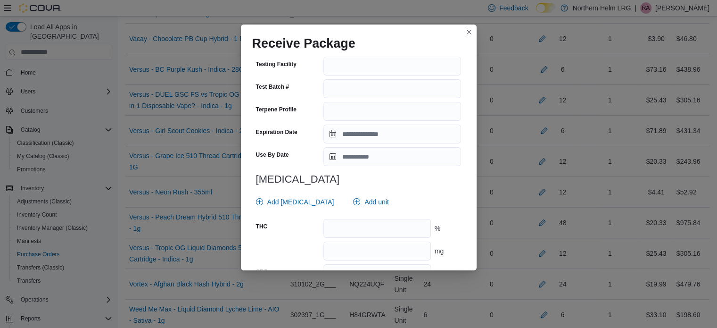
scroll to position [314, 0]
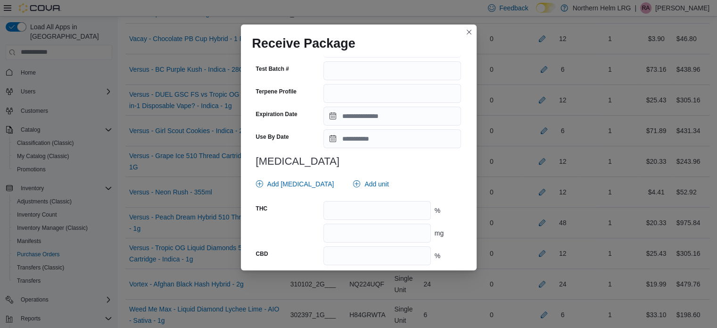
click at [382, 200] on div at bounding box center [359, 197] width 206 height 8
click at [377, 208] on input "number" at bounding box center [377, 210] width 107 height 19
type input "**"
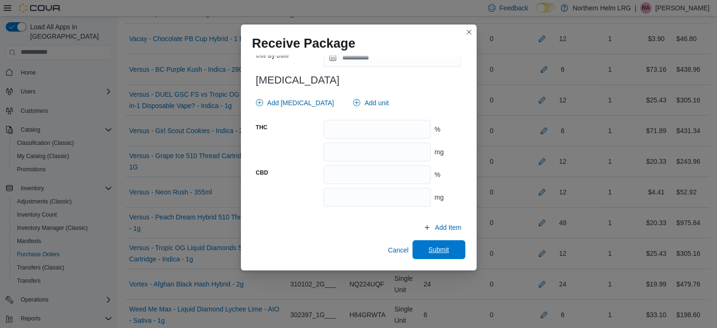
click at [419, 242] on span "Submit" at bounding box center [439, 249] width 42 height 19
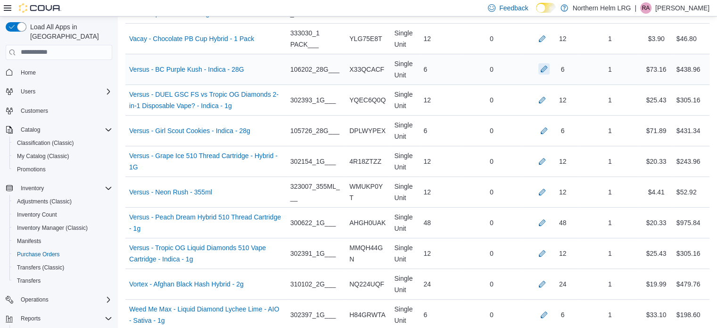
click at [550, 63] on button "button" at bounding box center [544, 68] width 11 height 11
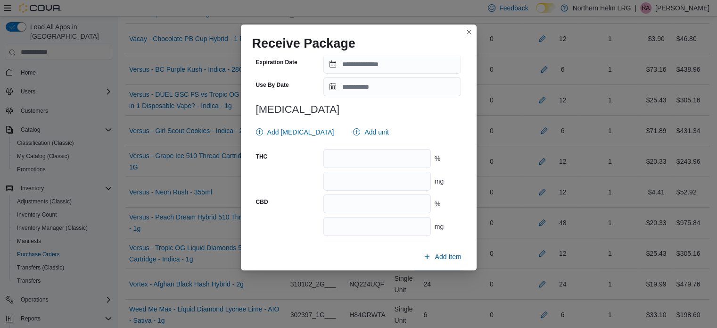
scroll to position [360, 0]
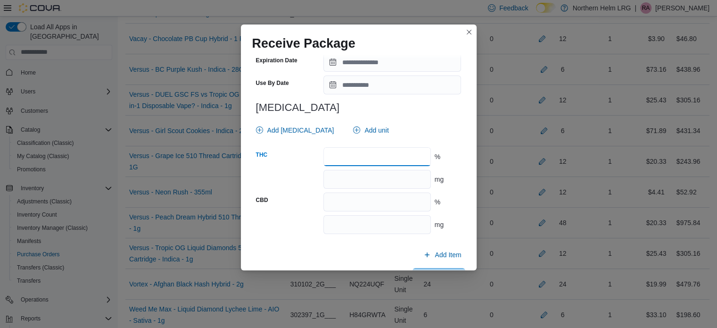
click at [343, 158] on input "number" at bounding box center [377, 156] width 107 height 19
type input "**"
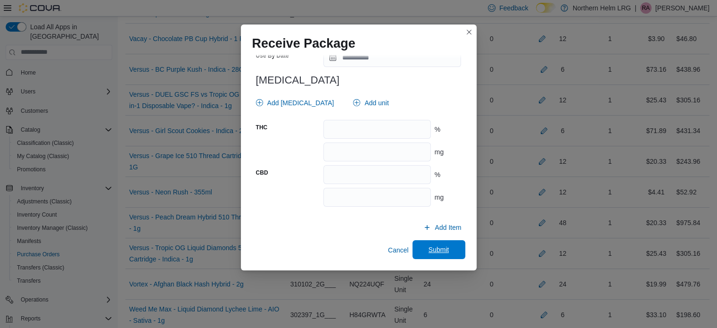
click at [441, 249] on span "Submit" at bounding box center [439, 249] width 21 height 9
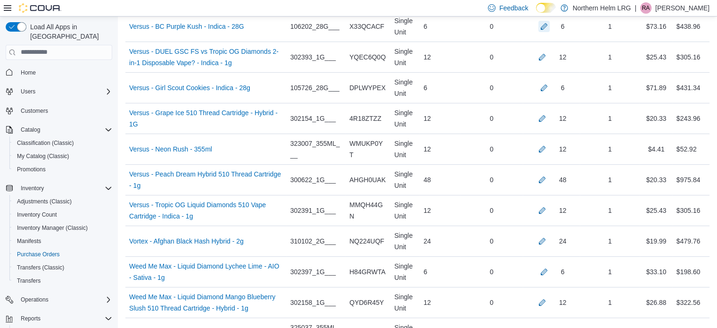
scroll to position [3853, 0]
click at [548, 50] on button "button" at bounding box center [542, 55] width 11 height 11
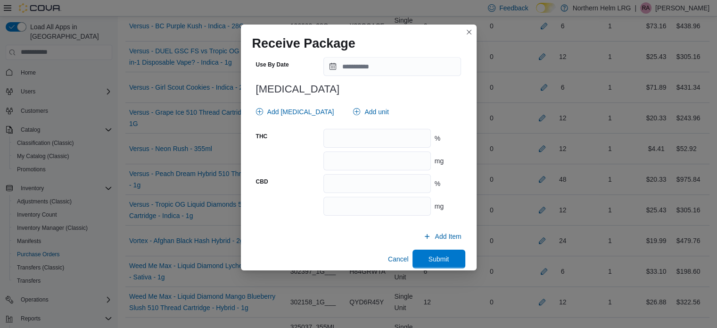
scroll to position [395, 0]
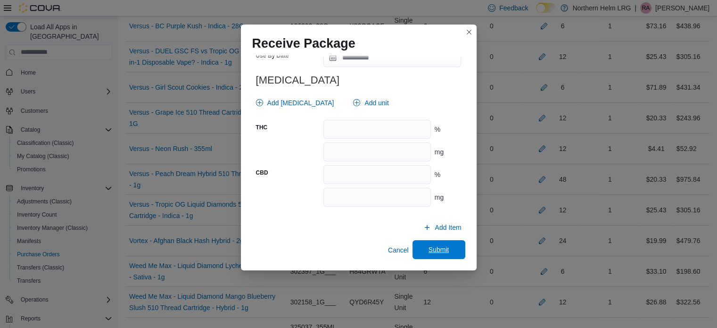
click at [435, 242] on span "Submit" at bounding box center [439, 249] width 42 height 19
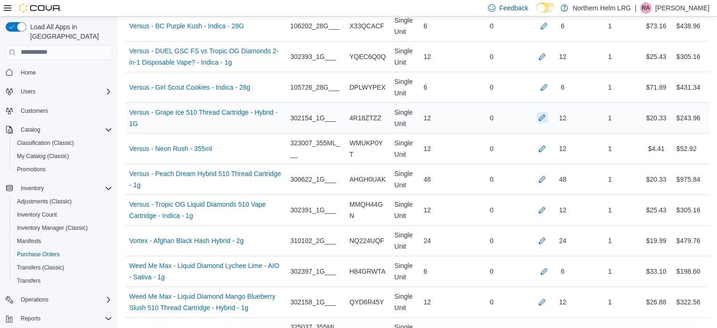
click at [548, 112] on button "button" at bounding box center [542, 117] width 11 height 11
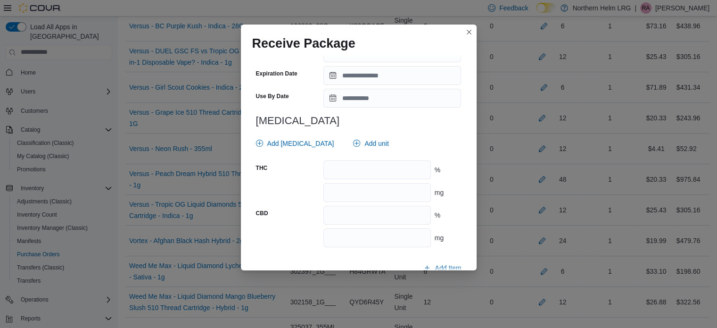
scroll to position [347, 0]
click at [340, 167] on input "number" at bounding box center [377, 169] width 107 height 19
type input "**"
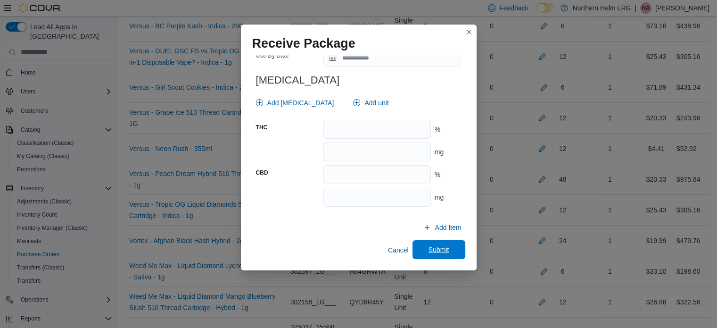
click at [423, 249] on span "Submit" at bounding box center [439, 249] width 42 height 19
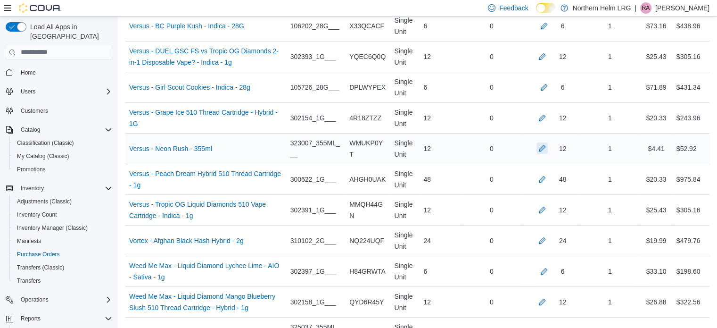
click at [548, 142] on button "button" at bounding box center [542, 147] width 11 height 11
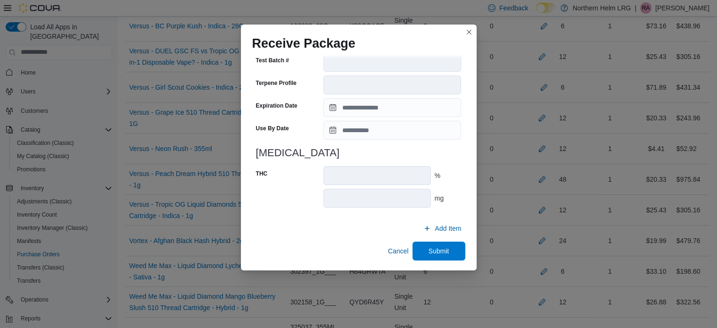
scroll to position [333, 0]
click at [426, 245] on span "Submit" at bounding box center [439, 249] width 42 height 19
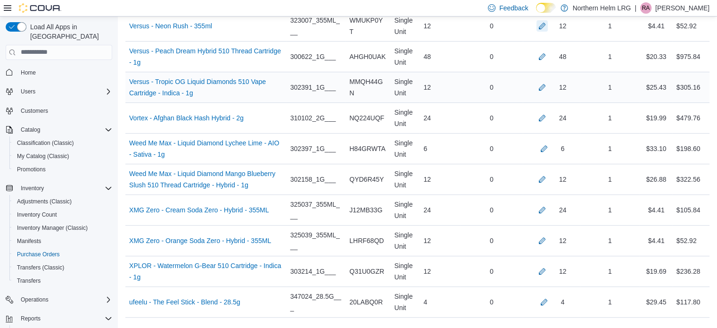
scroll to position [3975, 0]
click at [548, 81] on button "button" at bounding box center [542, 86] width 11 height 11
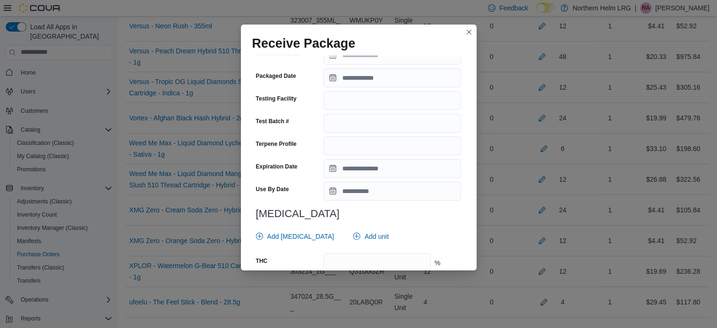
scroll to position [395, 0]
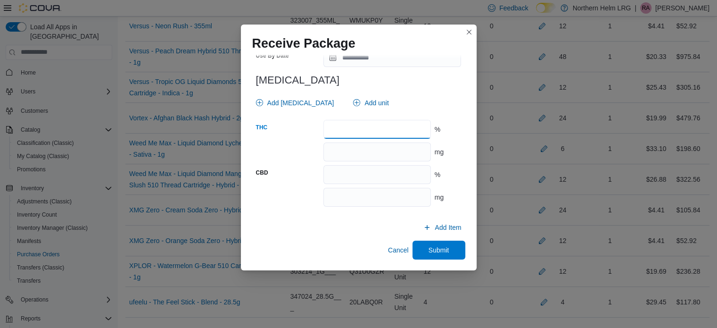
click at [408, 137] on input "number" at bounding box center [377, 129] width 107 height 19
type input "**"
click at [443, 257] on span "Submit" at bounding box center [439, 249] width 42 height 19
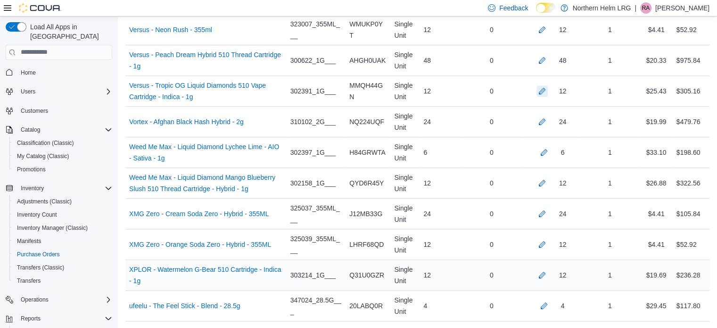
scroll to position [3970, 0]
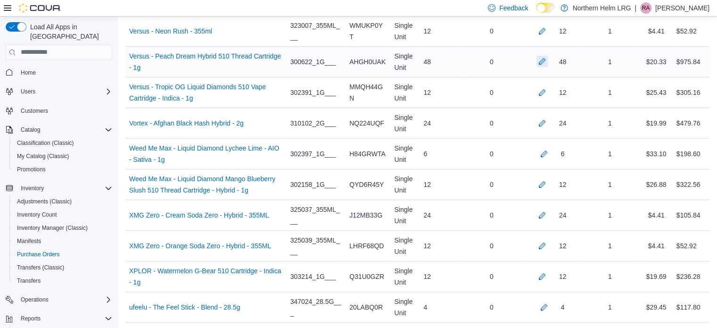
click at [546, 56] on button "button" at bounding box center [542, 61] width 11 height 11
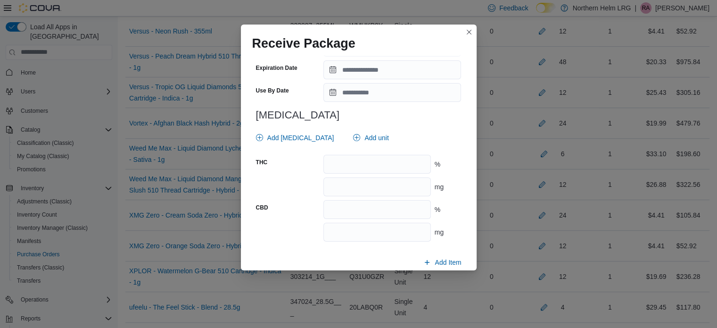
scroll to position [354, 0]
click at [358, 163] on input "number" at bounding box center [377, 163] width 107 height 19
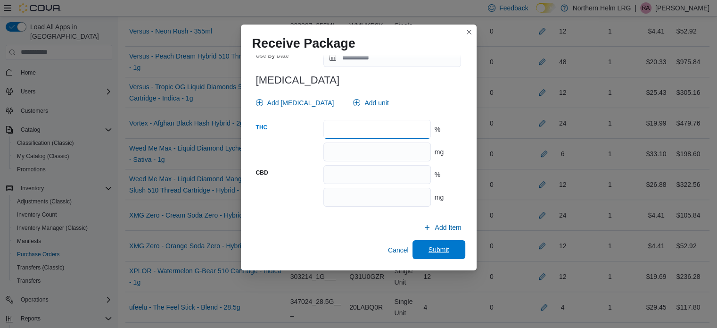
type input "**"
click at [431, 247] on span "Submit" at bounding box center [439, 249] width 21 height 9
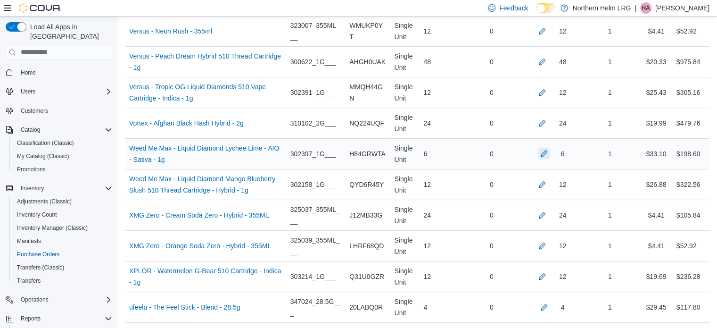
click at [547, 148] on button "button" at bounding box center [544, 153] width 11 height 11
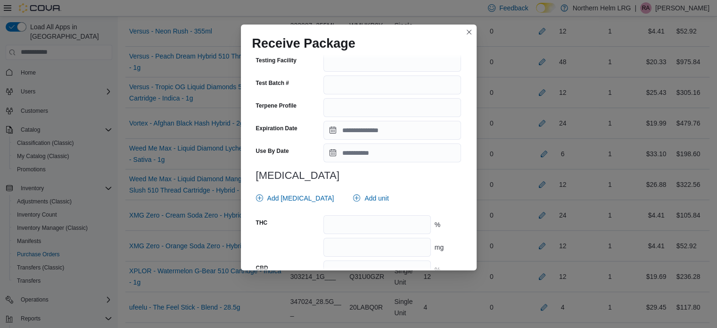
scroll to position [301, 0]
click at [407, 219] on input "number" at bounding box center [377, 223] width 107 height 19
type input "****"
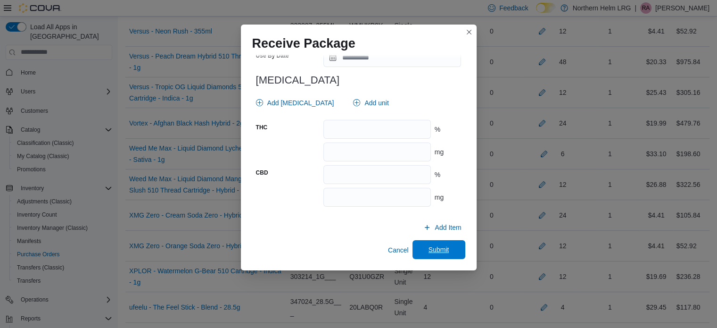
click at [432, 246] on span "Submit" at bounding box center [439, 249] width 21 height 9
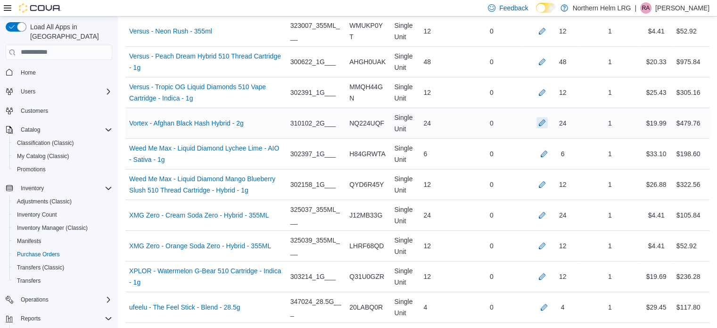
click at [548, 117] on button "button" at bounding box center [542, 122] width 11 height 11
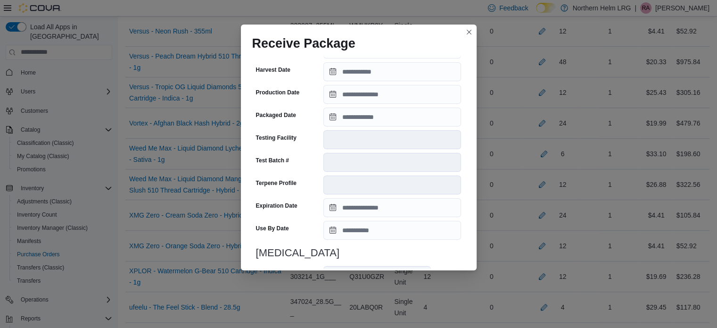
scroll to position [333, 0]
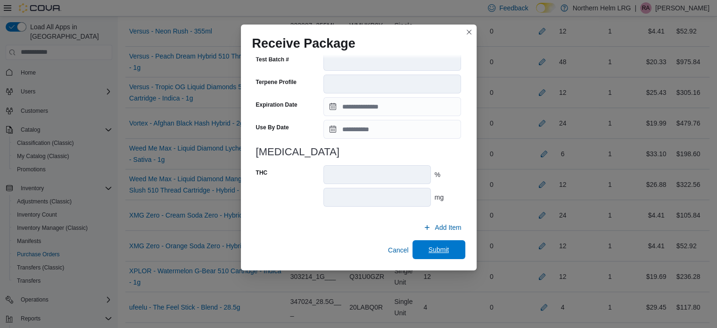
click at [435, 247] on span "Submit" at bounding box center [439, 249] width 21 height 9
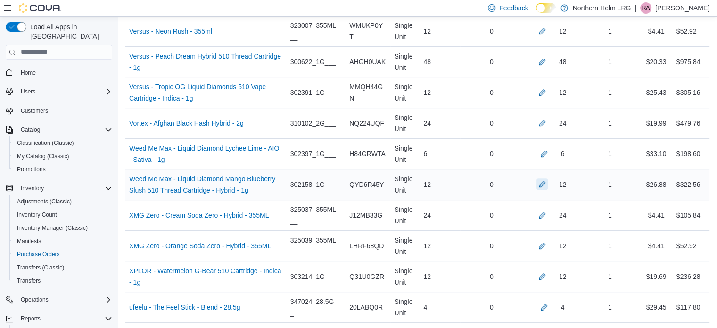
click at [548, 178] on button "button" at bounding box center [542, 183] width 11 height 11
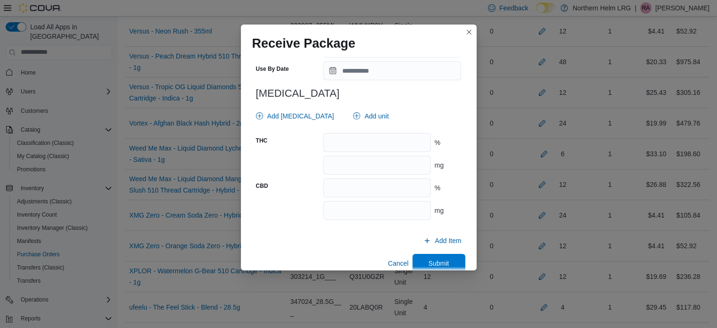
scroll to position [383, 0]
click at [380, 144] on input "number" at bounding box center [377, 142] width 107 height 19
type input "****"
click at [451, 260] on span "Submit" at bounding box center [439, 262] width 42 height 19
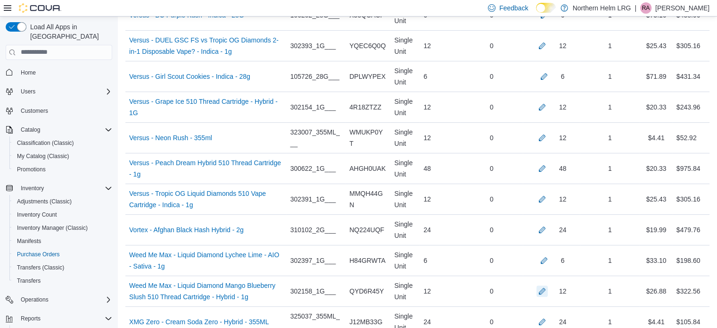
scroll to position [3862, 0]
click at [550, 71] on button "button" at bounding box center [544, 76] width 11 height 11
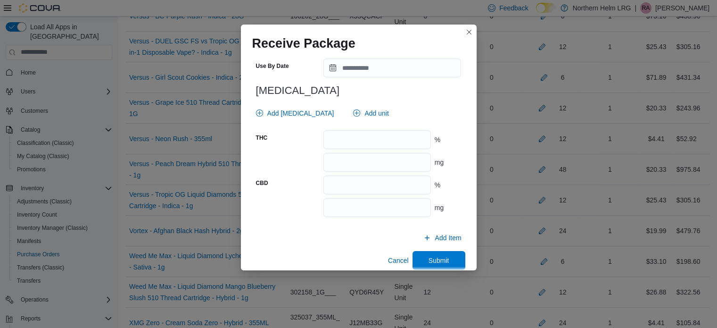
scroll to position [388, 0]
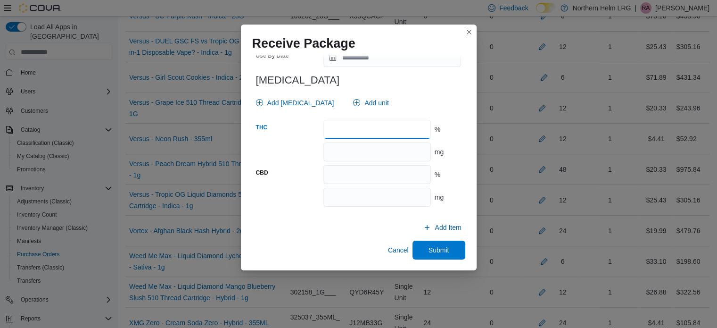
click at [404, 130] on input "number" at bounding box center [377, 129] width 107 height 19
type input "****"
click at [442, 249] on span "Submit" at bounding box center [439, 249] width 21 height 9
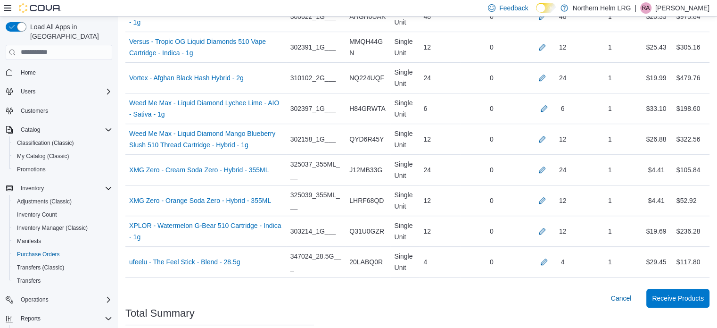
scroll to position [4020, 0]
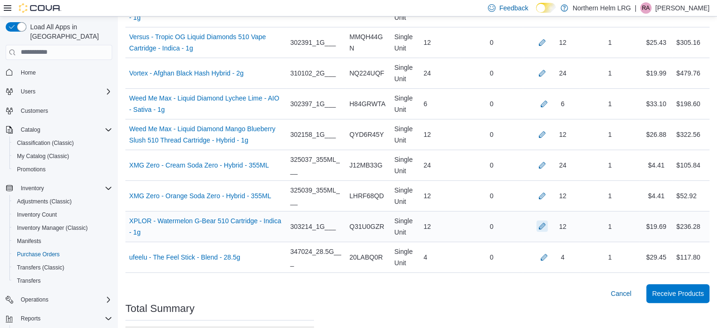
click at [545, 220] on button "button" at bounding box center [542, 225] width 11 height 11
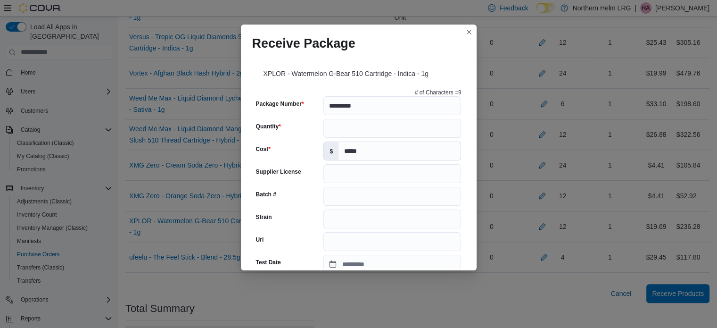
scroll to position [388, 0]
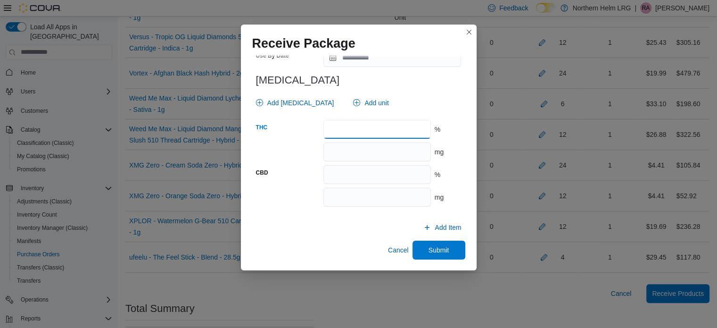
click at [379, 122] on input "number" at bounding box center [377, 129] width 107 height 19
type input "**"
click at [444, 250] on span "Submit" at bounding box center [439, 249] width 21 height 9
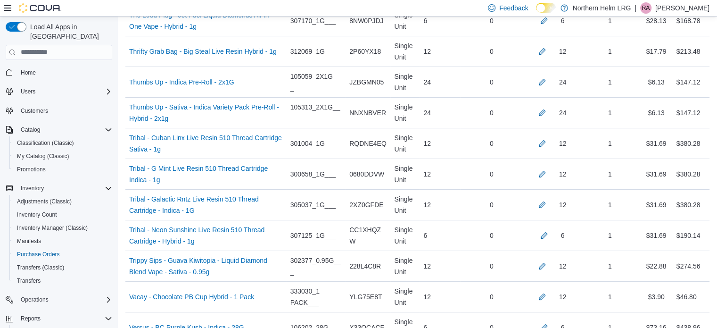
scroll to position [3577, 0]
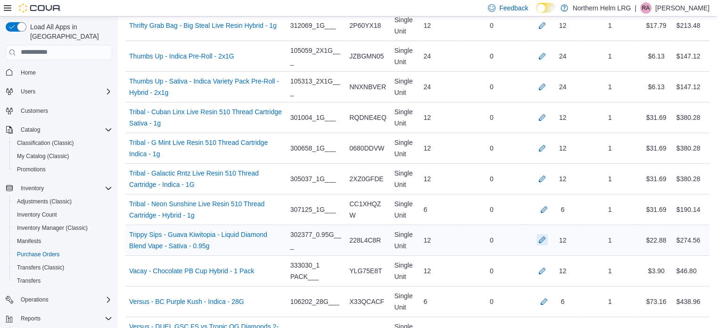
click at [547, 234] on button "button" at bounding box center [542, 239] width 11 height 11
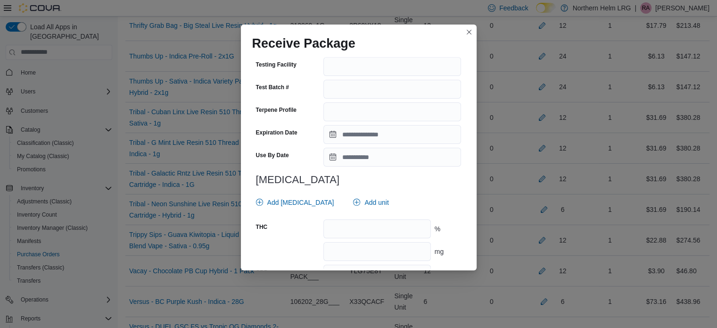
scroll to position [296, 0]
click at [339, 233] on input "number" at bounding box center [377, 228] width 107 height 19
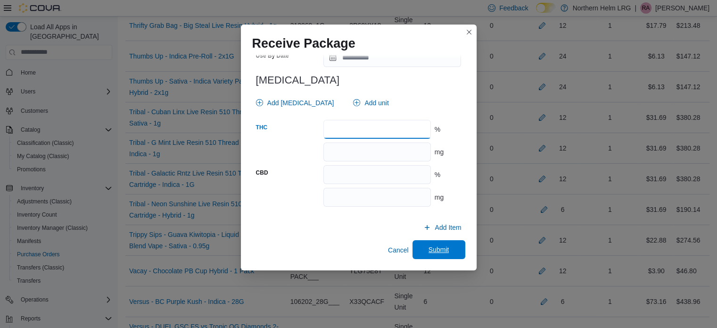
type input "****"
click at [437, 253] on span "Submit" at bounding box center [439, 249] width 21 height 9
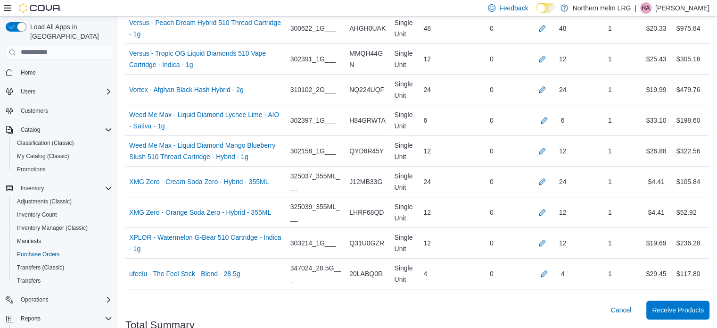
scroll to position [4002, 0]
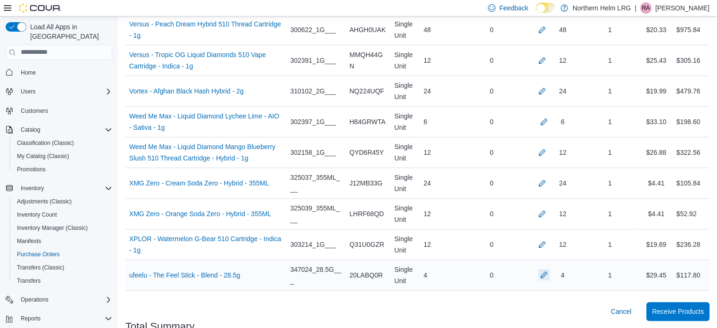
click at [550, 269] on button "button" at bounding box center [544, 274] width 11 height 11
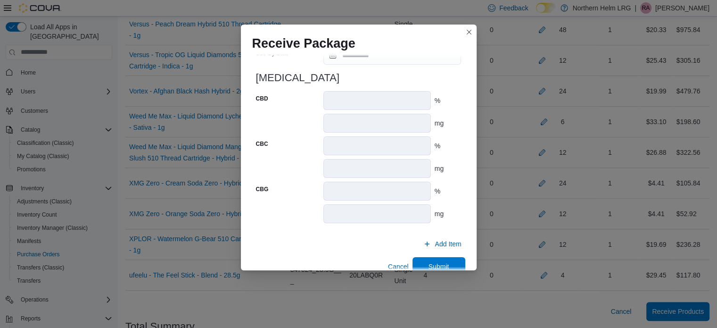
scroll to position [424, 0]
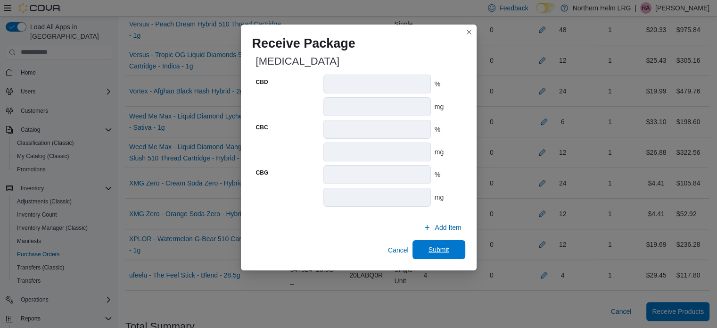
click at [437, 251] on span "Submit" at bounding box center [439, 249] width 21 height 9
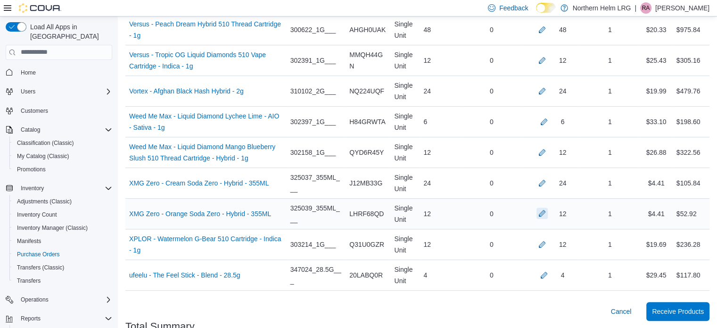
click at [548, 208] on button "button" at bounding box center [542, 213] width 11 height 11
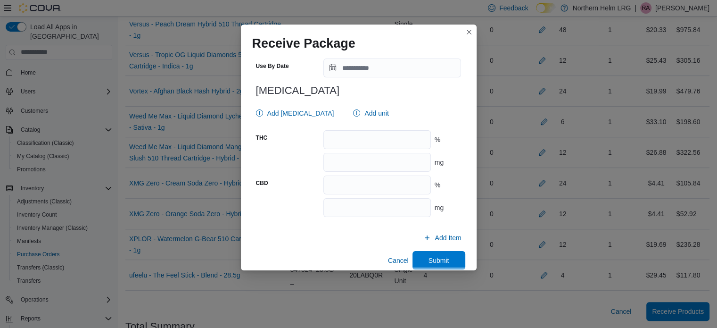
scroll to position [378, 0]
click at [405, 159] on input "number" at bounding box center [377, 161] width 107 height 19
type input "**"
click at [450, 258] on span "Submit" at bounding box center [439, 259] width 42 height 19
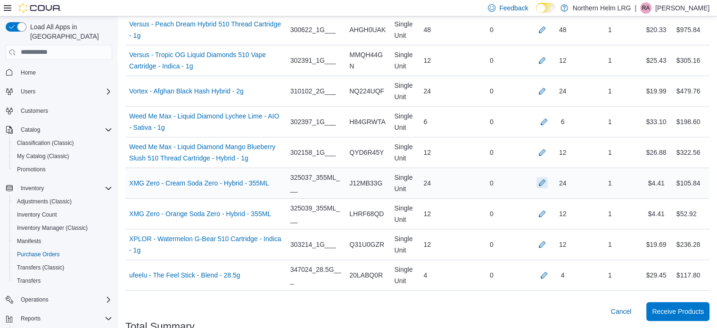
click at [548, 177] on button "button" at bounding box center [542, 182] width 11 height 11
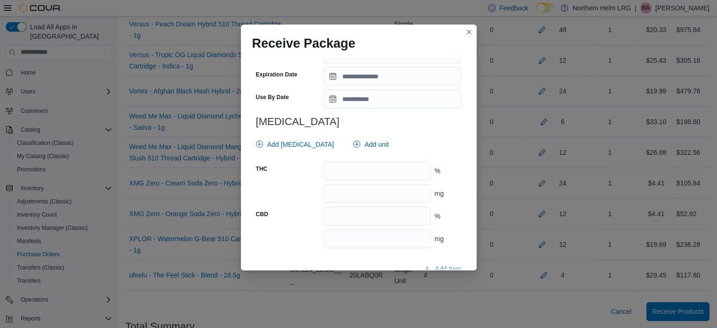
scroll to position [347, 0]
click at [390, 193] on input "number" at bounding box center [377, 192] width 107 height 19
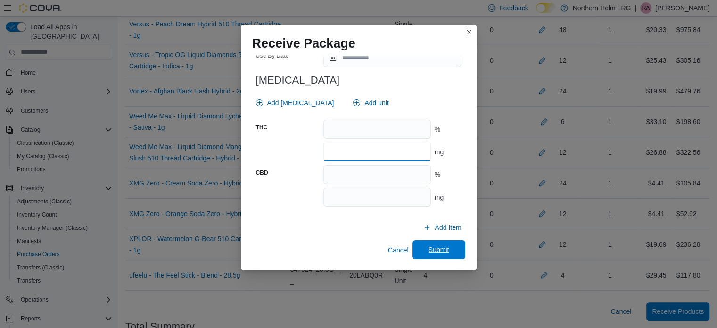
type input "**"
click at [454, 246] on span "Submit" at bounding box center [439, 249] width 42 height 19
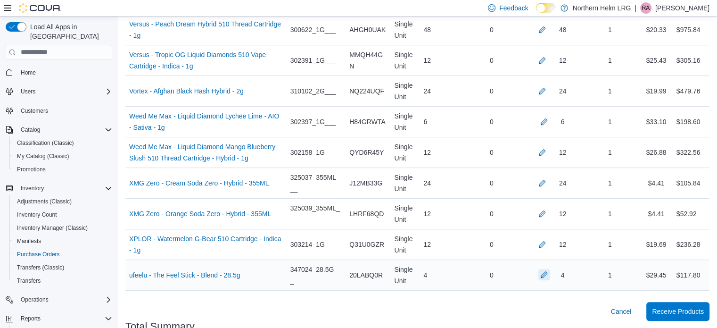
click at [549, 269] on button "button" at bounding box center [544, 274] width 11 height 11
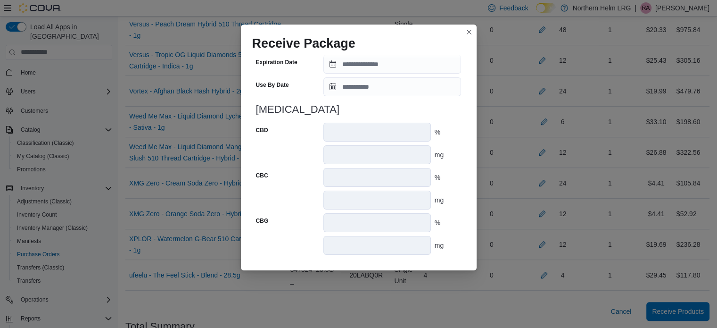
scroll to position [424, 0]
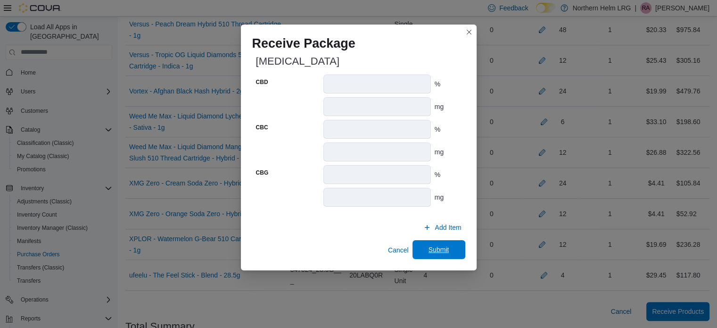
click at [430, 255] on span "Submit" at bounding box center [439, 249] width 42 height 19
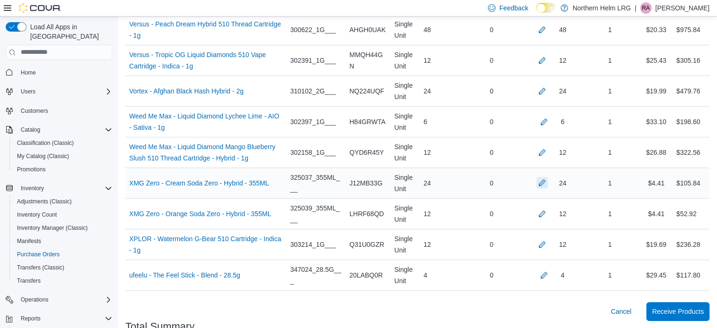
click at [548, 177] on button "button" at bounding box center [542, 182] width 11 height 11
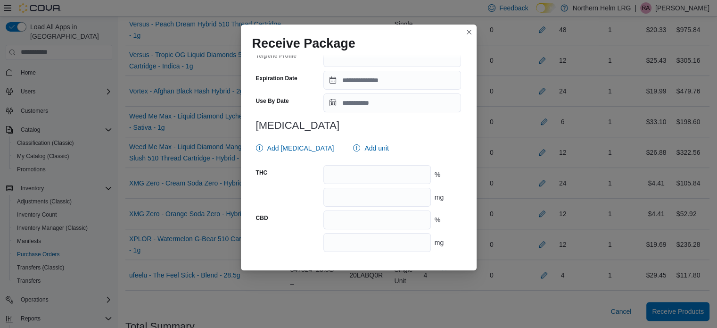
scroll to position [388, 0]
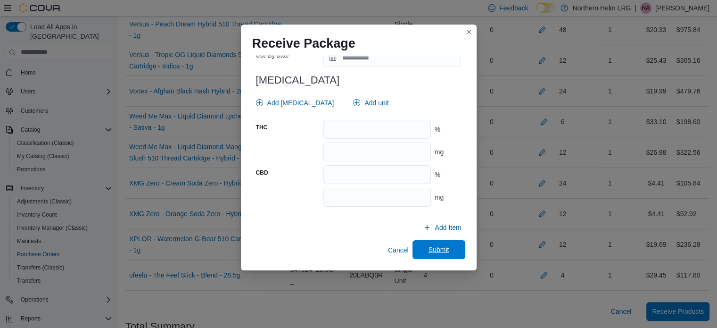
click at [442, 248] on span "Submit" at bounding box center [439, 249] width 21 height 9
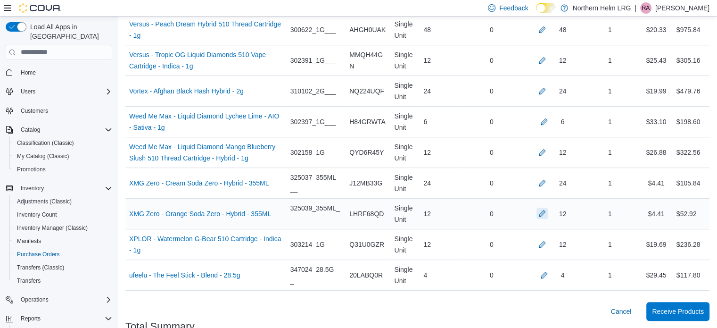
click at [548, 208] on button "button" at bounding box center [542, 213] width 11 height 11
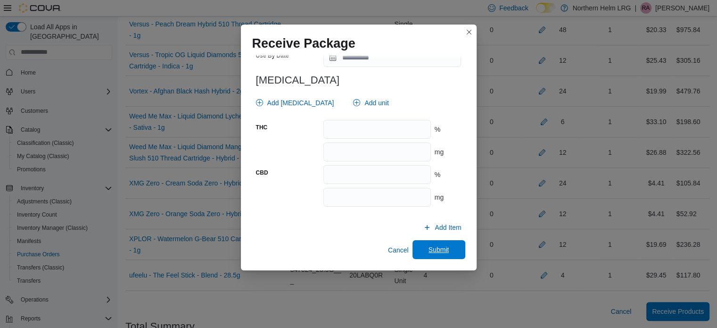
click at [439, 248] on span "Submit" at bounding box center [439, 249] width 21 height 9
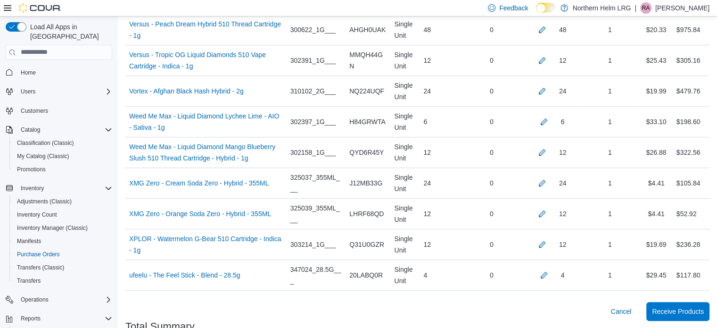
click at [458, 302] on div "Cancel Receive Products" at bounding box center [417, 311] width 584 height 19
click at [676, 301] on span "Receive Products" at bounding box center [678, 310] width 52 height 19
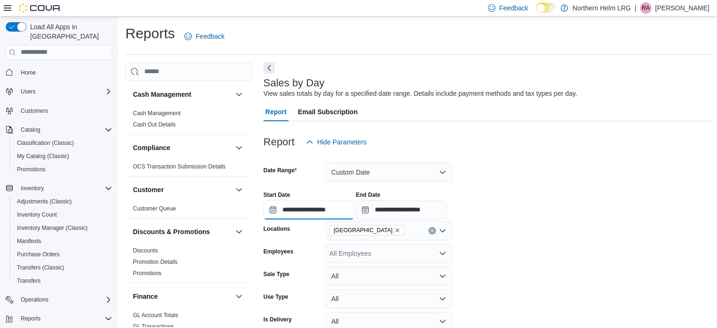
click at [340, 200] on input "**********" at bounding box center [309, 209] width 91 height 19
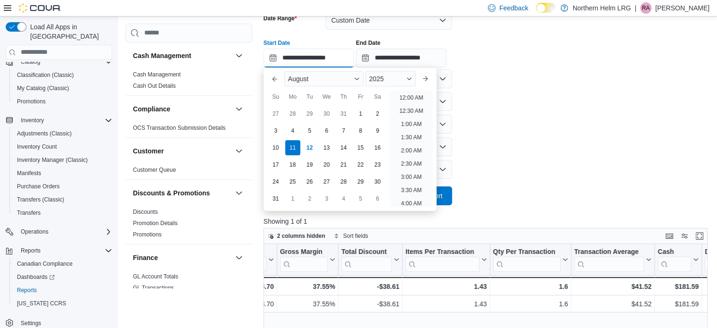
scroll to position [519, 0]
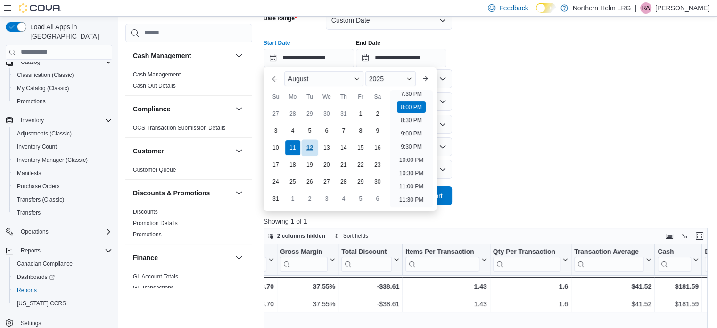
click at [309, 144] on div "12" at bounding box center [309, 147] width 17 height 17
type input "**********"
click at [417, 101] on ul "12:00 AM 12:30 AM 1:00 AM 1:30 AM 2:00 AM 2:30 AM 3:00 AM 3:30 AM 4:00 AM 4:30 …" at bounding box center [411, 148] width 43 height 117
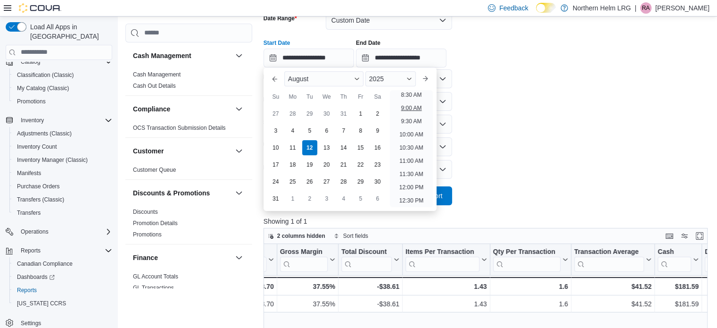
click at [416, 104] on li "9:00 AM" at bounding box center [411, 107] width 28 height 11
type input "**********"
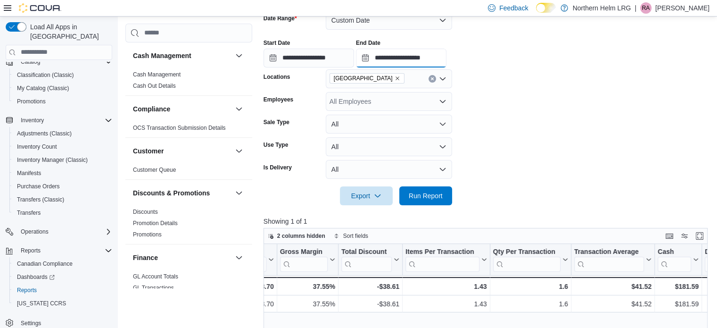
click at [402, 65] on input "**********" at bounding box center [401, 58] width 91 height 19
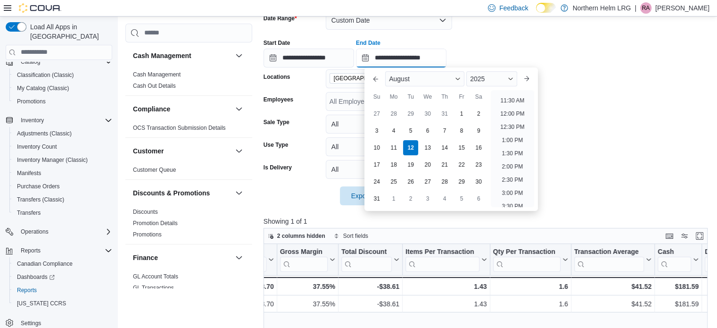
scroll to position [300, 0]
click at [505, 109] on li "12:00 PM" at bounding box center [513, 114] width 32 height 11
type input "**********"
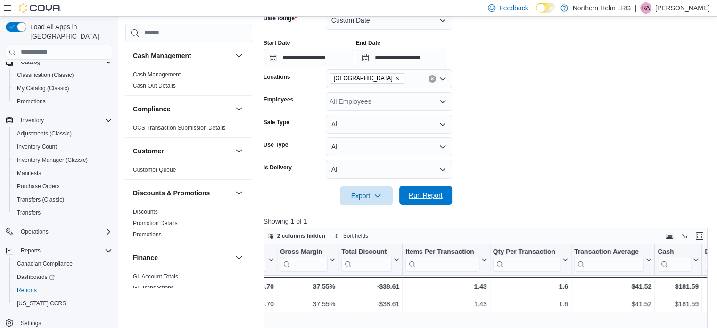
click at [438, 191] on span "Run Report" at bounding box center [426, 195] width 34 height 9
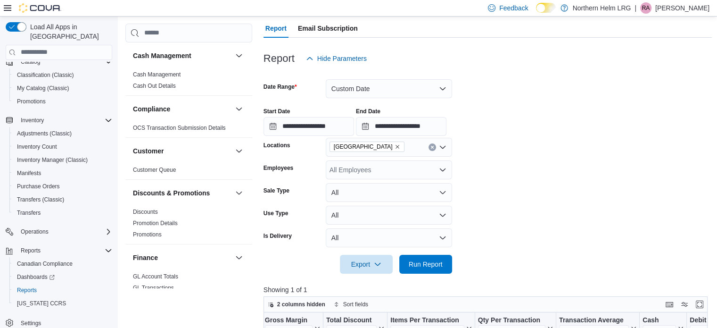
scroll to position [79, 0]
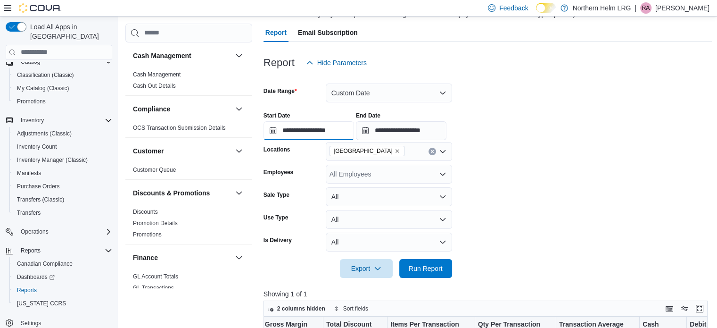
click at [316, 125] on input "**********" at bounding box center [309, 130] width 91 height 19
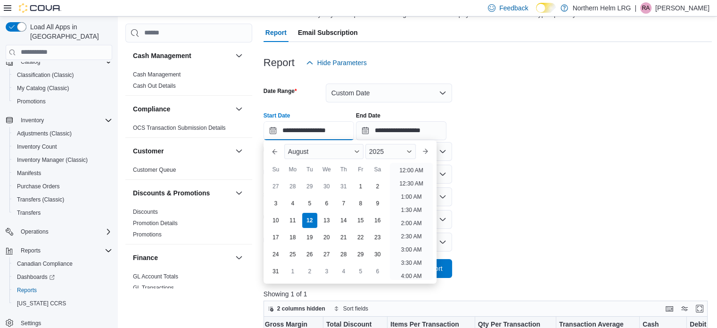
scroll to position [267, 0]
click at [414, 220] on li "12:00 PM" at bounding box center [412, 220] width 32 height 11
type input "**********"
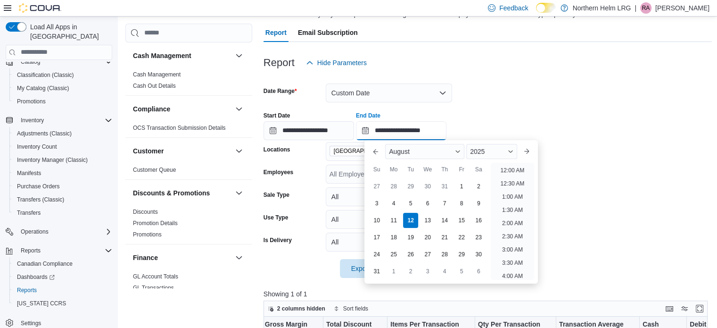
click at [428, 125] on input "**********" at bounding box center [401, 130] width 91 height 19
click at [511, 196] on li "2:00 PM" at bounding box center [513, 193] width 29 height 11
type input "**********"
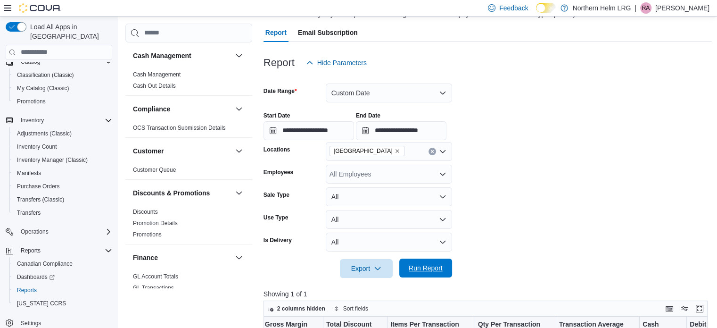
click at [428, 266] on span "Run Report" at bounding box center [426, 267] width 34 height 9
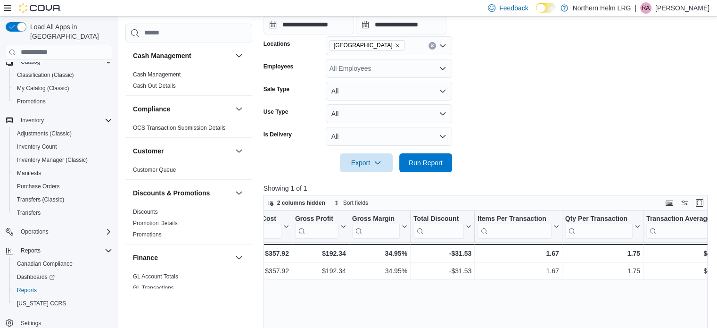
scroll to position [0, 662]
